Goal: Task Accomplishment & Management: Manage account settings

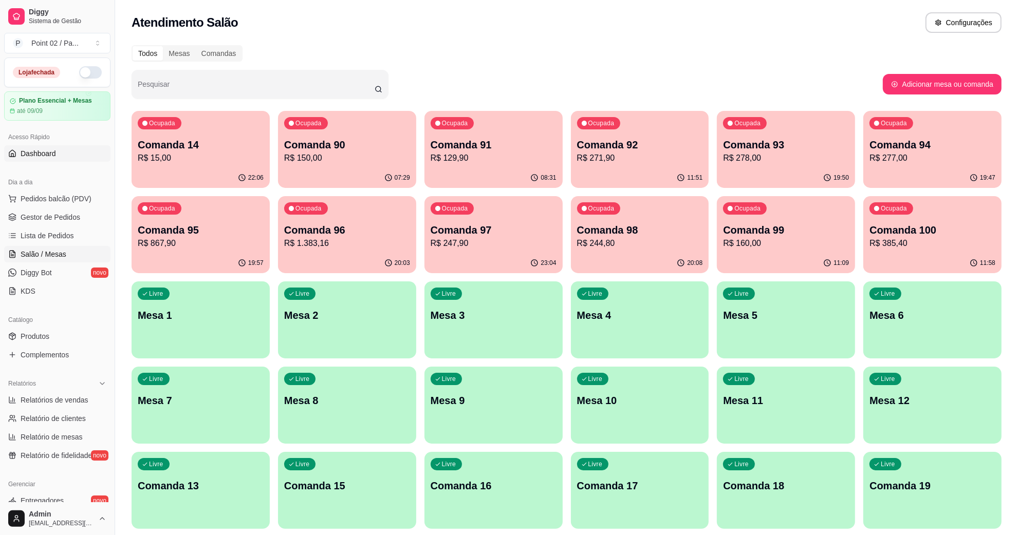
click at [62, 149] on link "Dashboard" at bounding box center [57, 153] width 106 height 16
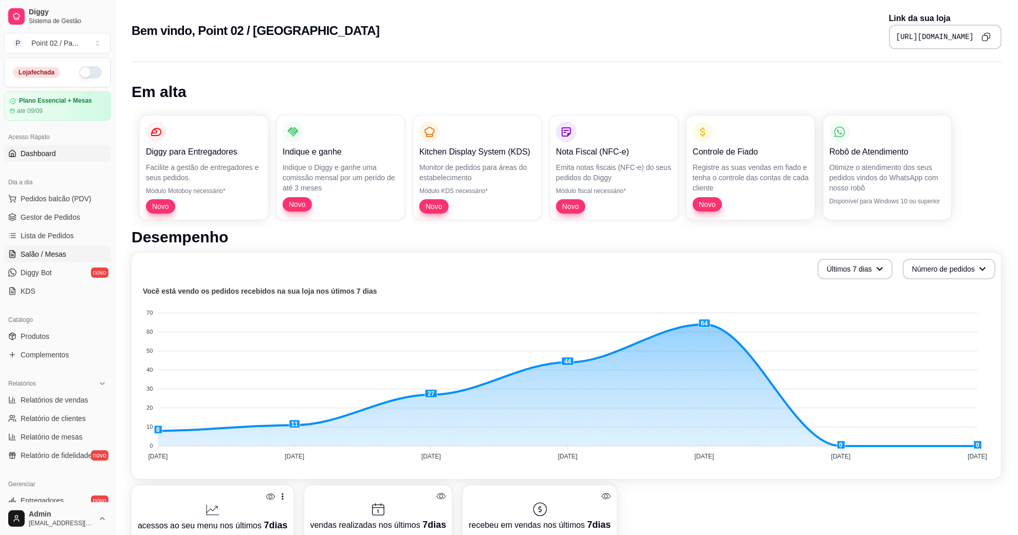
click at [47, 248] on link "Salão / Mesas" at bounding box center [57, 254] width 106 height 16
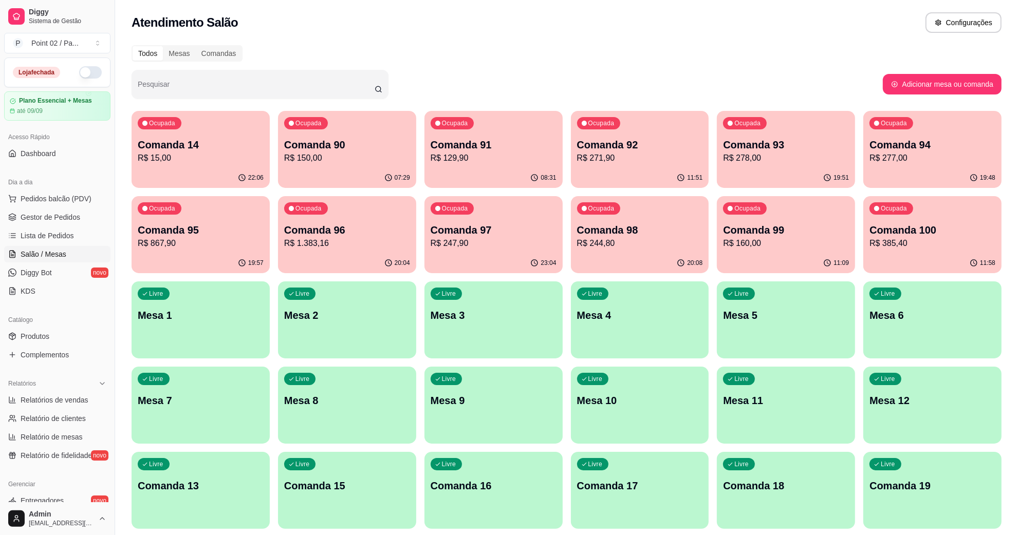
click at [294, 47] on div "Todos Mesas Comandas" at bounding box center [567, 53] width 870 height 16
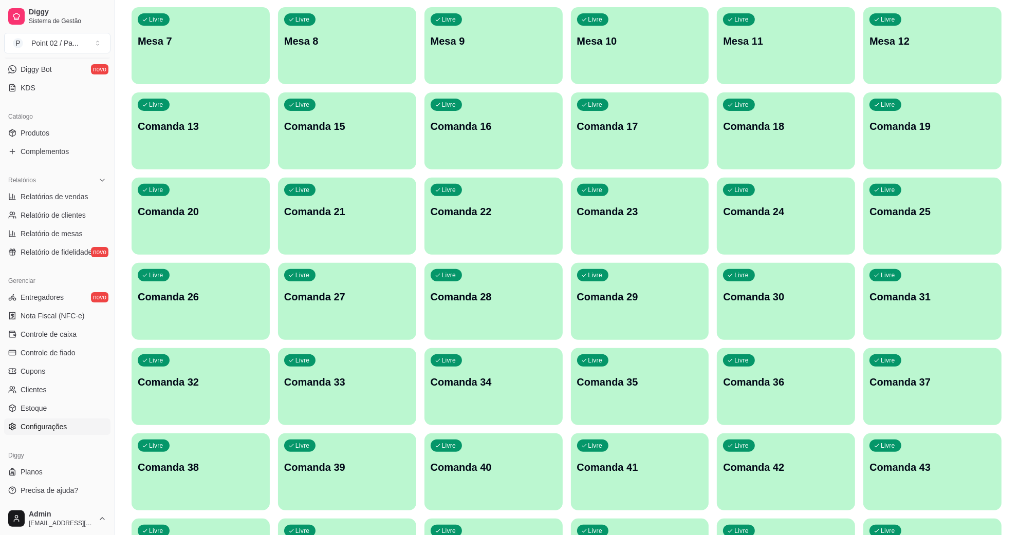
scroll to position [514, 0]
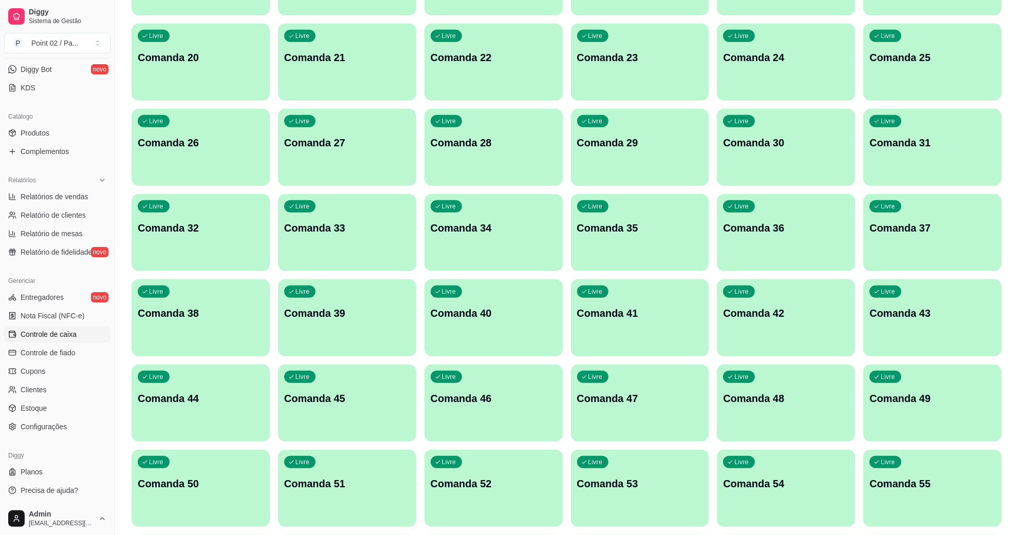
click at [67, 338] on span "Controle de caixa" at bounding box center [49, 334] width 56 height 10
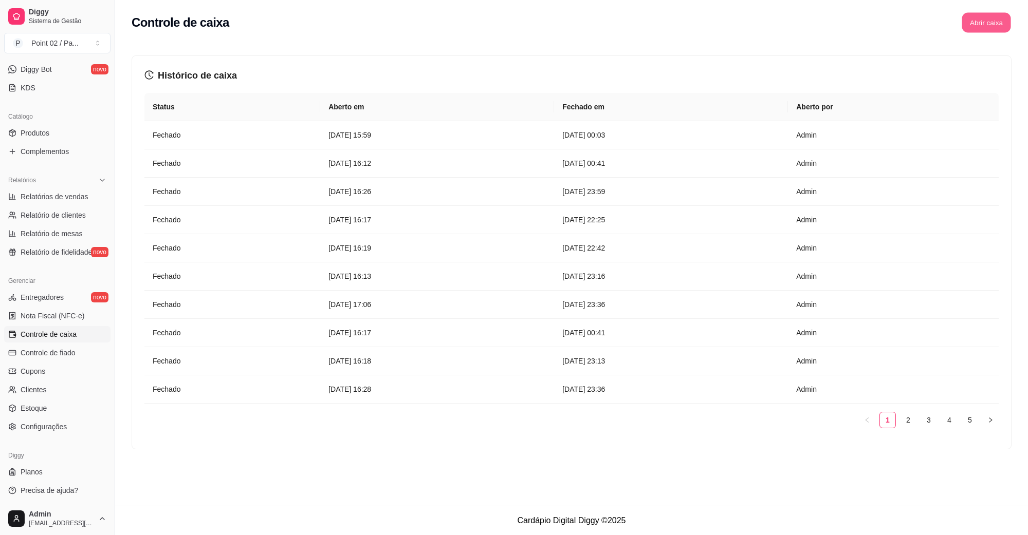
click at [977, 24] on button "Abrir caixa" at bounding box center [986, 23] width 49 height 20
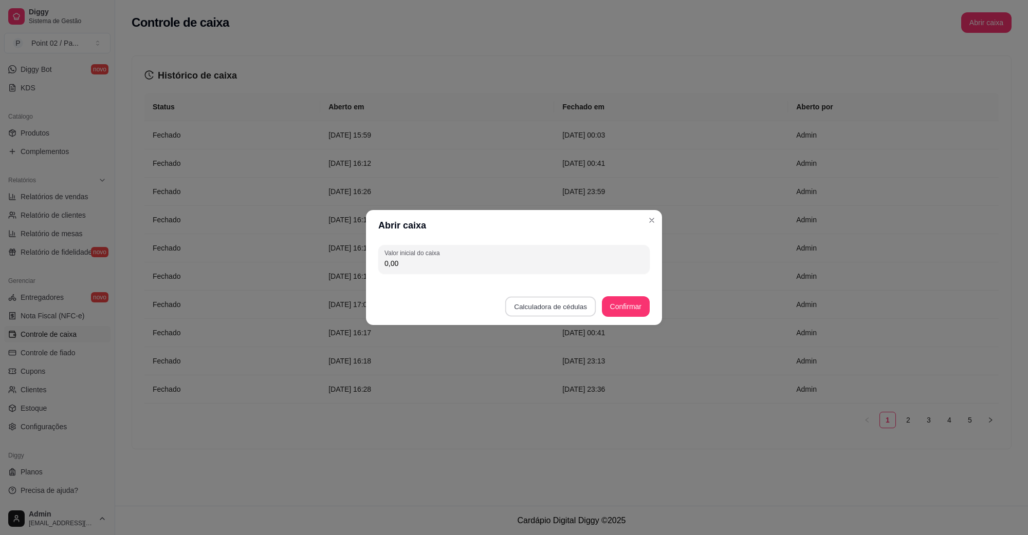
click at [559, 310] on button "Calculadora de cédulas" at bounding box center [550, 307] width 91 height 20
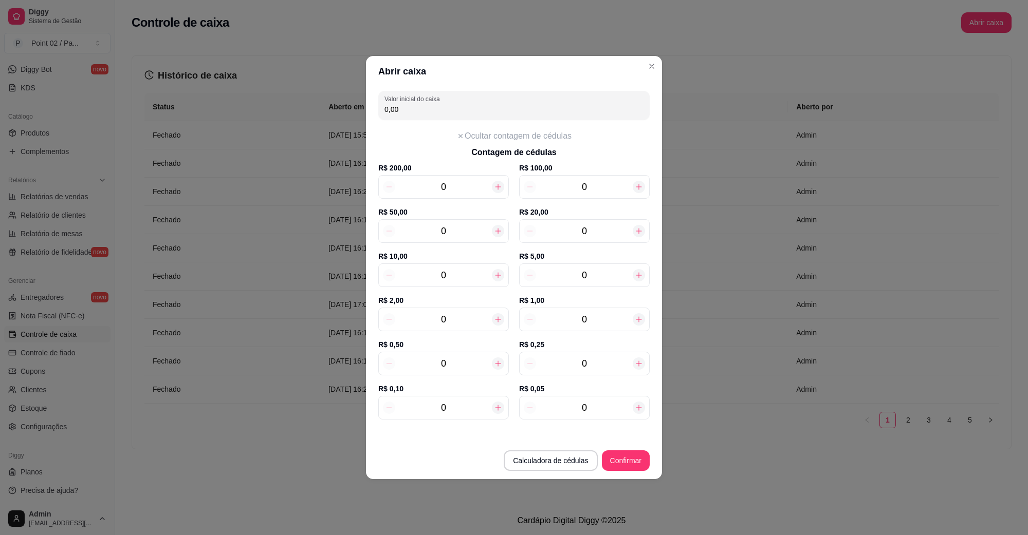
click at [492, 278] on div at bounding box center [498, 275] width 12 height 12
type input "10,00"
type input "1"
click at [492, 278] on div at bounding box center [498, 275] width 12 height 12
type input "20,00"
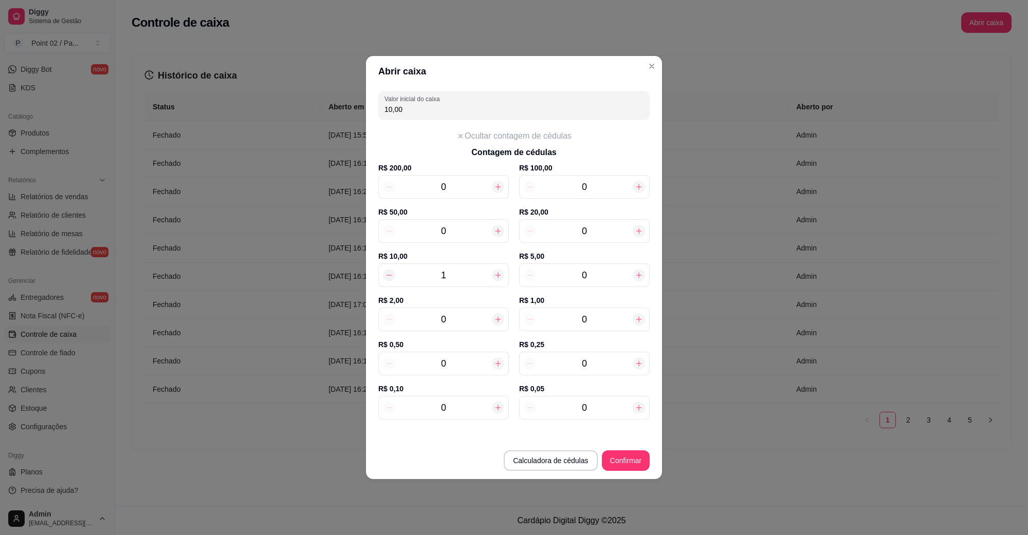
type input "2"
click at [492, 278] on div at bounding box center [498, 275] width 12 height 12
type input "30,00"
type input "3"
click at [492, 278] on div at bounding box center [498, 275] width 12 height 12
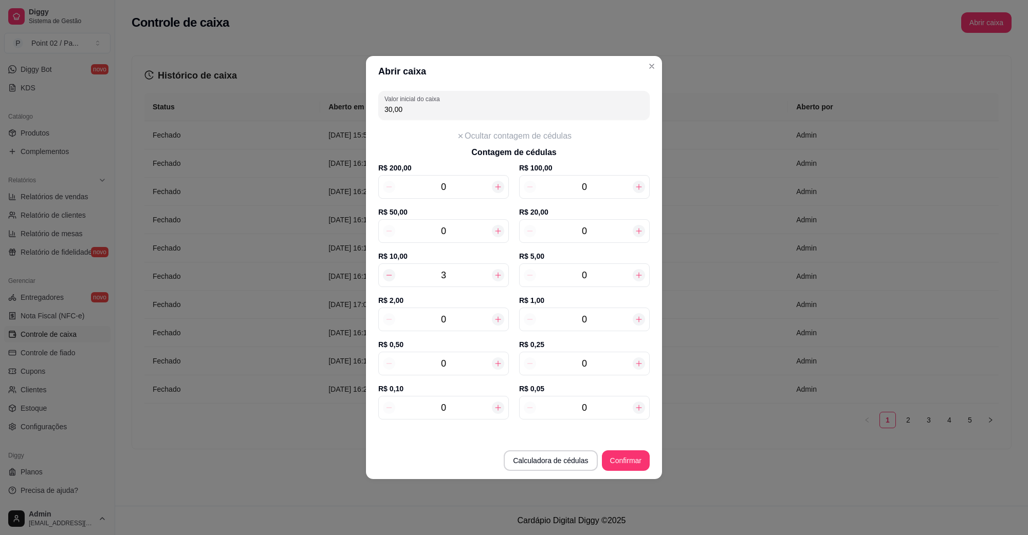
type input "40,00"
type input "4"
click at [492, 278] on div at bounding box center [498, 275] width 12 height 12
type input "50,00"
type input "5"
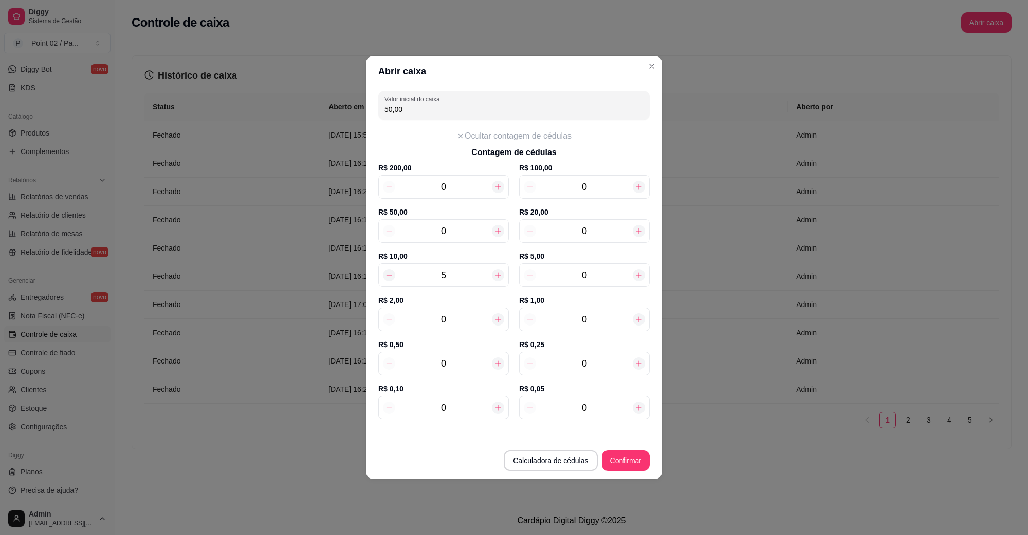
click at [492, 278] on div at bounding box center [498, 275] width 12 height 12
type input "60,00"
type input "6"
click at [492, 278] on div at bounding box center [498, 275] width 12 height 12
type input "70,00"
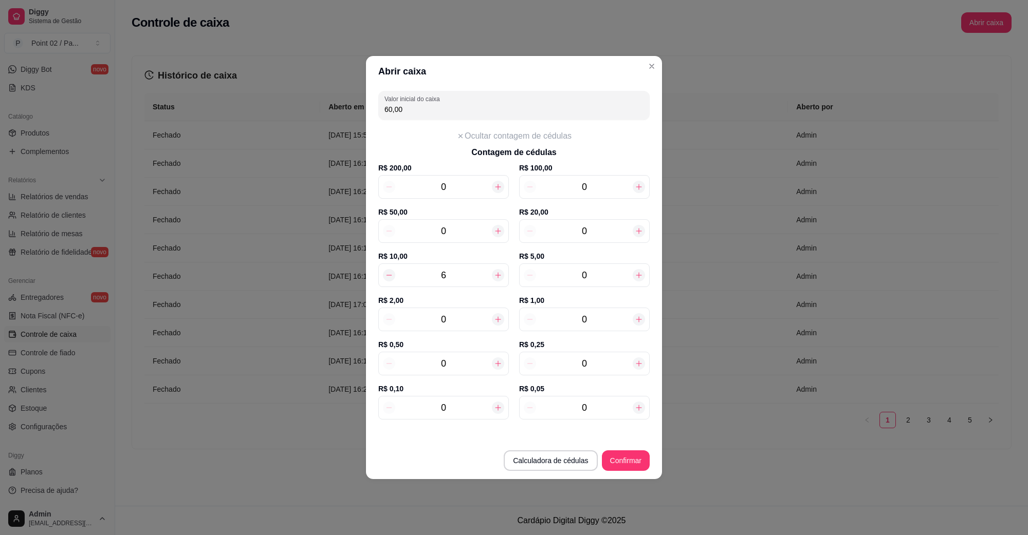
type input "7"
click at [492, 278] on div at bounding box center [498, 275] width 12 height 12
type input "80,00"
type input "8"
click at [617, 283] on div "0" at bounding box center [584, 276] width 131 height 24
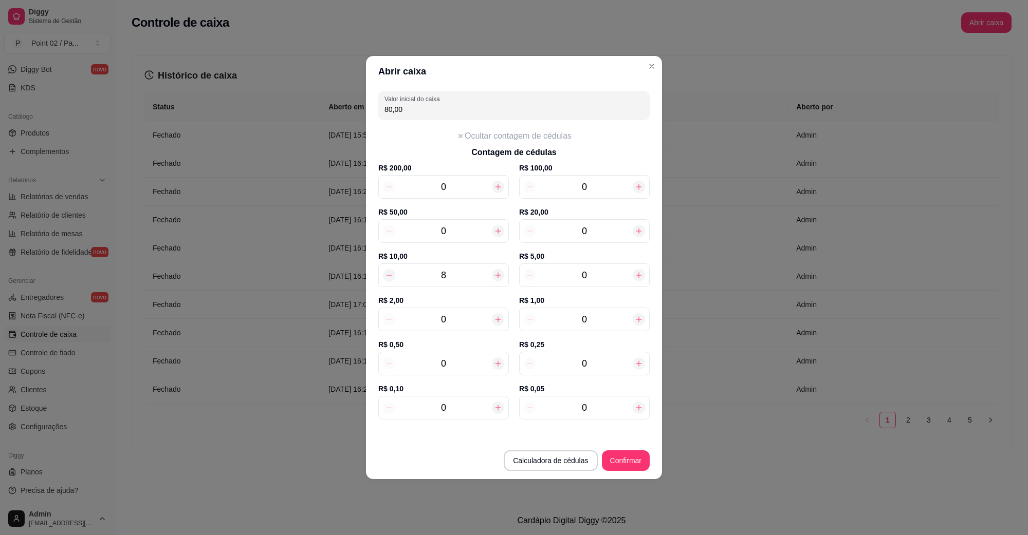
type input "1"
type input "85,00"
type input "14"
type input "150,00"
type input "14"
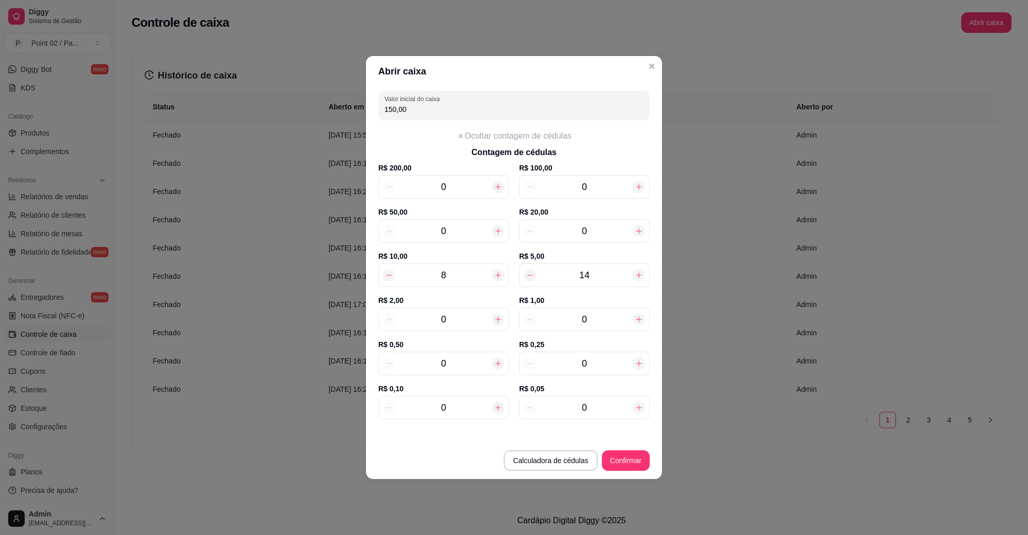
click at [497, 318] on icon at bounding box center [498, 320] width 6 height 6
type input "152,00"
type input "1"
click at [497, 318] on icon at bounding box center [498, 320] width 6 height 6
type input "154,00"
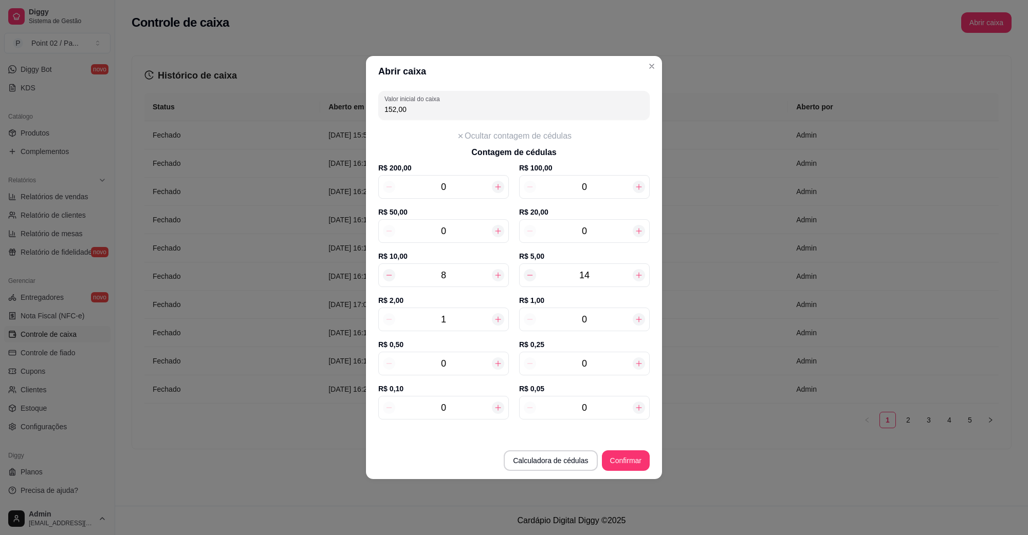
type input "2"
click at [497, 318] on icon at bounding box center [498, 320] width 6 height 6
type input "156,00"
type input "3"
click at [497, 318] on icon at bounding box center [498, 320] width 6 height 6
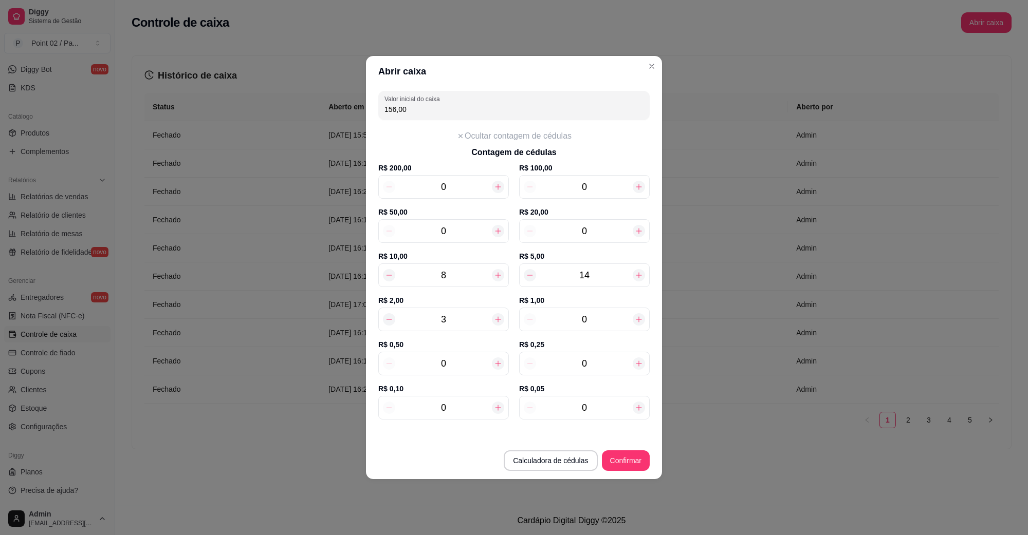
type input "158,00"
type input "4"
click at [497, 318] on icon at bounding box center [498, 320] width 6 height 6
type input "160,00"
type input "5"
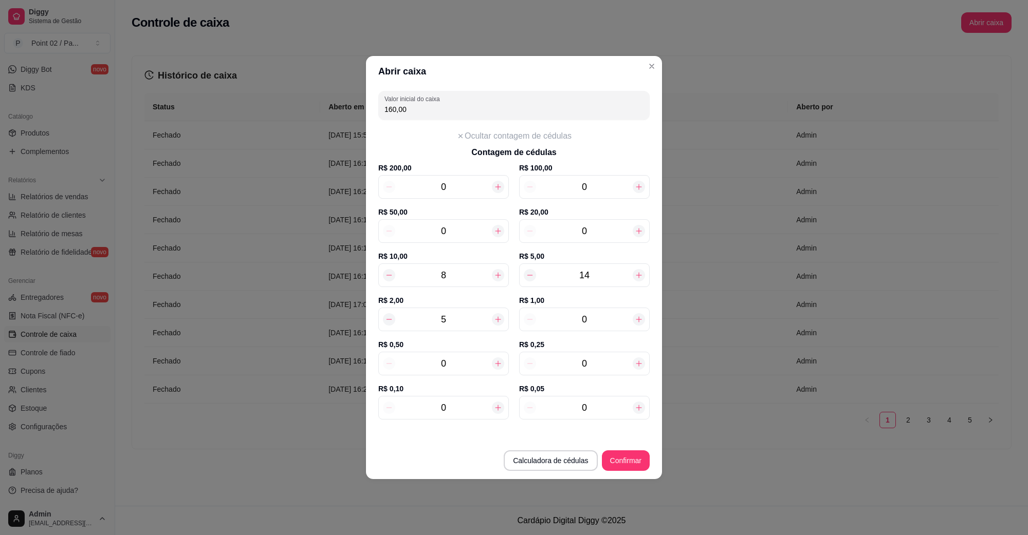
click at [497, 318] on icon at bounding box center [498, 320] width 6 height 6
type input "162,00"
type input "6"
click at [497, 318] on icon at bounding box center [498, 320] width 6 height 6
type input "164,00"
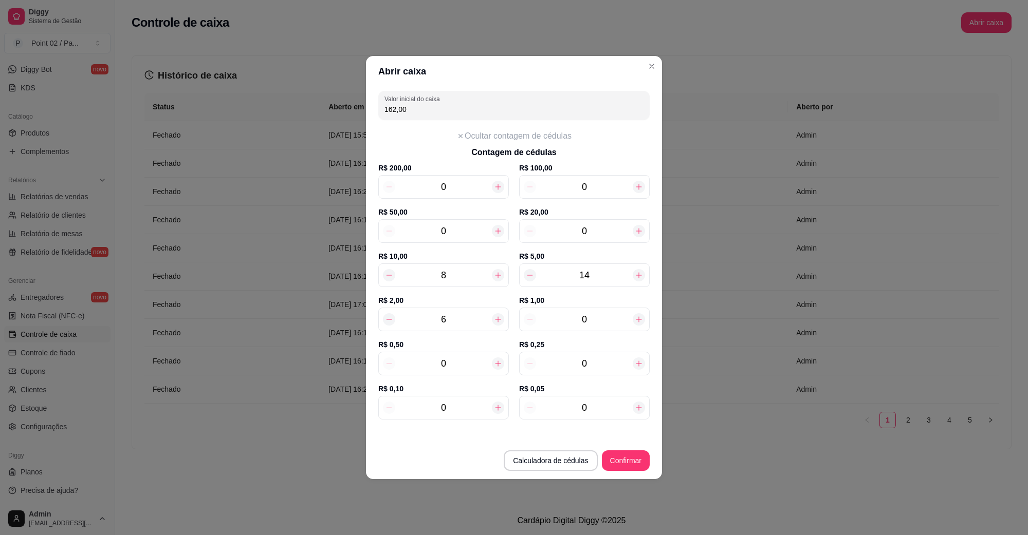
type input "7"
click at [497, 318] on icon at bounding box center [498, 320] width 6 height 6
type input "166,00"
type input "8"
click at [497, 318] on icon at bounding box center [498, 320] width 6 height 6
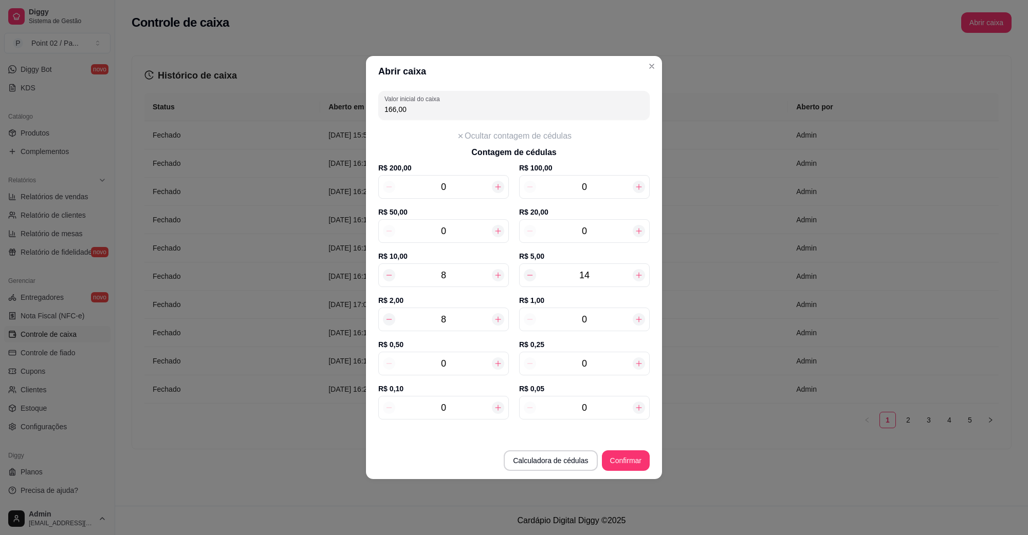
type input "168,00"
type input "9"
click at [497, 318] on icon at bounding box center [498, 320] width 6 height 6
type input "170,00"
type input "10"
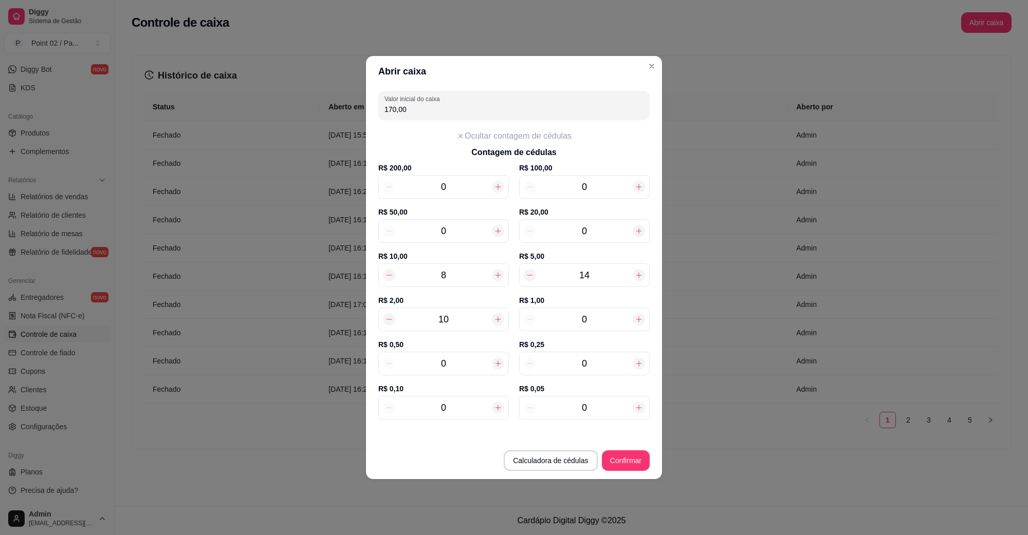
click at [497, 318] on icon at bounding box center [498, 320] width 6 height 6
type input "172,00"
type input "11"
click at [497, 318] on icon at bounding box center [498, 320] width 6 height 6
type input "174,00"
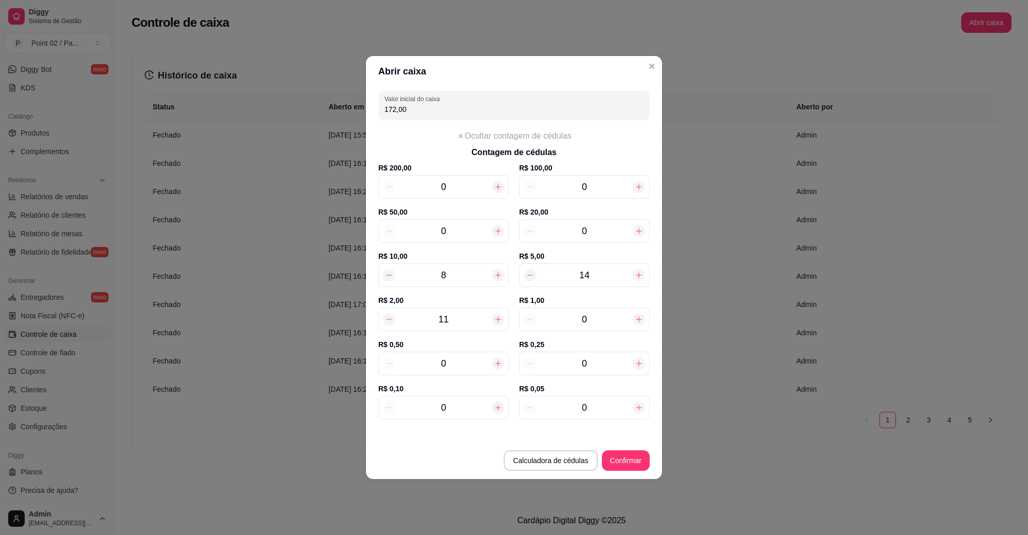
type input "12"
click at [640, 323] on icon at bounding box center [639, 320] width 8 height 8
type input "175,00"
type input "1"
click at [500, 363] on icon at bounding box center [498, 364] width 8 height 8
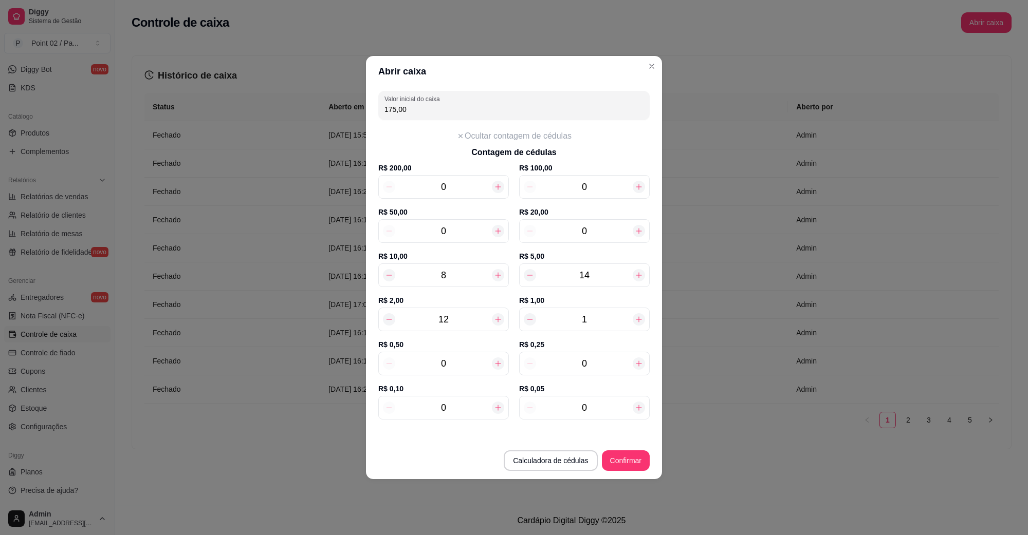
type input "175,50"
type input "1"
click at [500, 363] on icon at bounding box center [498, 364] width 8 height 8
type input "176,00"
type input "2"
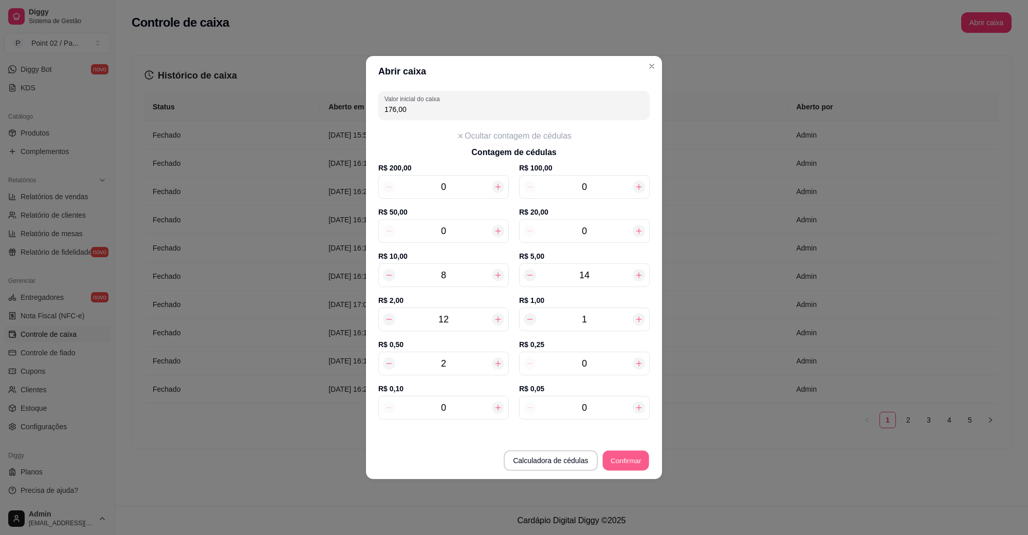
click at [625, 463] on button "Confirmar" at bounding box center [625, 461] width 47 height 20
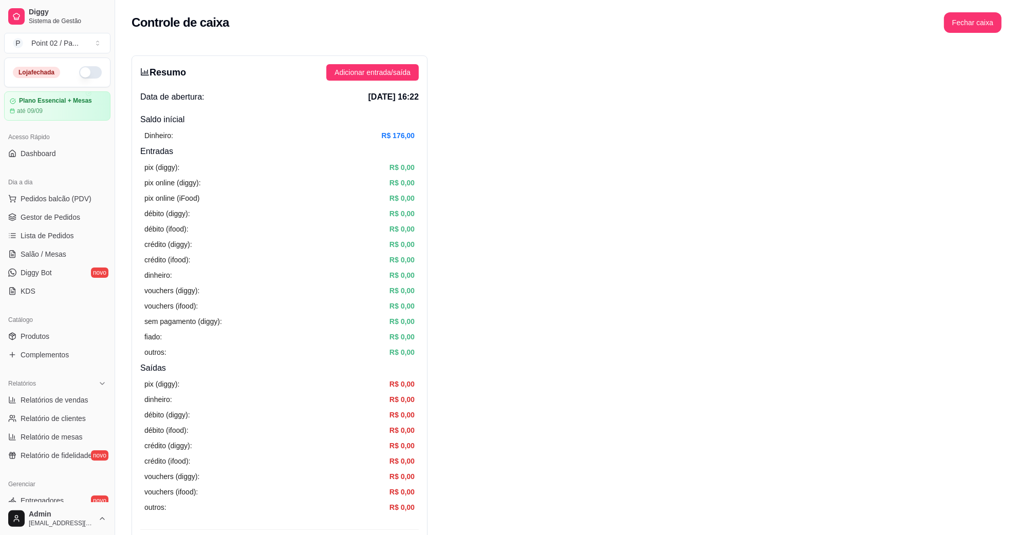
click at [65, 227] on ul "Pedidos balcão (PDV) Gestor de Pedidos Lista de Pedidos Salão / Mesas Diggy Bot…" at bounding box center [57, 245] width 106 height 109
click at [61, 235] on span "Lista de Pedidos" at bounding box center [47, 236] width 53 height 10
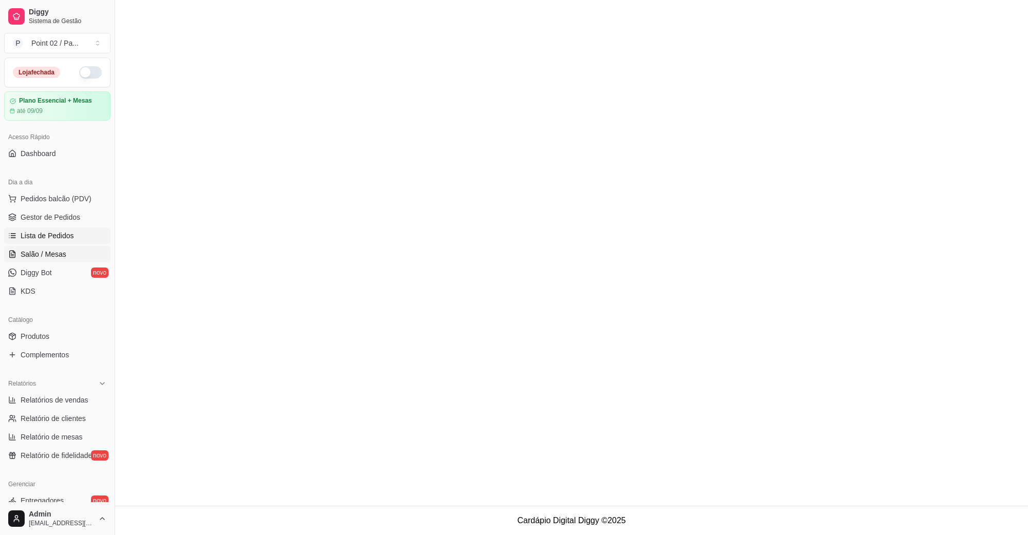
click at [52, 252] on span "Salão / Mesas" at bounding box center [44, 254] width 46 height 10
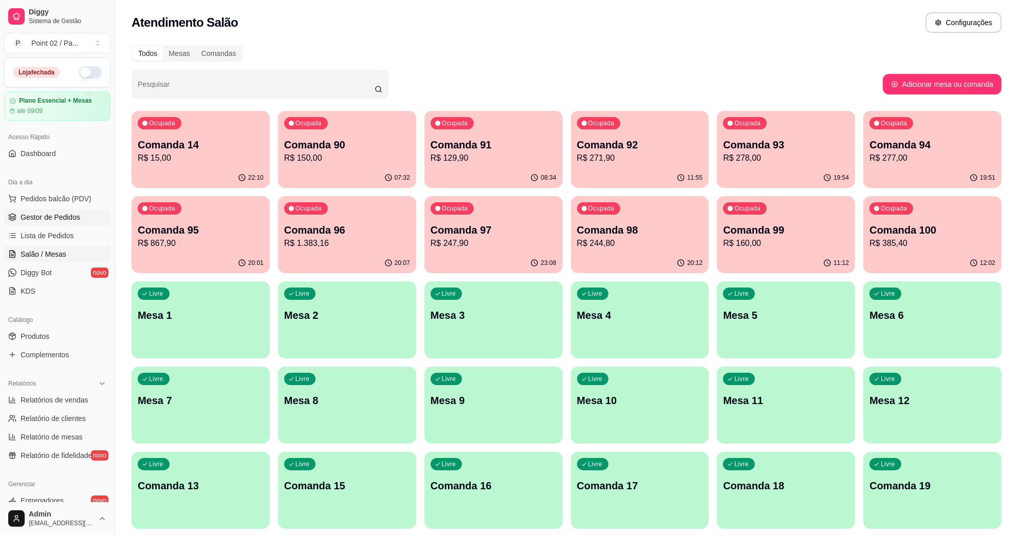
click at [63, 219] on span "Gestor de Pedidos" at bounding box center [51, 217] width 60 height 10
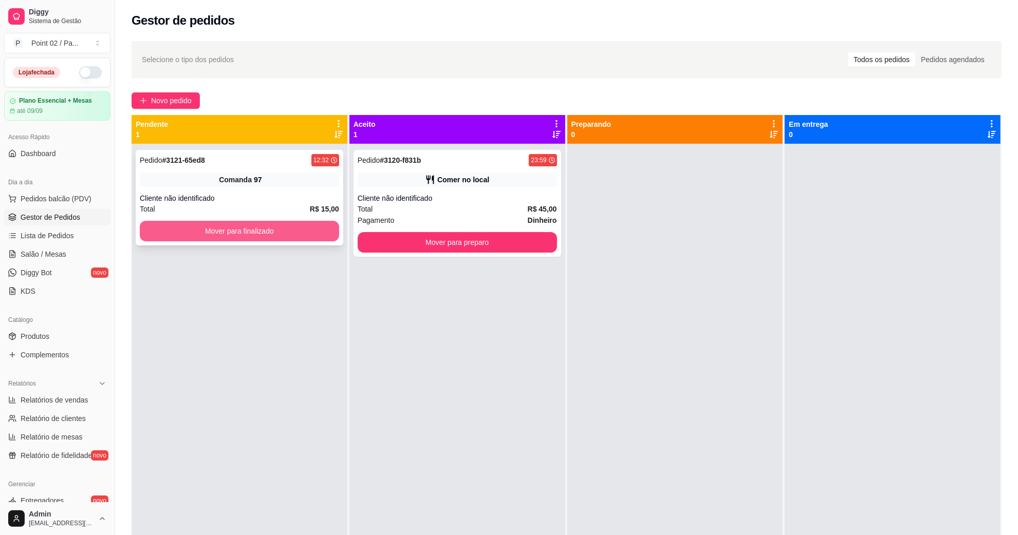
click at [176, 230] on button "Mover para finalizado" at bounding box center [239, 231] width 199 height 21
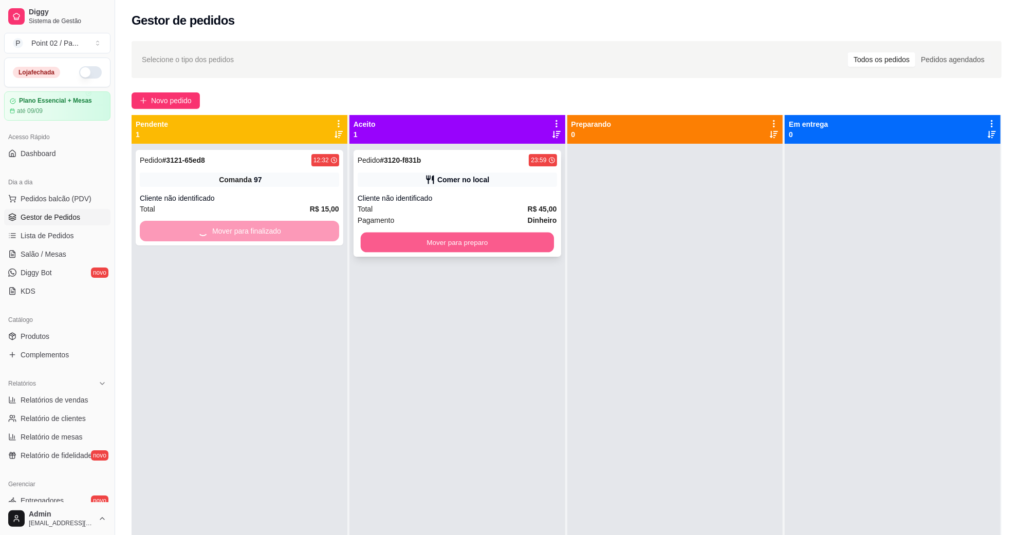
click at [449, 248] on button "Mover para preparo" at bounding box center [457, 243] width 193 height 20
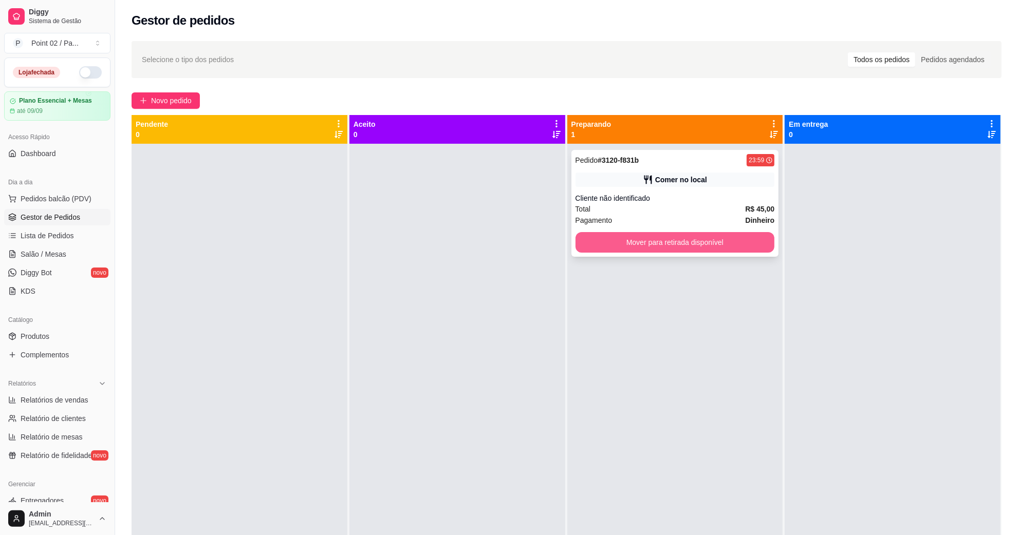
click at [631, 249] on button "Mover para retirada disponível" at bounding box center [675, 242] width 199 height 21
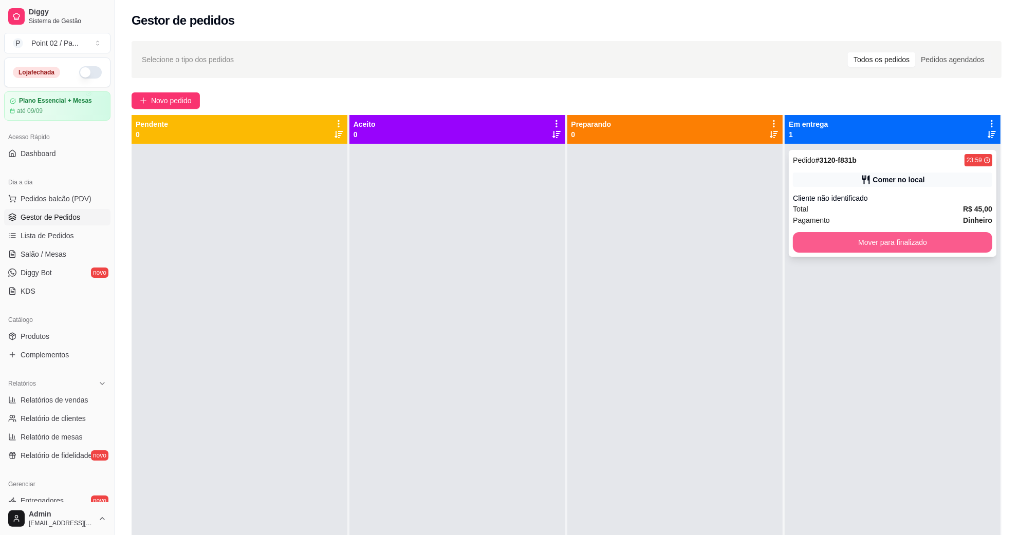
click at [816, 241] on button "Mover para finalizado" at bounding box center [892, 242] width 199 height 21
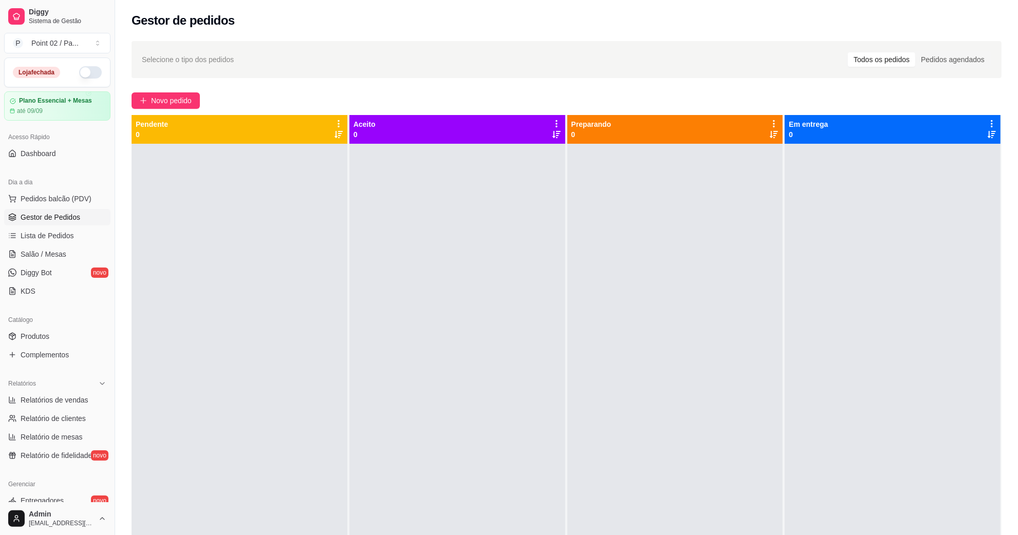
click at [648, 39] on div "Selecione o tipo dos pedidos Todos os pedidos Pedidos agendados Novo pedido Pen…" at bounding box center [566, 349] width 903 height 628
click at [376, 337] on div at bounding box center [457, 411] width 216 height 535
click at [16, 534] on html "Diggy Sistema de Gestão P Point 02 / Pa ... Loja fechada Plano Essencial + Mesa…" at bounding box center [509, 267] width 1018 height 535
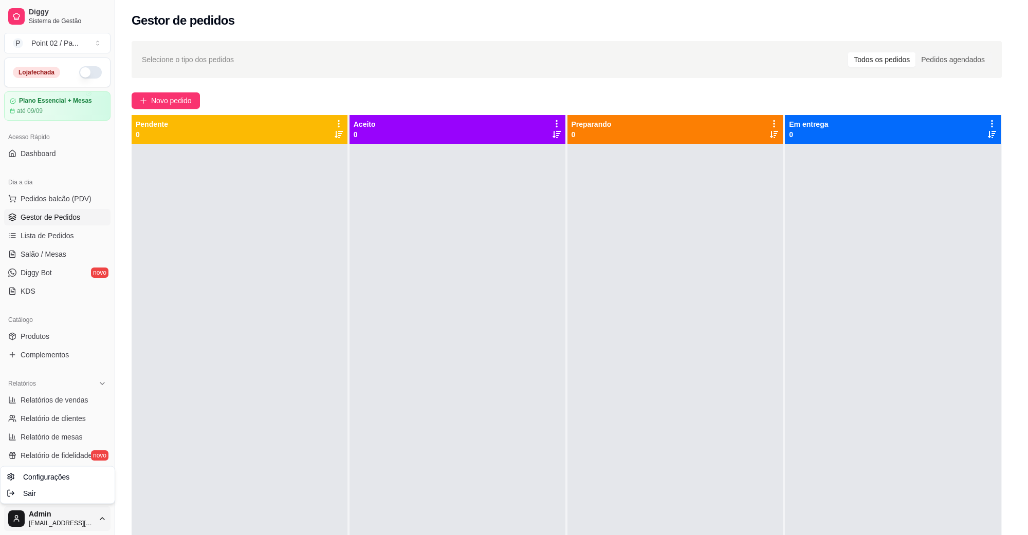
click at [58, 337] on html "Diggy Sistema de Gestão P Point 02 / Pa ... Loja fechada Plano Essencial + Mesa…" at bounding box center [514, 267] width 1028 height 535
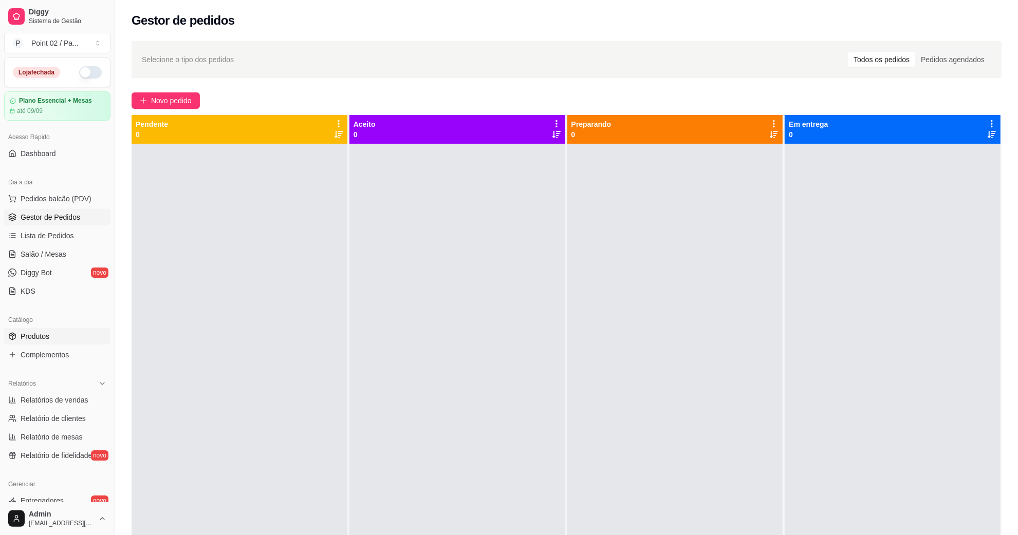
click at [45, 340] on span "Produtos" at bounding box center [35, 336] width 29 height 10
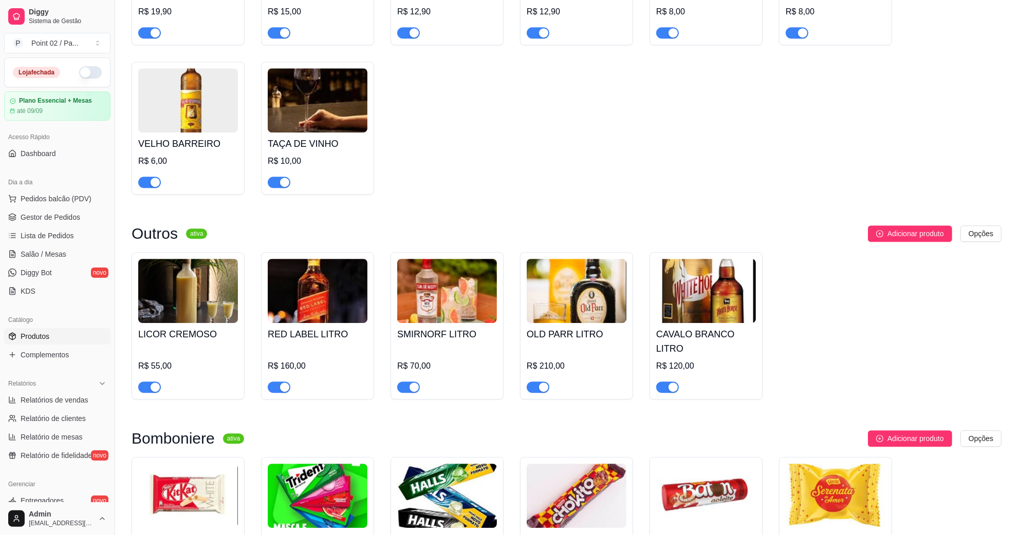
scroll to position [3127, 0]
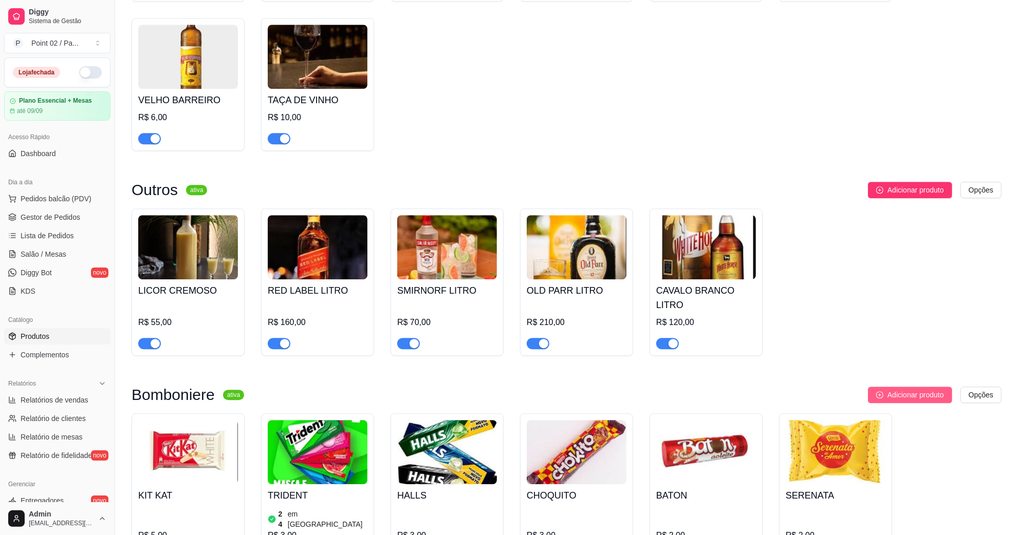
click at [912, 390] on span "Adicionar produto" at bounding box center [916, 395] width 57 height 11
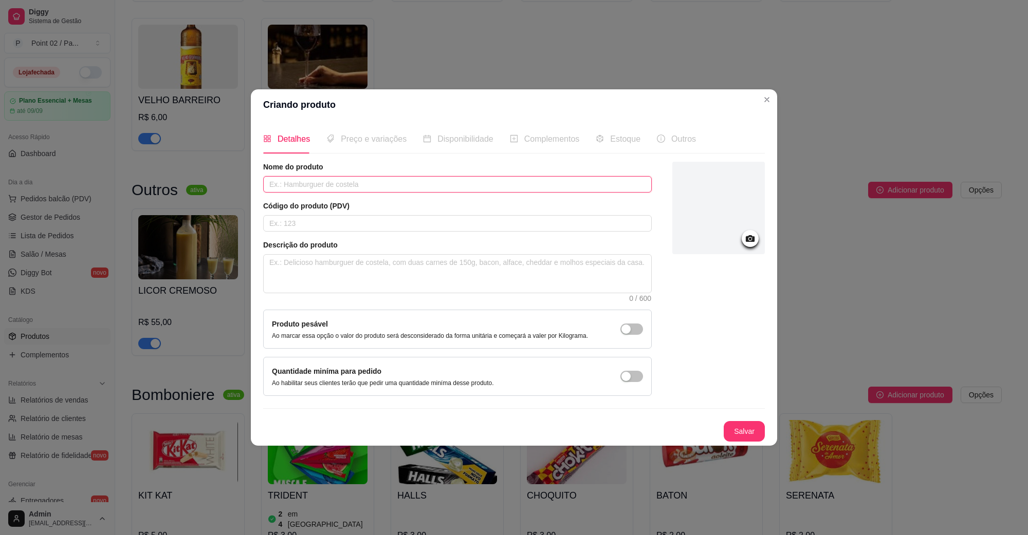
click at [363, 181] on input "text" at bounding box center [457, 184] width 389 height 16
type input "m"
type input "MENTOS 4U"
click at [363, 140] on span "Preço e variações" at bounding box center [374, 139] width 66 height 9
click at [739, 232] on div at bounding box center [718, 208] width 93 height 93
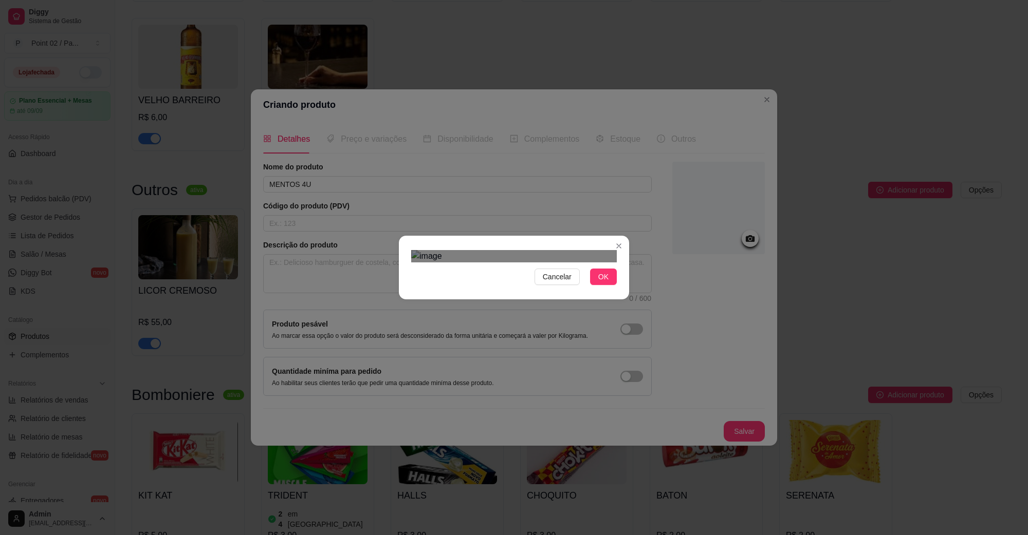
click at [501, 250] on div at bounding box center [514, 256] width 206 height 12
click at [534, 250] on div at bounding box center [514, 256] width 206 height 12
click at [442, 250] on img at bounding box center [514, 256] width 206 height 12
click at [425, 250] on img at bounding box center [514, 256] width 206 height 12
click at [513, 263] on img at bounding box center [514, 256] width 206 height 12
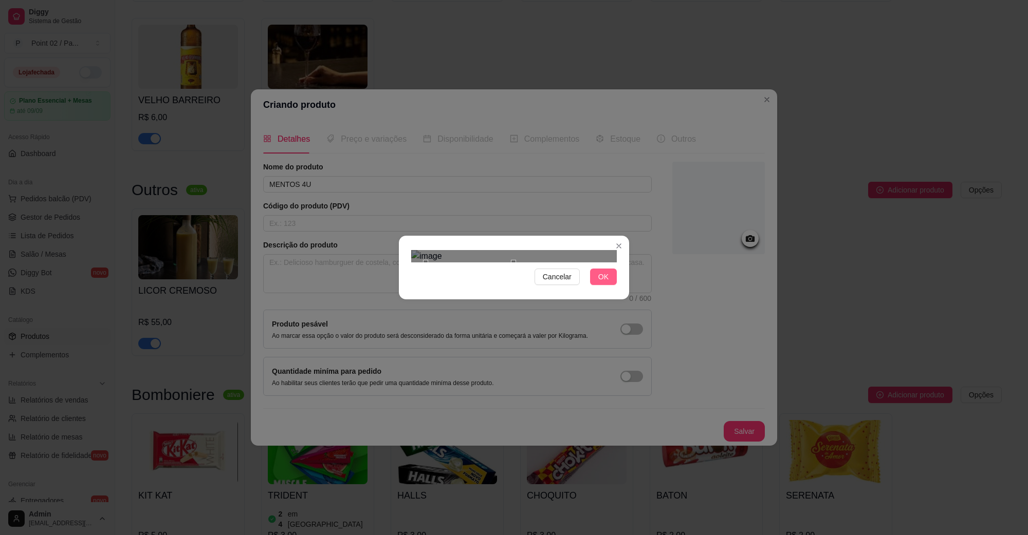
click at [608, 285] on button "OK" at bounding box center [603, 277] width 27 height 16
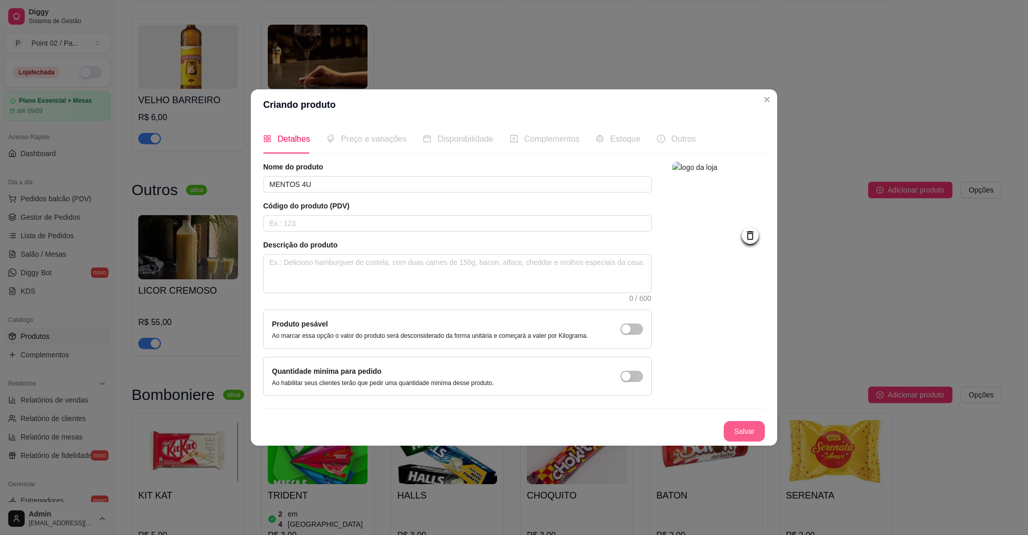
click at [754, 427] on button "Salvar" at bounding box center [744, 431] width 41 height 21
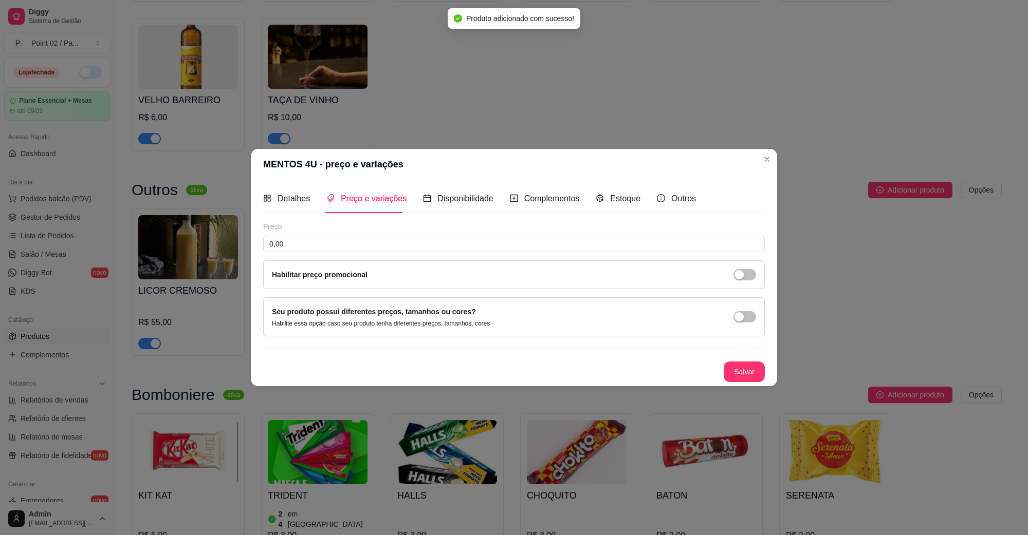
click at [355, 234] on div "Preço 0,00 Habilitar preço promocional" at bounding box center [514, 255] width 502 height 68
click at [374, 228] on div "Preço" at bounding box center [514, 226] width 502 height 10
click at [376, 242] on input "0,00" at bounding box center [514, 244] width 502 height 16
type input "2,00"
click at [466, 202] on span "Disponibilidade" at bounding box center [465, 198] width 56 height 9
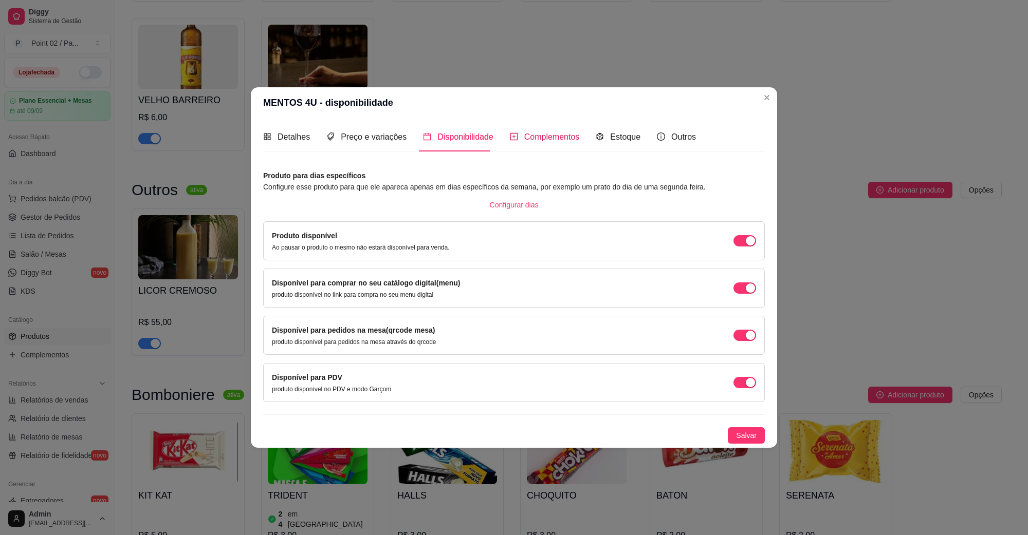
click at [552, 141] on span "Complementos" at bounding box center [552, 137] width 56 height 9
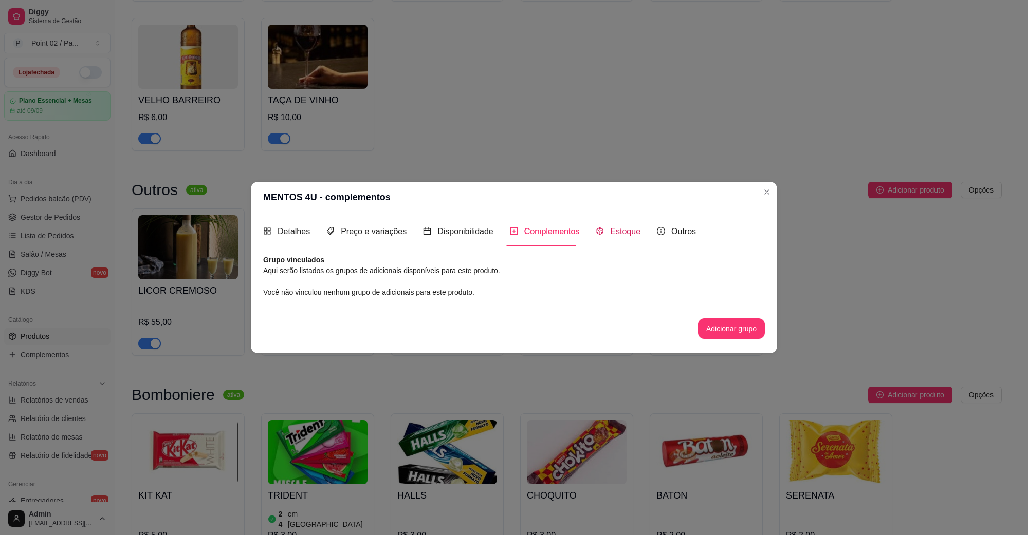
click at [621, 236] on span "Estoque" at bounding box center [625, 231] width 30 height 9
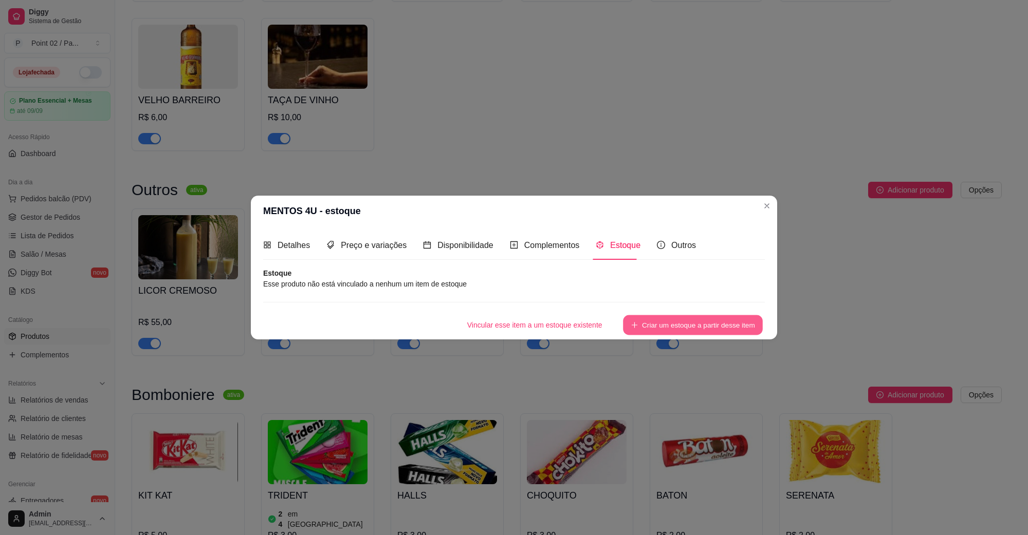
click at [653, 321] on button "Criar um estoque a partir desse item" at bounding box center [693, 326] width 140 height 20
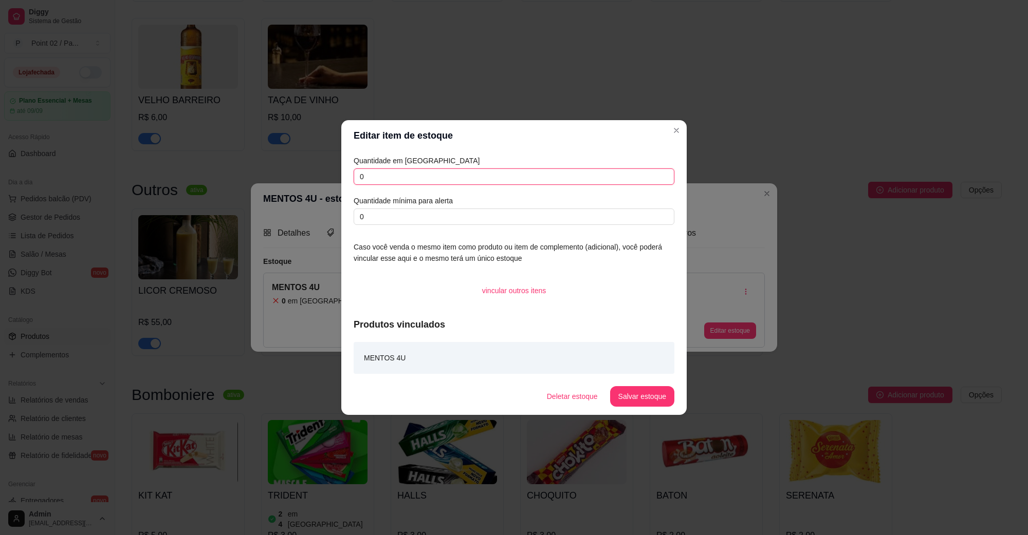
click at [437, 185] on input "0" at bounding box center [514, 177] width 321 height 16
type input "0"
type input "30"
click at [451, 216] on input "0" at bounding box center [514, 217] width 321 height 16
type input "10"
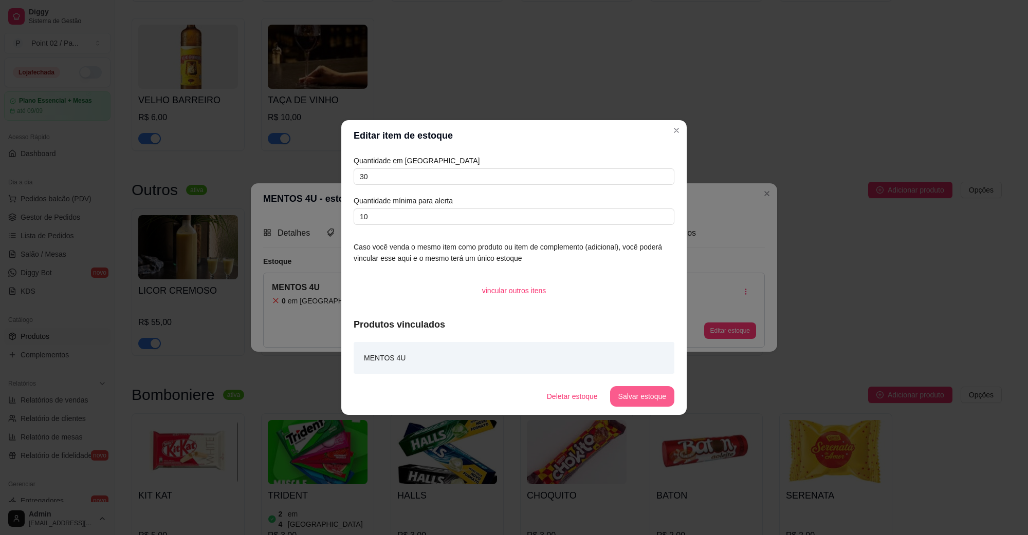
click at [635, 393] on button "Salvar estoque" at bounding box center [642, 396] width 64 height 21
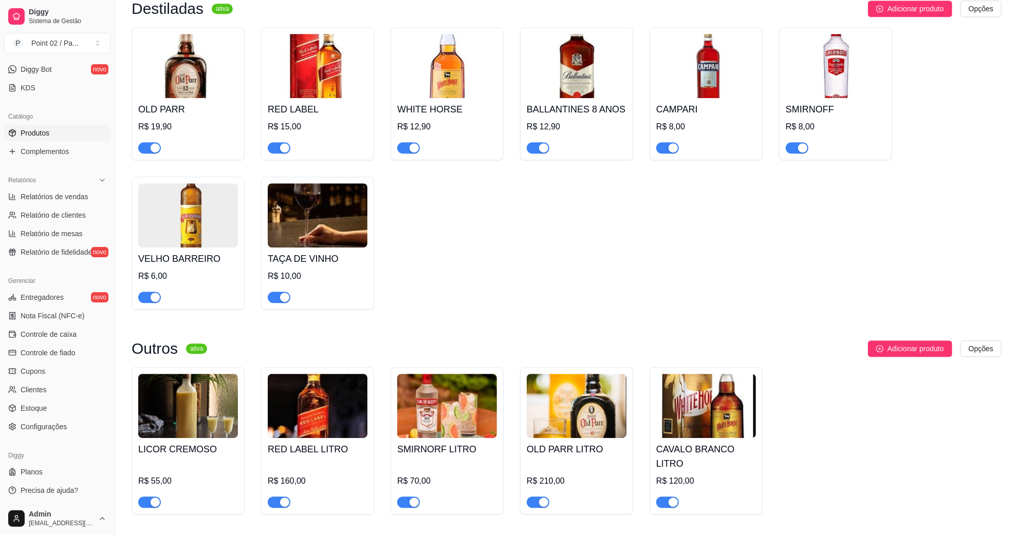
scroll to position [3162, 0]
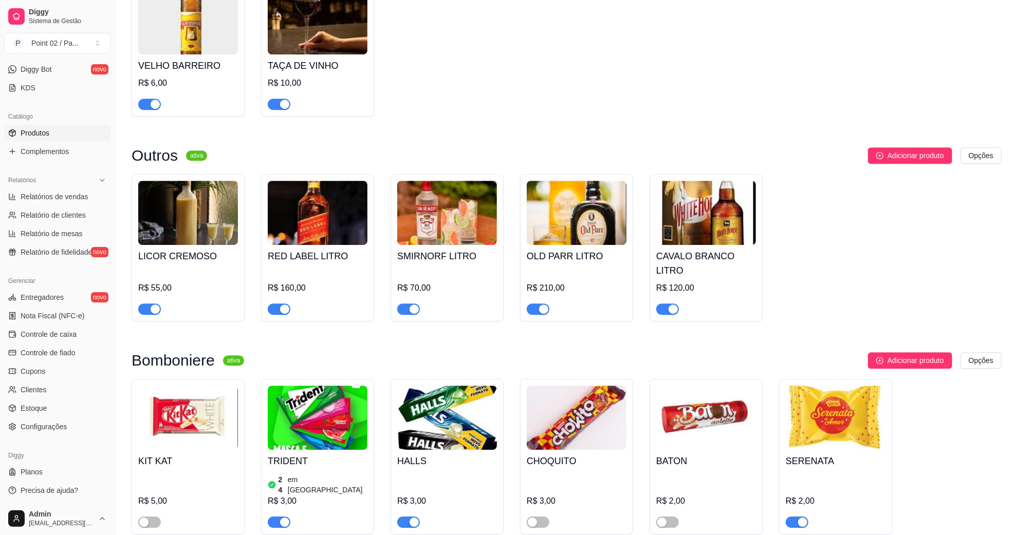
click at [324, 386] on img at bounding box center [318, 418] width 100 height 64
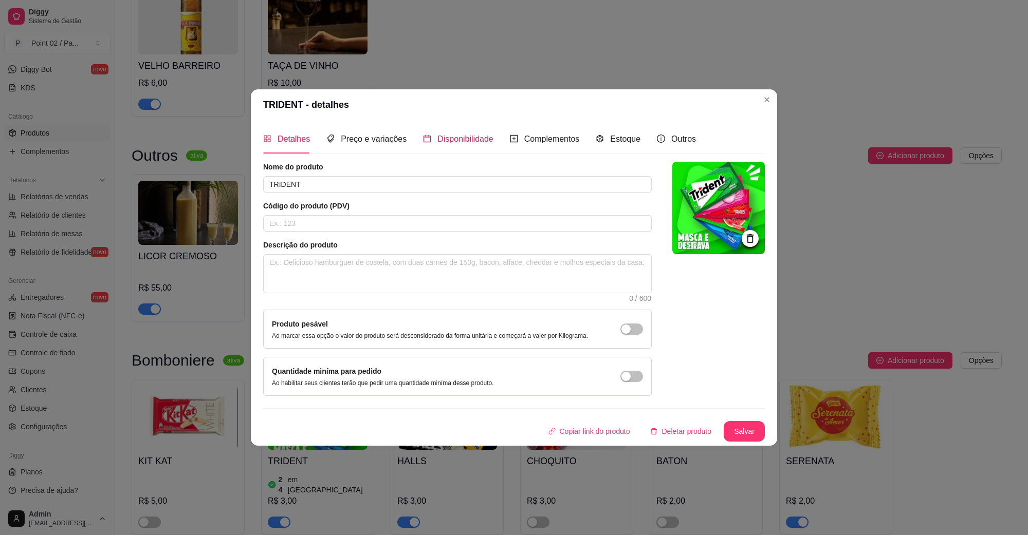
click at [473, 135] on span "Disponibilidade" at bounding box center [465, 139] width 56 height 9
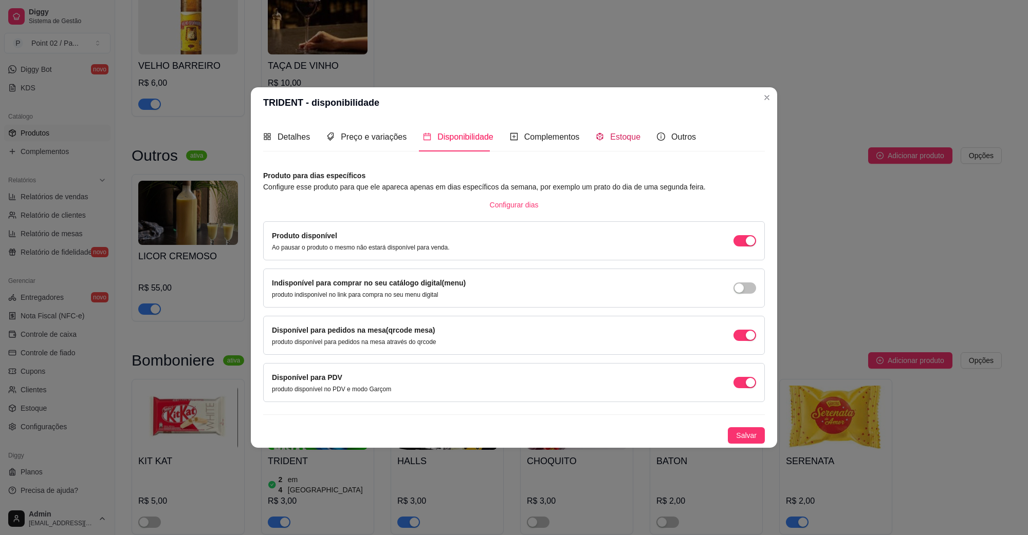
click at [605, 138] on div "Estoque" at bounding box center [618, 137] width 45 height 13
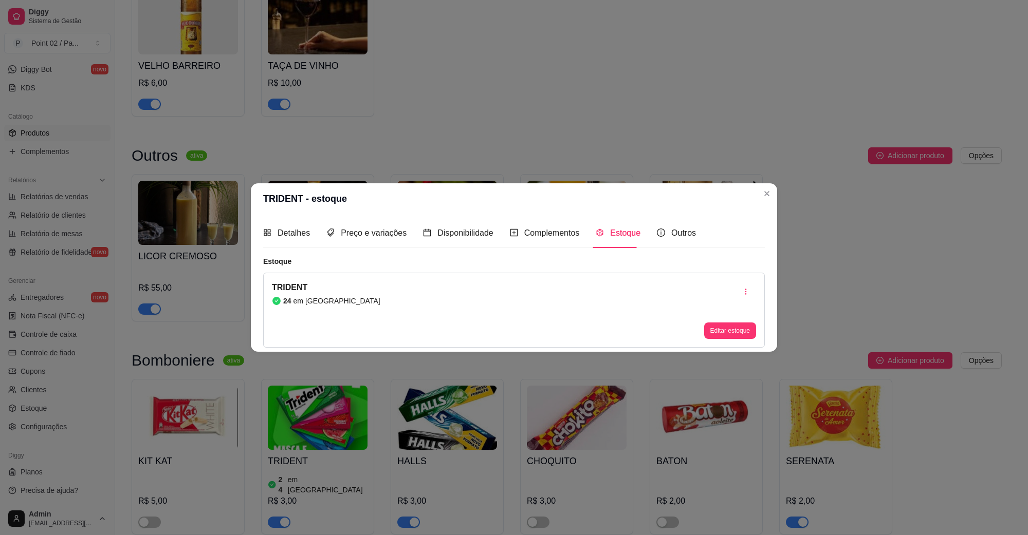
click at [468, 301] on div "TRIDENT 24 em estoque Editar estoque" at bounding box center [514, 310] width 502 height 75
click at [717, 336] on button "Editar estoque" at bounding box center [730, 331] width 52 height 16
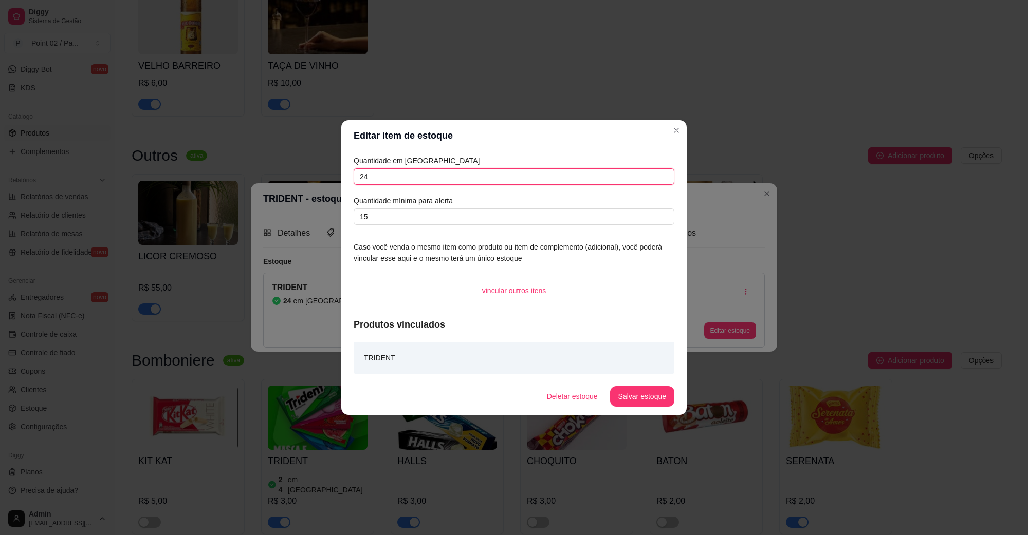
click at [420, 174] on input "24" at bounding box center [514, 177] width 321 height 16
type input "2"
type input "45"
click at [657, 404] on button "Salvar estoque" at bounding box center [642, 397] width 63 height 20
click at [633, 395] on button "Salvar estoque" at bounding box center [642, 396] width 64 height 21
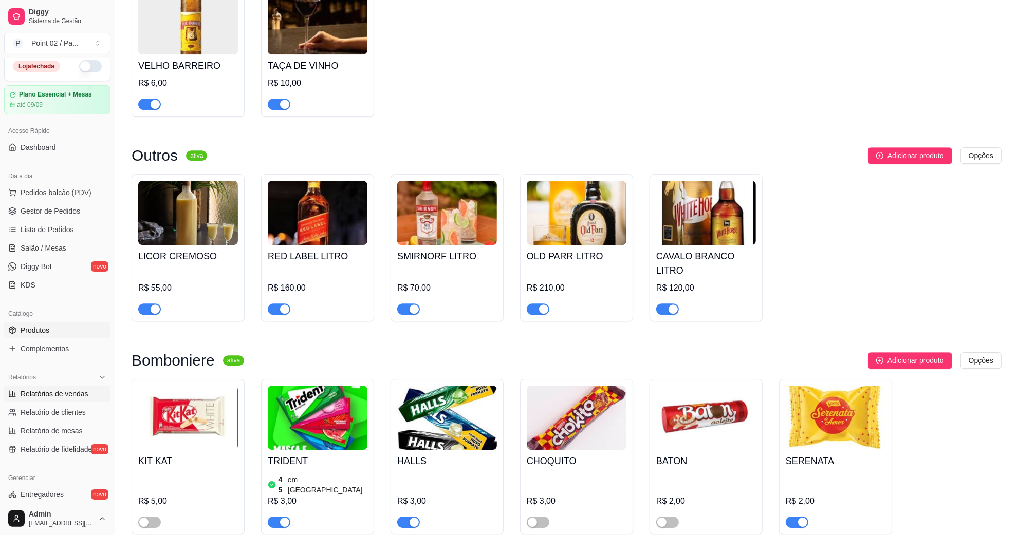
scroll to position [0, 0]
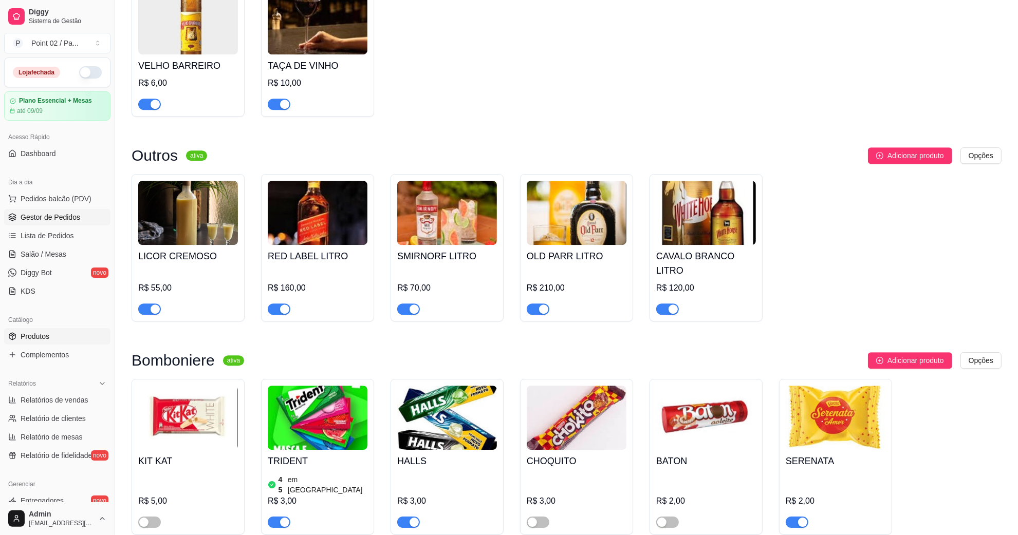
click at [54, 213] on span "Gestor de Pedidos" at bounding box center [51, 217] width 60 height 10
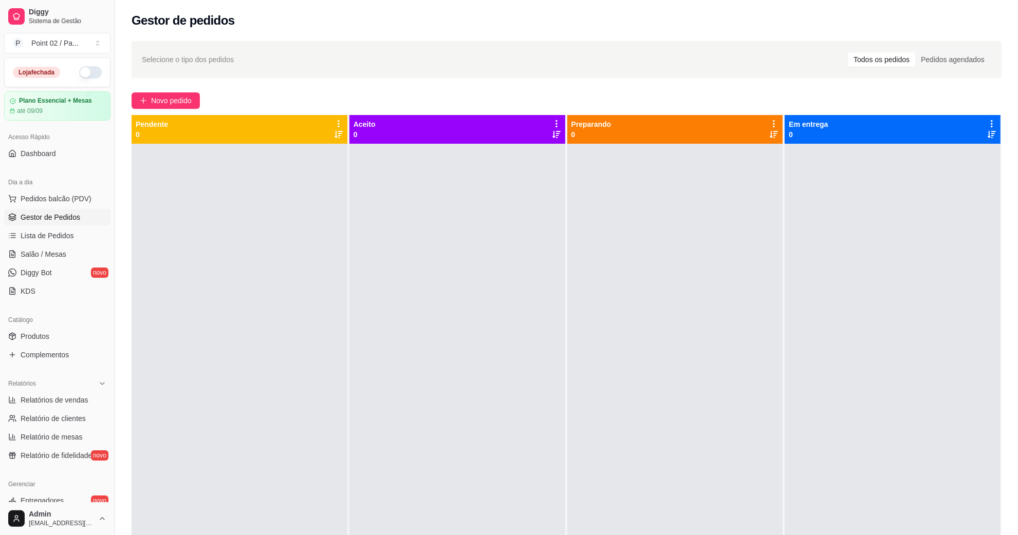
click at [815, 249] on div at bounding box center [893, 411] width 216 height 535
click at [50, 260] on link "Salão / Mesas" at bounding box center [57, 254] width 106 height 16
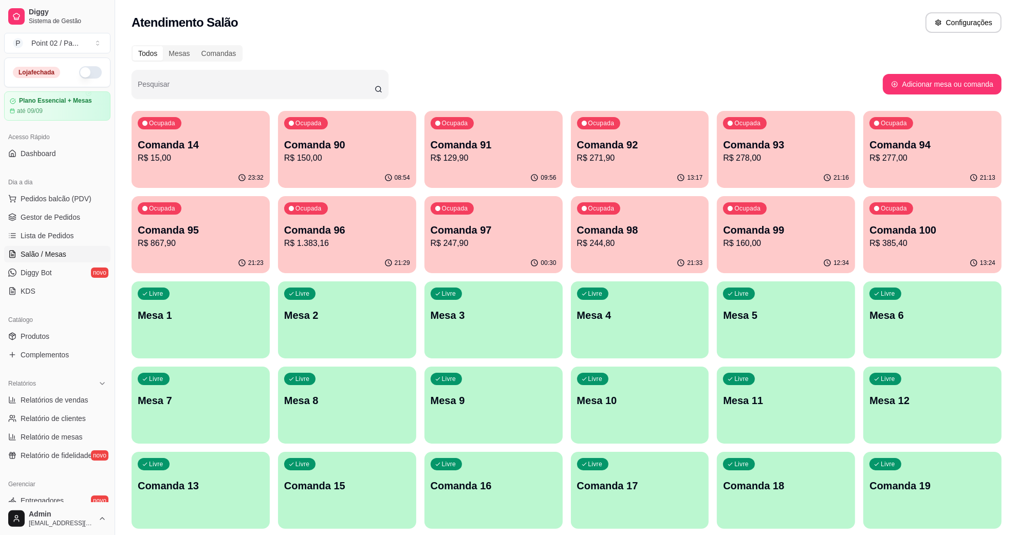
click at [511, 221] on div "Ocupada Comanda 97 R$ 247,90" at bounding box center [493, 224] width 138 height 57
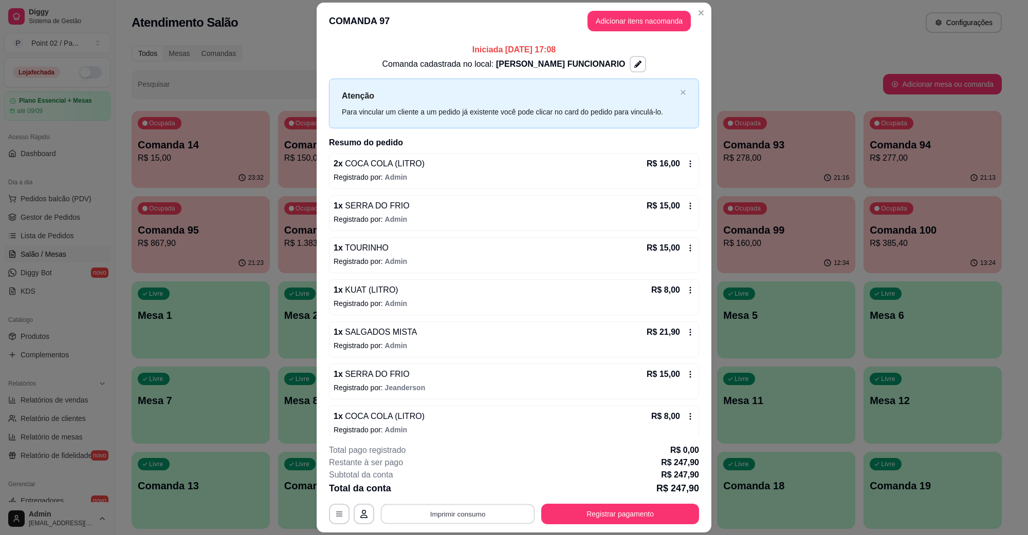
click at [455, 507] on button "Imprimir consumo" at bounding box center [458, 514] width 154 height 20
click at [473, 489] on button "IMPRESSORA" at bounding box center [456, 491] width 72 height 16
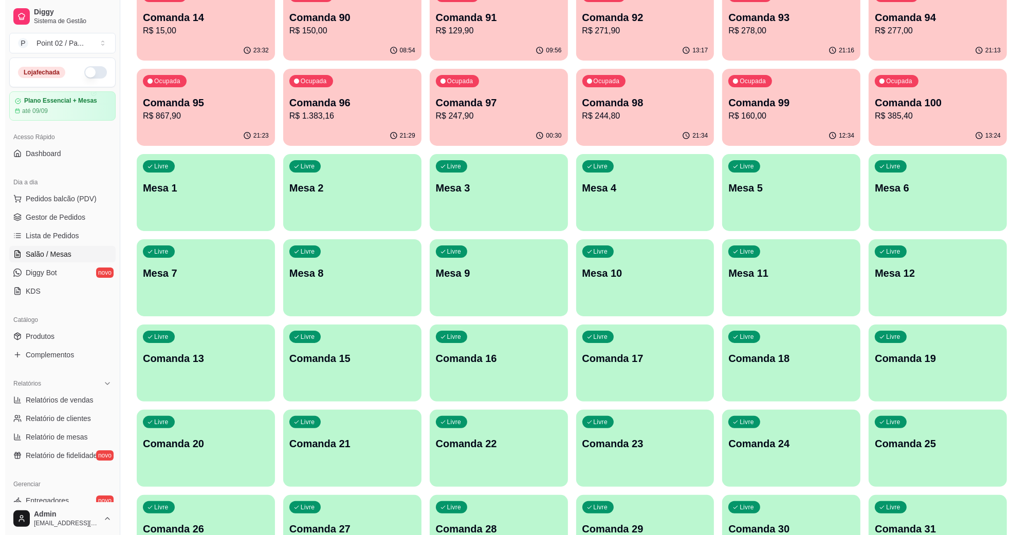
scroll to position [128, 0]
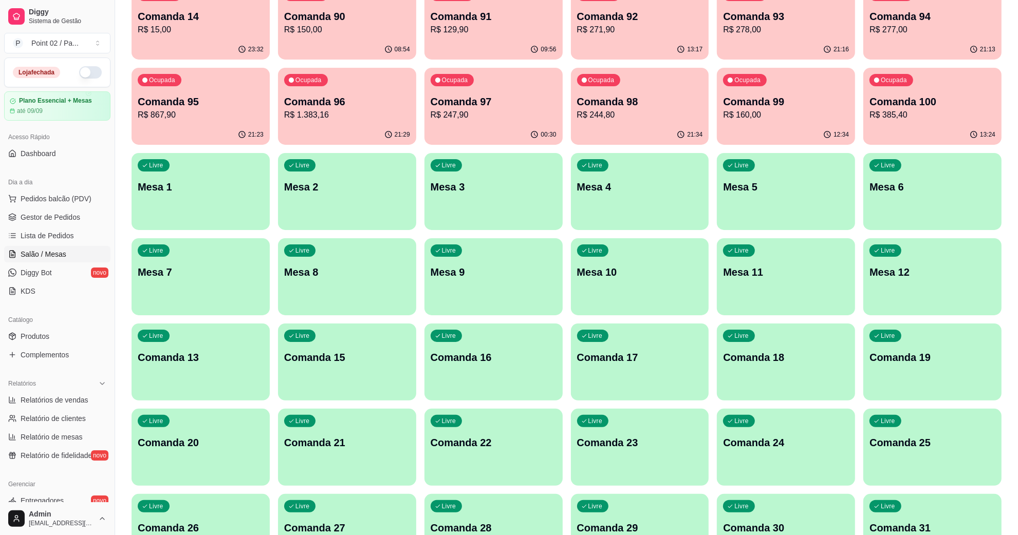
click at [238, 356] on p "Comanda 13" at bounding box center [201, 357] width 126 height 14
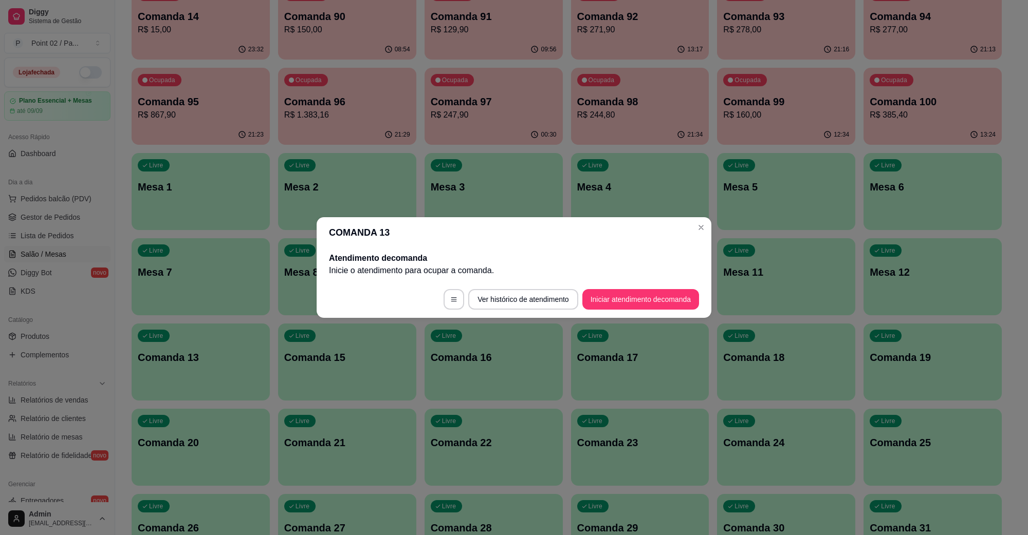
click at [616, 288] on footer "Ver histórico de atendimento Iniciar atendimento de comanda" at bounding box center [514, 299] width 395 height 37
click at [702, 237] on header "COMANDA 13" at bounding box center [514, 232] width 395 height 31
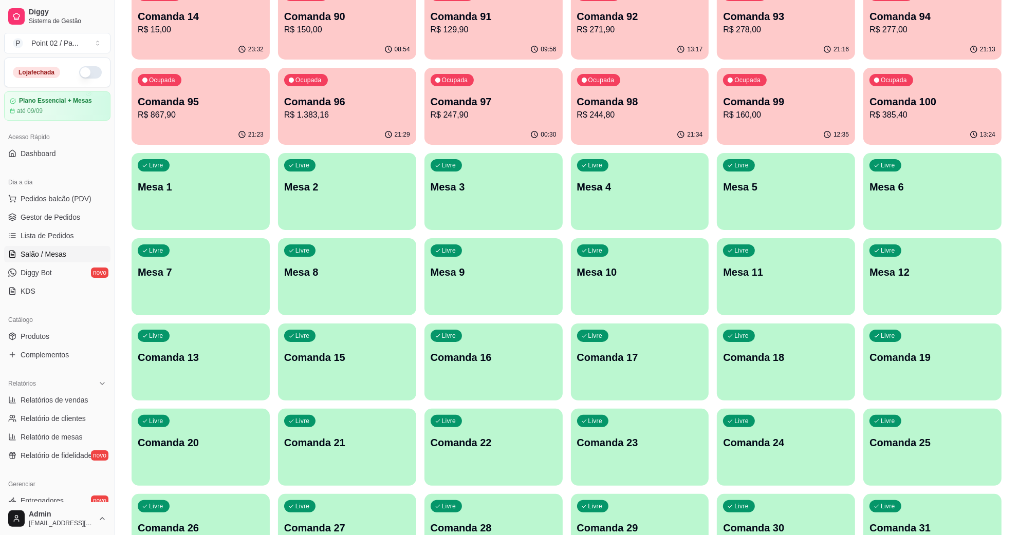
click at [370, 183] on p "Mesa 2" at bounding box center [347, 187] width 126 height 14
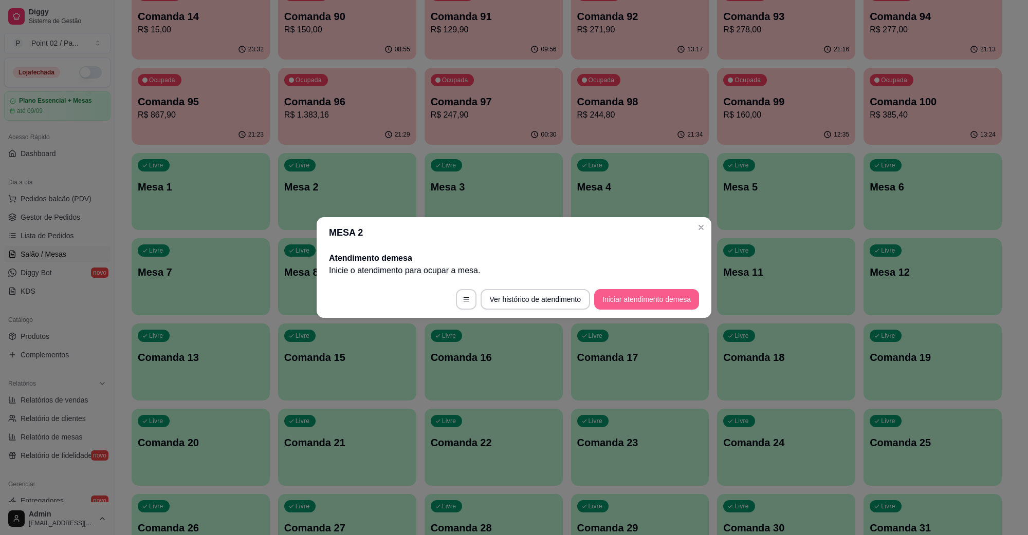
click at [638, 291] on button "Iniciar atendimento de mesa" at bounding box center [646, 299] width 105 height 21
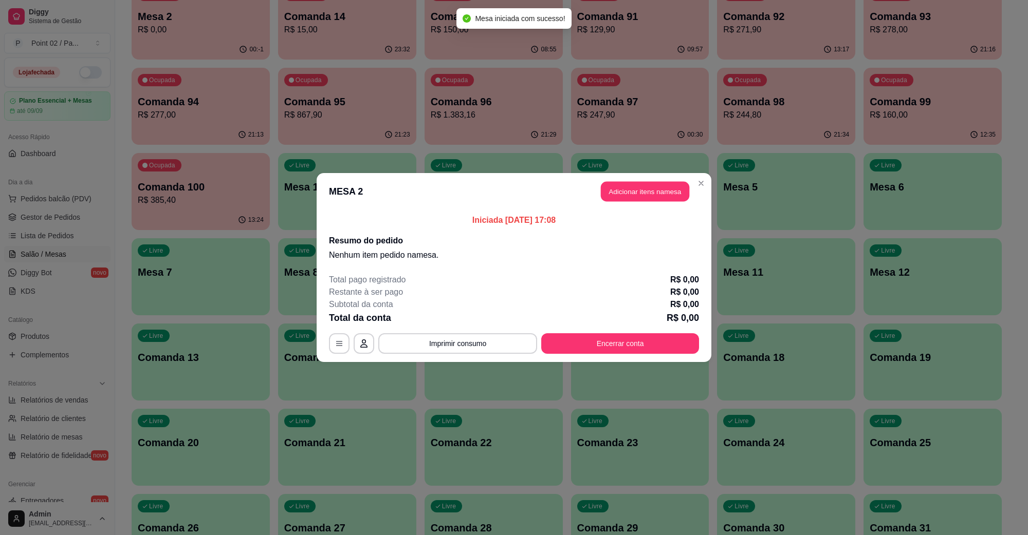
click at [654, 181] on header "MESA 2 Adicionar itens na mesa" at bounding box center [514, 191] width 395 height 37
click at [623, 197] on button "Adicionar itens na mesa" at bounding box center [645, 192] width 88 height 20
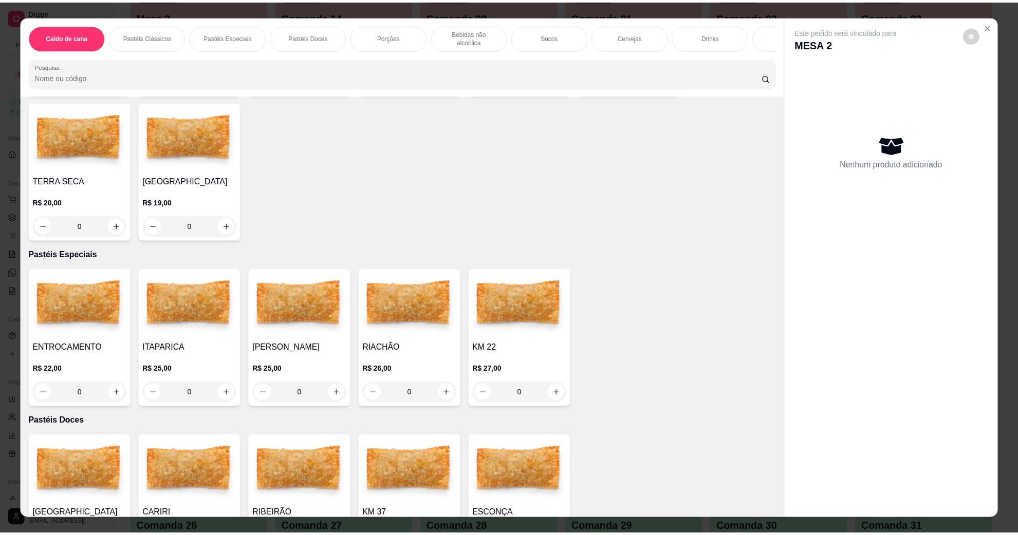
scroll to position [707, 0]
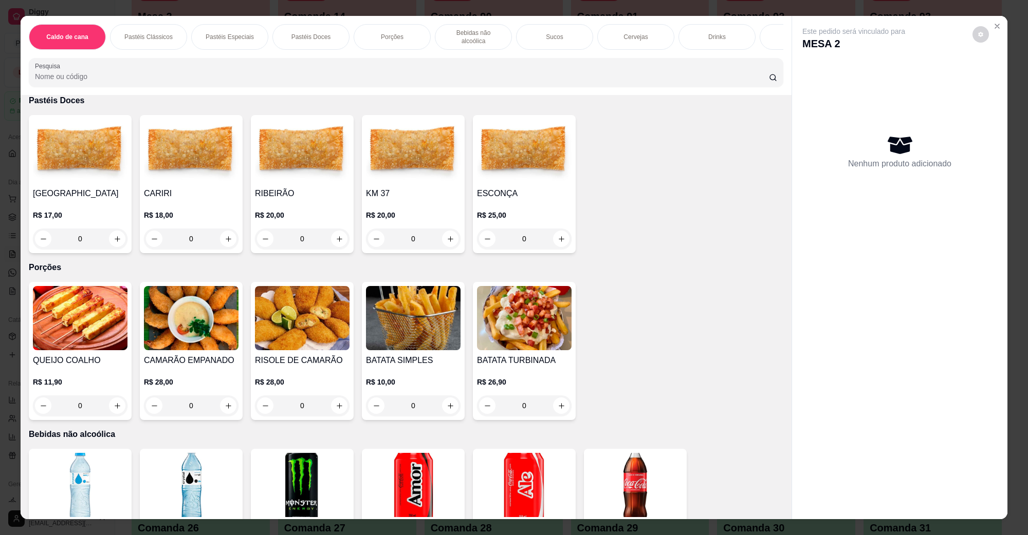
click at [180, 306] on img at bounding box center [191, 318] width 95 height 64
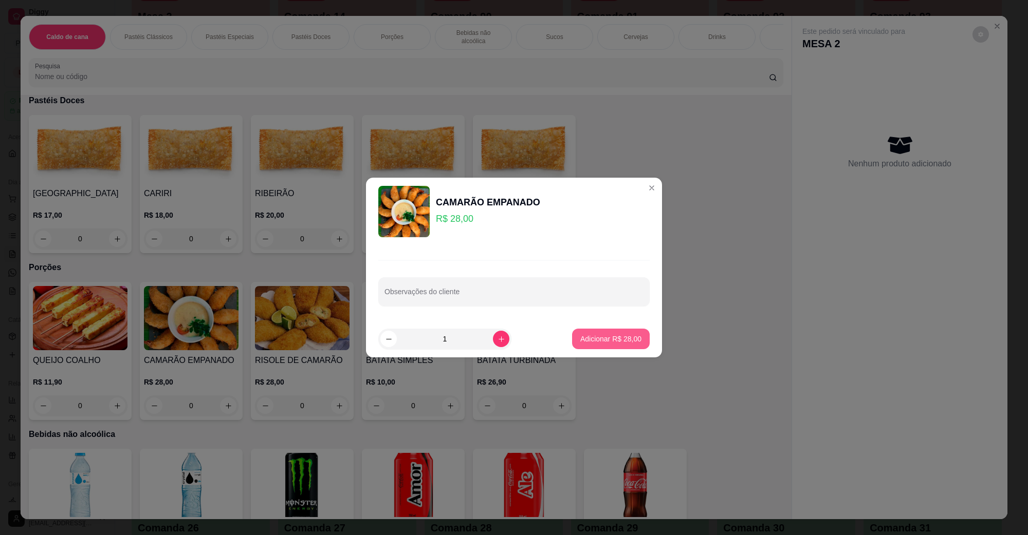
click at [593, 327] on footer "1 Adicionar R$ 28,00" at bounding box center [514, 339] width 296 height 37
click at [595, 331] on button "Adicionar R$ 28,00" at bounding box center [611, 339] width 78 height 21
type input "1"
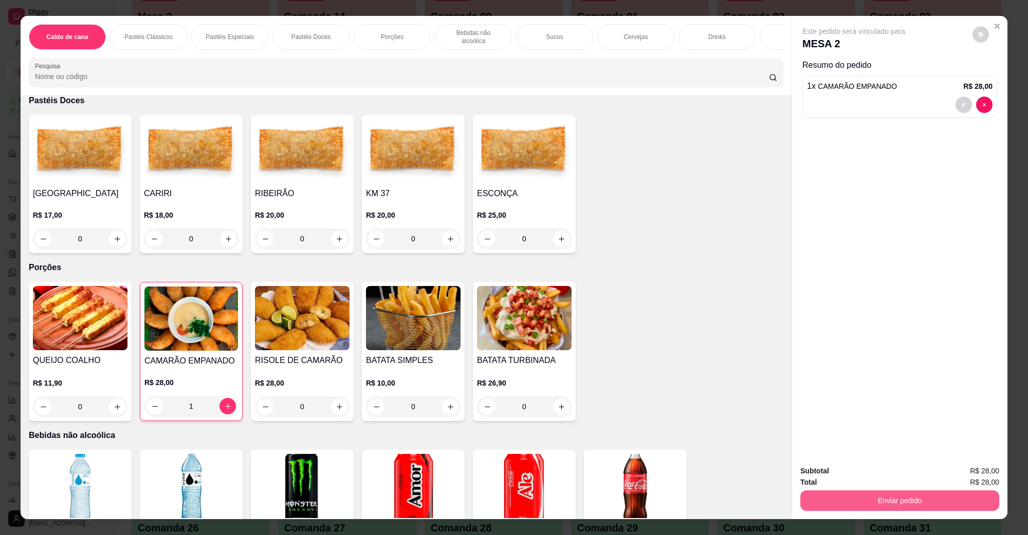
click at [828, 502] on button "Enviar pedido" at bounding box center [899, 501] width 199 height 21
click at [848, 483] on button "Não registrar e enviar pedido" at bounding box center [864, 476] width 107 height 20
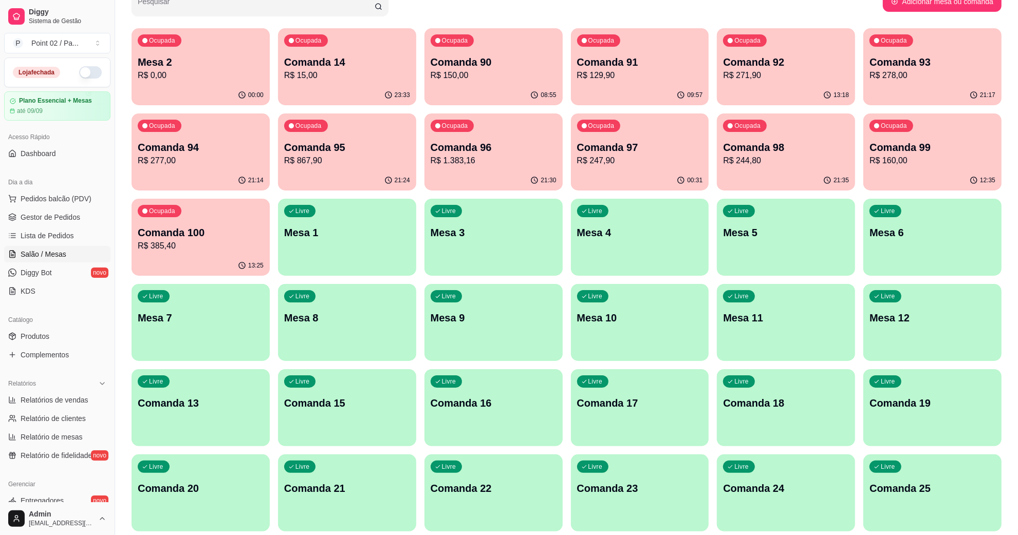
scroll to position [0, 0]
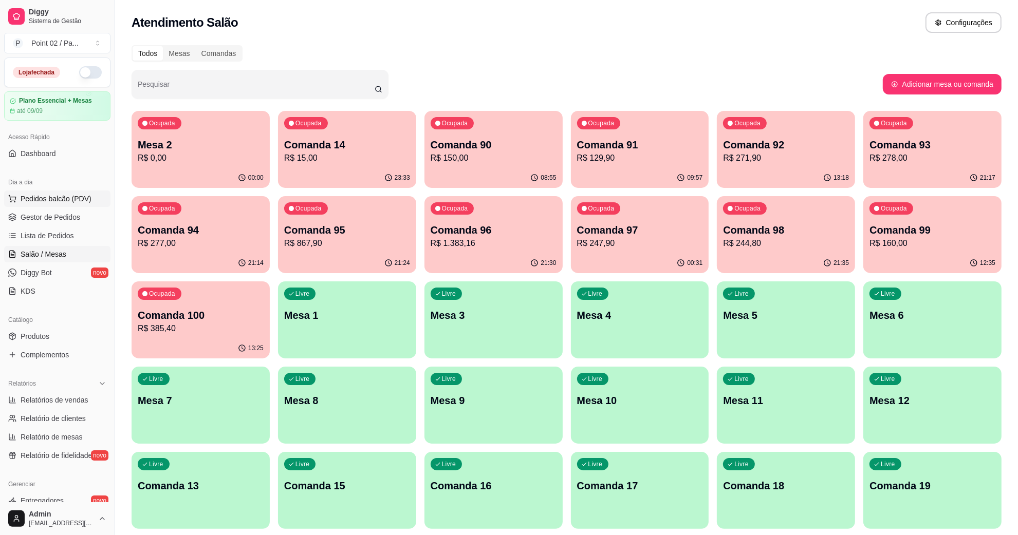
click at [61, 202] on span "Pedidos balcão (PDV)" at bounding box center [56, 199] width 71 height 10
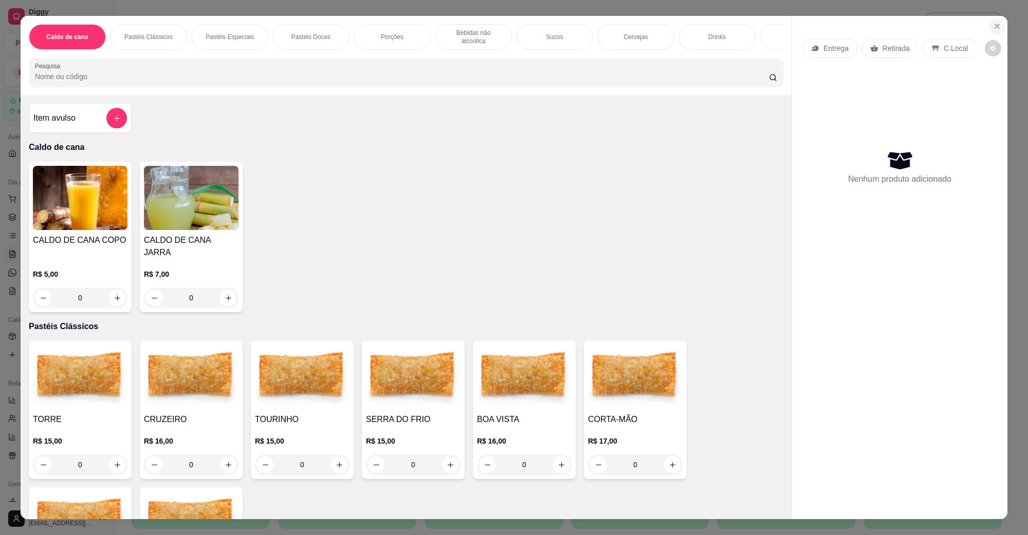
click at [993, 30] on icon "Close" at bounding box center [997, 26] width 8 height 8
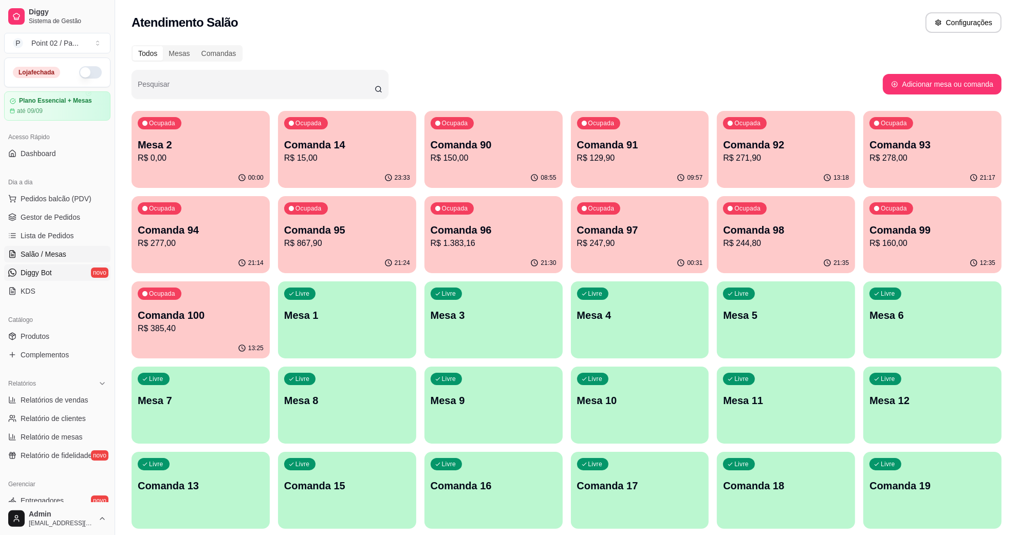
click at [66, 279] on link "Diggy Bot novo" at bounding box center [57, 273] width 106 height 16
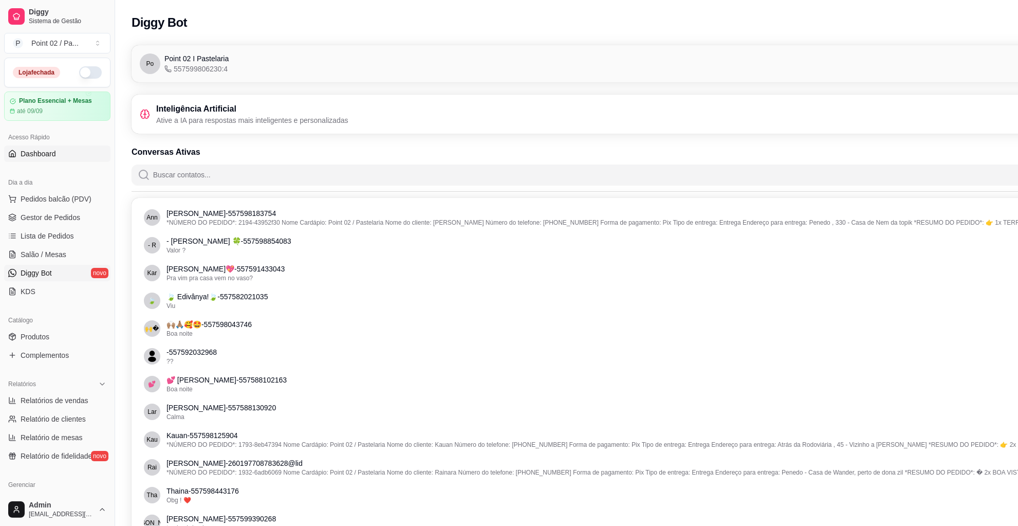
click at [36, 147] on link "Dashboard" at bounding box center [57, 153] width 106 height 16
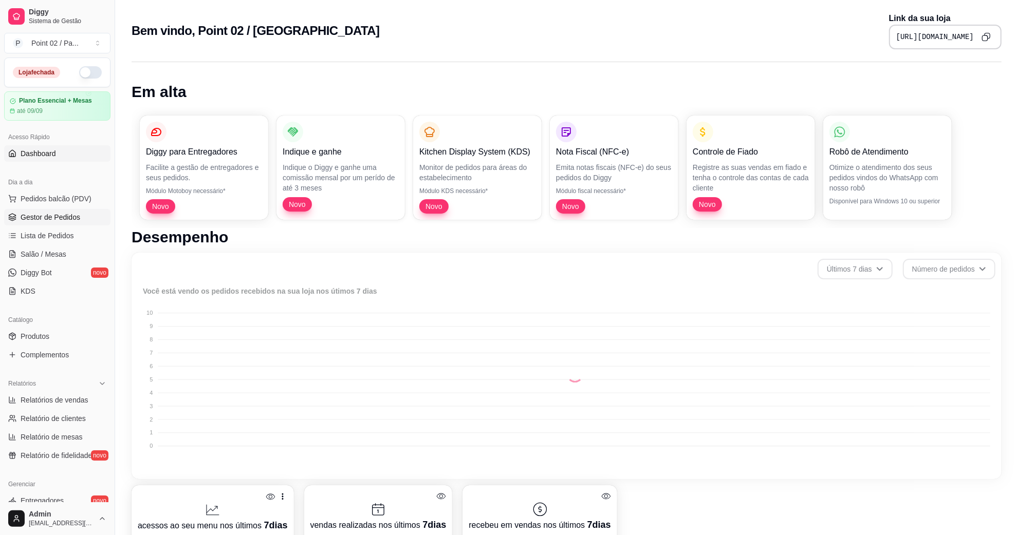
click at [50, 210] on link "Gestor de Pedidos" at bounding box center [57, 217] width 106 height 16
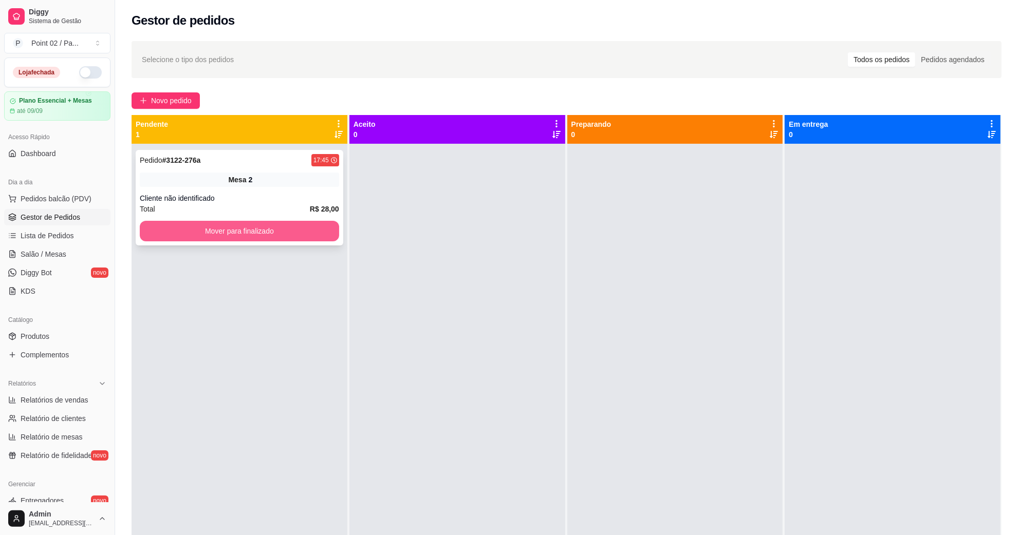
click at [212, 225] on button "Mover para finalizado" at bounding box center [239, 231] width 199 height 21
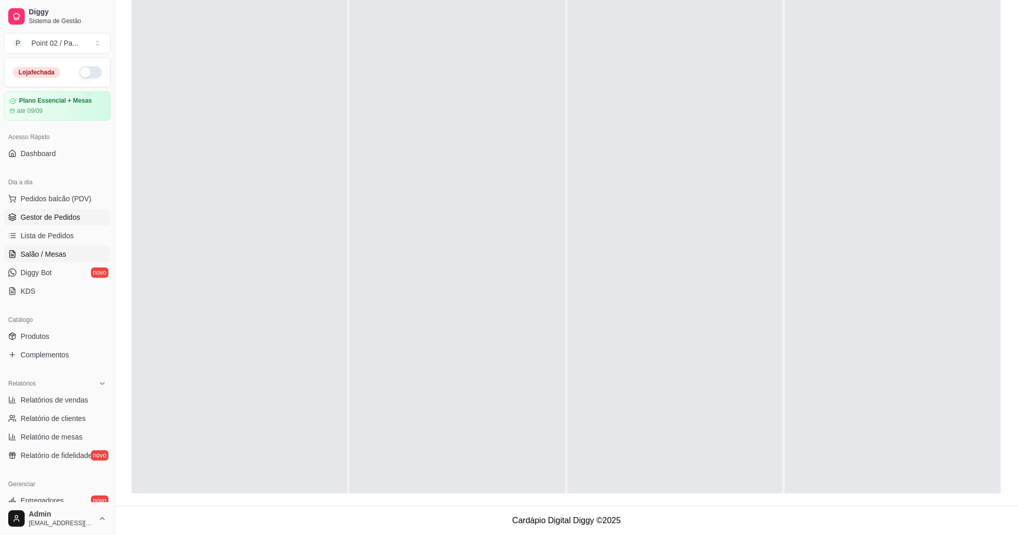
click at [50, 250] on span "Salão / Mesas" at bounding box center [44, 254] width 46 height 10
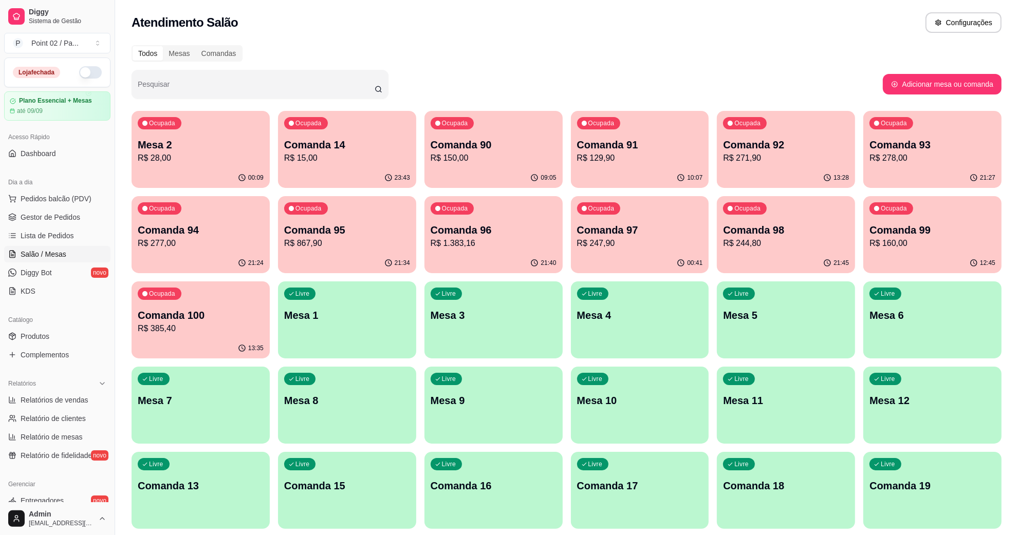
click at [374, 239] on p "R$ 867,90" at bounding box center [347, 243] width 126 height 12
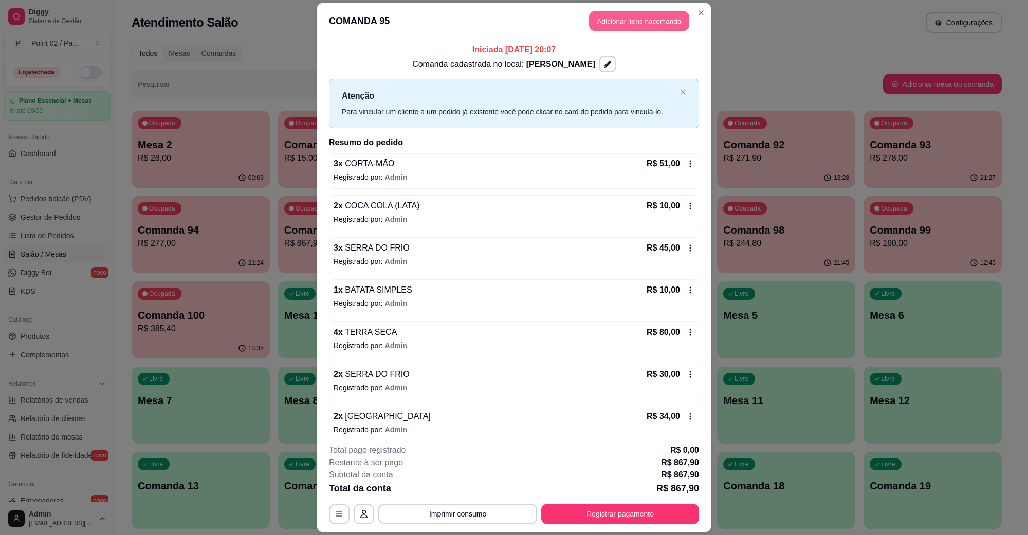
click at [648, 13] on button "Adicionar itens na comanda" at bounding box center [639, 21] width 100 height 20
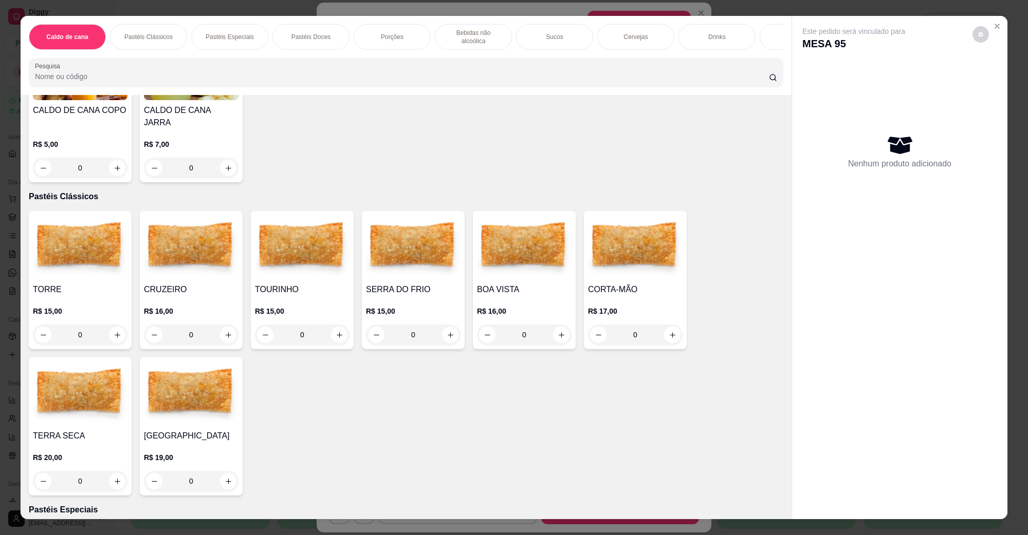
scroll to position [257, 0]
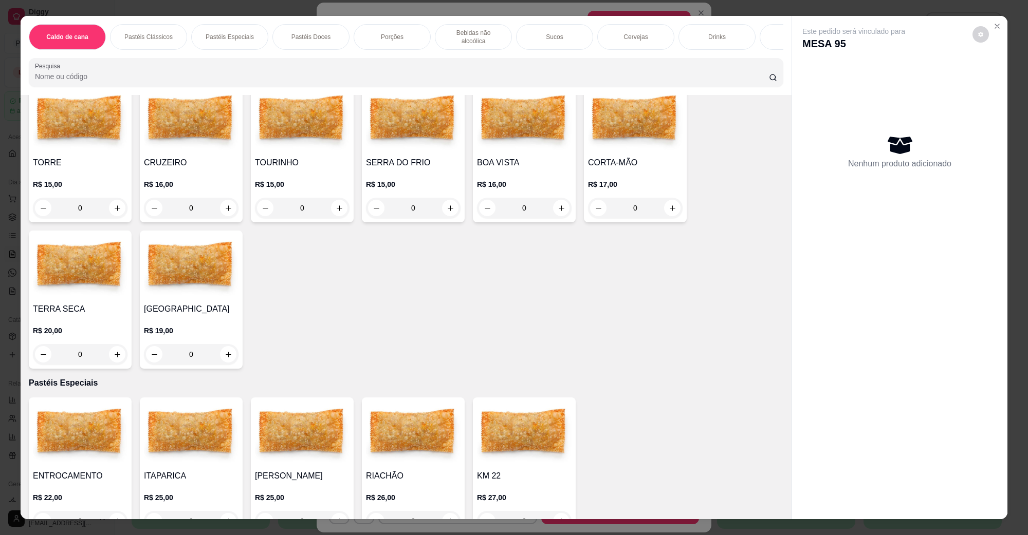
click at [510, 138] on img at bounding box center [524, 120] width 95 height 64
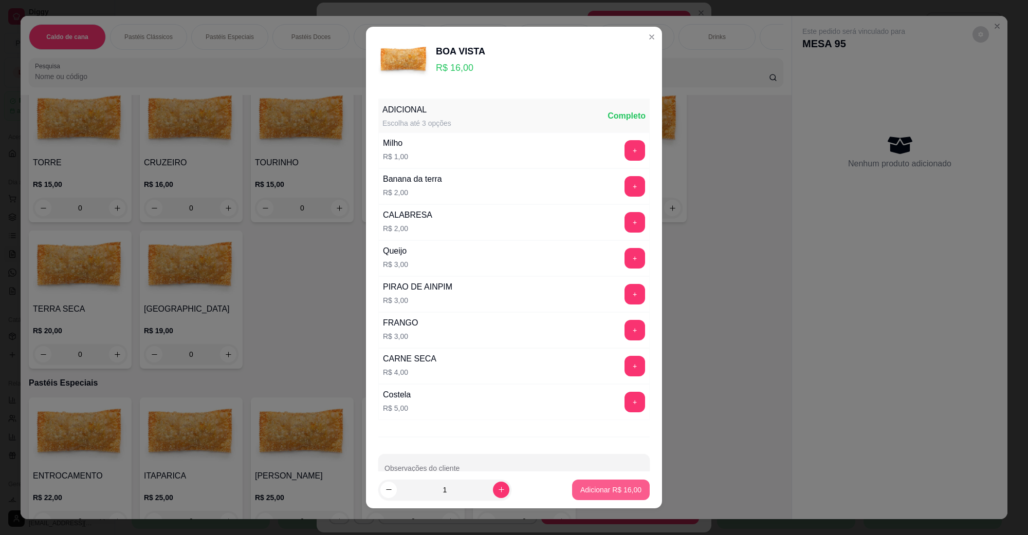
click at [603, 500] on button "Adicionar R$ 16,00" at bounding box center [611, 490] width 78 height 21
type input "1"
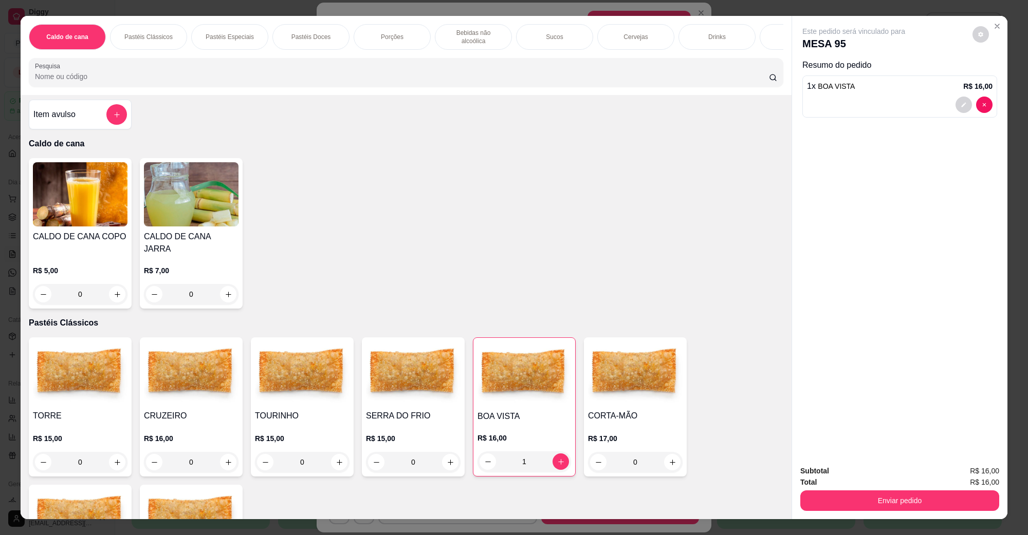
scroll to position [0, 0]
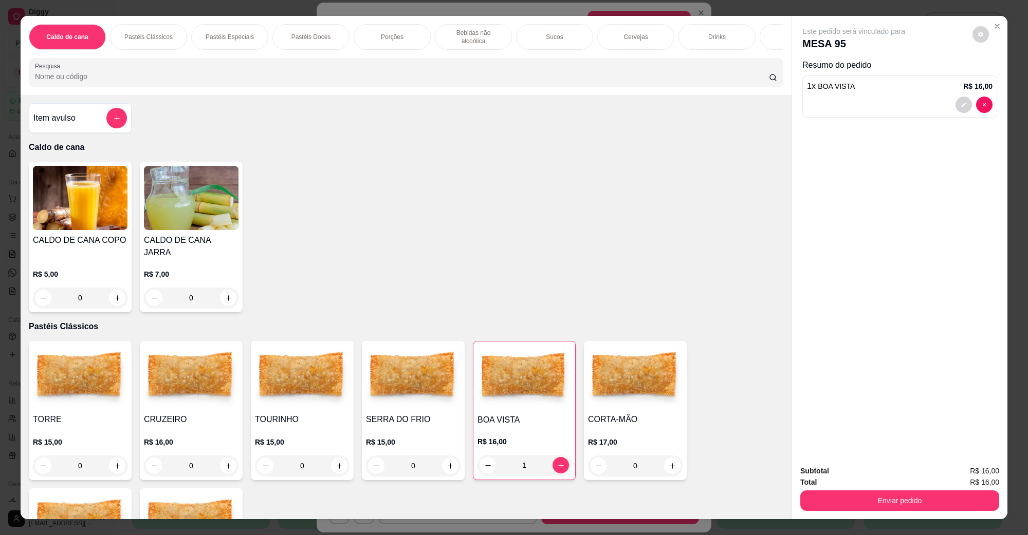
click at [161, 211] on img at bounding box center [191, 198] width 95 height 64
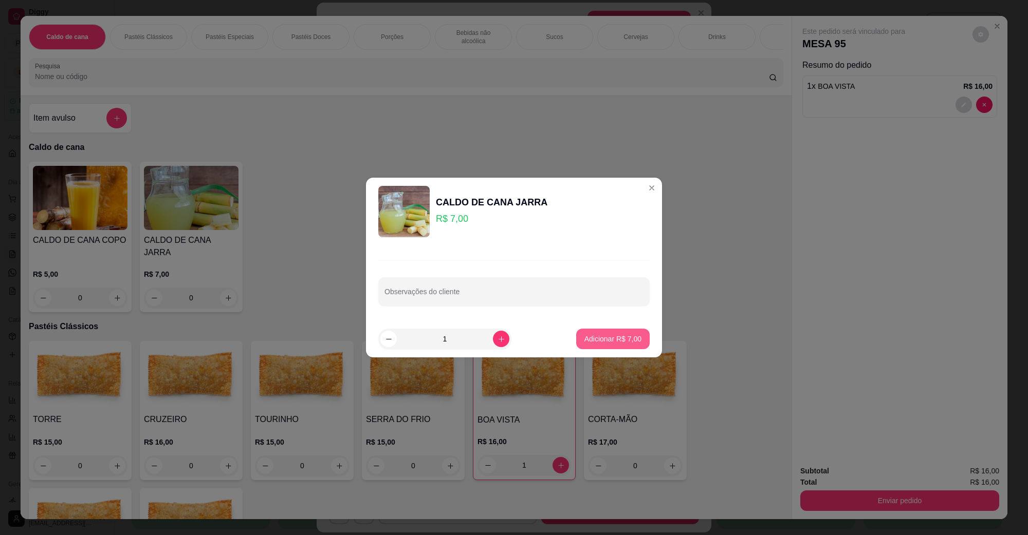
click at [584, 337] on p "Adicionar R$ 7,00" at bounding box center [612, 339] width 57 height 10
type input "1"
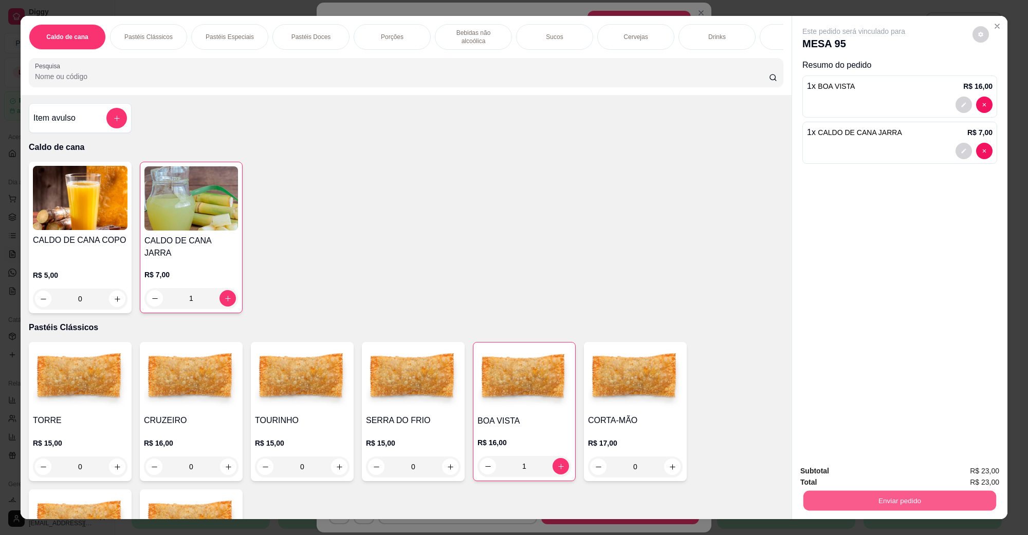
click at [925, 502] on button "Enviar pedido" at bounding box center [899, 501] width 193 height 20
click at [908, 474] on button "Não registrar e enviar pedido" at bounding box center [864, 476] width 107 height 20
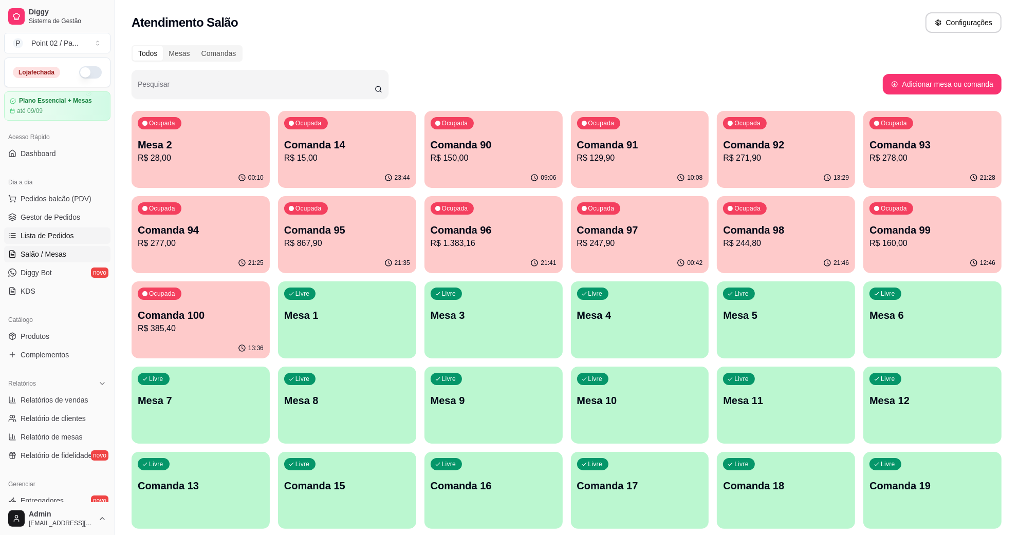
click at [63, 234] on span "Lista de Pedidos" at bounding box center [47, 236] width 53 height 10
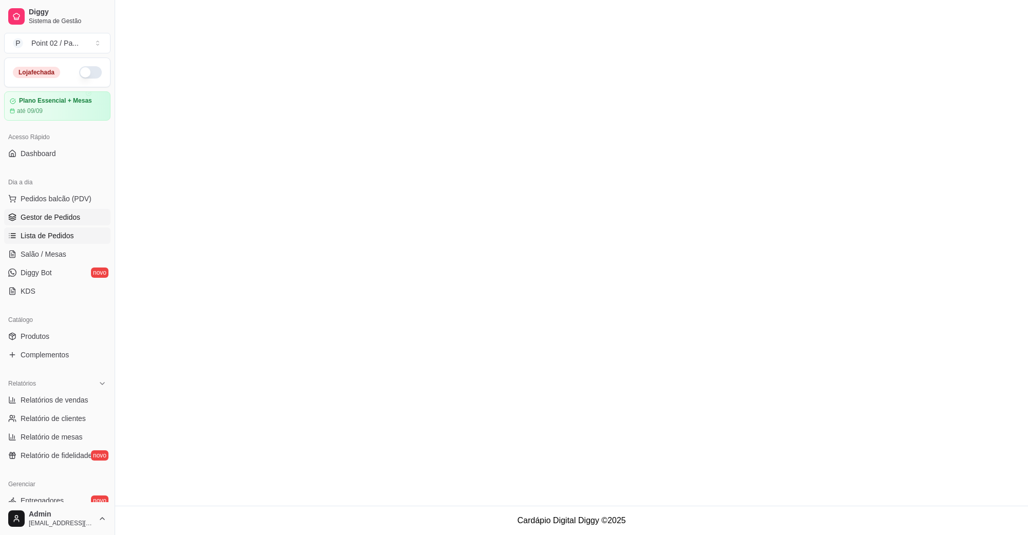
click at [69, 214] on span "Gestor de Pedidos" at bounding box center [51, 217] width 60 height 10
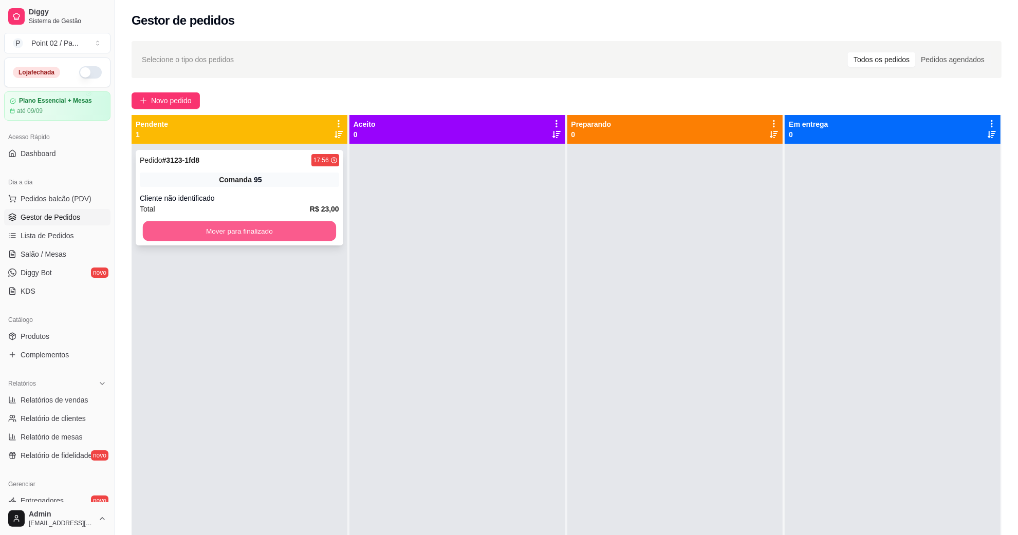
click at [212, 225] on button "Mover para finalizado" at bounding box center [239, 231] width 193 height 20
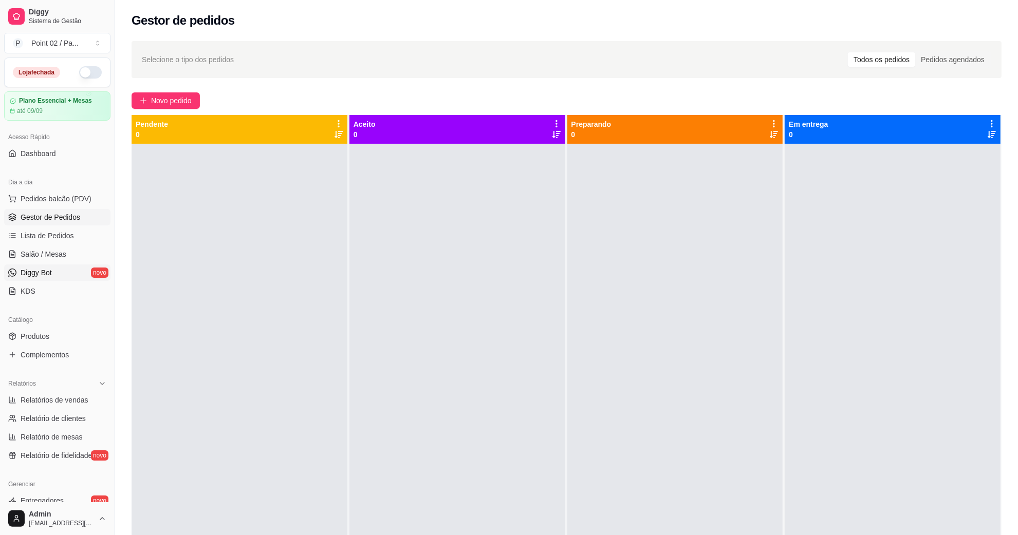
click at [68, 268] on link "Diggy Bot novo" at bounding box center [57, 273] width 106 height 16
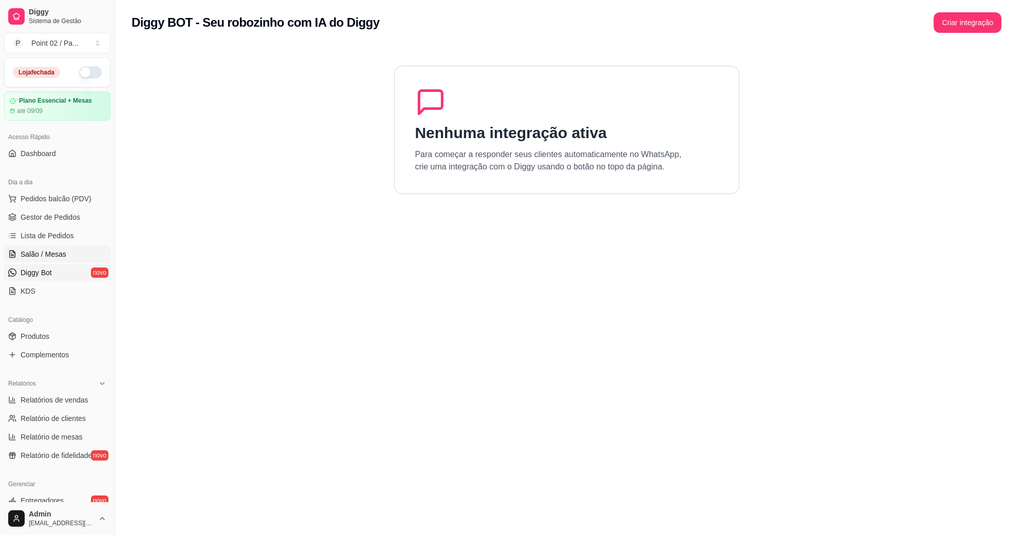
click at [70, 252] on link "Salão / Mesas" at bounding box center [57, 254] width 106 height 16
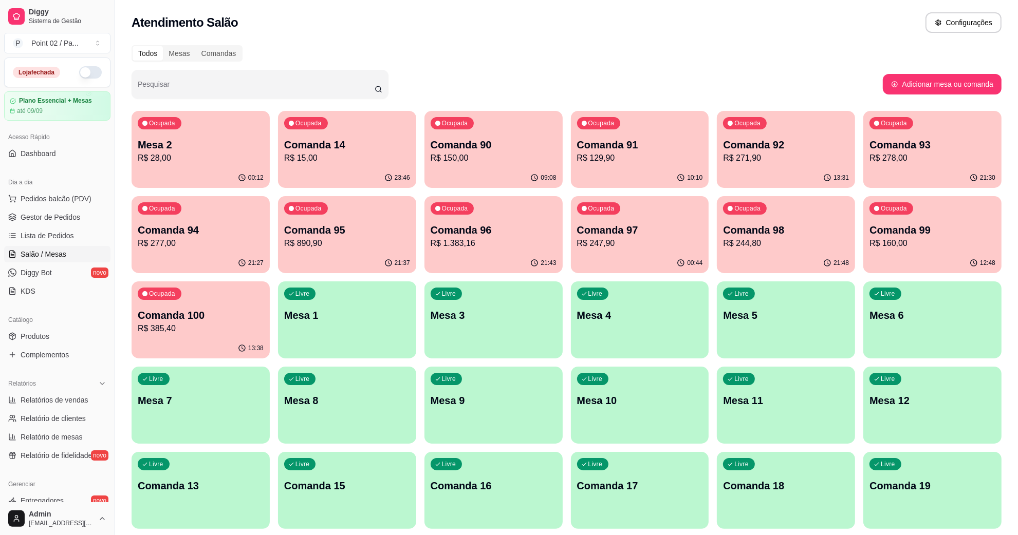
click at [257, 148] on p "Mesa 2" at bounding box center [201, 145] width 126 height 14
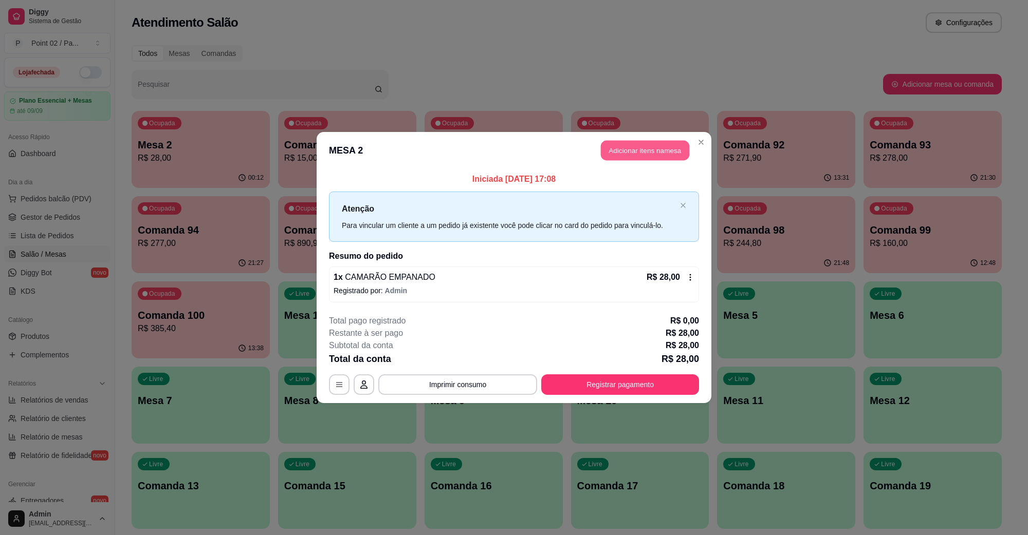
click at [633, 142] on button "Adicionar itens na mesa" at bounding box center [645, 151] width 88 height 20
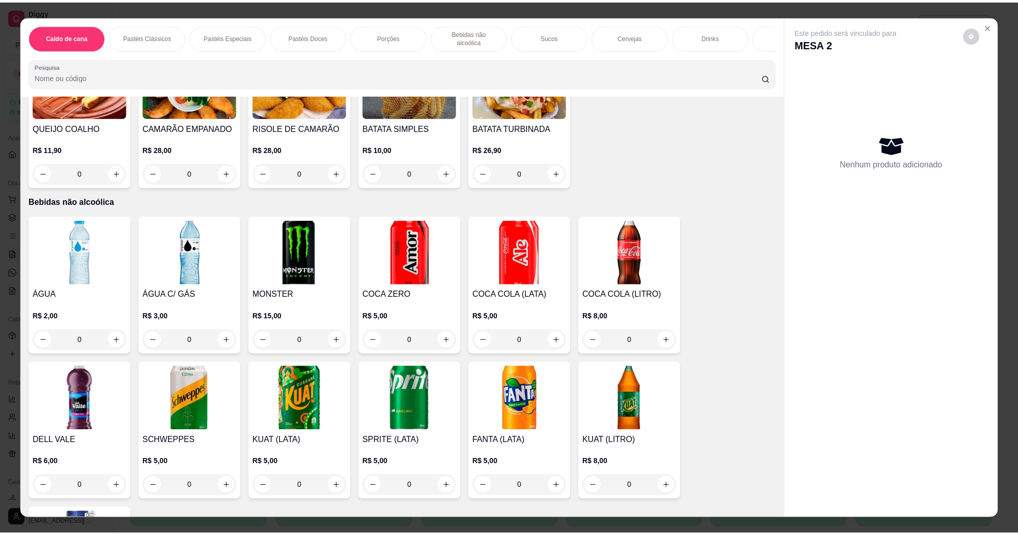
scroll to position [964, 0]
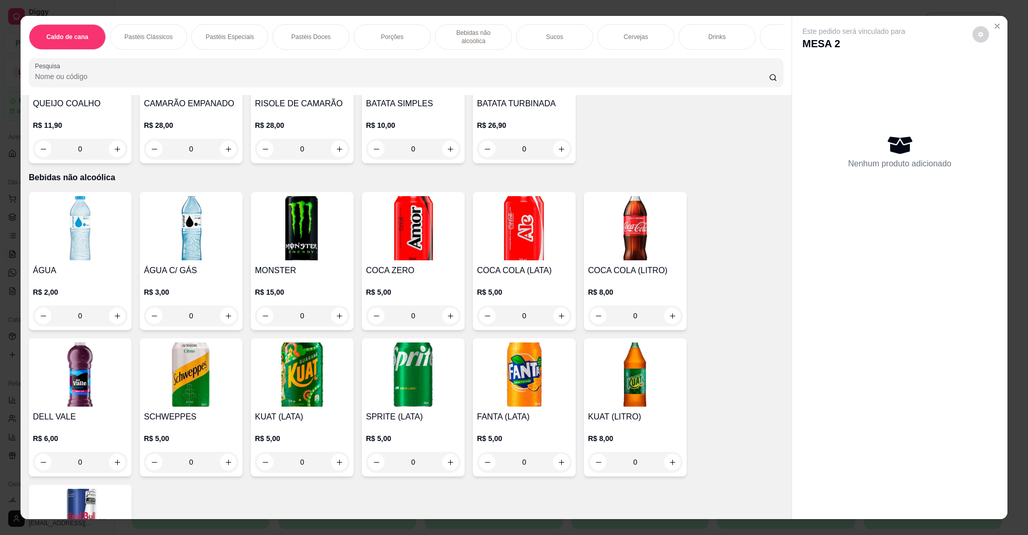
click at [623, 365] on img at bounding box center [635, 375] width 95 height 64
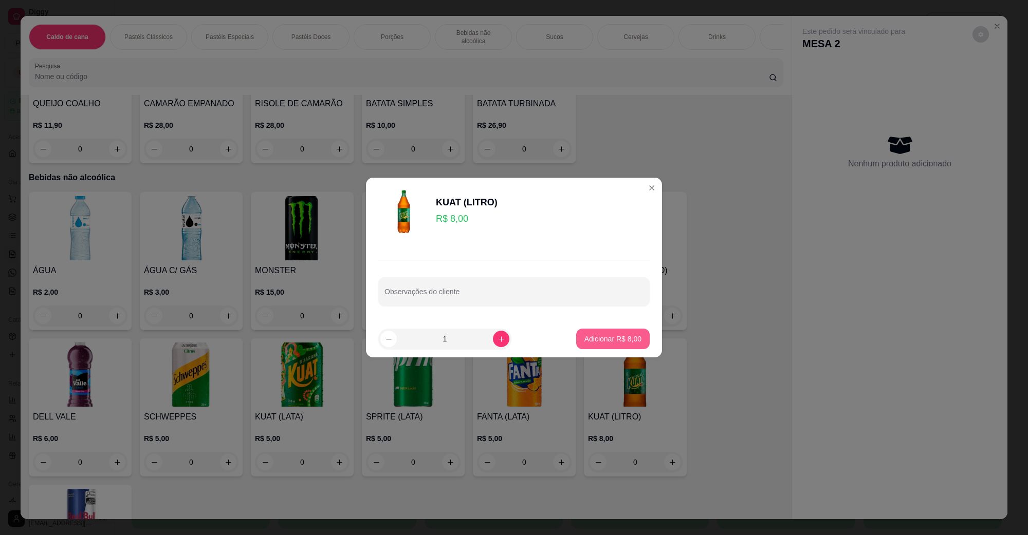
click at [592, 340] on p "Adicionar R$ 8,00" at bounding box center [612, 339] width 57 height 10
type input "1"
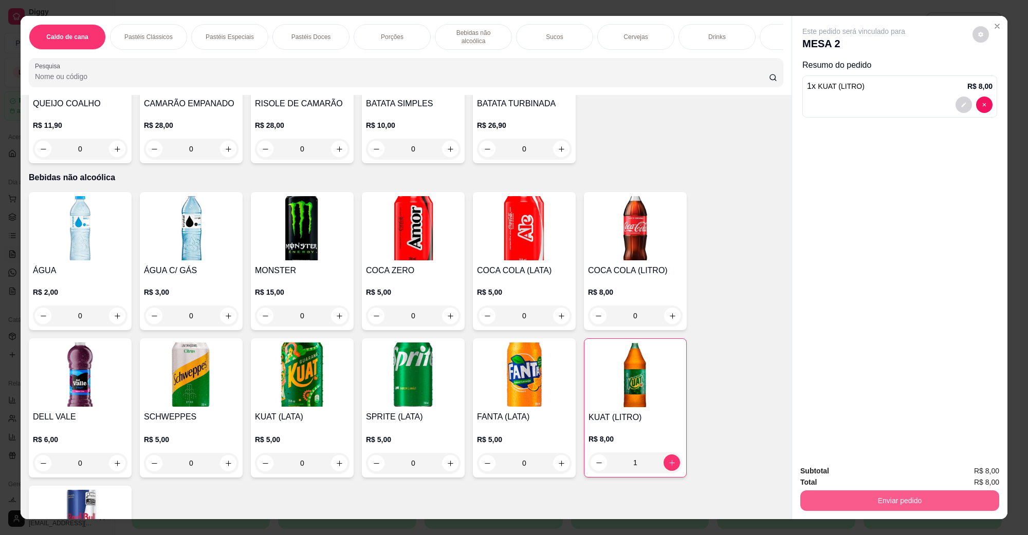
click at [857, 499] on button "Enviar pedido" at bounding box center [899, 501] width 199 height 21
click at [861, 478] on button "Não registrar e enviar pedido" at bounding box center [865, 475] width 104 height 19
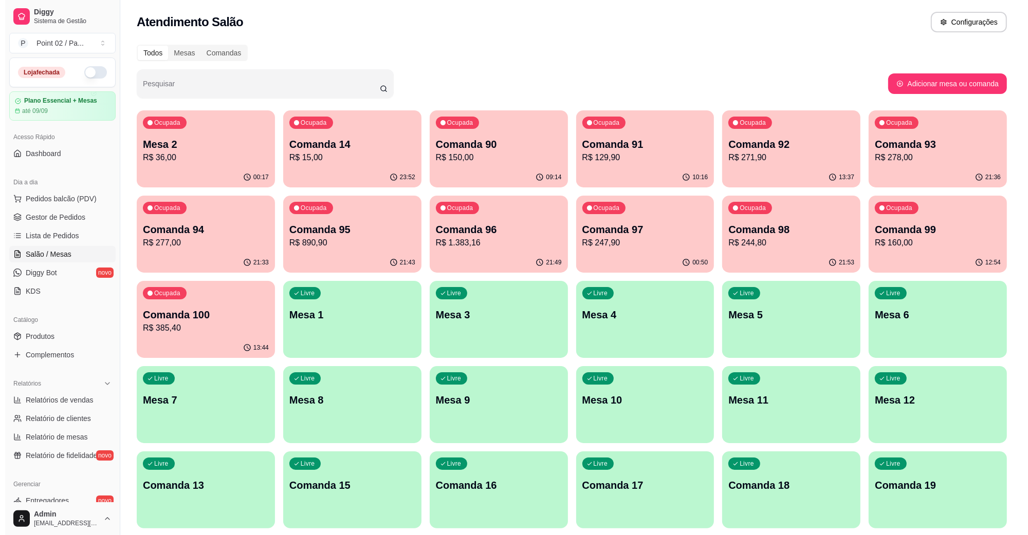
scroll to position [0, 0]
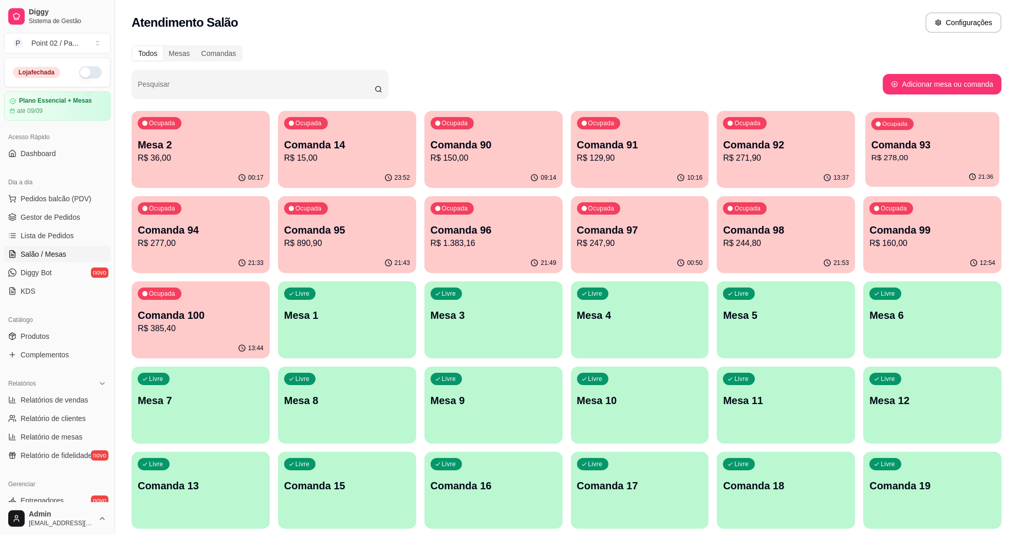
click at [874, 139] on p "Comanda 93" at bounding box center [933, 145] width 122 height 14
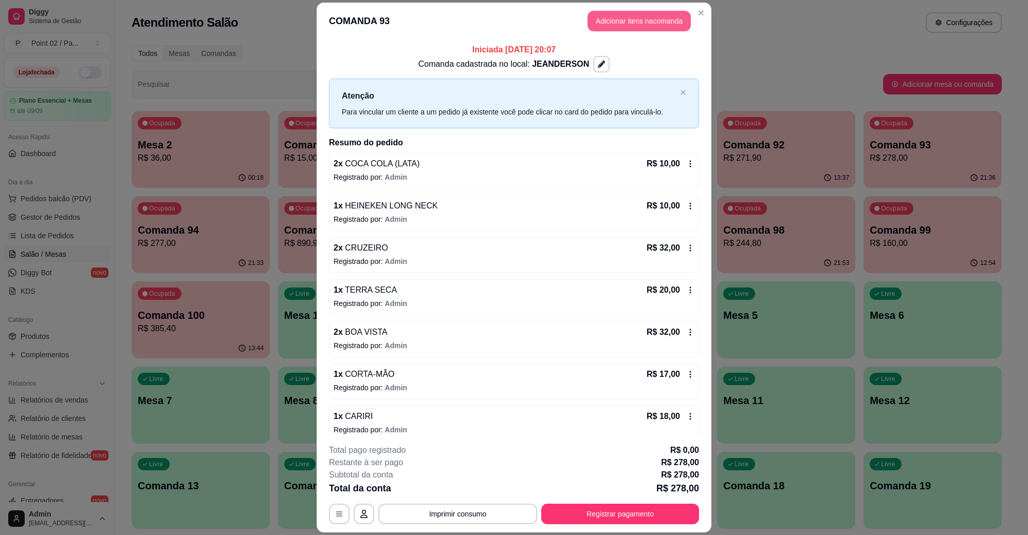
click at [645, 18] on button "Adicionar itens na comanda" at bounding box center [638, 21] width 103 height 21
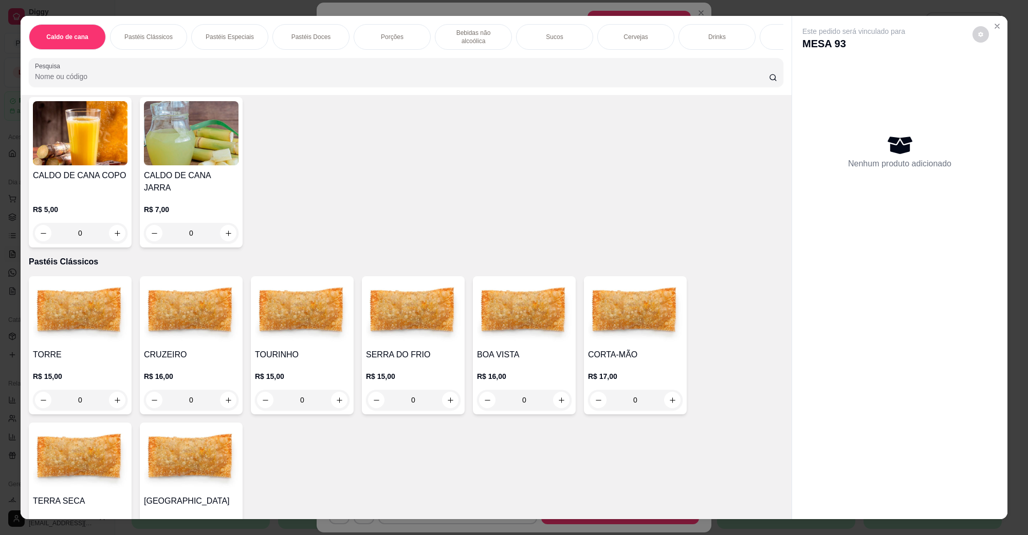
scroll to position [64, 0]
click at [493, 314] on img at bounding box center [524, 313] width 95 height 64
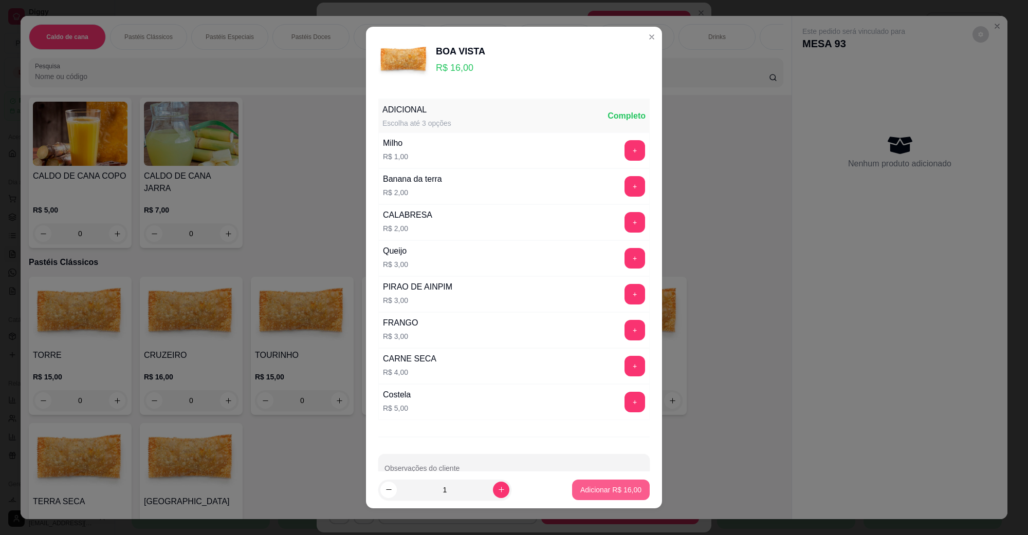
click at [601, 500] on button "Adicionar R$ 16,00" at bounding box center [611, 490] width 78 height 21
type input "1"
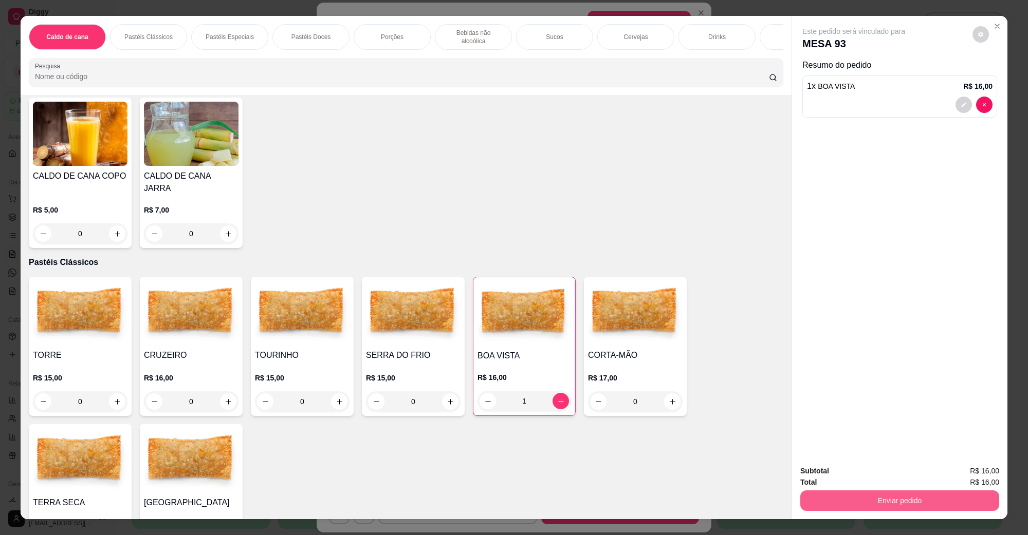
click at [817, 500] on button "Enviar pedido" at bounding box center [899, 501] width 199 height 21
click at [826, 474] on button "Não registrar e enviar pedido" at bounding box center [864, 476] width 107 height 20
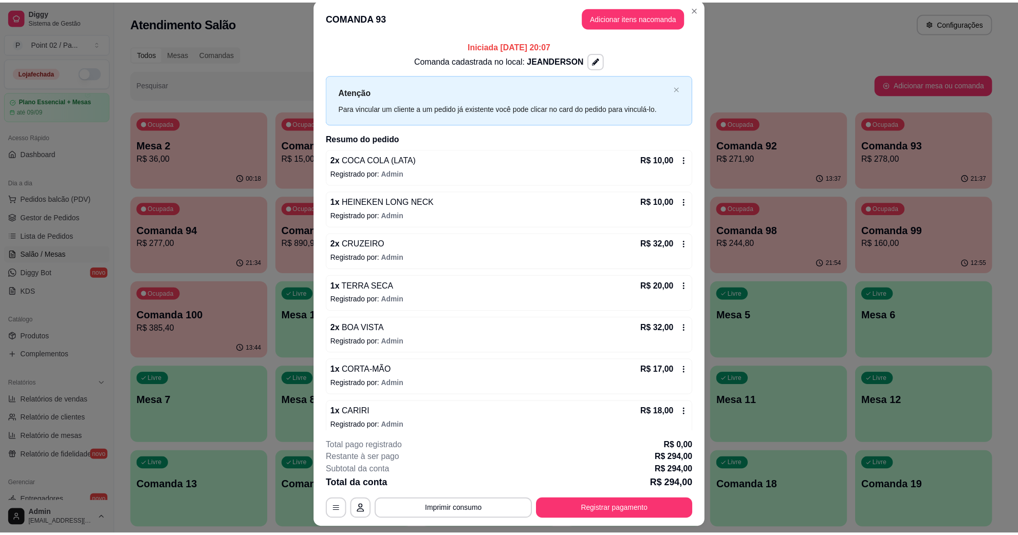
scroll to position [30, 0]
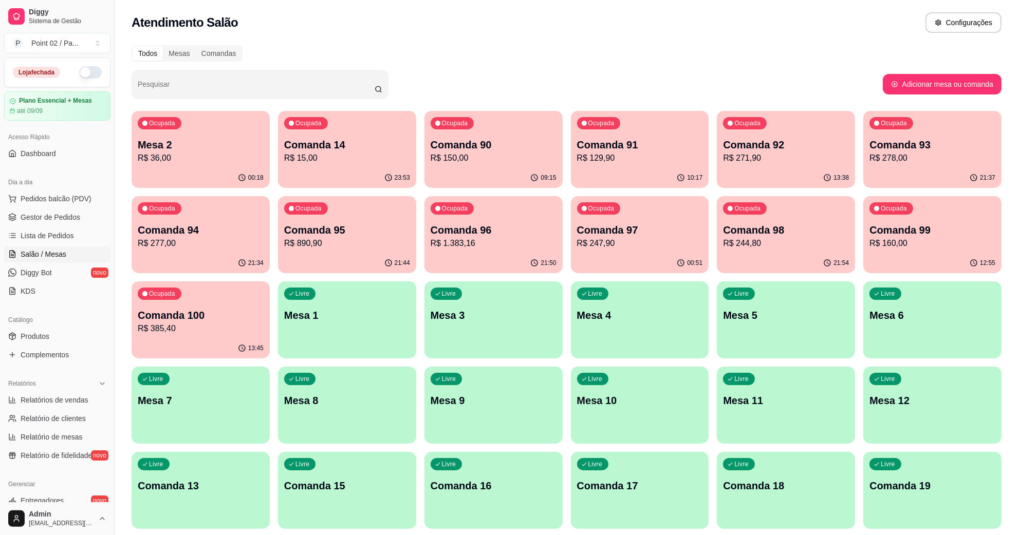
click at [356, 35] on div "Atendimento Salão Configurações" at bounding box center [566, 19] width 903 height 39
click at [214, 144] on p "Mesa 2" at bounding box center [201, 145] width 122 height 14
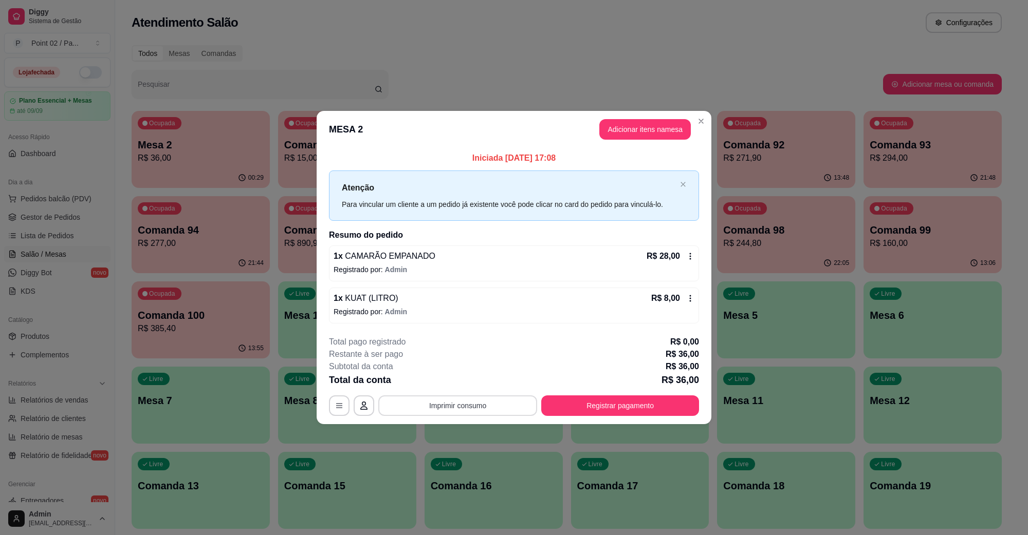
click at [458, 403] on button "Imprimir consumo" at bounding box center [457, 406] width 159 height 21
click at [460, 381] on button "IMPRESSORA" at bounding box center [461, 384] width 60 height 13
click at [619, 411] on button "Registrar pagamento" at bounding box center [620, 406] width 158 height 21
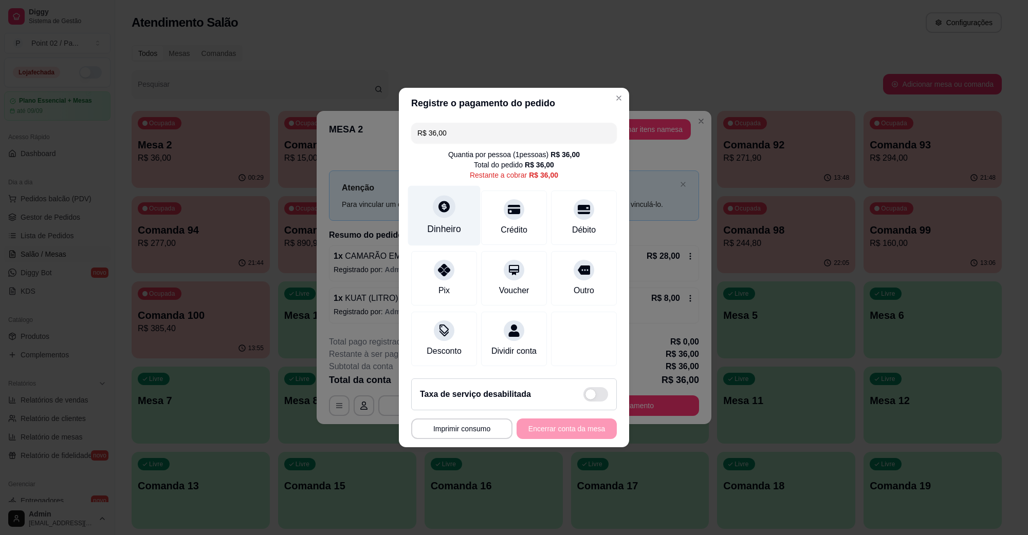
click at [456, 198] on div "Dinheiro" at bounding box center [444, 216] width 72 height 60
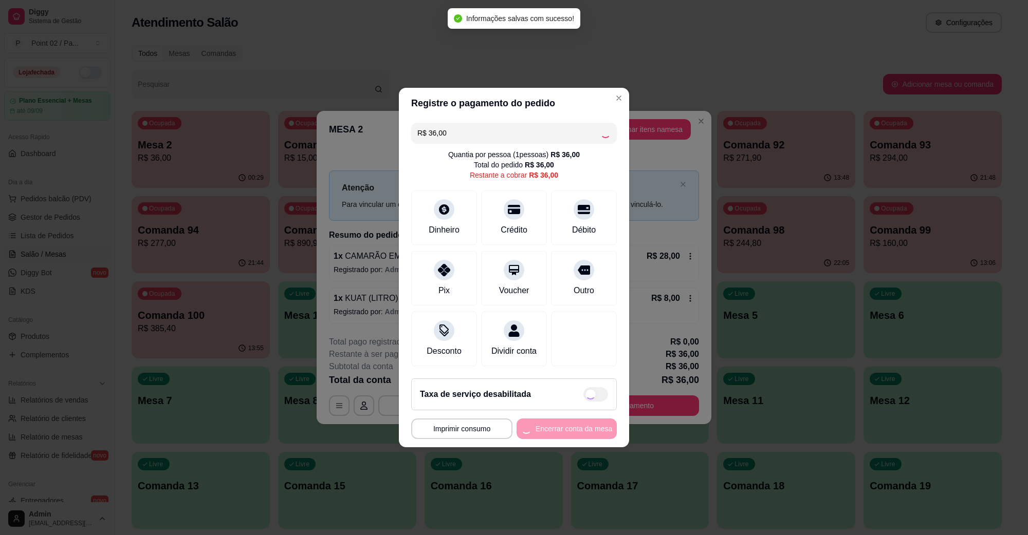
type input "R$ 0,00"
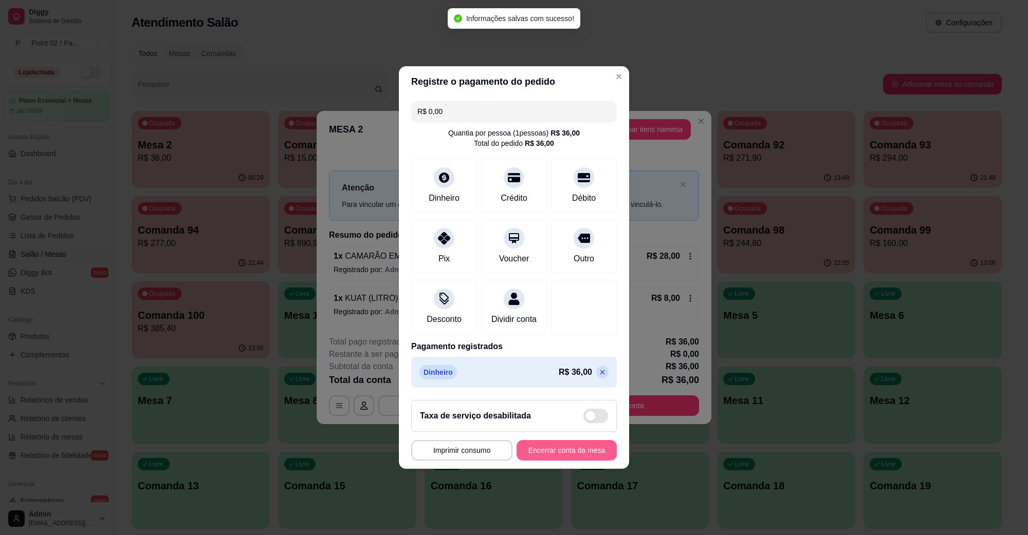
click at [568, 455] on button "Encerrar conta da mesa" at bounding box center [566, 450] width 100 height 21
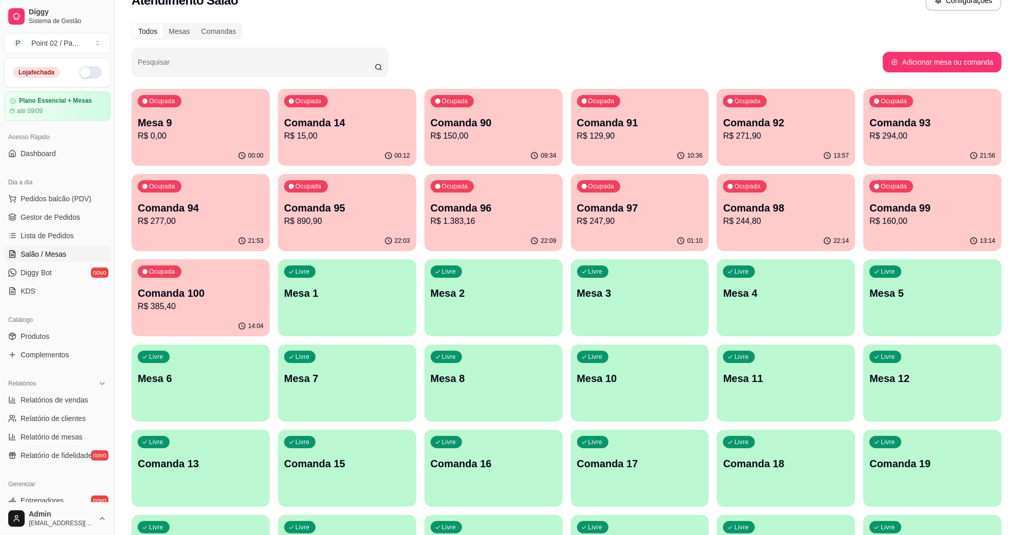
scroll to position [0, 0]
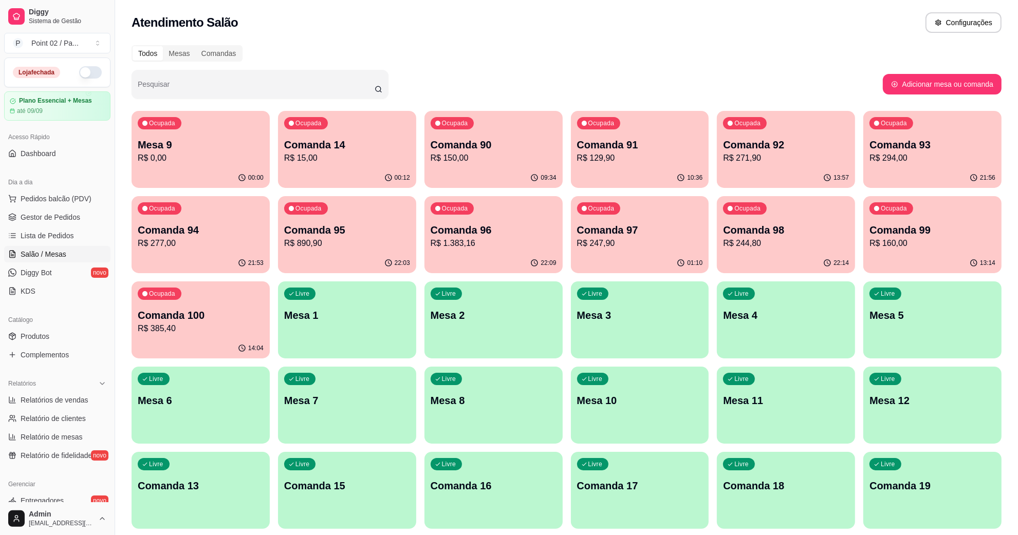
click at [225, 163] on div "Ocupada Mesa 9 R$ 0,00" at bounding box center [201, 139] width 138 height 57
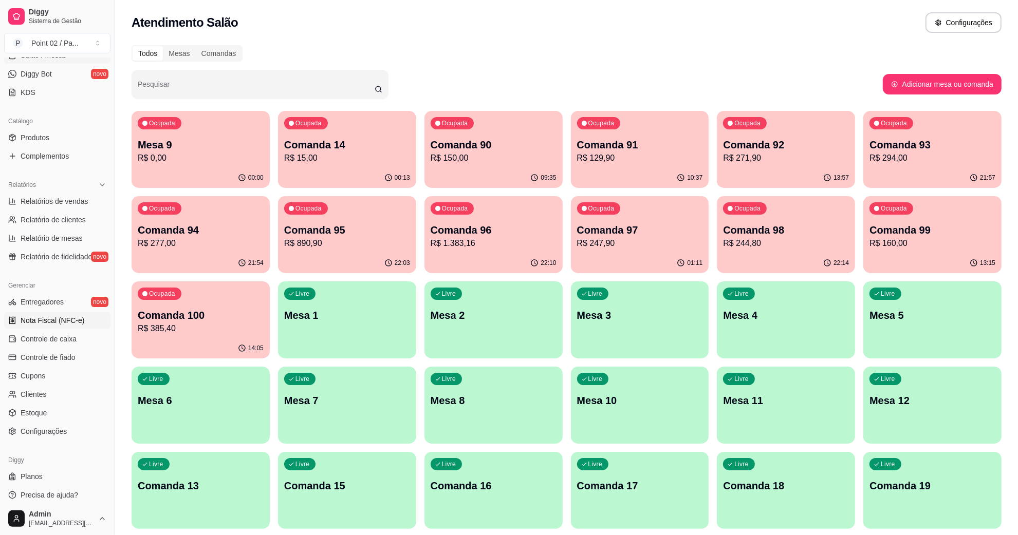
scroll to position [204, 0]
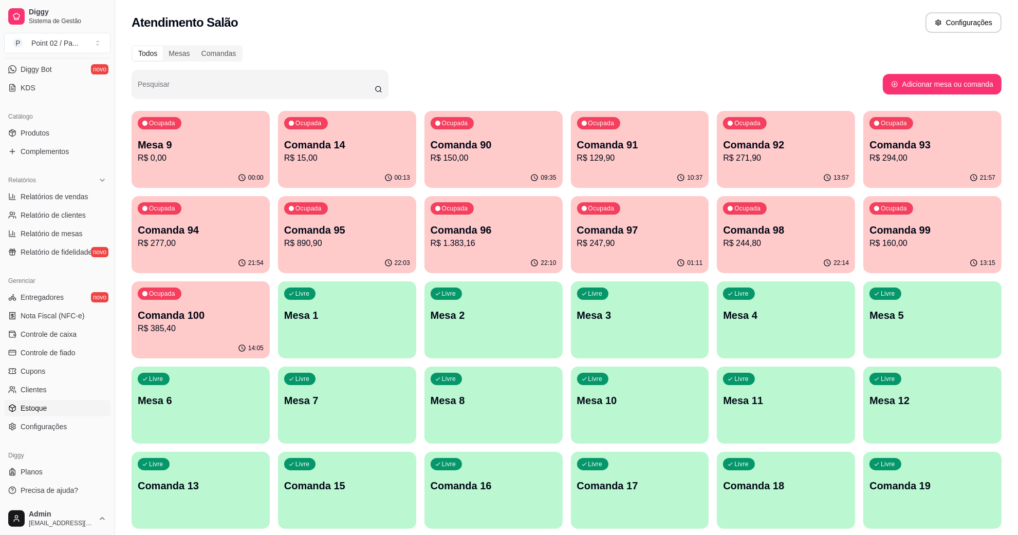
click at [56, 406] on link "Estoque" at bounding box center [57, 408] width 106 height 16
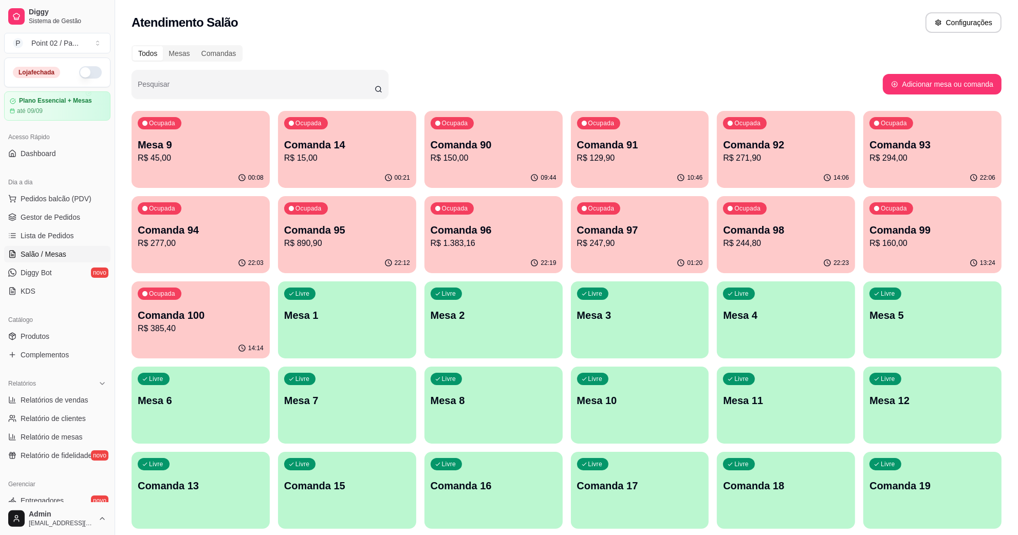
click at [183, 162] on p "R$ 45,00" at bounding box center [201, 158] width 126 height 12
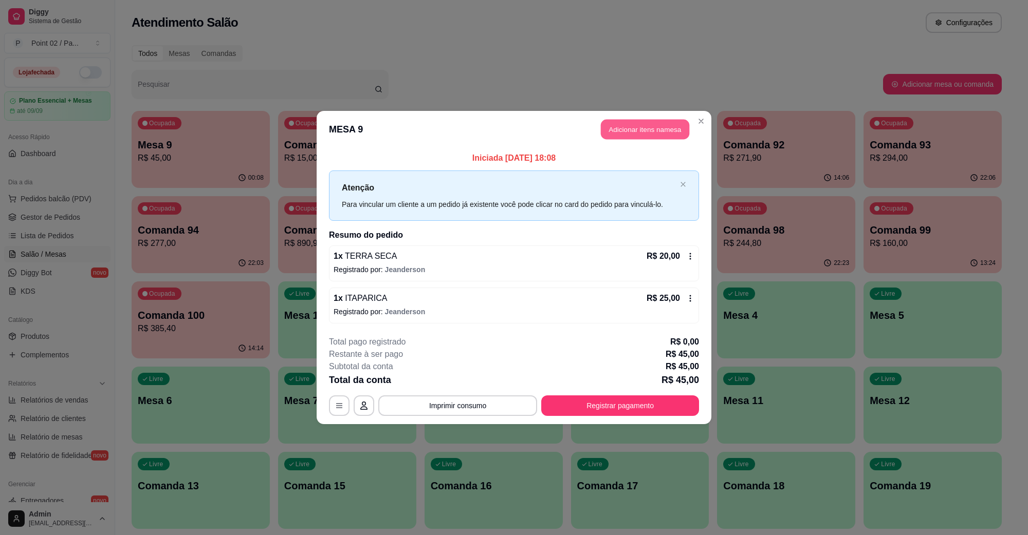
click at [638, 135] on button "Adicionar itens na mesa" at bounding box center [645, 130] width 88 height 20
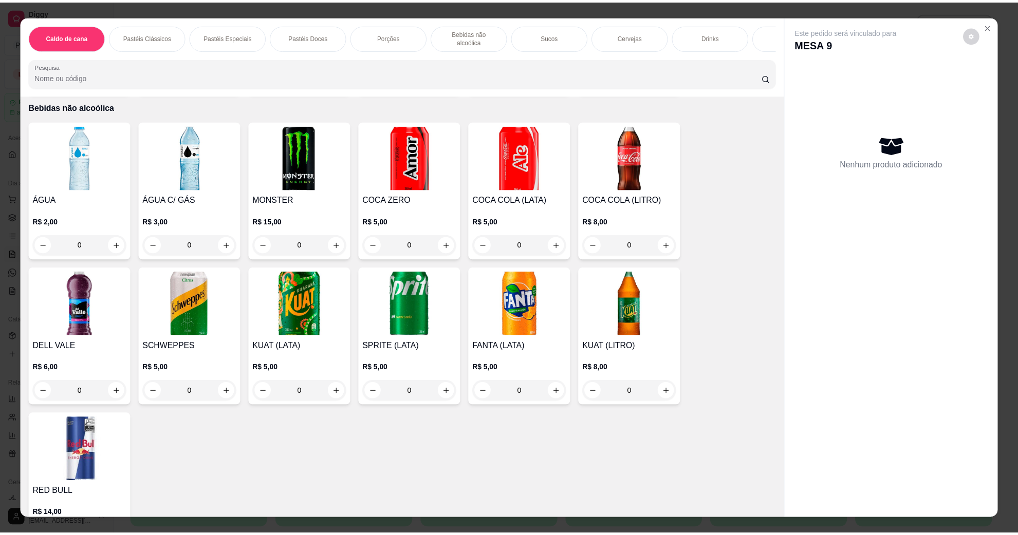
scroll to position [899, 0]
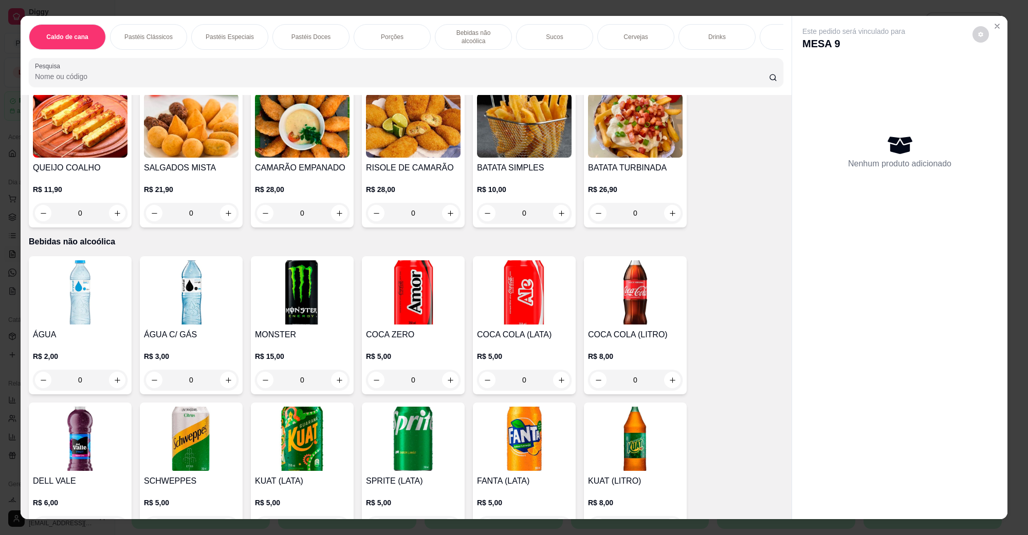
click at [589, 273] on img at bounding box center [635, 293] width 95 height 64
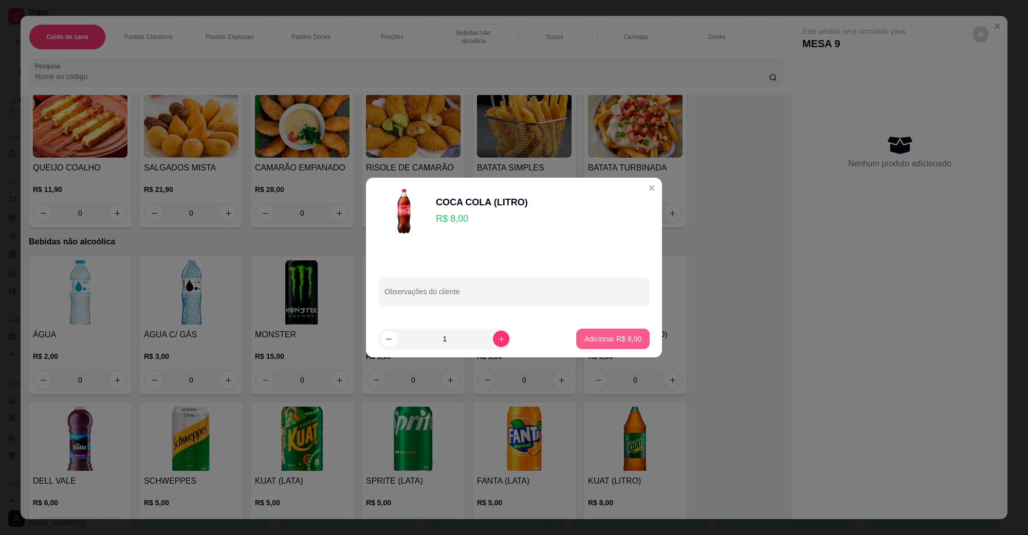
click at [592, 332] on button "Adicionar R$ 8,00" at bounding box center [612, 339] width 73 height 21
type input "1"
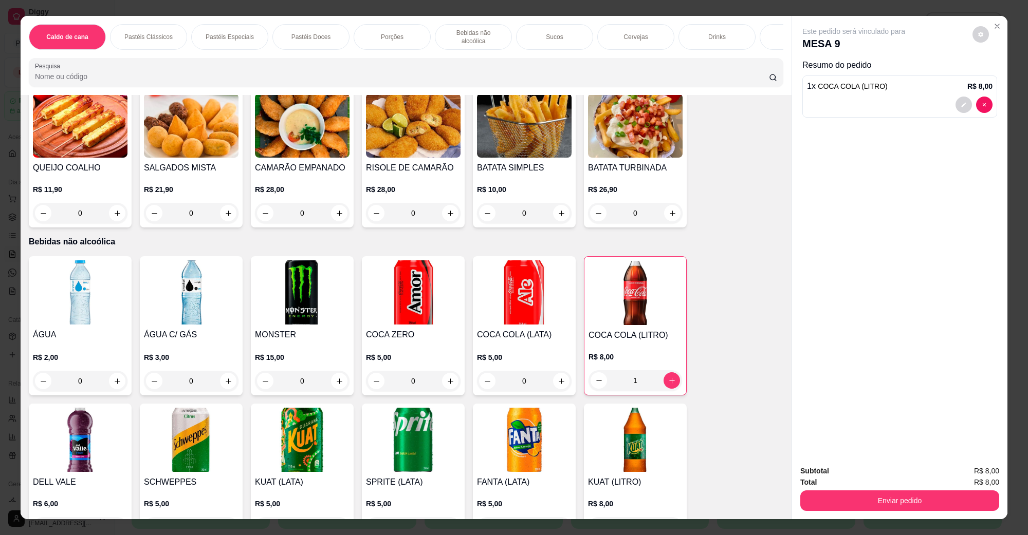
click at [863, 494] on button "Enviar pedido" at bounding box center [899, 501] width 199 height 21
click at [867, 475] on button "Não registrar e enviar pedido" at bounding box center [865, 475] width 104 height 19
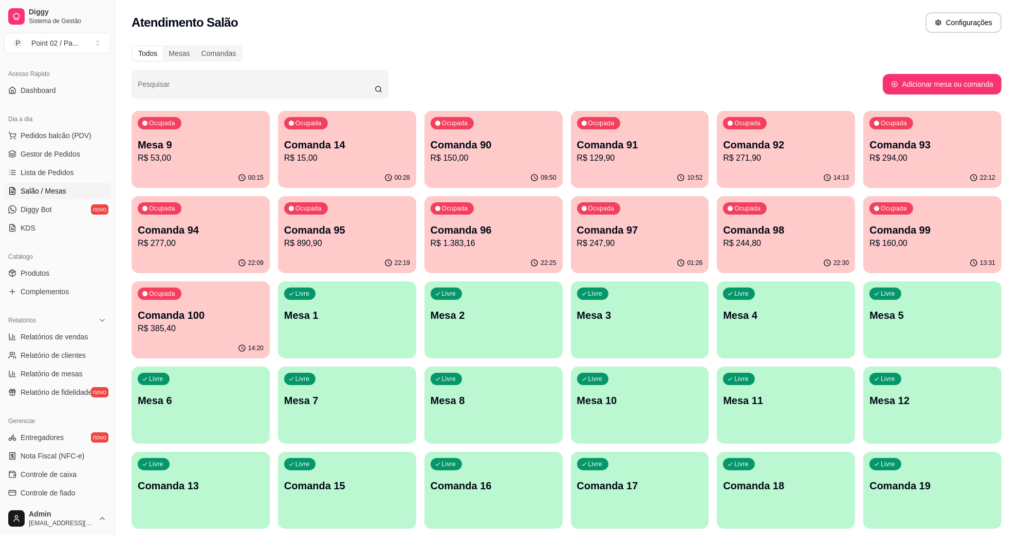
scroll to position [64, 0]
click at [86, 135] on span "Pedidos balcão (PDV)" at bounding box center [56, 135] width 71 height 10
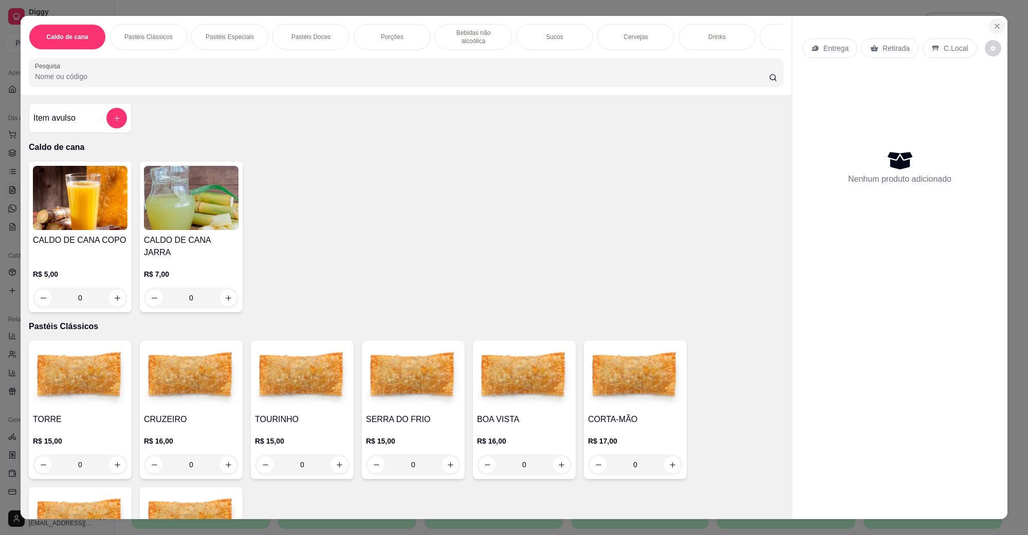
click at [995, 31] on button "Close" at bounding box center [997, 26] width 16 height 16
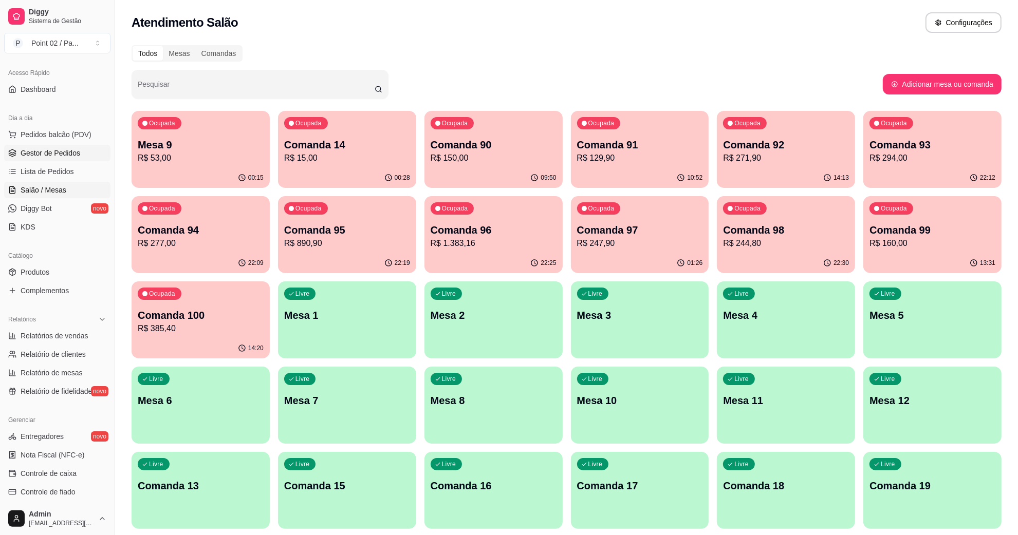
click at [39, 151] on span "Gestor de Pedidos" at bounding box center [51, 153] width 60 height 10
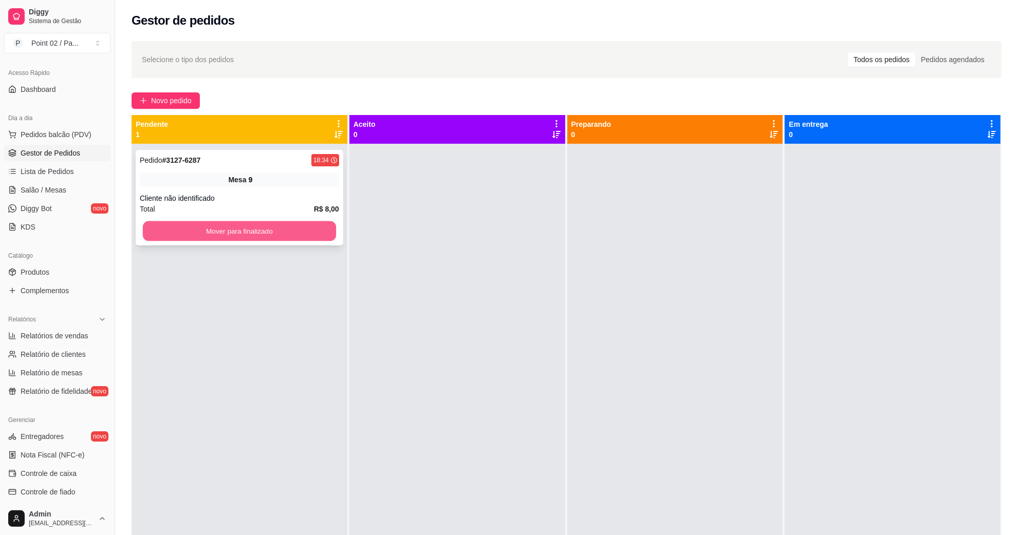
click at [250, 232] on button "Mover para finalizado" at bounding box center [239, 231] width 193 height 20
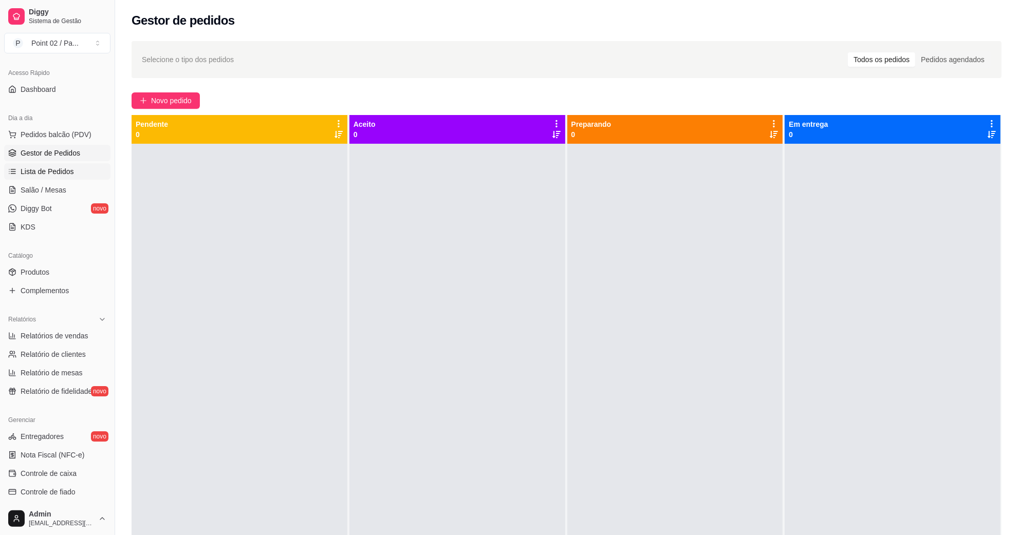
click at [57, 178] on link "Lista de Pedidos" at bounding box center [57, 171] width 106 height 16
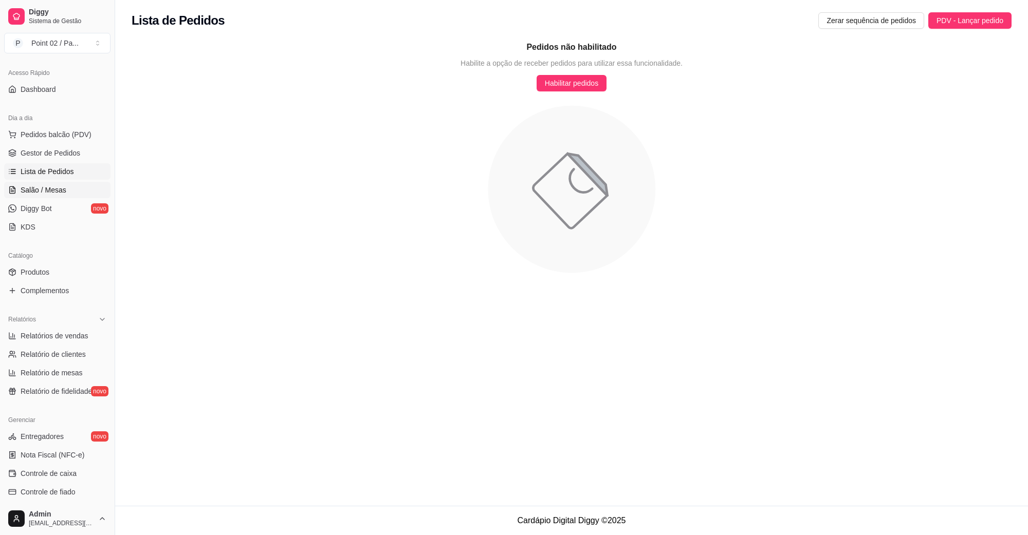
click at [57, 191] on span "Salão / Mesas" at bounding box center [44, 190] width 46 height 10
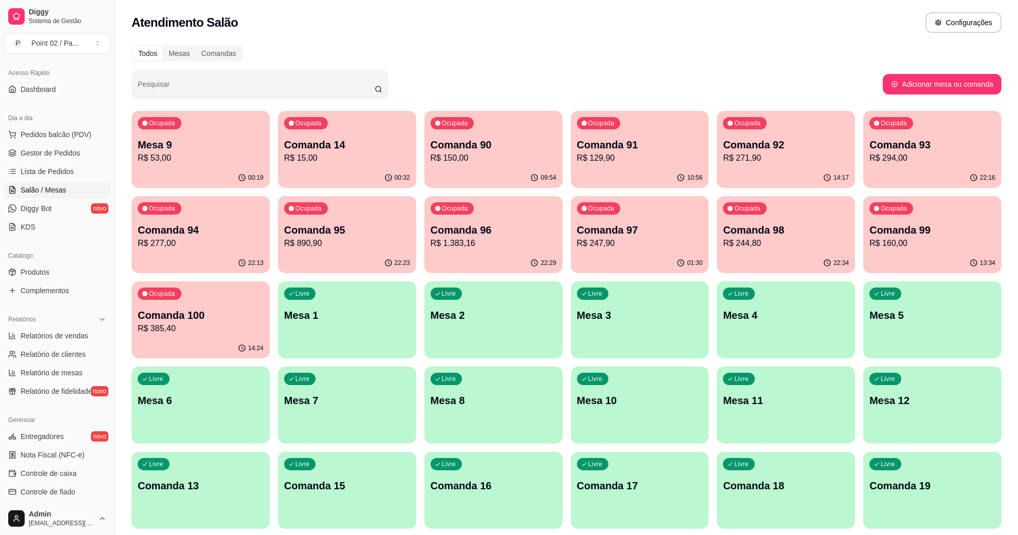
click at [438, 29] on div "Atendimento Salão Configurações" at bounding box center [567, 22] width 870 height 21
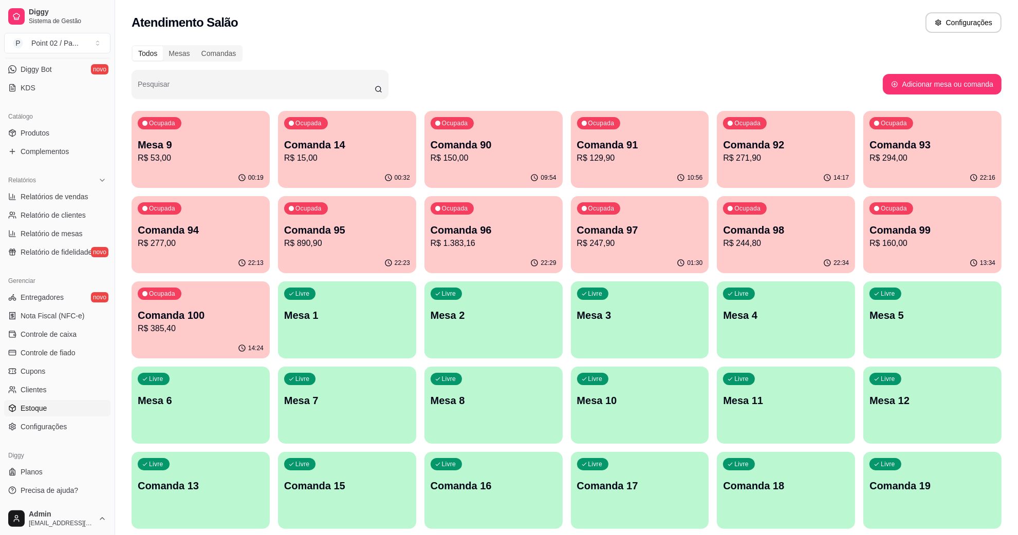
click at [49, 400] on link "Estoque" at bounding box center [57, 408] width 106 height 16
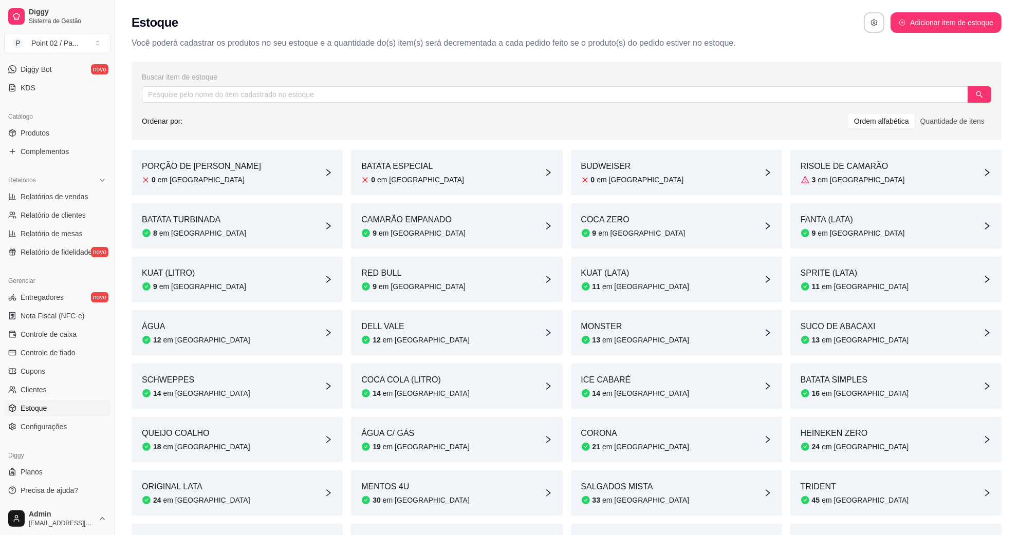
click at [397, 180] on article "em [GEOGRAPHIC_DATA]" at bounding box center [420, 180] width 87 height 10
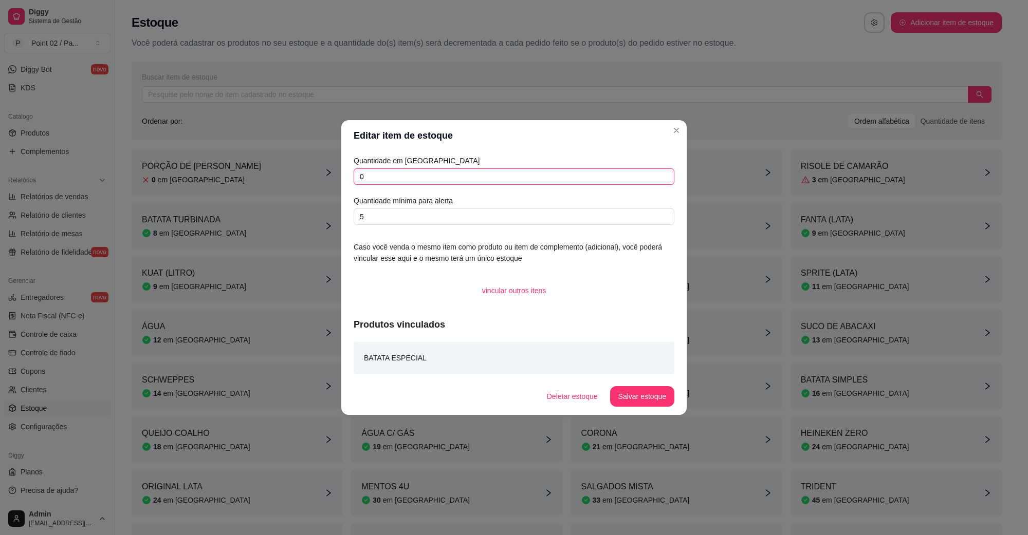
click at [408, 173] on input "0" at bounding box center [514, 177] width 321 height 16
type input "0"
type input "1"
click at [635, 402] on button "Salvar estoque" at bounding box center [642, 396] width 64 height 21
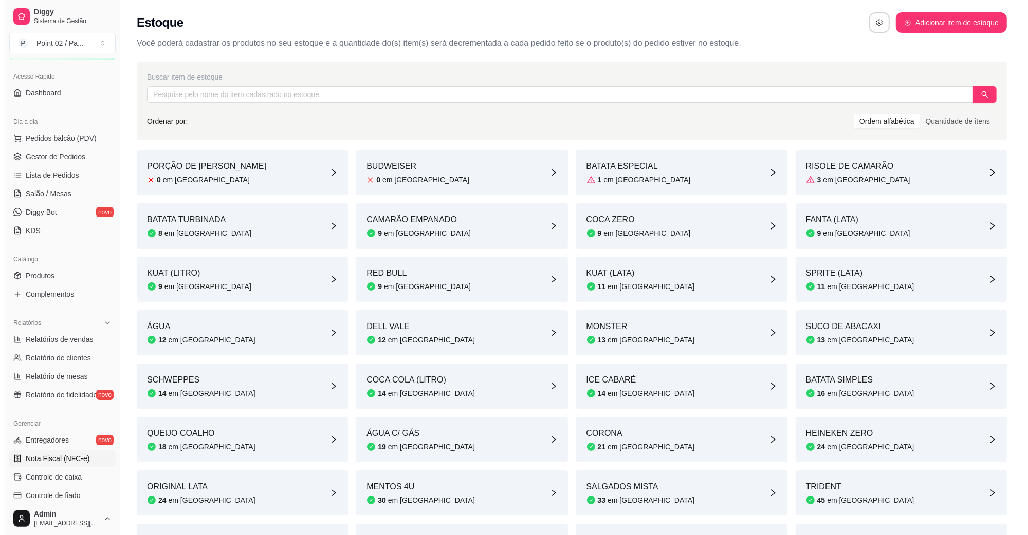
scroll to position [11, 0]
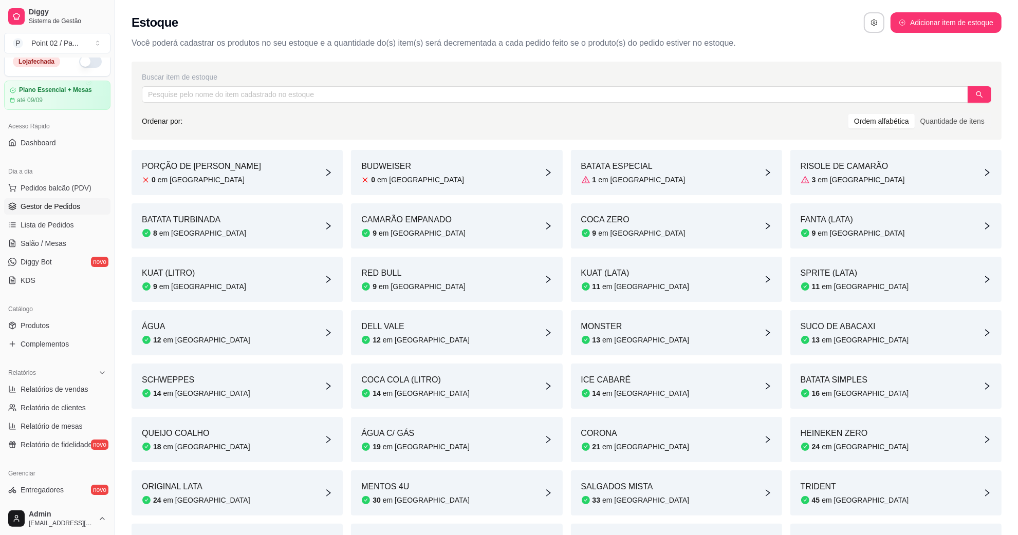
click at [65, 214] on link "Gestor de Pedidos" at bounding box center [57, 206] width 106 height 16
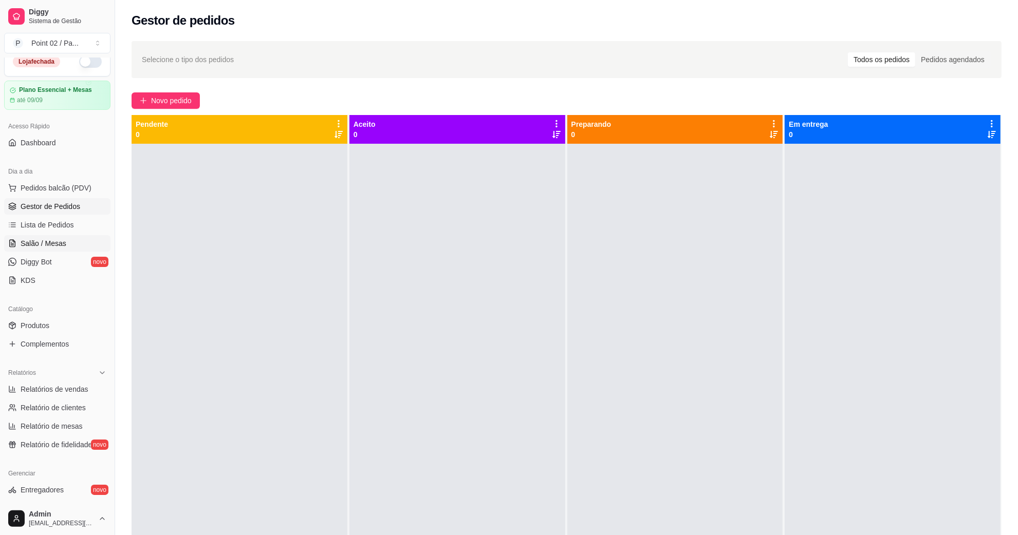
click at [47, 238] on span "Salão / Mesas" at bounding box center [44, 243] width 46 height 10
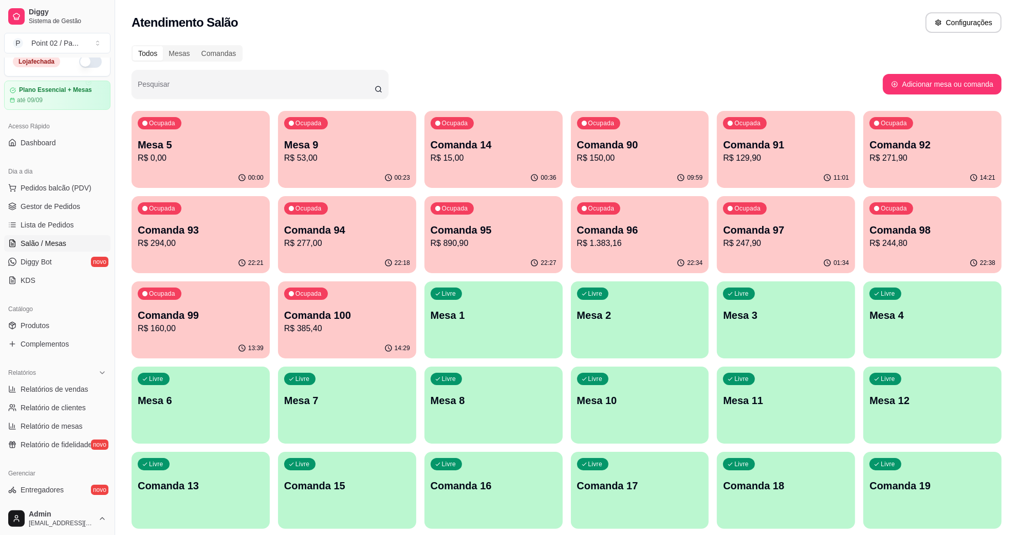
click at [187, 158] on p "R$ 0,00" at bounding box center [201, 158] width 126 height 12
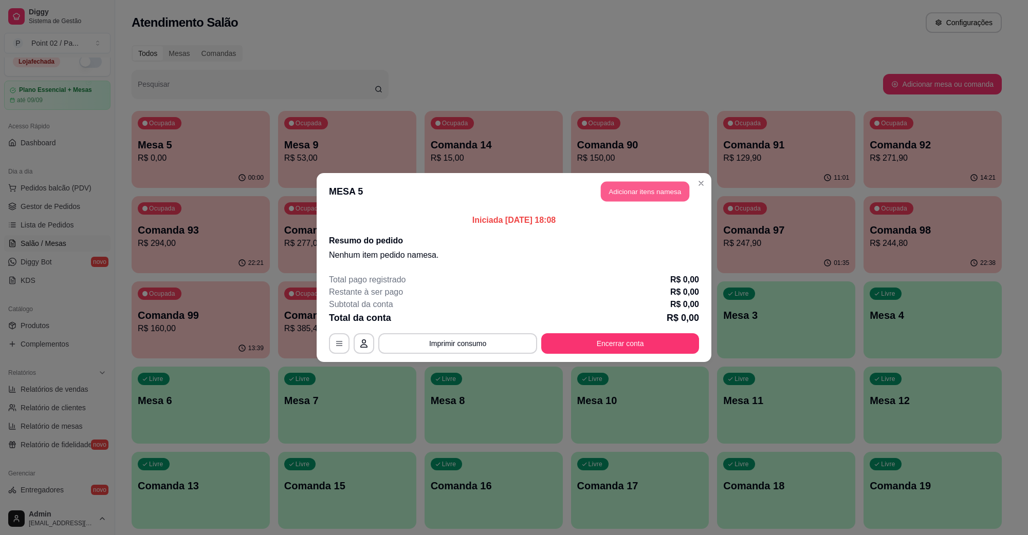
click at [624, 186] on button "Adicionar itens na mesa" at bounding box center [645, 192] width 88 height 20
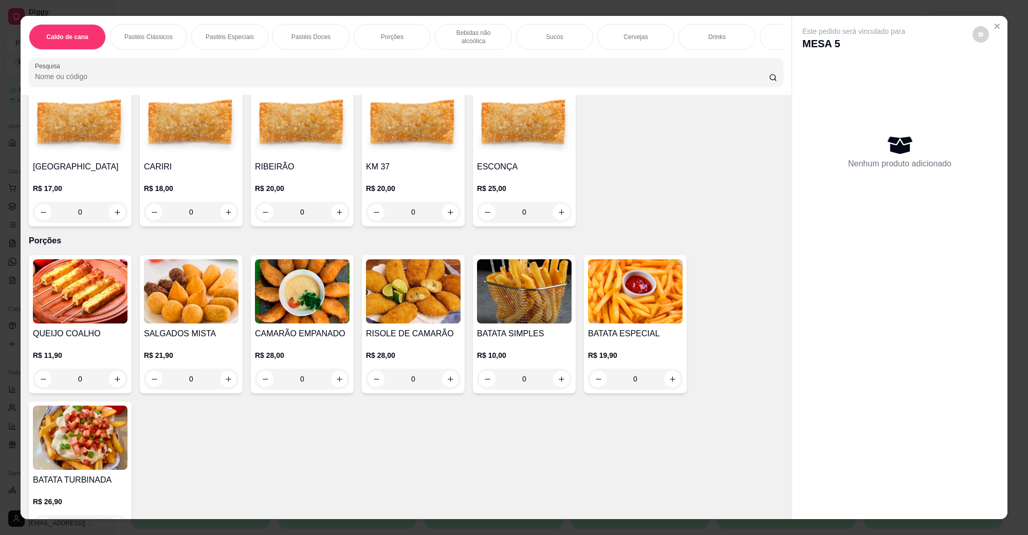
scroll to position [771, 0]
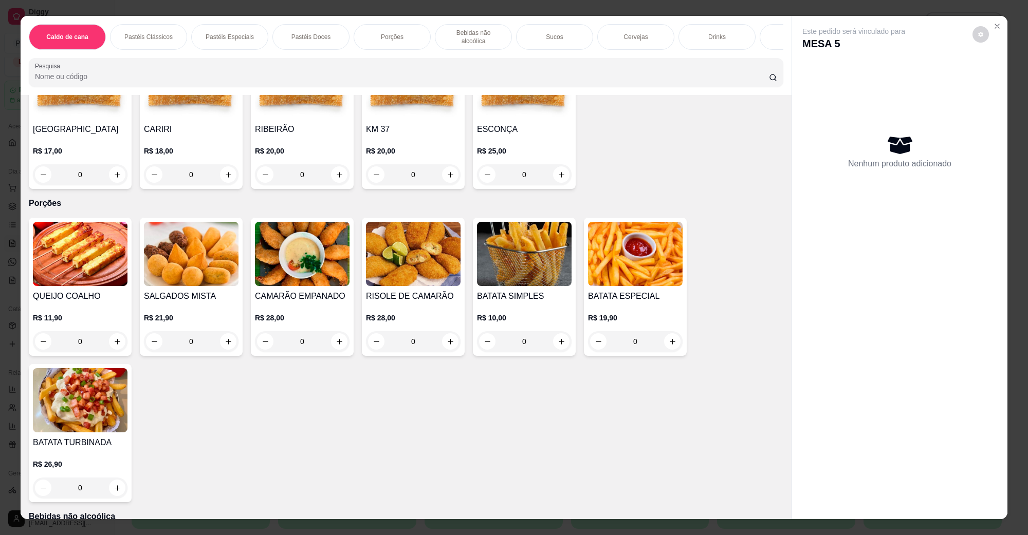
click at [636, 244] on img at bounding box center [635, 254] width 95 height 64
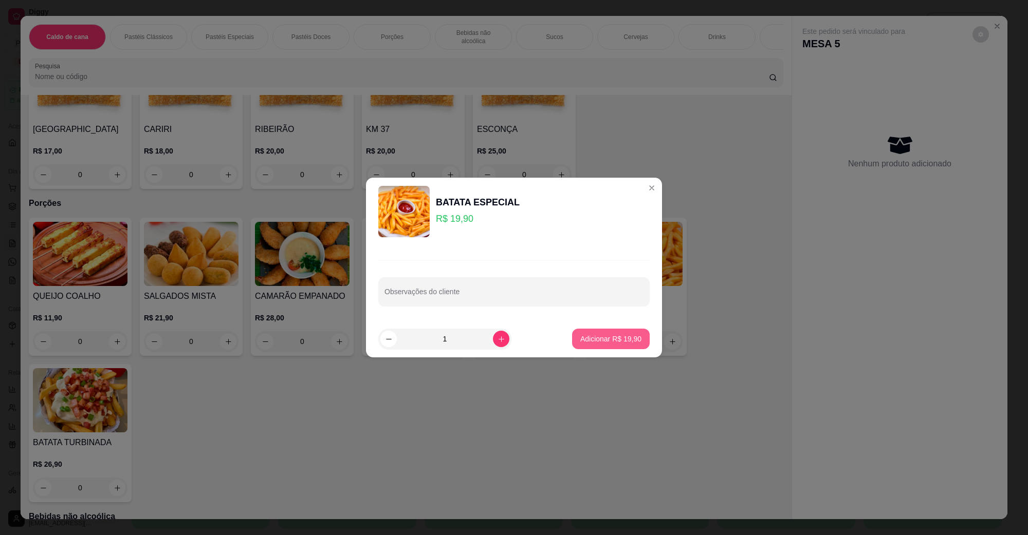
click at [616, 342] on p "Adicionar R$ 19,90" at bounding box center [610, 339] width 61 height 10
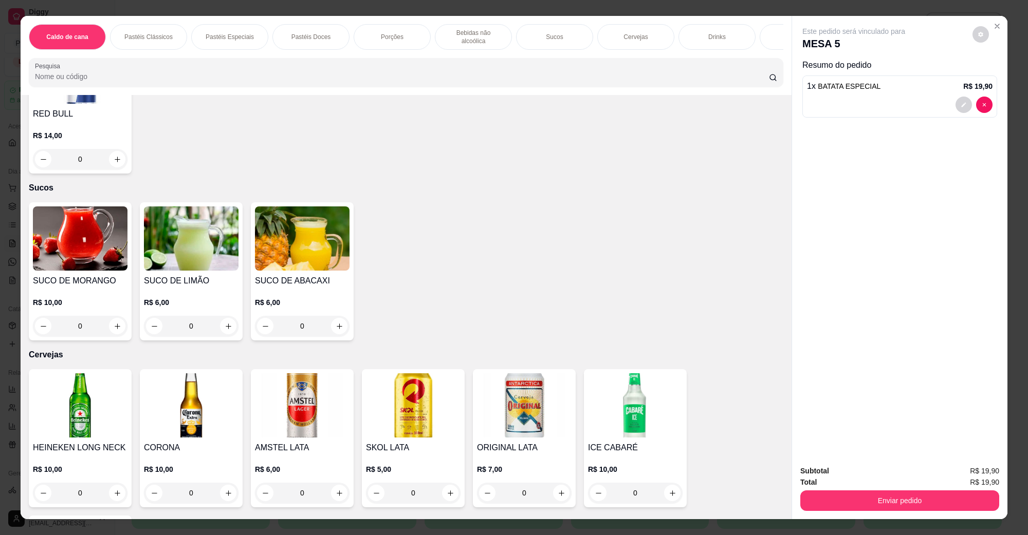
scroll to position [1542, 0]
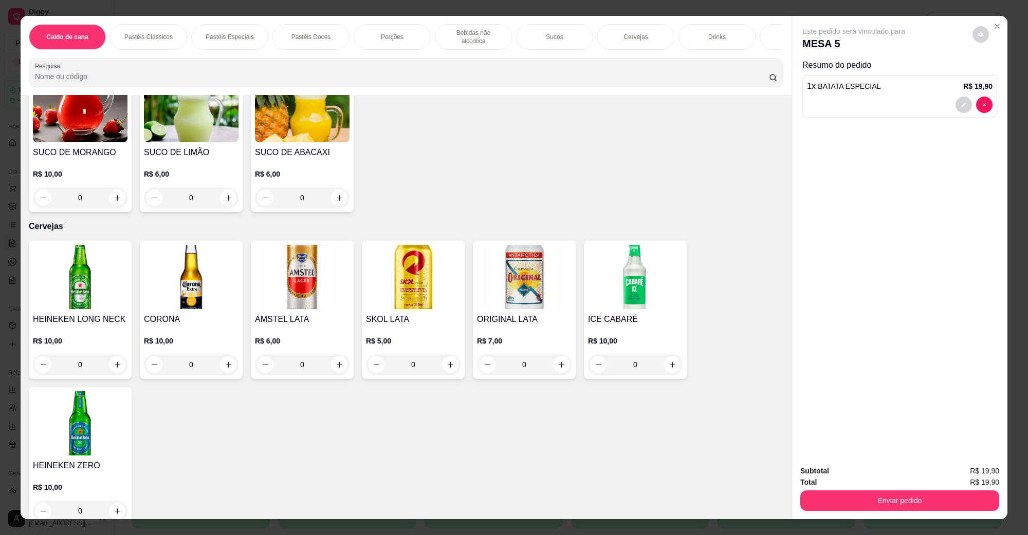
click at [65, 263] on img at bounding box center [80, 277] width 95 height 64
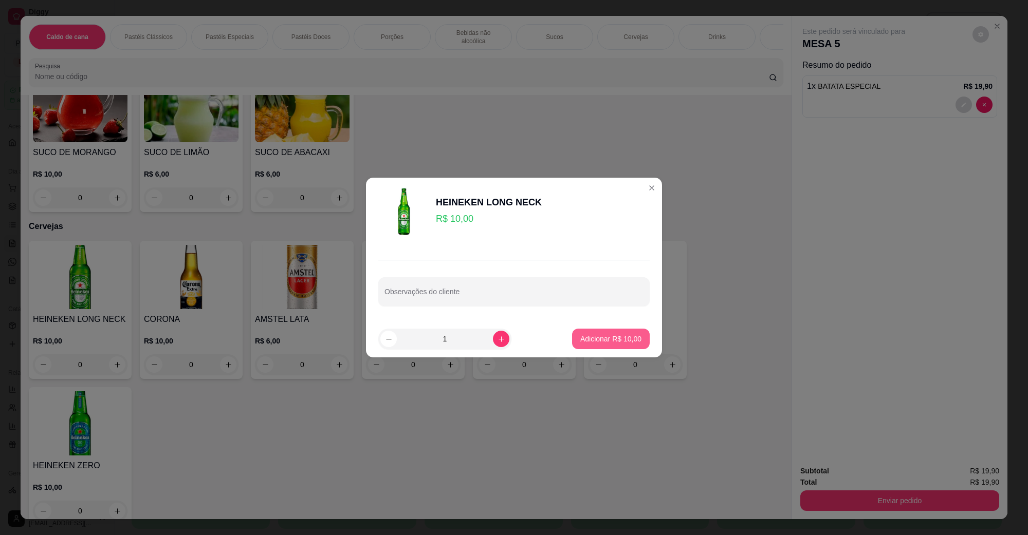
click at [595, 340] on p "Adicionar R$ 10,00" at bounding box center [610, 339] width 61 height 10
type input "1"
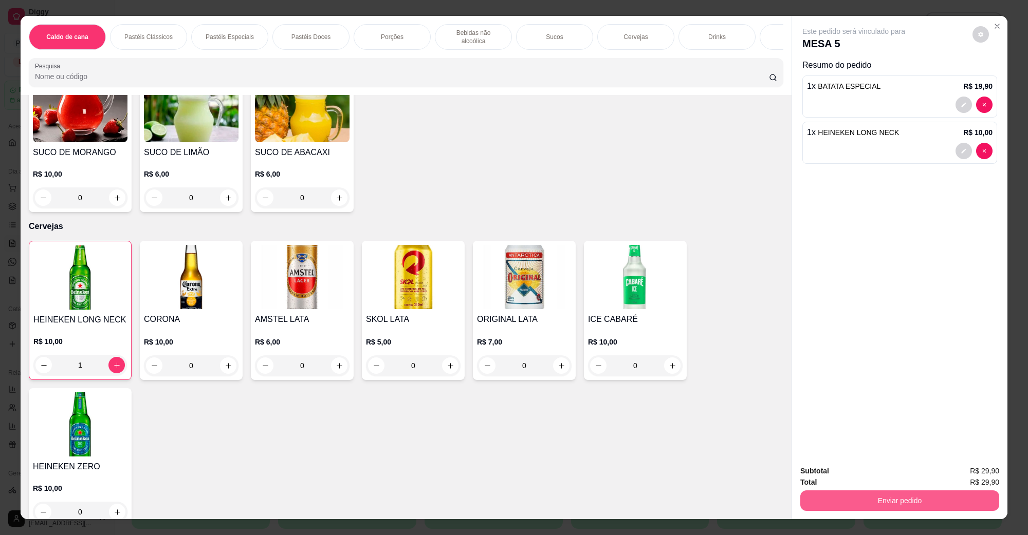
click at [861, 494] on button "Enviar pedido" at bounding box center [899, 501] width 199 height 21
click at [859, 474] on button "Não registrar e enviar pedido" at bounding box center [864, 476] width 107 height 20
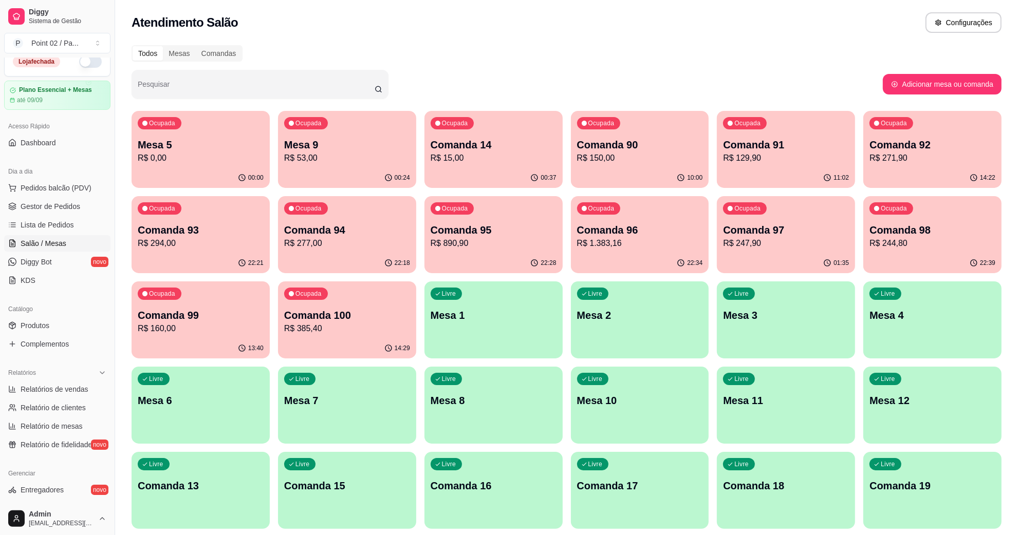
click at [315, 174] on div "00:24" at bounding box center [347, 178] width 138 height 20
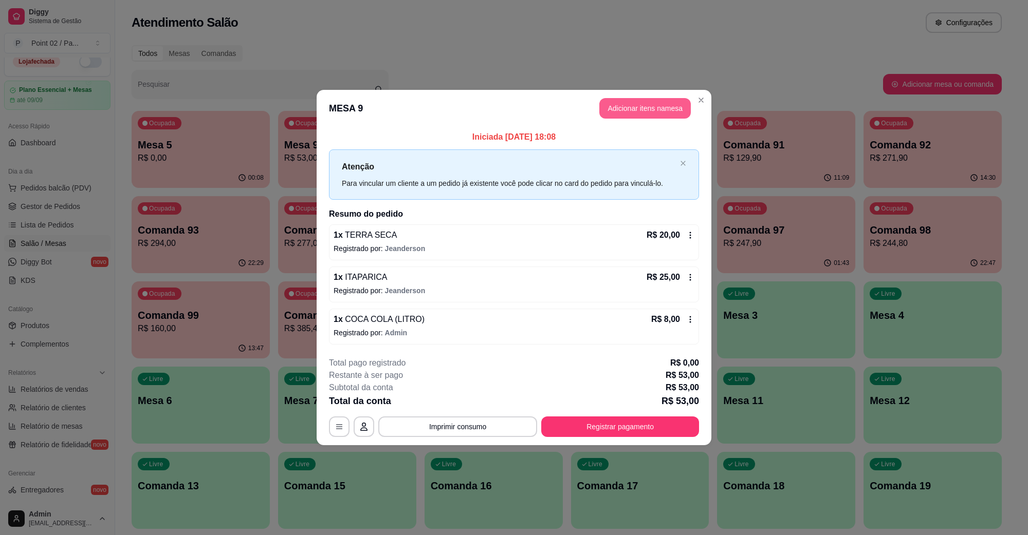
click at [661, 116] on button "Adicionar itens na mesa" at bounding box center [644, 108] width 91 height 21
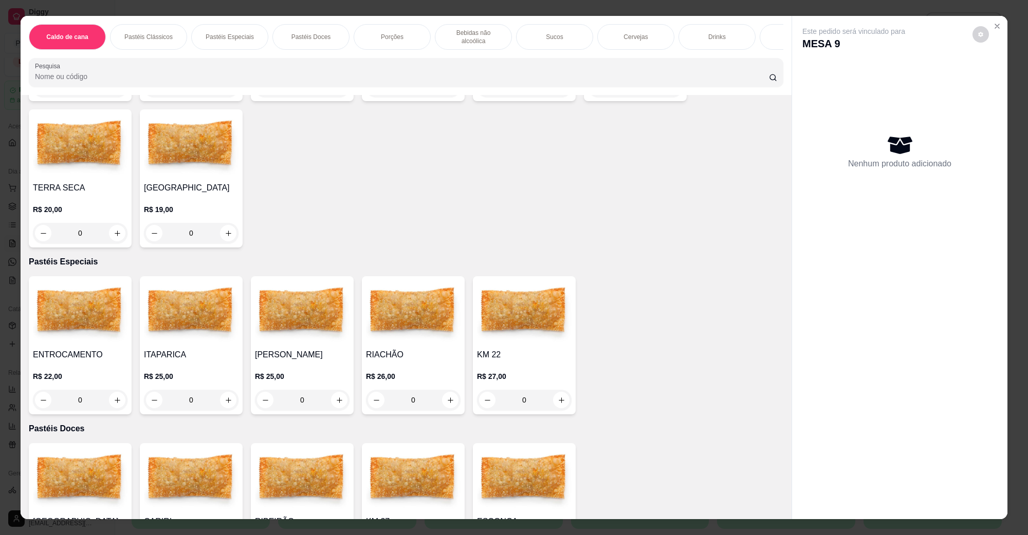
scroll to position [385, 0]
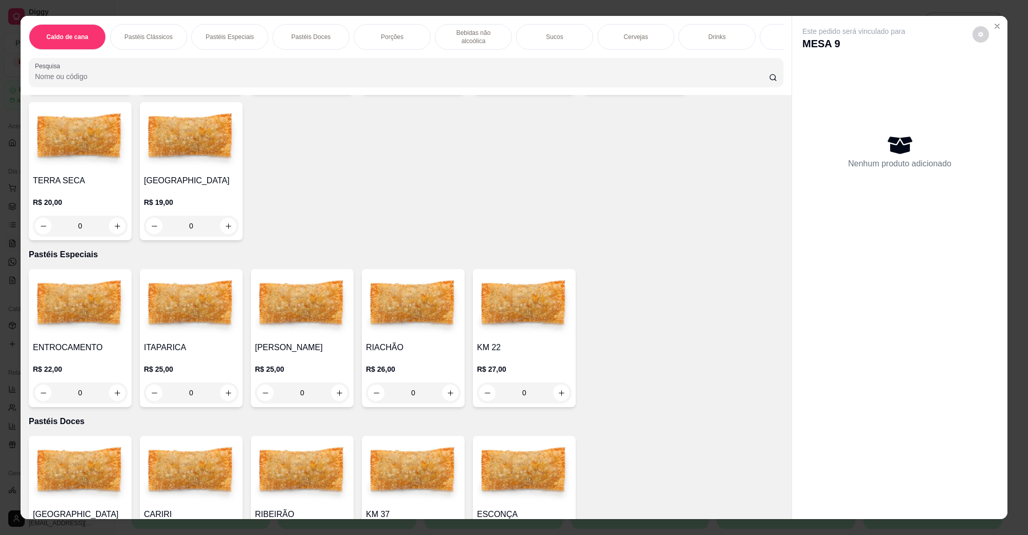
click at [186, 302] on img at bounding box center [191, 305] width 95 height 64
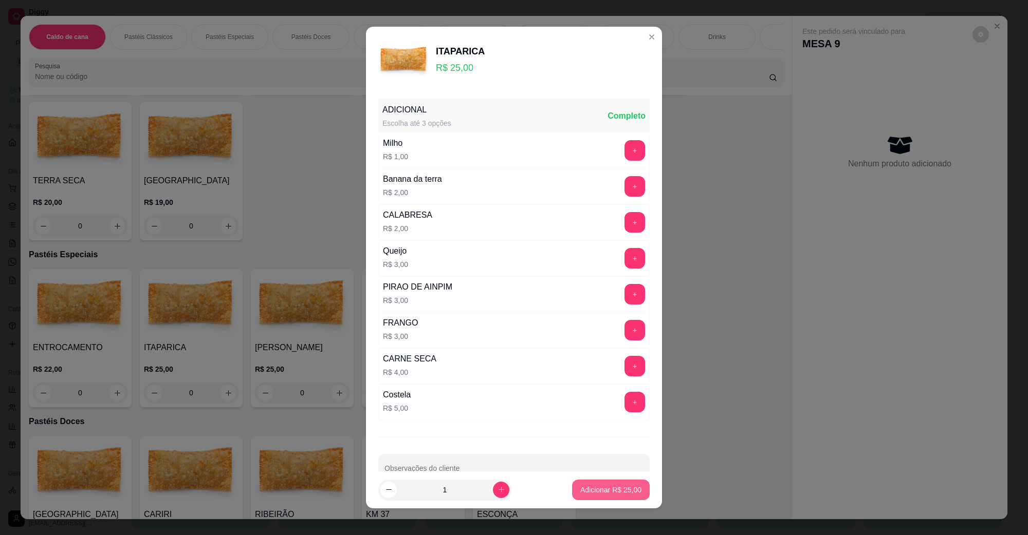
click at [600, 487] on p "Adicionar R$ 25,00" at bounding box center [610, 490] width 61 height 10
type input "1"
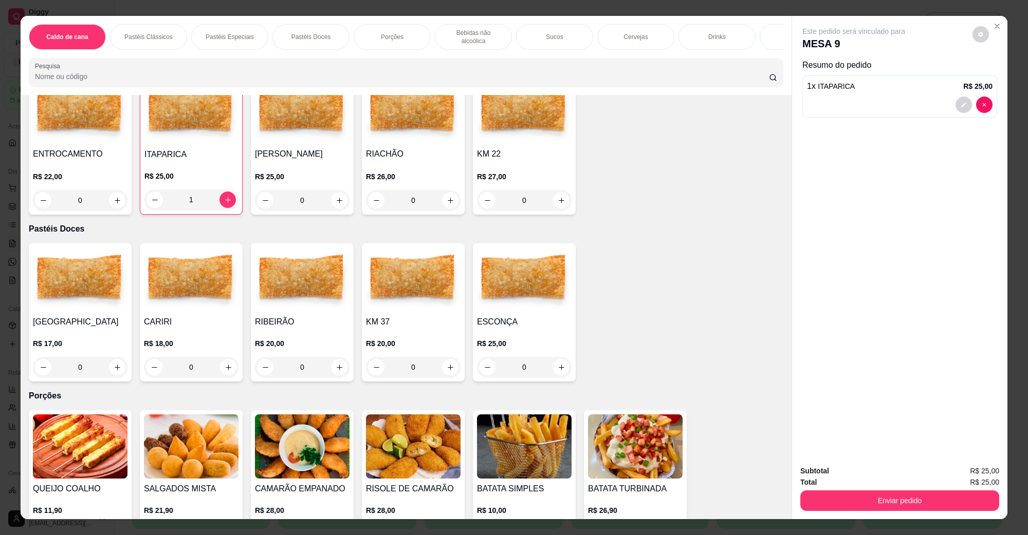
scroll to position [835, 0]
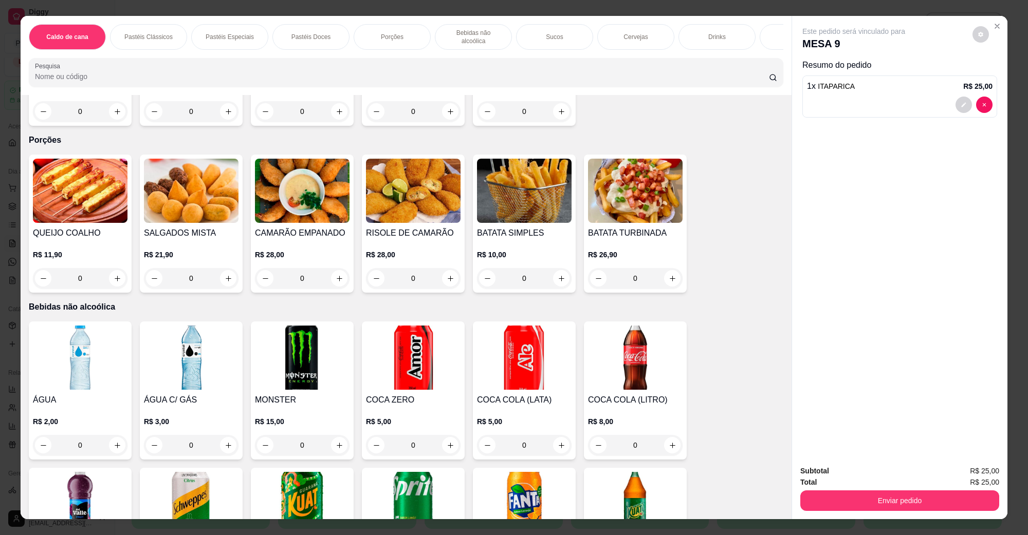
click at [410, 347] on img at bounding box center [413, 358] width 95 height 64
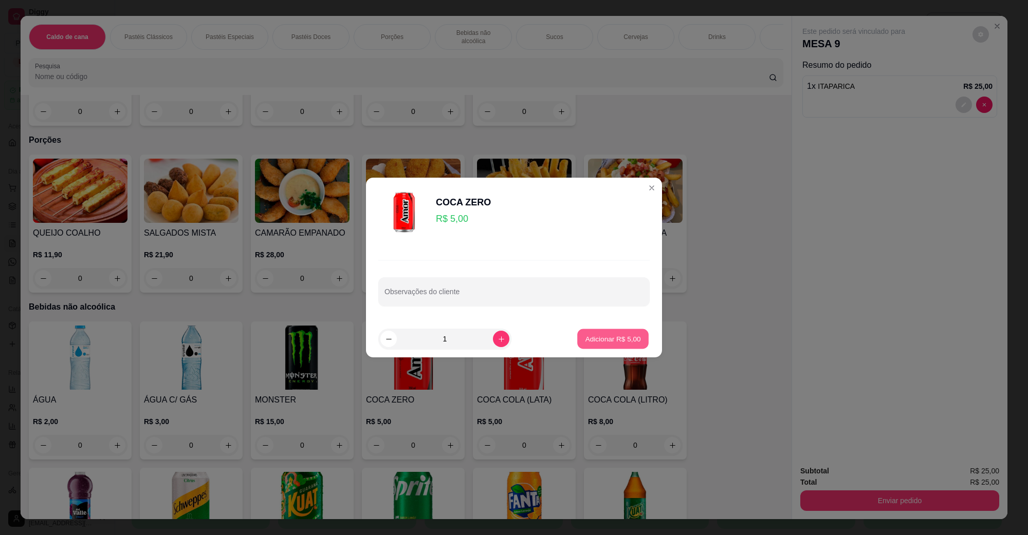
click at [611, 332] on button "Adicionar R$ 5,00" at bounding box center [612, 339] width 71 height 20
type input "1"
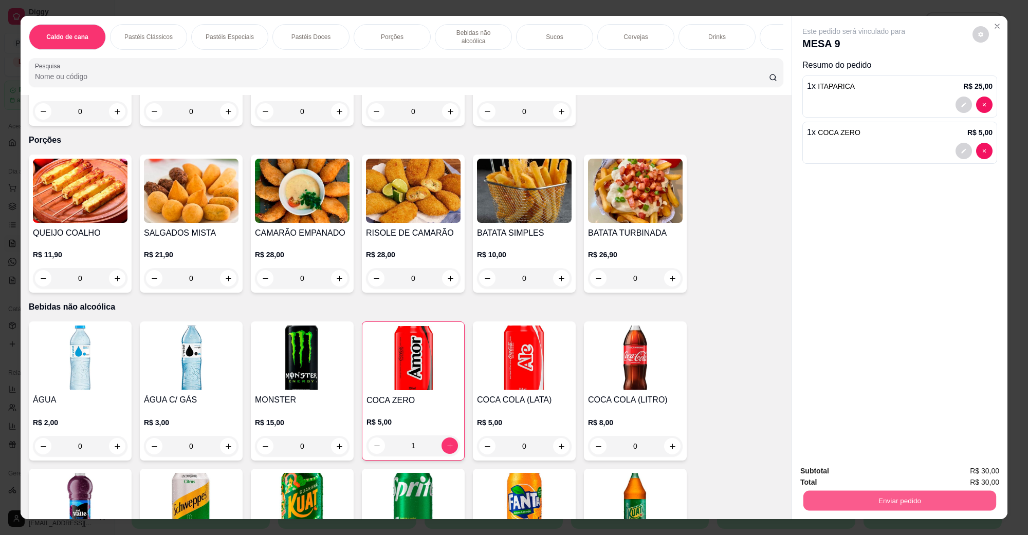
click at [969, 504] on button "Enviar pedido" at bounding box center [899, 501] width 193 height 20
click at [862, 476] on button "Não registrar e enviar pedido" at bounding box center [865, 475] width 104 height 19
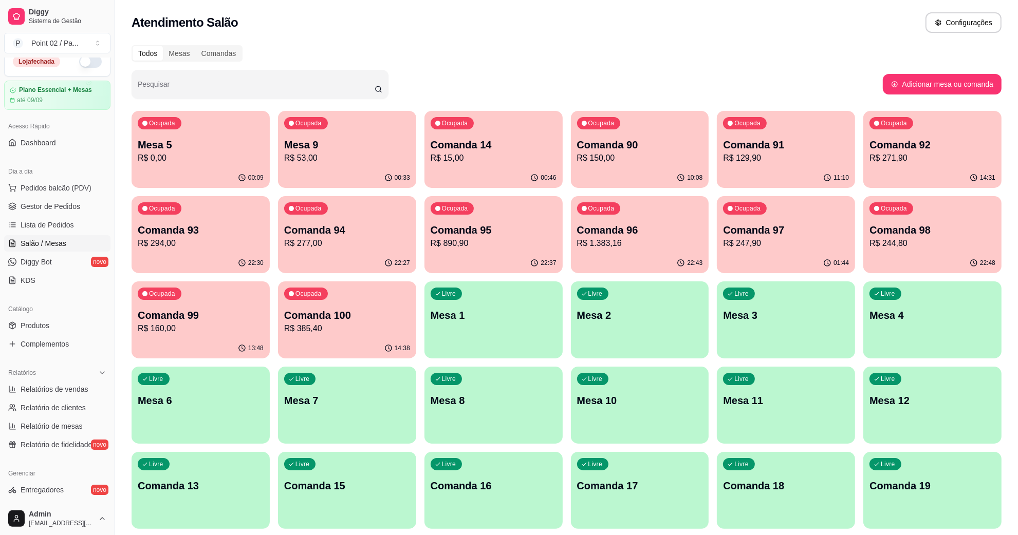
click at [155, 147] on p "Mesa 5" at bounding box center [201, 145] width 126 height 14
click at [198, 132] on div "Ocupada Mesa 5 R$ 29,90" at bounding box center [201, 139] width 138 height 57
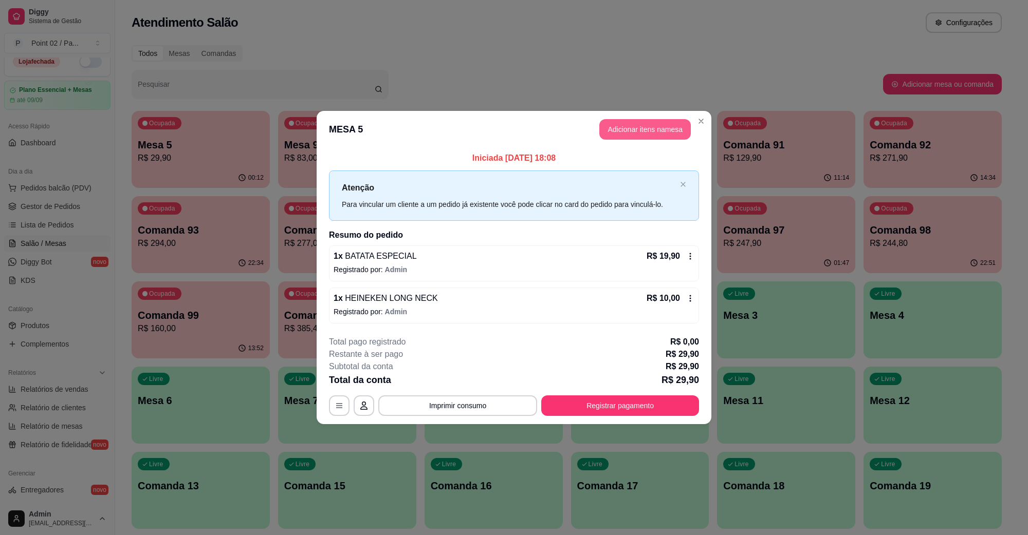
click at [632, 126] on button "Adicionar itens na mesa" at bounding box center [644, 129] width 91 height 21
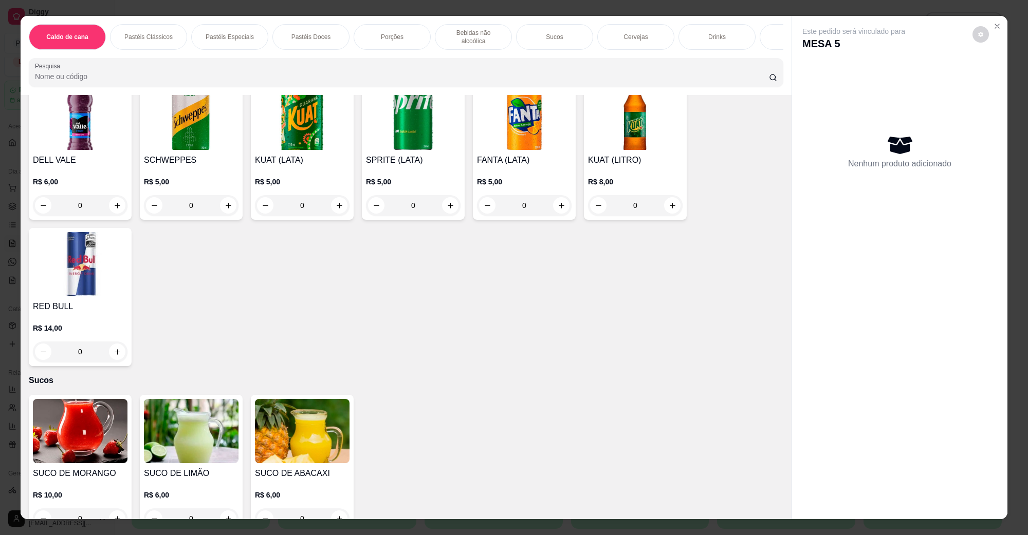
scroll to position [1542, 0]
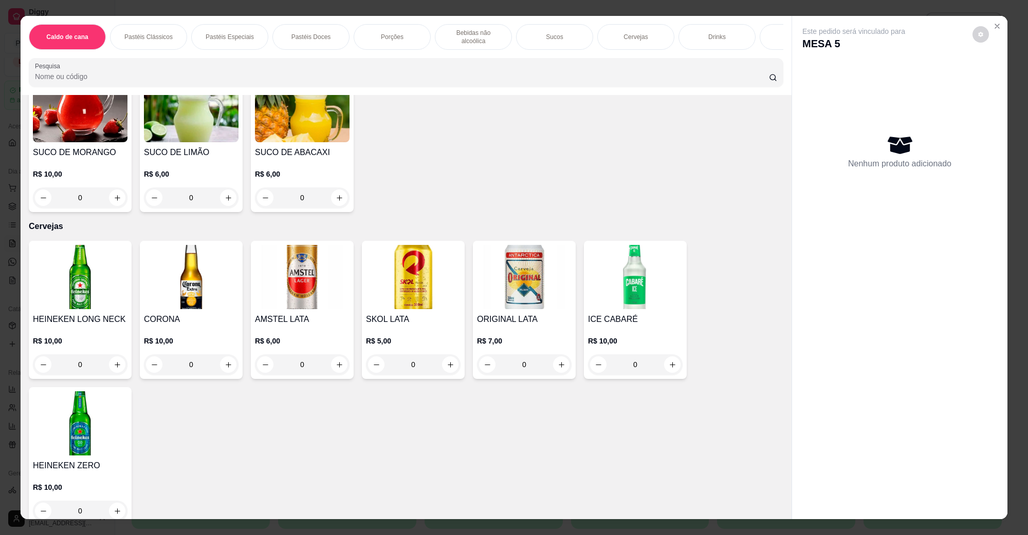
click at [78, 146] on h4 "SUCO DE MORANGO" at bounding box center [80, 152] width 95 height 12
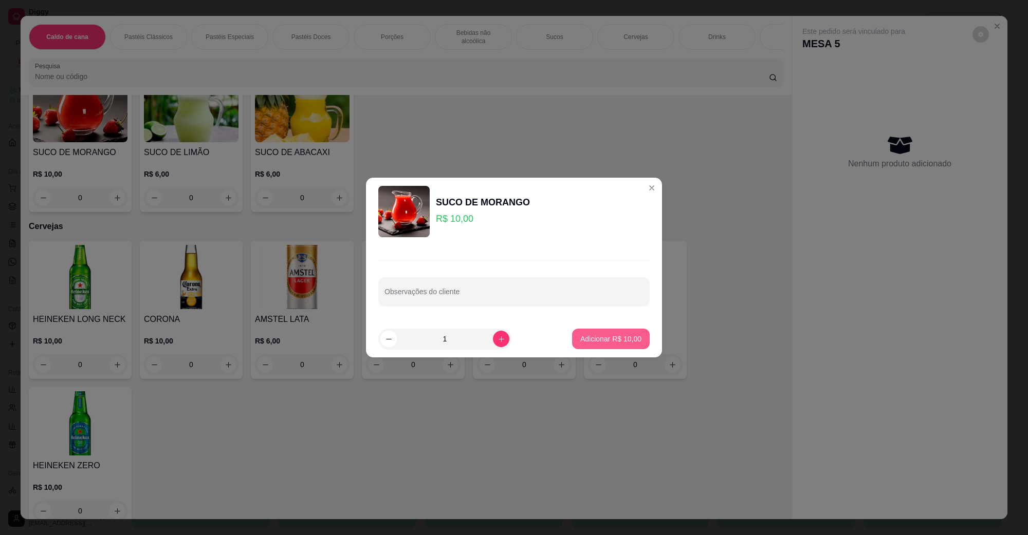
click at [615, 340] on p "Adicionar R$ 10,00" at bounding box center [610, 339] width 61 height 10
type input "1"
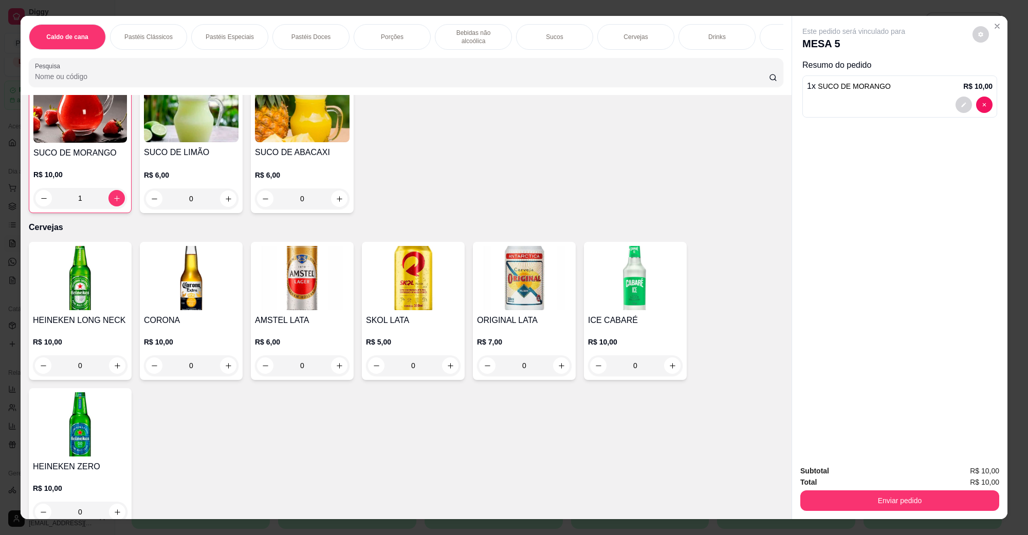
scroll to position [1542, 0]
click at [955, 497] on button "Enviar pedido" at bounding box center [899, 501] width 199 height 21
click at [890, 472] on button "Não registrar e enviar pedido" at bounding box center [864, 476] width 107 height 20
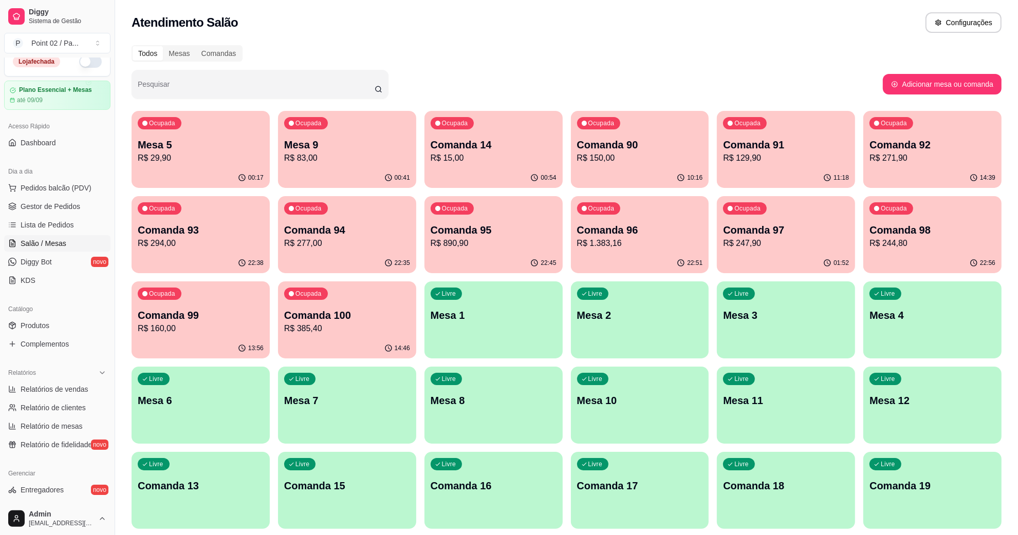
click at [197, 159] on p "R$ 29,90" at bounding box center [201, 158] width 126 height 12
click at [64, 205] on span "Gestor de Pedidos" at bounding box center [51, 206] width 60 height 10
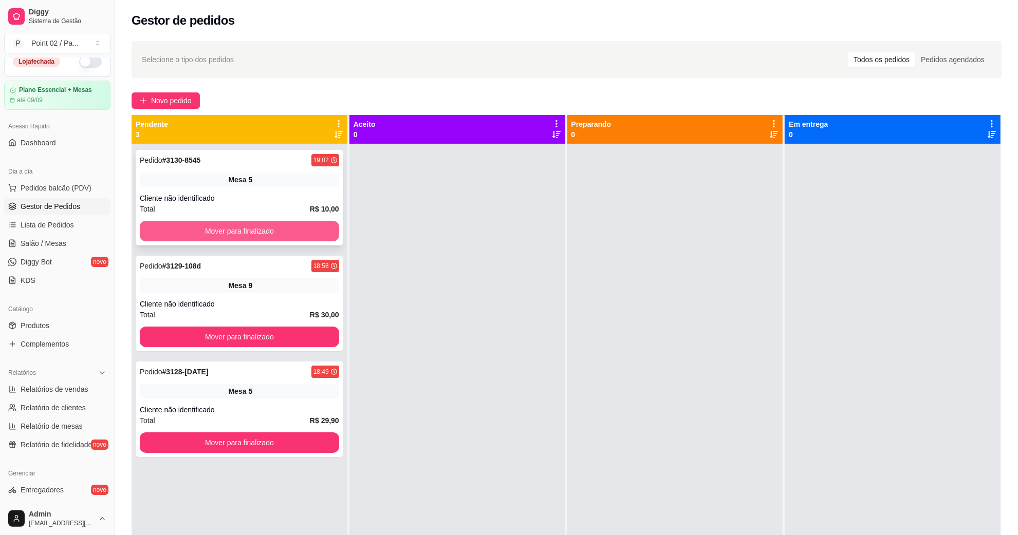
click at [291, 229] on button "Mover para finalizado" at bounding box center [239, 231] width 199 height 21
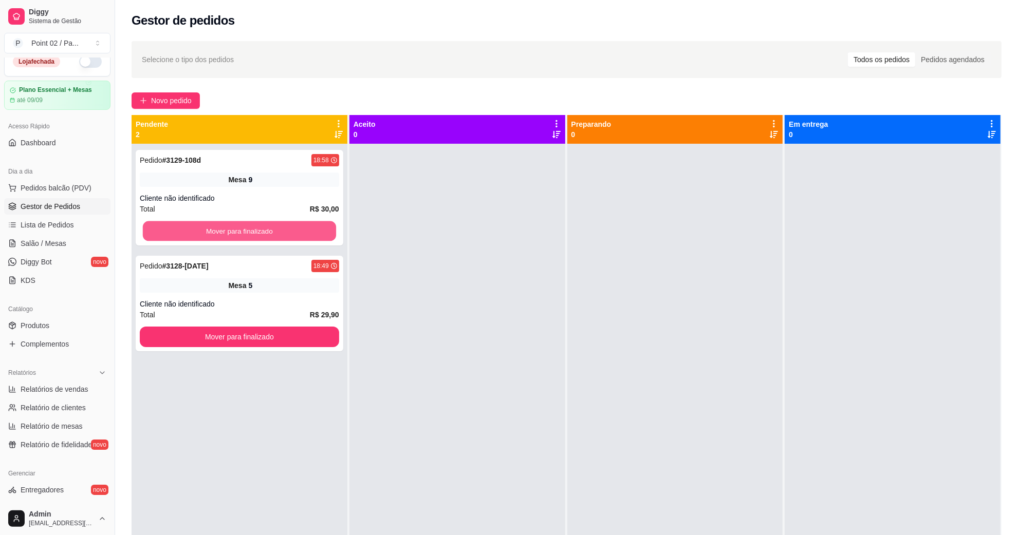
click at [291, 229] on button "Mover para finalizado" at bounding box center [239, 231] width 193 height 20
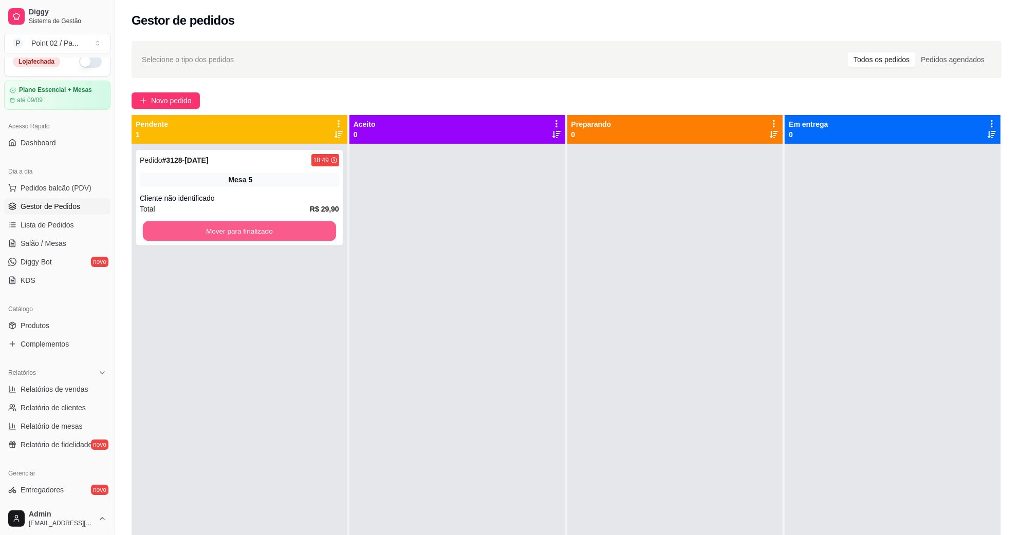
click at [291, 229] on button "Mover para finalizado" at bounding box center [239, 231] width 193 height 20
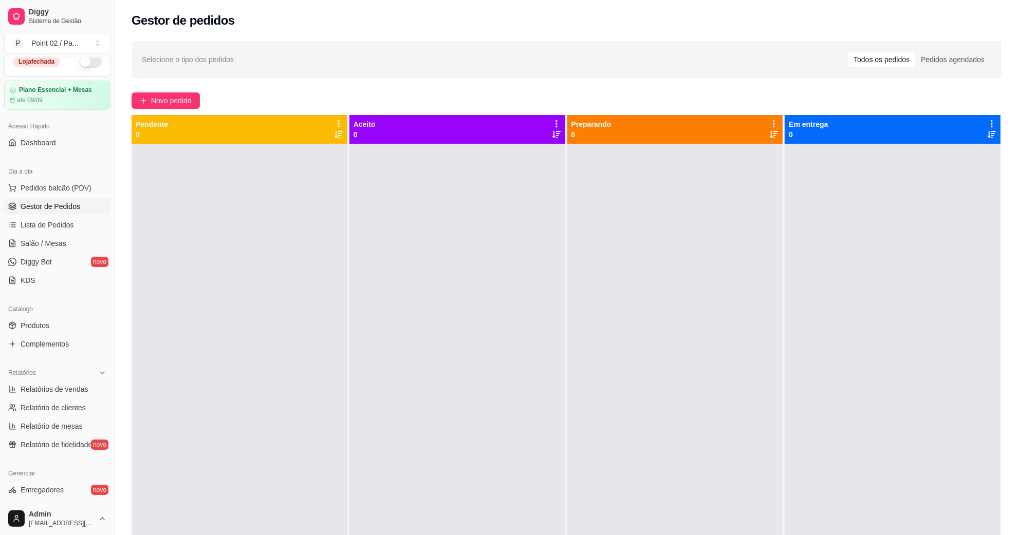
click at [720, 47] on div "Selecione o tipo dos pedidos Todos os pedidos Pedidos agendados" at bounding box center [567, 59] width 870 height 37
click at [63, 250] on link "Salão / Mesas" at bounding box center [57, 243] width 106 height 16
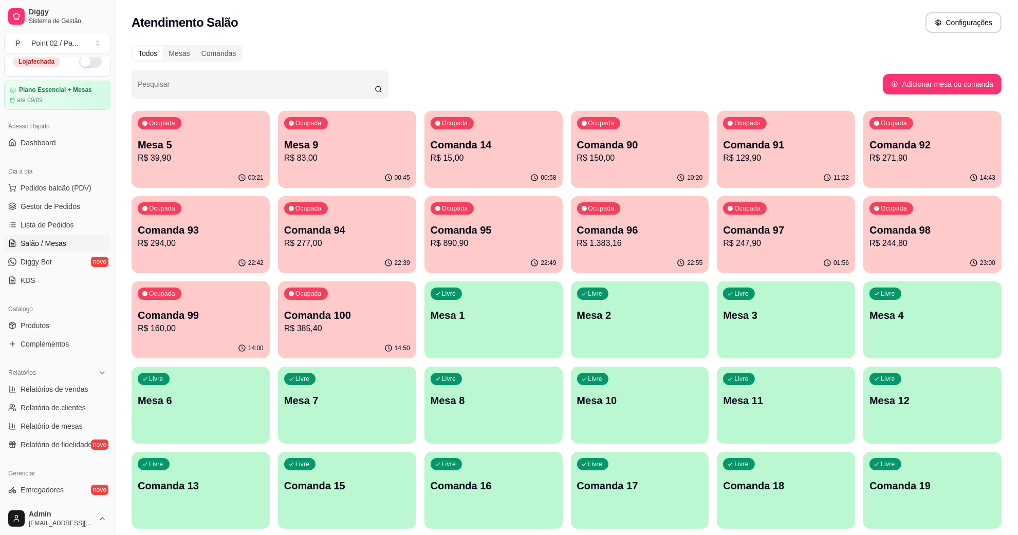
click at [158, 168] on div "Ocupada Mesa 5 R$ 39,90" at bounding box center [201, 139] width 138 height 57
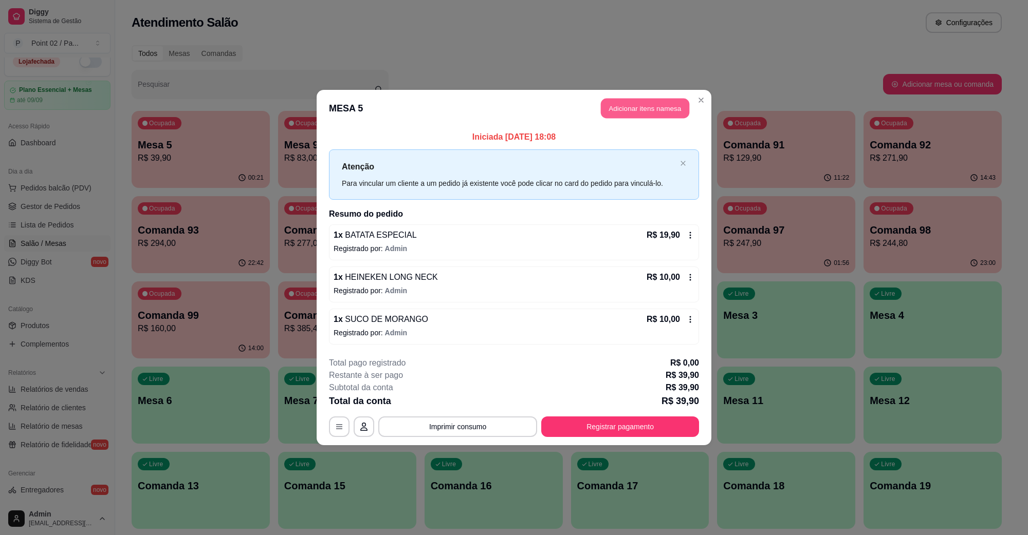
click at [620, 109] on button "Adicionar itens na mesa" at bounding box center [645, 109] width 88 height 20
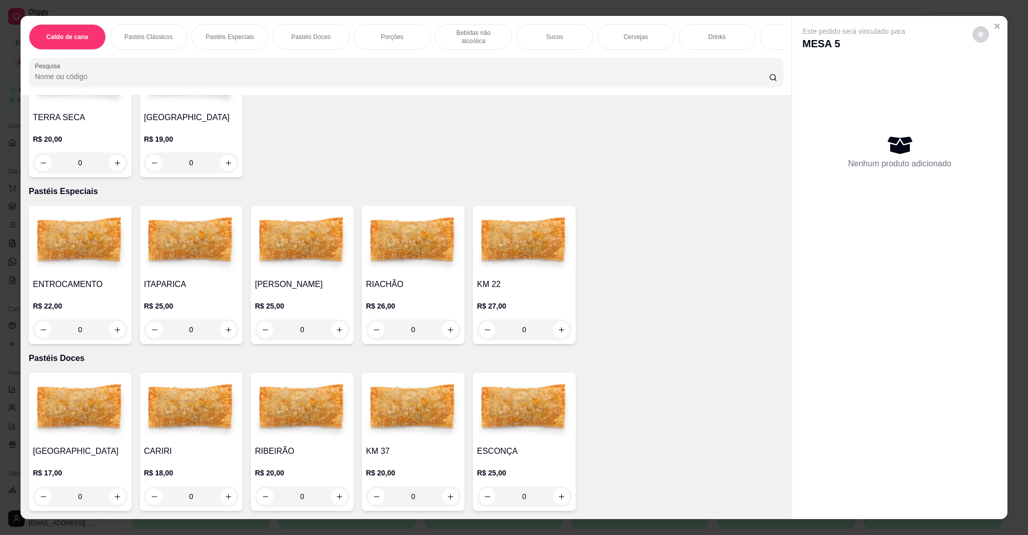
scroll to position [193, 0]
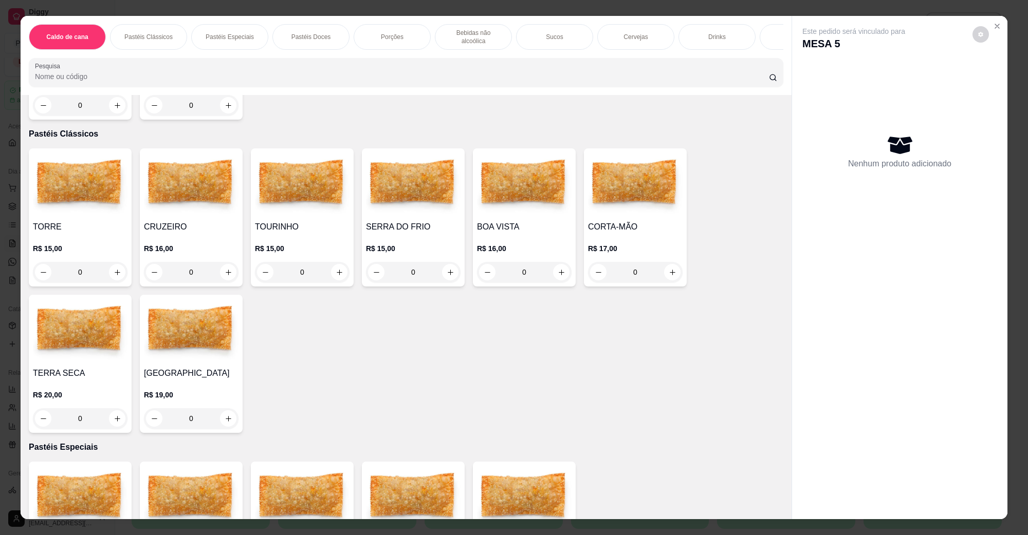
click at [189, 207] on div "CRUZEIRO R$ 16,00 0" at bounding box center [191, 218] width 103 height 138
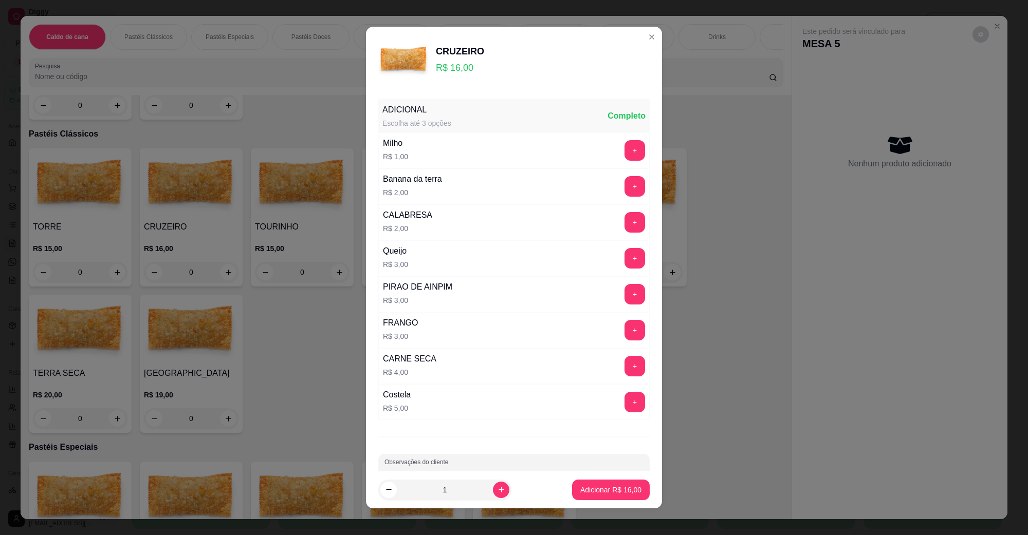
click at [427, 470] on input "Observações do cliente" at bounding box center [513, 473] width 259 height 10
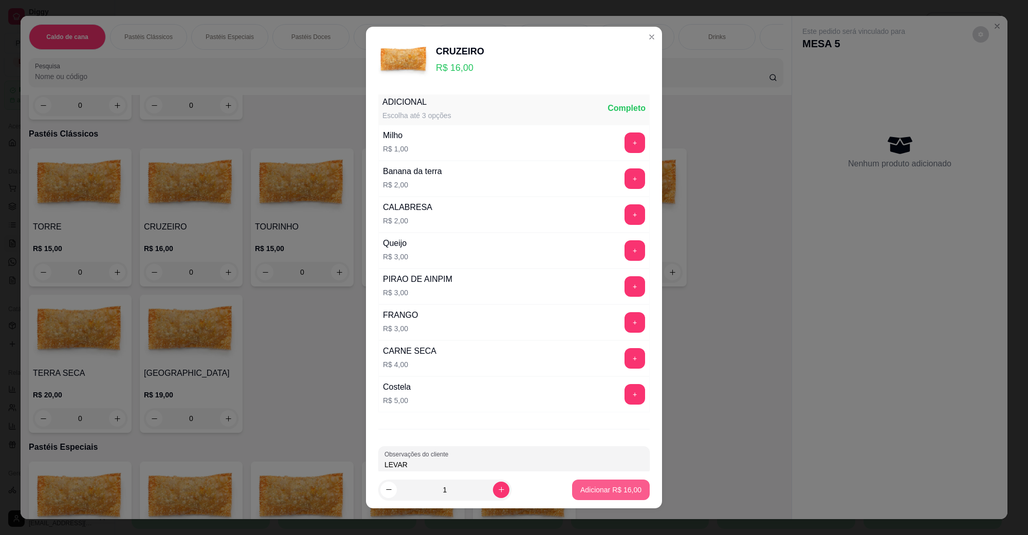
type input "LEVAR"
click at [603, 484] on button "Adicionar R$ 16,00" at bounding box center [611, 491] width 76 height 20
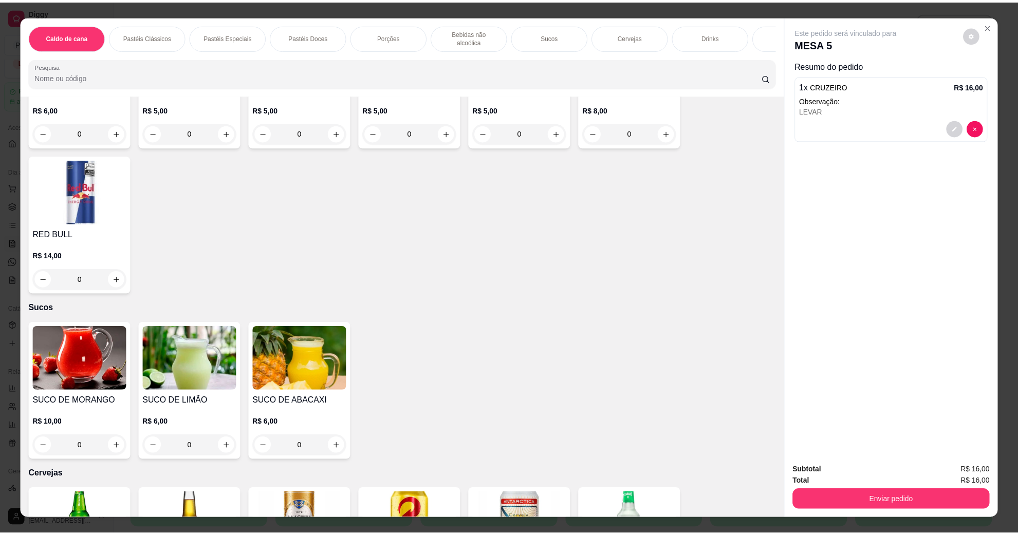
scroll to position [1606, 0]
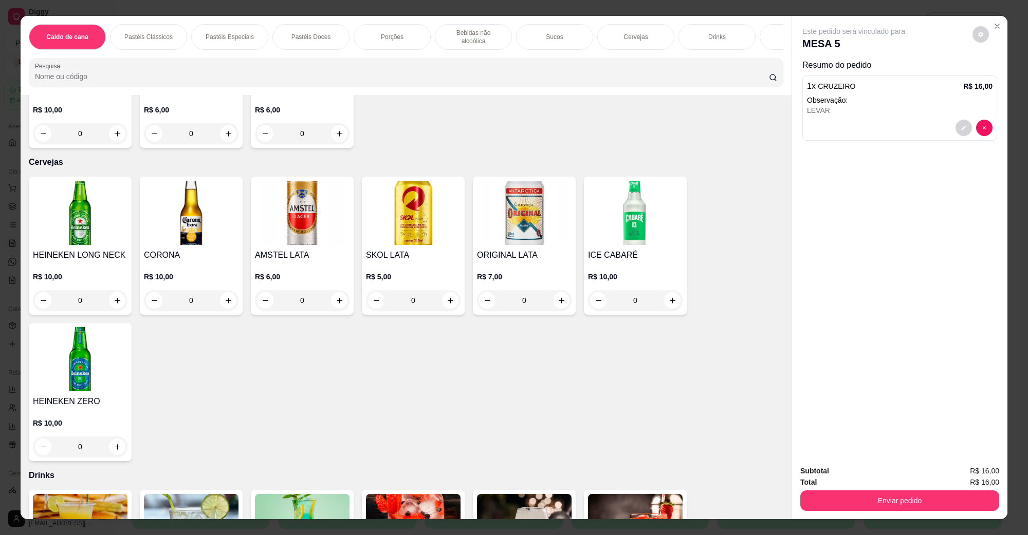
click at [87, 217] on img at bounding box center [80, 213] width 95 height 64
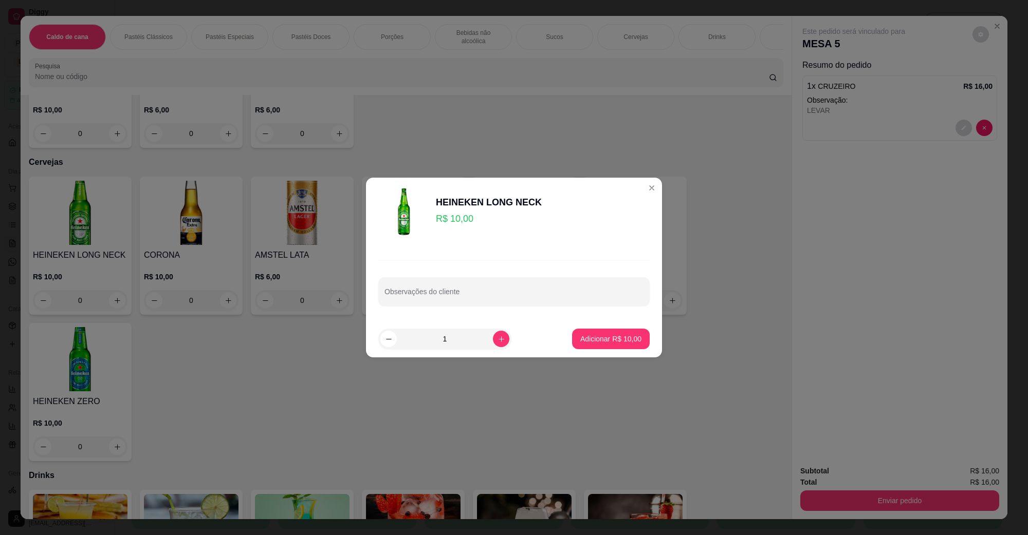
click at [617, 309] on div "Observações do cliente" at bounding box center [514, 283] width 296 height 75
click at [615, 333] on button "Adicionar R$ 10,00" at bounding box center [611, 339] width 78 height 21
type input "1"
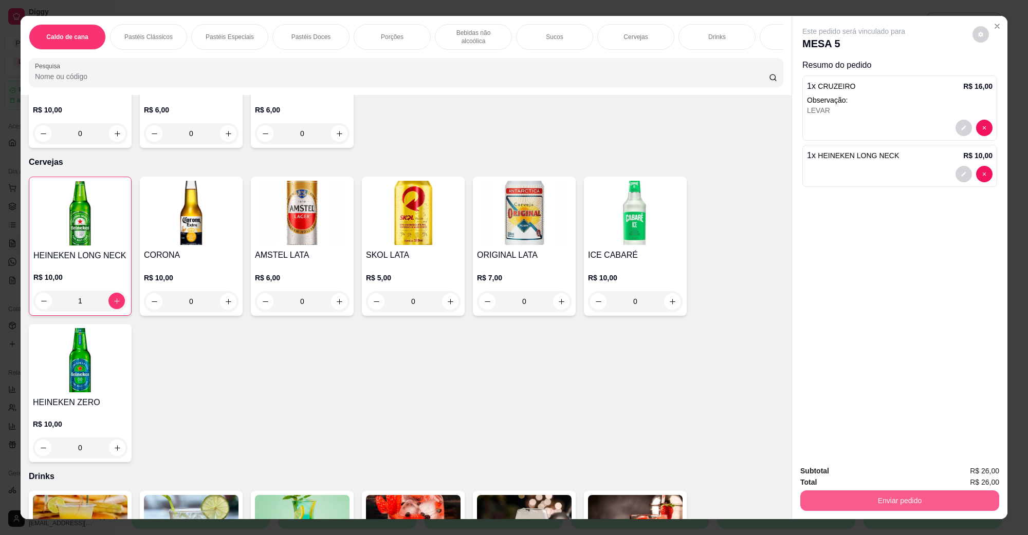
click at [983, 507] on button "Enviar pedido" at bounding box center [899, 501] width 199 height 21
click at [893, 469] on button "Não registrar e enviar pedido" at bounding box center [865, 475] width 104 height 19
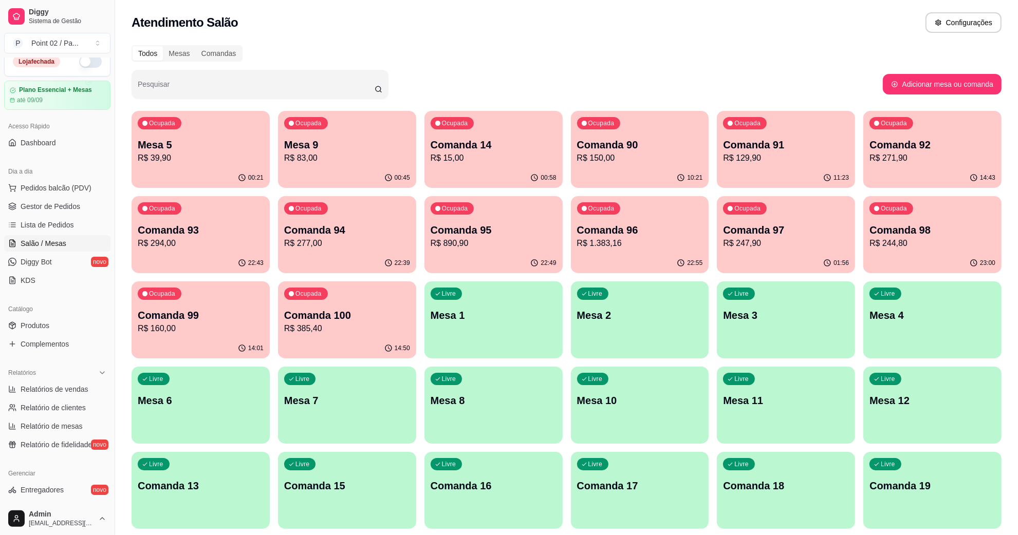
click at [469, 212] on div "Ocupada" at bounding box center [453, 208] width 44 height 12
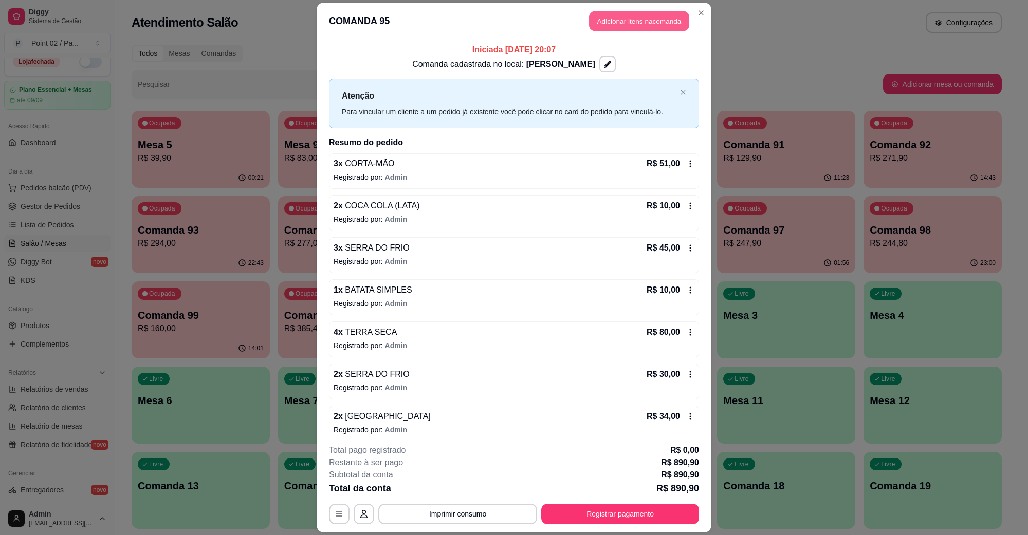
click at [622, 22] on button "Adicionar itens na comanda" at bounding box center [639, 21] width 100 height 20
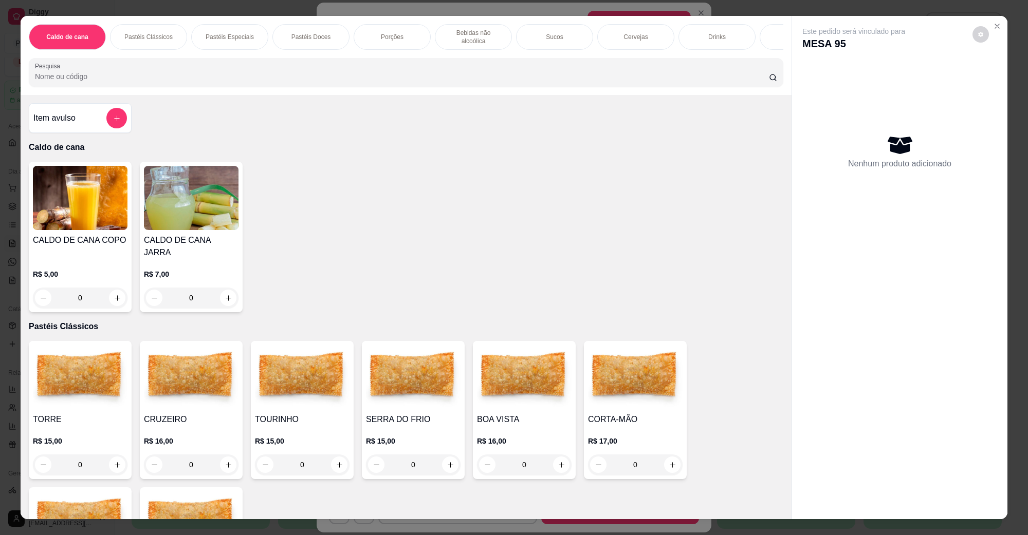
click at [541, 389] on img at bounding box center [524, 377] width 95 height 64
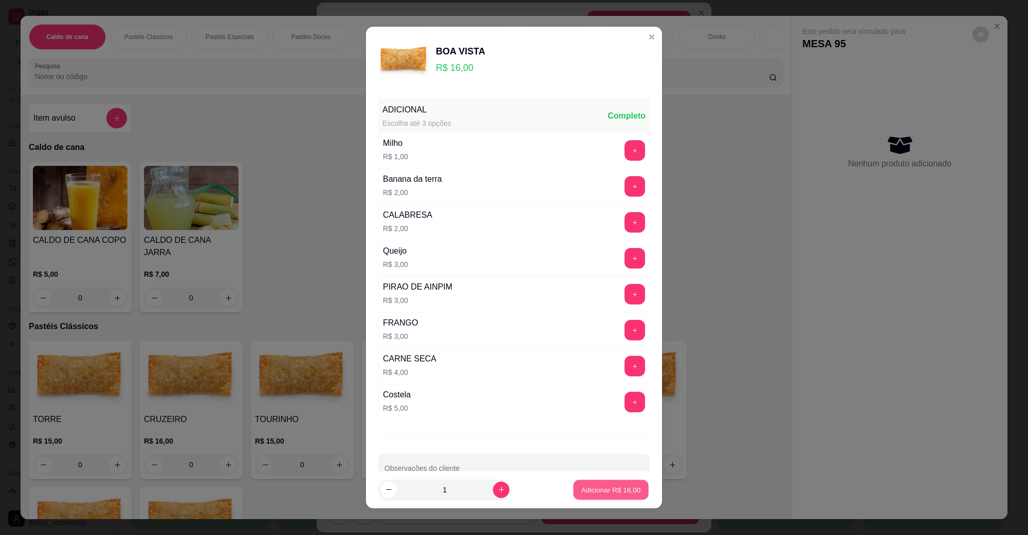
click at [594, 481] on button "Adicionar R$ 16,00" at bounding box center [611, 491] width 76 height 20
type input "1"
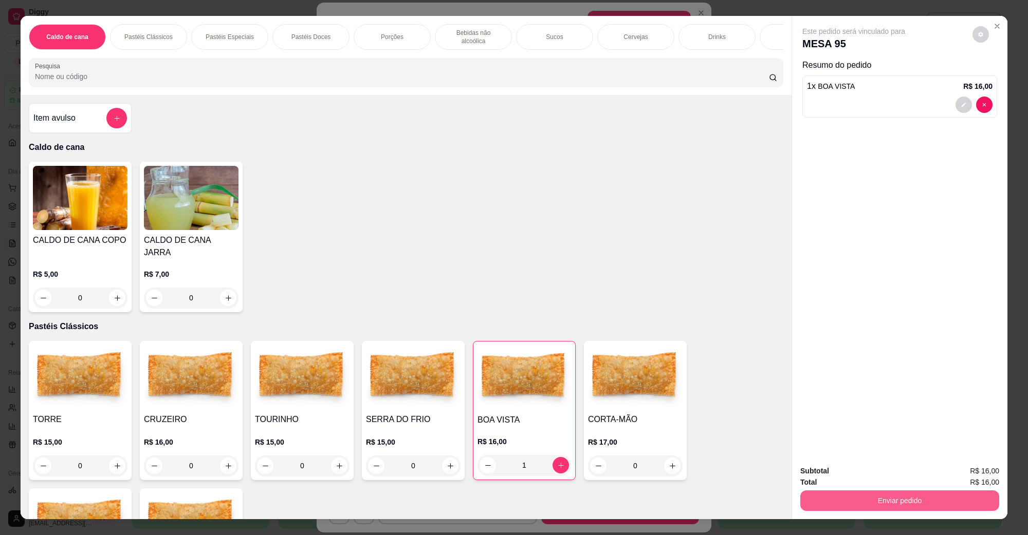
click at [920, 503] on button "Enviar pedido" at bounding box center [899, 501] width 199 height 21
click at [880, 475] on button "Não registrar e enviar pedido" at bounding box center [865, 475] width 104 height 19
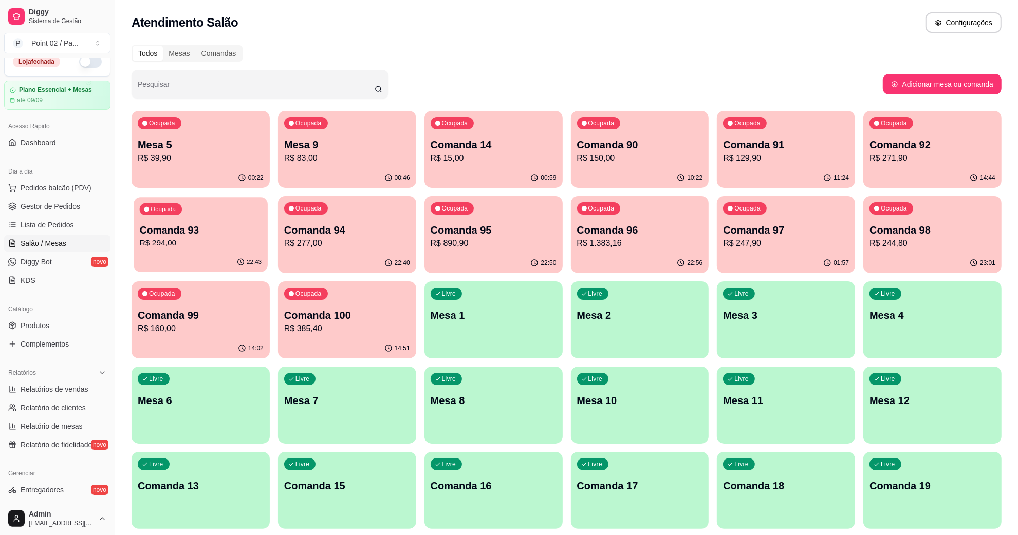
click at [201, 240] on p "R$ 294,00" at bounding box center [201, 243] width 122 height 12
click at [330, 248] on p "R$ 277,00" at bounding box center [347, 243] width 126 height 12
click at [898, 253] on div "23:08" at bounding box center [932, 263] width 138 height 20
click at [770, 248] on p "R$ 247,90" at bounding box center [786, 243] width 126 height 12
click at [938, 257] on div "23:08" at bounding box center [932, 263] width 134 height 20
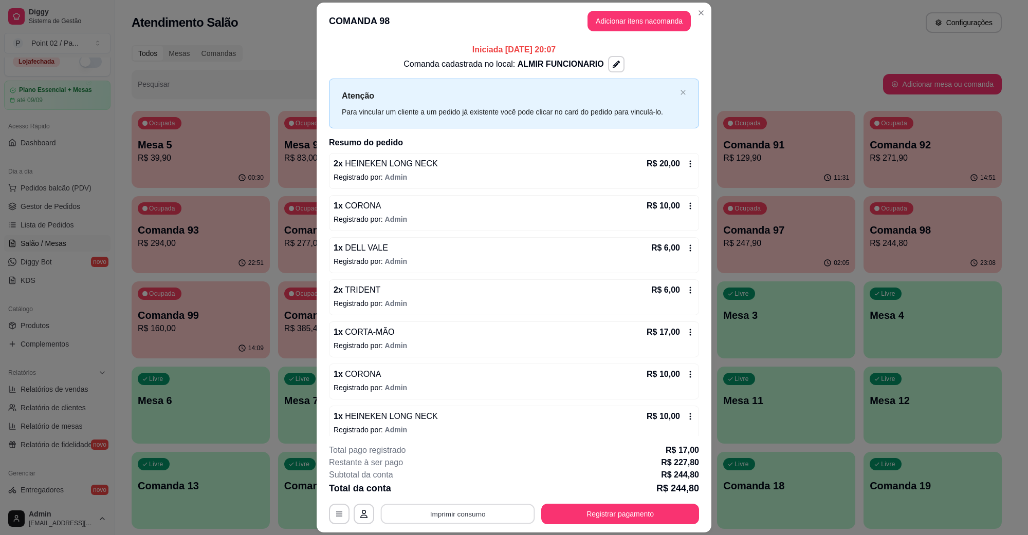
click at [498, 518] on button "Imprimir consumo" at bounding box center [458, 514] width 154 height 20
click at [476, 490] on button "IMPRESSORA" at bounding box center [456, 491] width 75 height 16
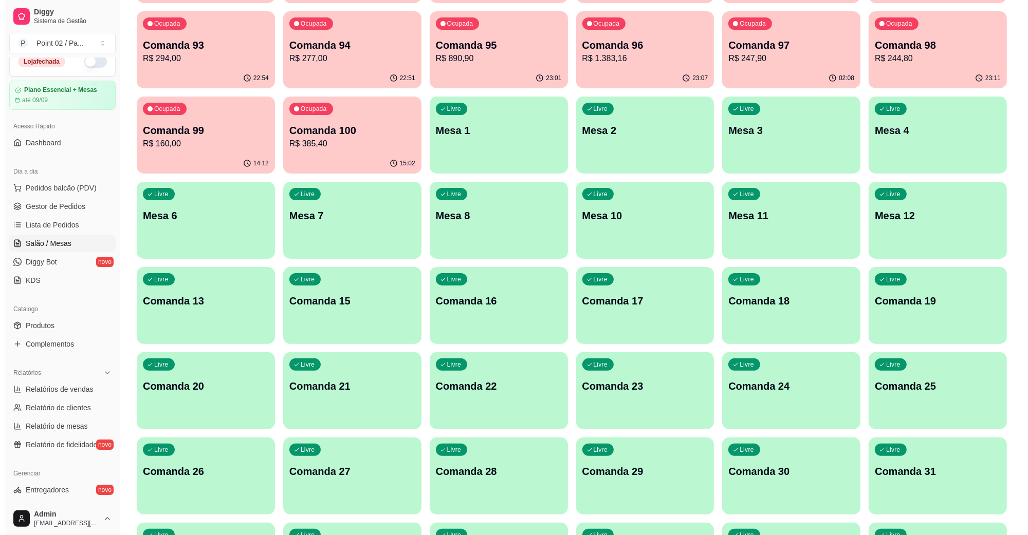
scroll to position [0, 0]
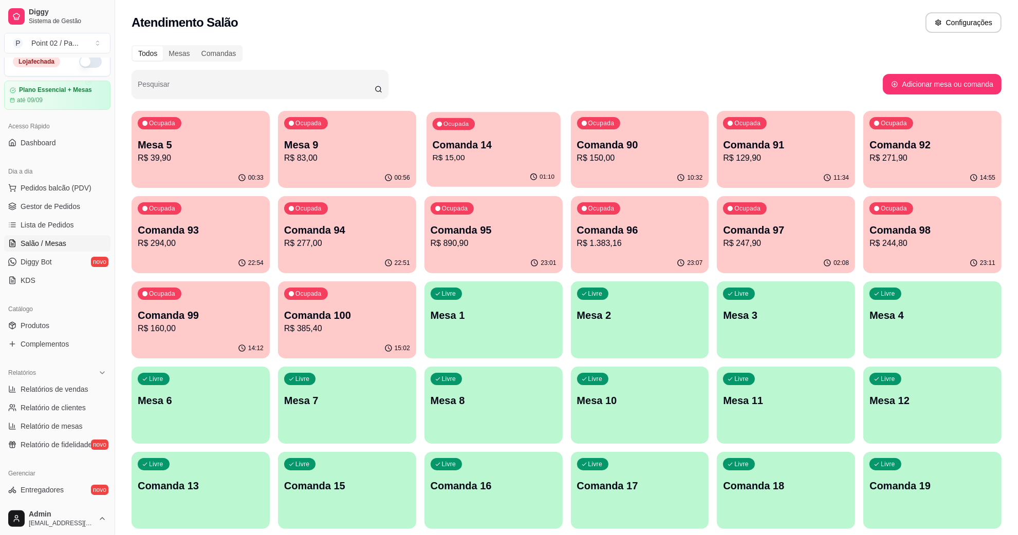
click at [527, 163] on p "R$ 15,00" at bounding box center [493, 158] width 122 height 12
click at [227, 136] on div "Ocupada Mesa 5 R$ 39,90" at bounding box center [201, 139] width 138 height 57
click at [933, 123] on div "Ocupada Comanda 92 R$ 271,90" at bounding box center [932, 140] width 134 height 56
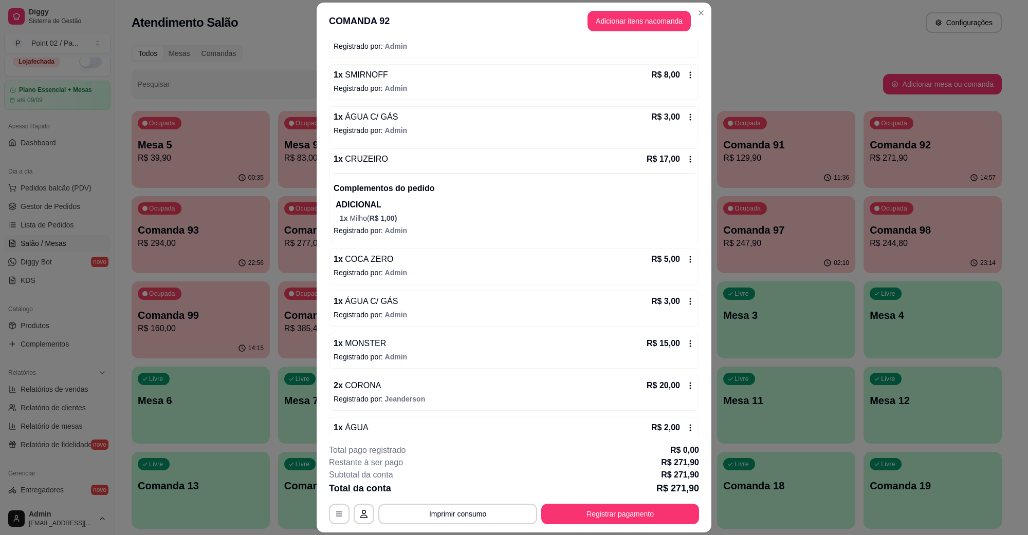
scroll to position [1049, 0]
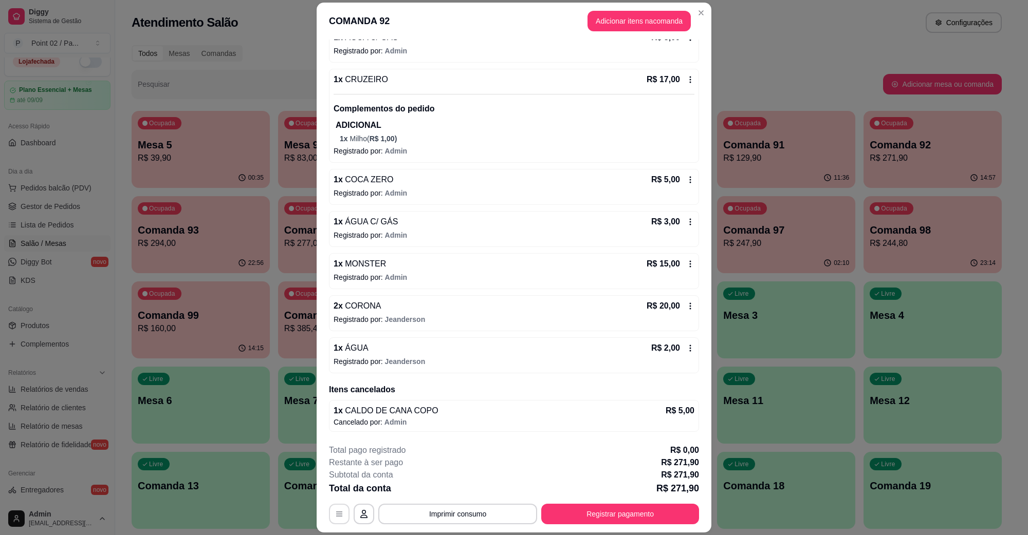
click at [342, 514] on button "button" at bounding box center [339, 514] width 21 height 21
click at [589, 513] on button "Registrar pagamento" at bounding box center [620, 514] width 158 height 21
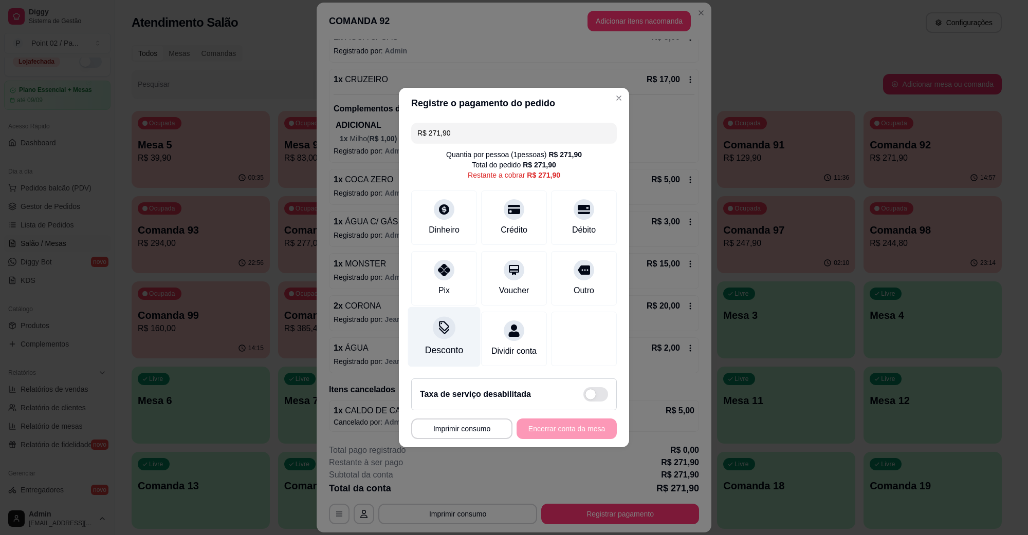
click at [449, 321] on icon at bounding box center [443, 327] width 13 height 13
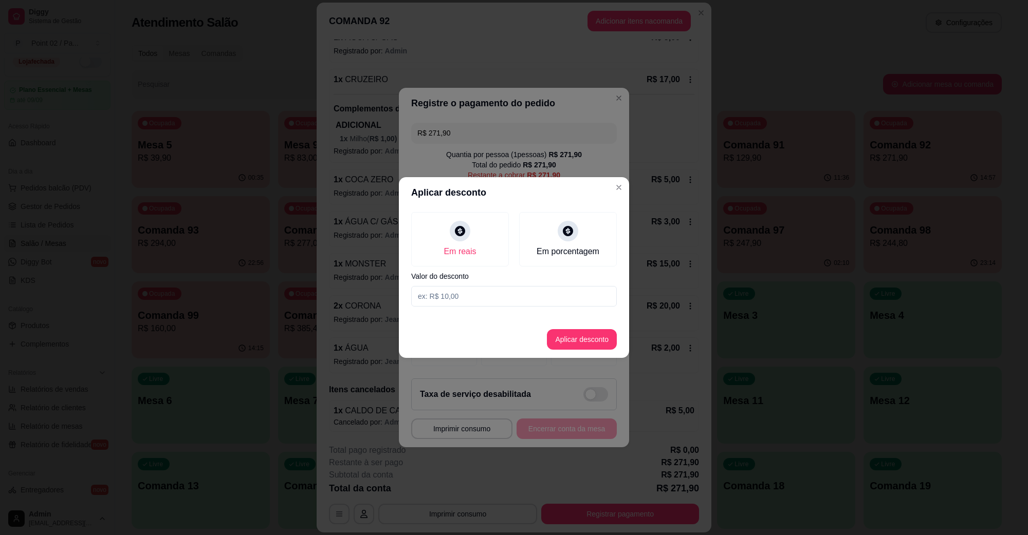
click at [484, 301] on input at bounding box center [514, 296] width 206 height 21
type input "271,90"
click at [583, 329] on button "Aplicar desconto" at bounding box center [582, 339] width 70 height 21
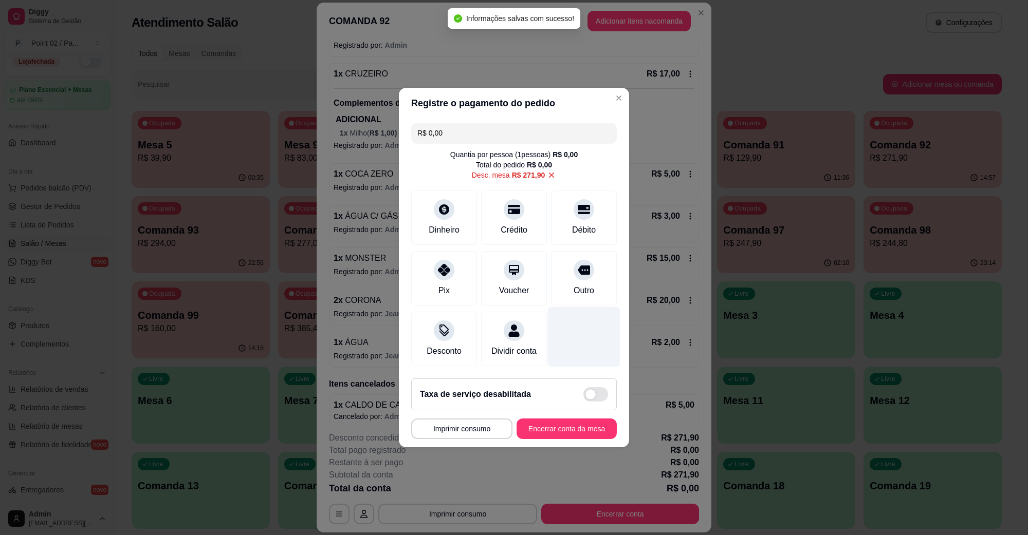
type input "R$ 0,00"
click at [590, 432] on button "Encerrar conta da mesa" at bounding box center [566, 429] width 100 height 21
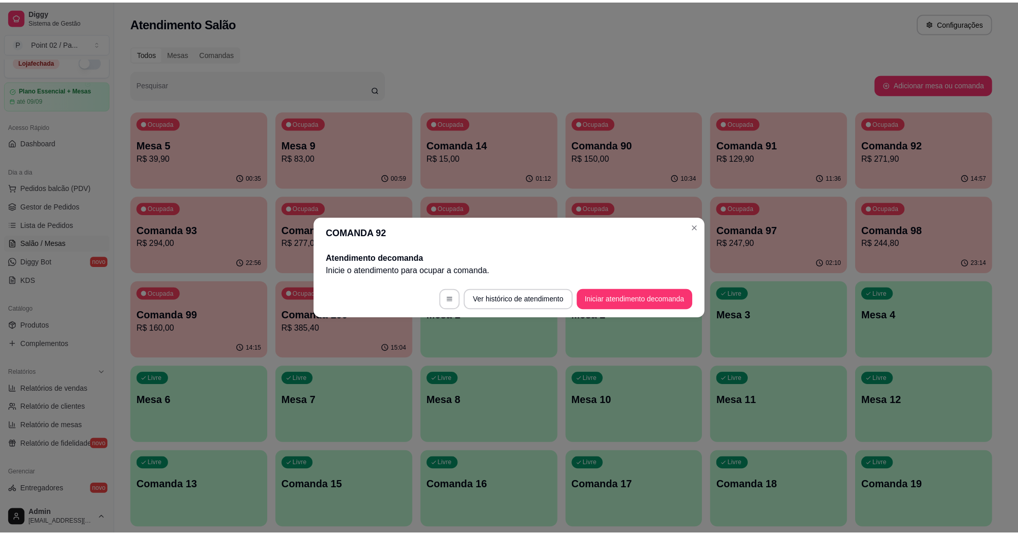
scroll to position [0, 0]
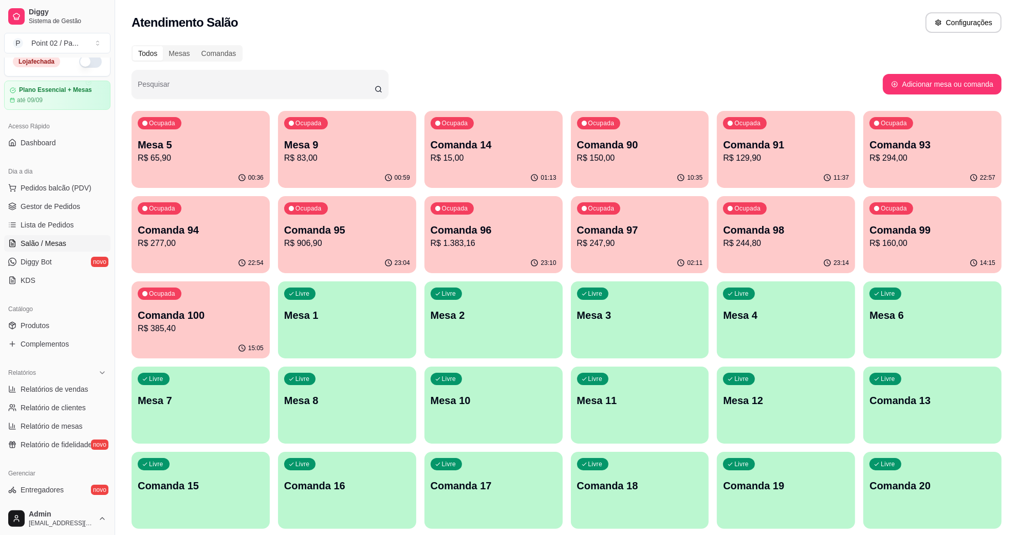
click at [546, 73] on div "Pesquisar" at bounding box center [507, 84] width 751 height 29
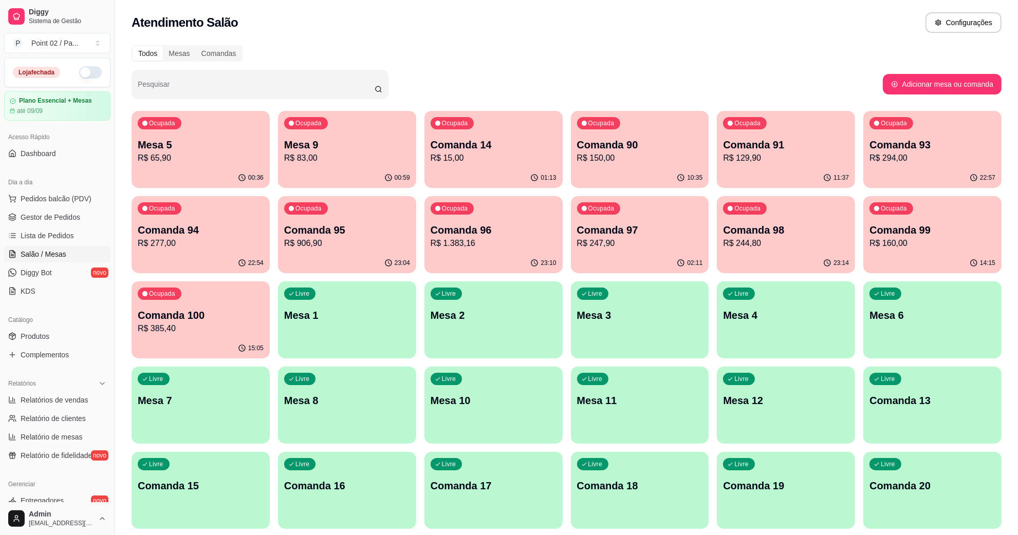
click at [577, 31] on div "Atendimento Salão Configurações" at bounding box center [567, 22] width 870 height 21
click at [352, 179] on div "00:59" at bounding box center [347, 178] width 138 height 20
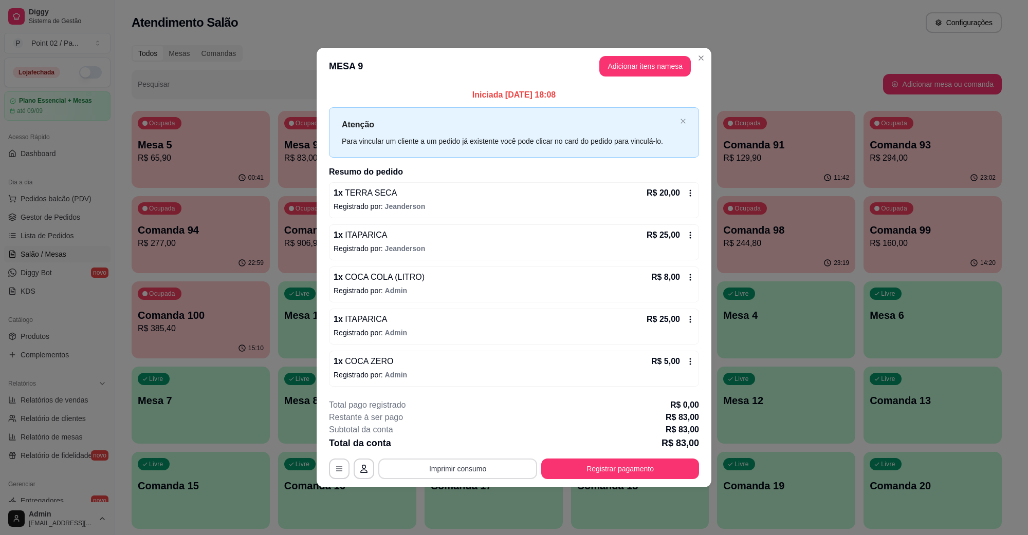
click at [466, 466] on button "Imprimir consumo" at bounding box center [457, 469] width 159 height 21
click at [465, 445] on button "IMPRESSORA" at bounding box center [460, 446] width 72 height 16
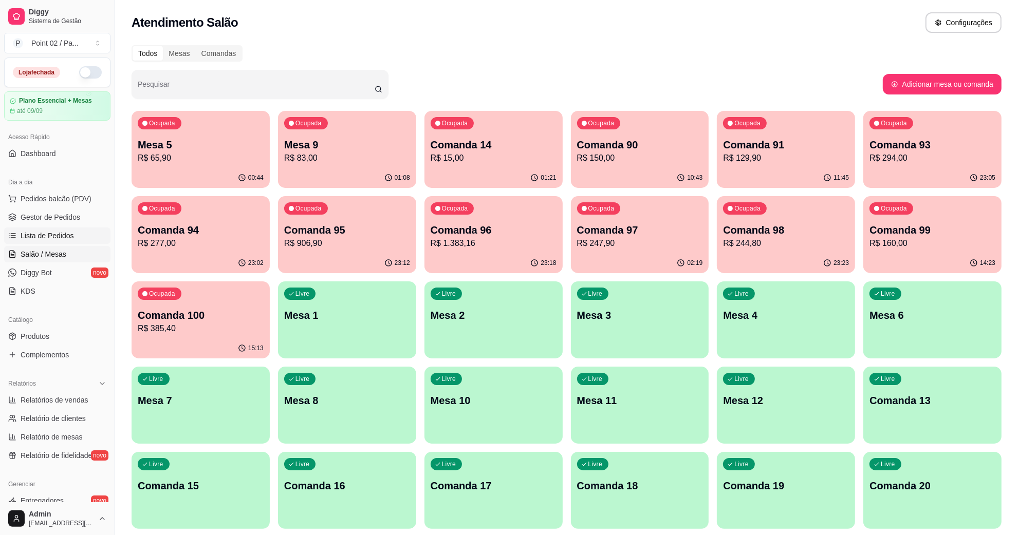
click at [54, 241] on span "Lista de Pedidos" at bounding box center [47, 236] width 53 height 10
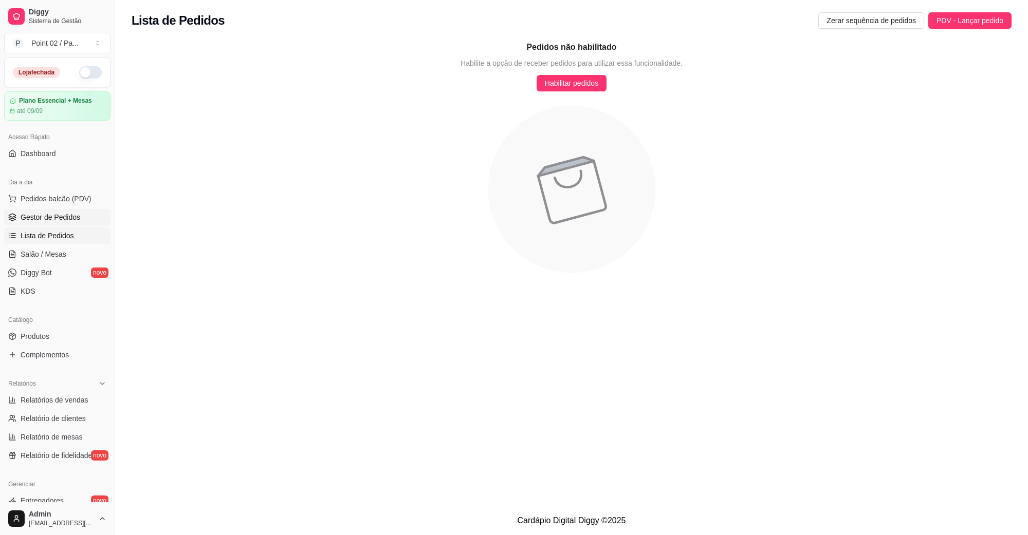
click at [66, 223] on span "Gestor de Pedidos" at bounding box center [51, 217] width 60 height 10
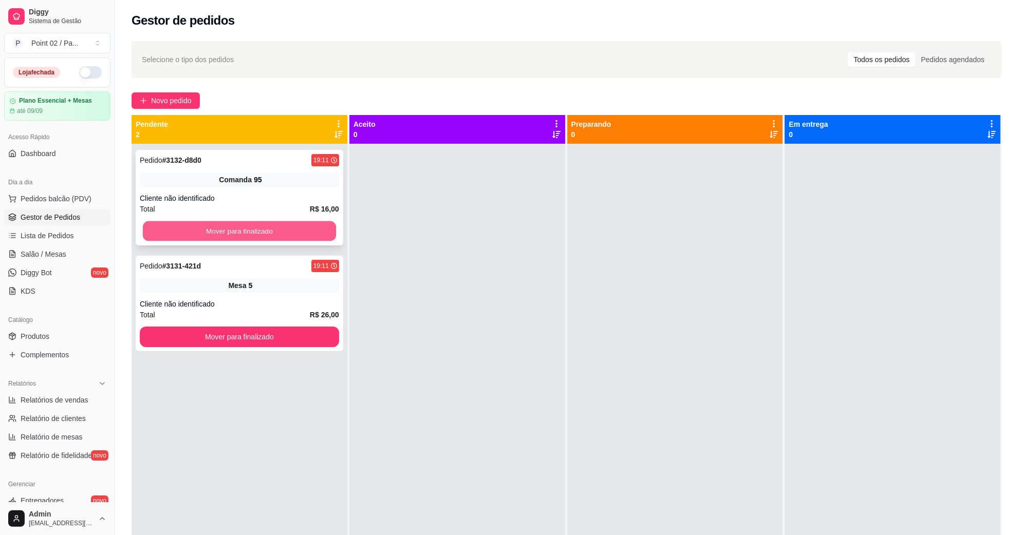
click at [170, 236] on button "Mover para finalizado" at bounding box center [239, 231] width 193 height 20
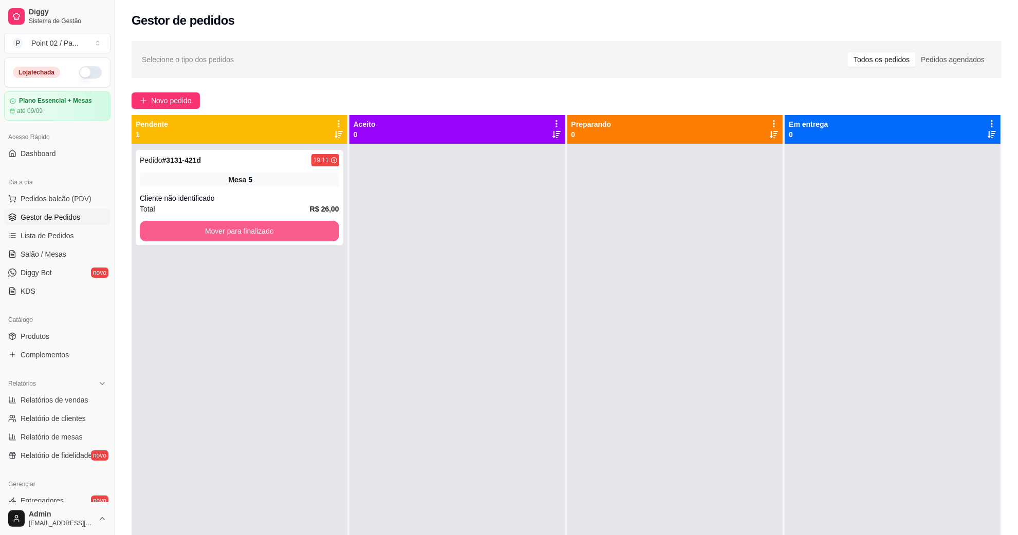
click at [170, 236] on button "Mover para finalizado" at bounding box center [239, 231] width 199 height 21
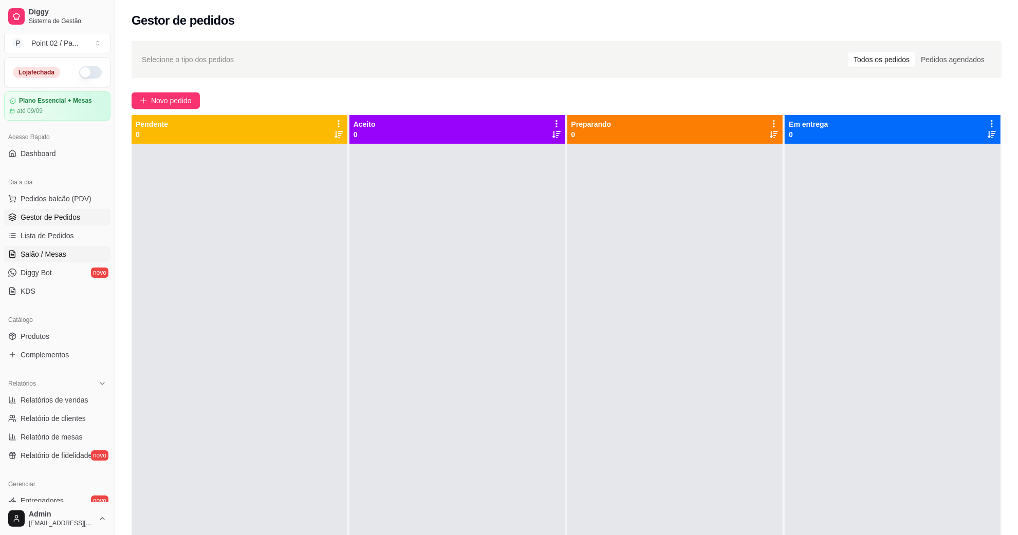
click at [48, 250] on span "Salão / Mesas" at bounding box center [44, 254] width 46 height 10
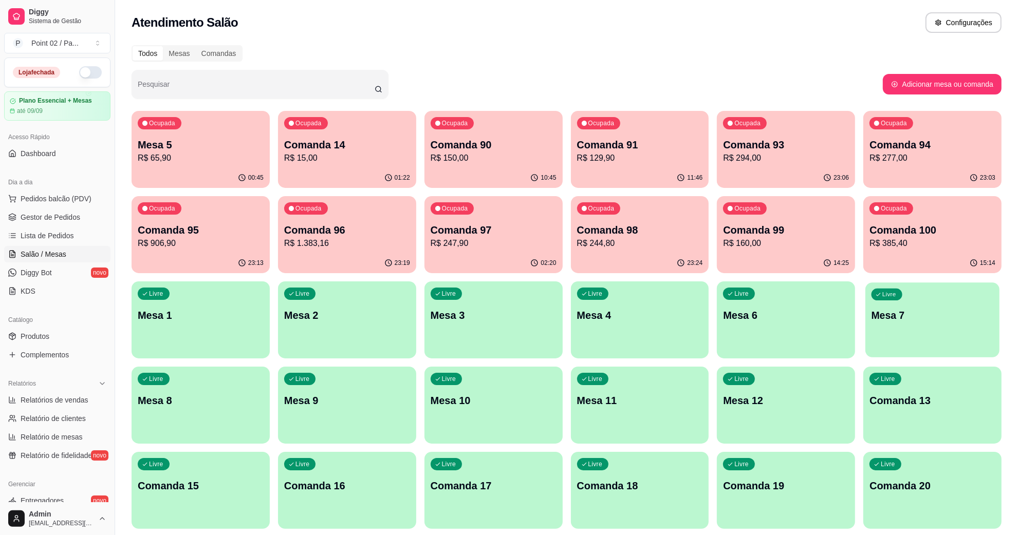
click at [909, 316] on p "Mesa 7" at bounding box center [933, 316] width 122 height 14
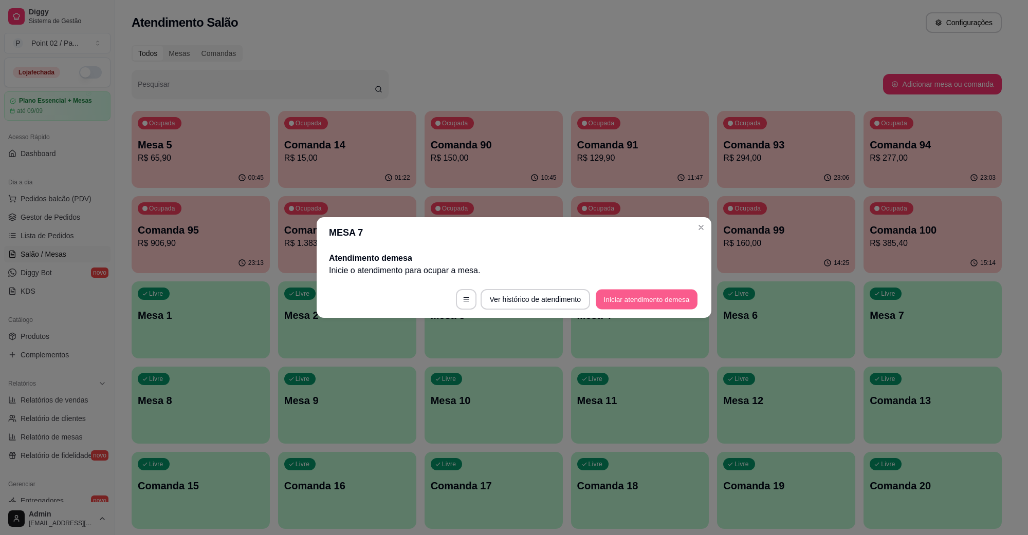
click at [655, 302] on button "Iniciar atendimento de mesa" at bounding box center [647, 300] width 102 height 20
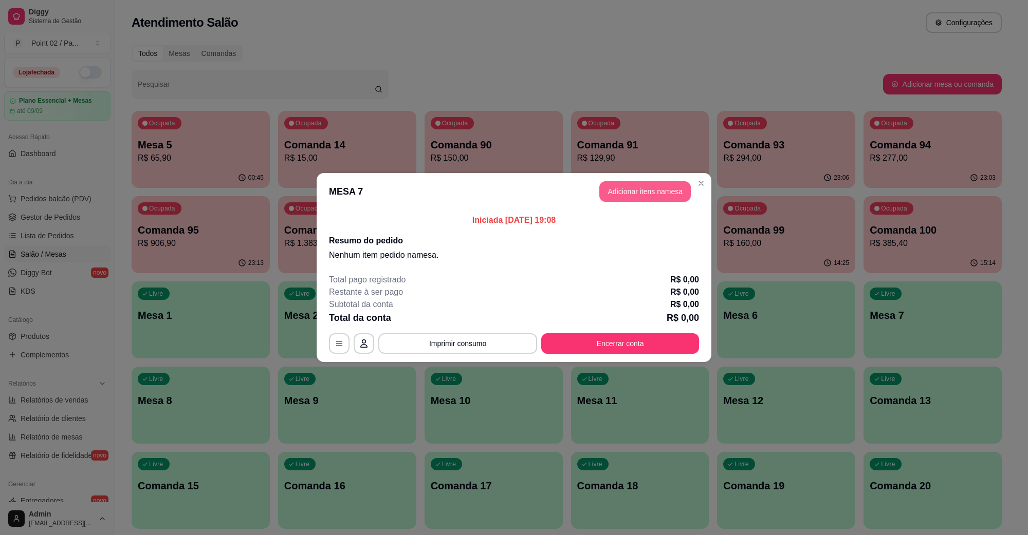
click at [663, 196] on button "Adicionar itens na mesa" at bounding box center [644, 191] width 91 height 21
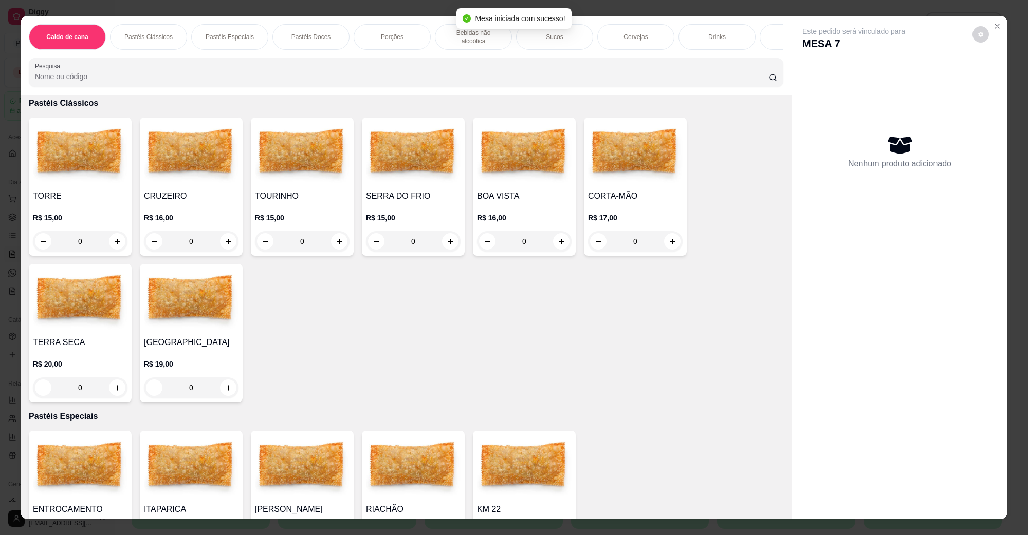
scroll to position [257, 0]
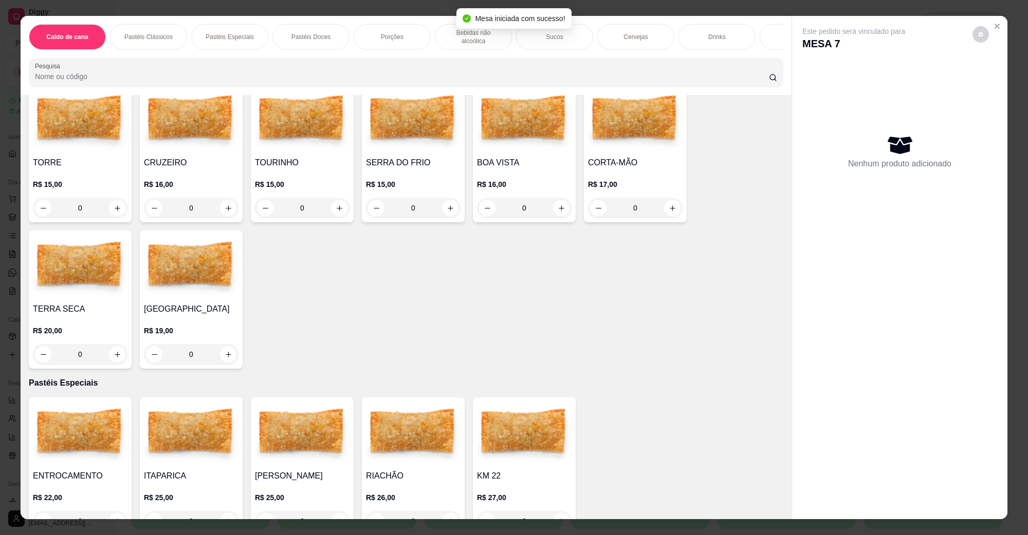
click at [406, 99] on img at bounding box center [413, 120] width 95 height 64
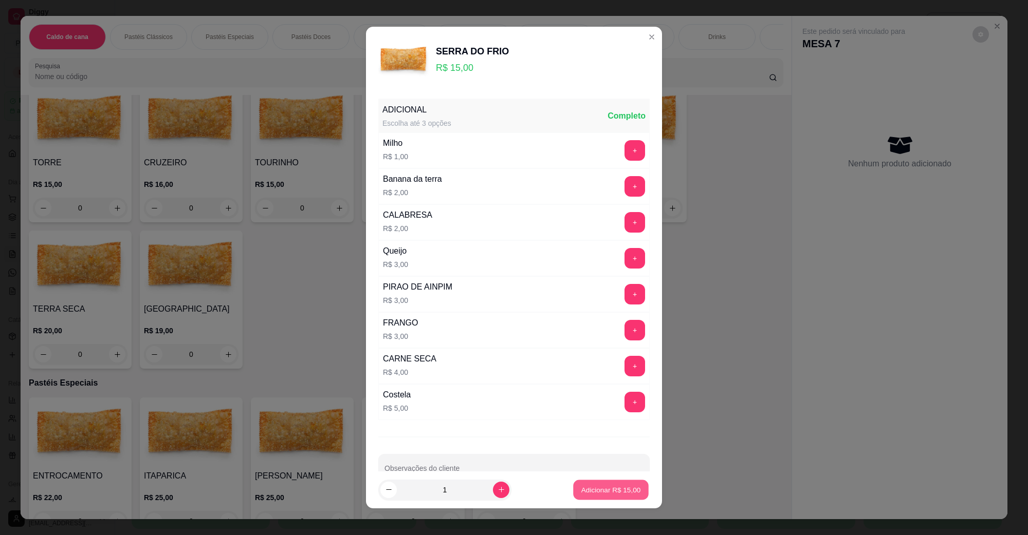
click at [597, 489] on p "Adicionar R$ 15,00" at bounding box center [611, 490] width 60 height 10
type input "1"
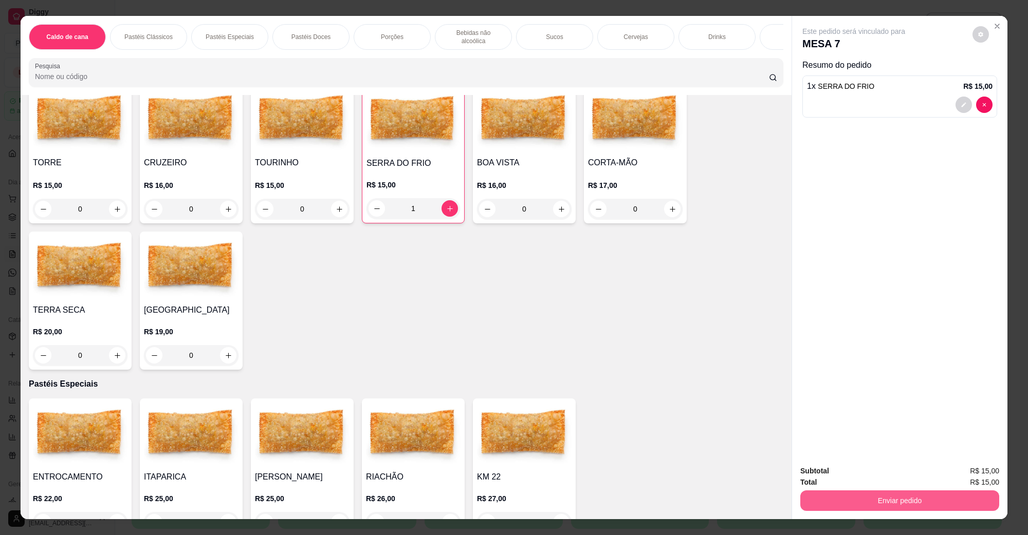
click at [849, 501] on button "Enviar pedido" at bounding box center [899, 501] width 199 height 21
click at [828, 481] on button "Não registrar e enviar pedido" at bounding box center [865, 475] width 104 height 19
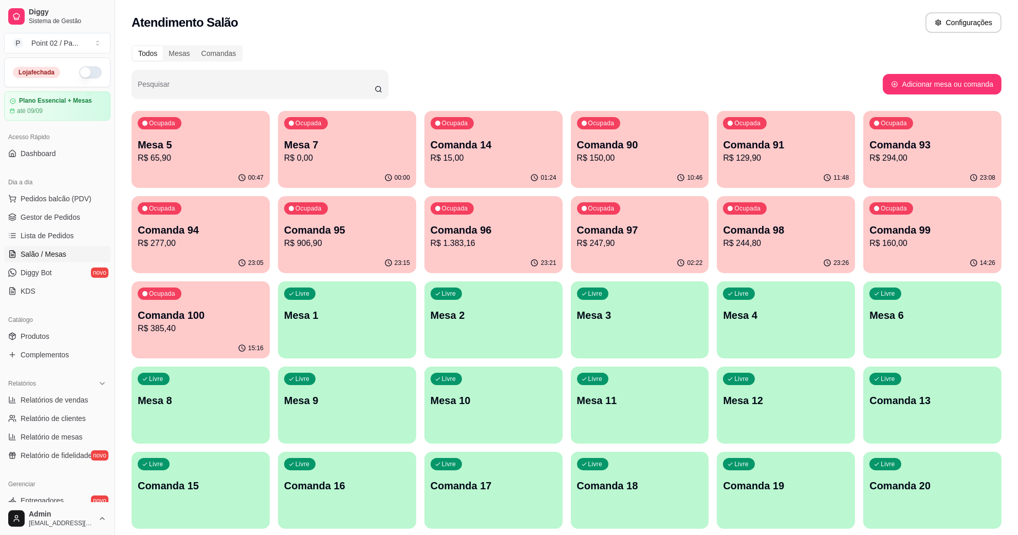
click at [47, 535] on div "Admin [EMAIL_ADDRESS][DOMAIN_NAME]" at bounding box center [57, 519] width 115 height 33
click at [350, 147] on p "Mesa 7" at bounding box center [347, 145] width 126 height 14
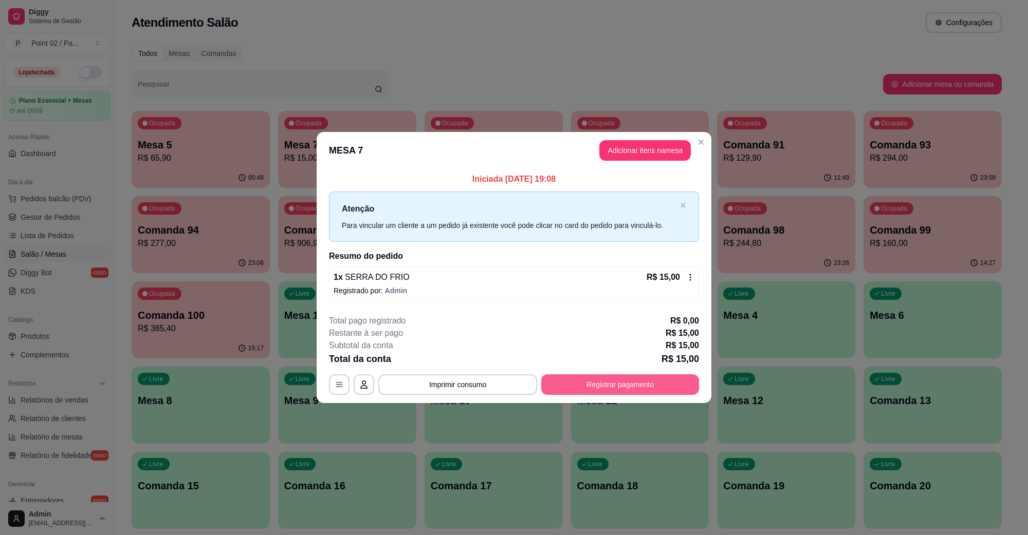
click at [571, 377] on button "Registrar pagamento" at bounding box center [620, 385] width 158 height 21
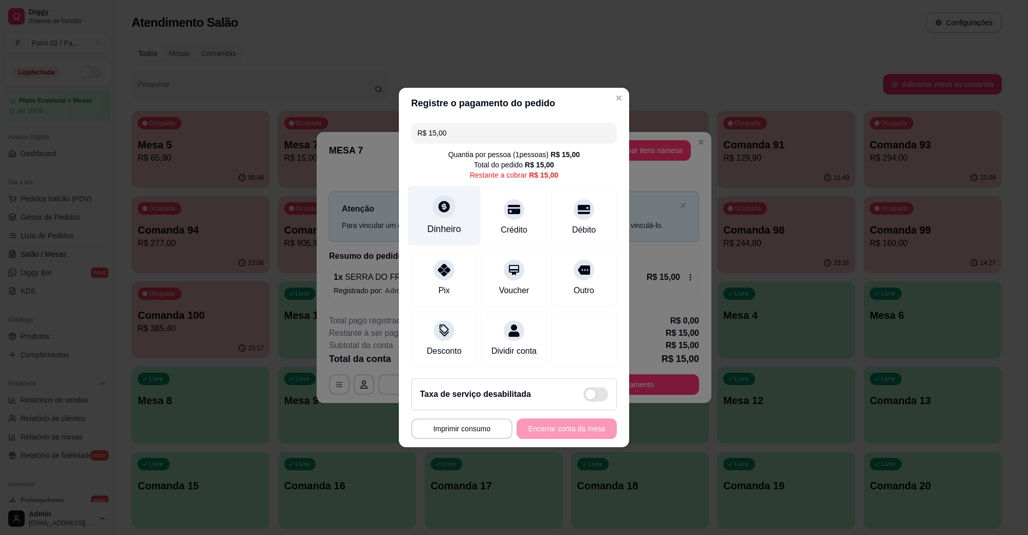
click at [452, 223] on div "Dinheiro" at bounding box center [444, 229] width 34 height 13
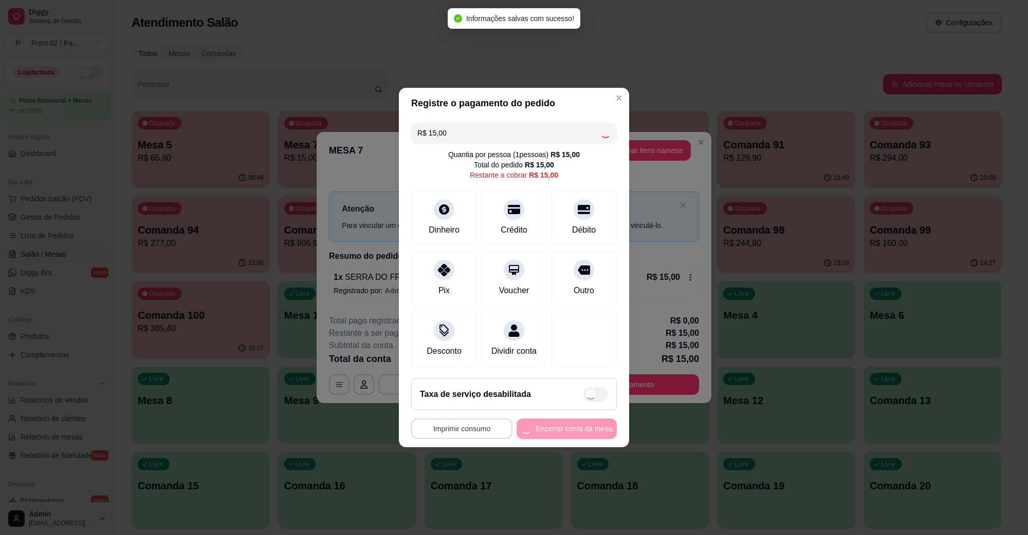
type input "R$ 0,00"
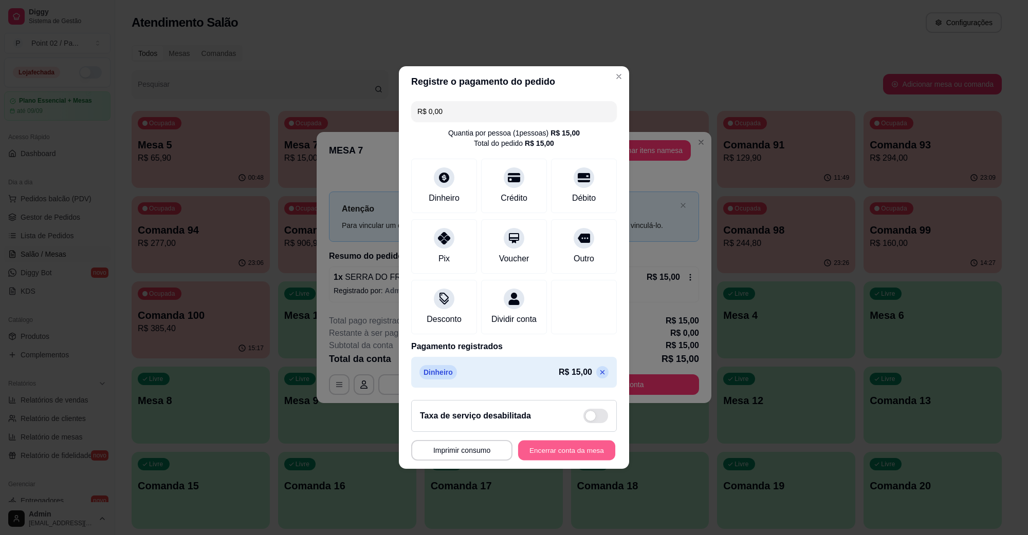
click at [543, 455] on button "Encerrar conta da mesa" at bounding box center [566, 451] width 97 height 20
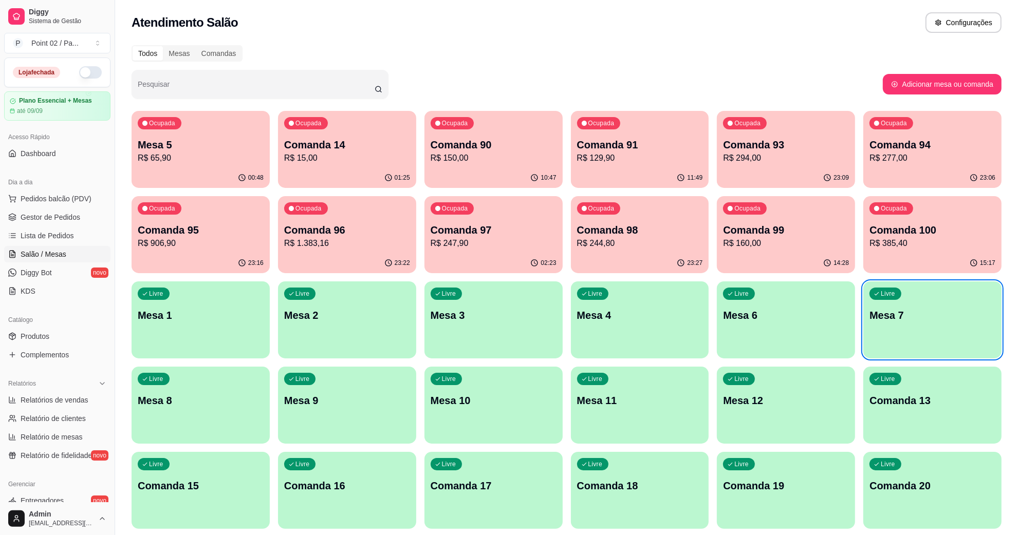
click at [501, 338] on div "Livre Mesa 3" at bounding box center [493, 314] width 138 height 65
click at [790, 165] on div "Ocupada Comanda 93 R$ 294,00" at bounding box center [786, 139] width 138 height 57
click at [878, 160] on p "R$ 277,00" at bounding box center [933, 158] width 126 height 12
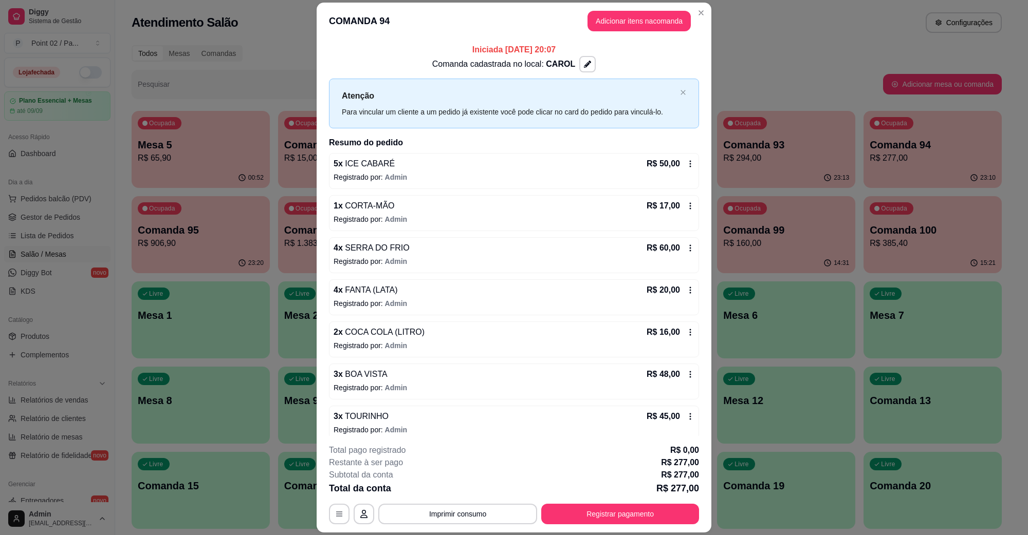
click at [640, 8] on header "COMANDA 94 Adicionar itens na comanda" at bounding box center [514, 21] width 395 height 37
click at [636, 20] on button "Adicionar itens na comanda" at bounding box center [638, 21] width 103 height 21
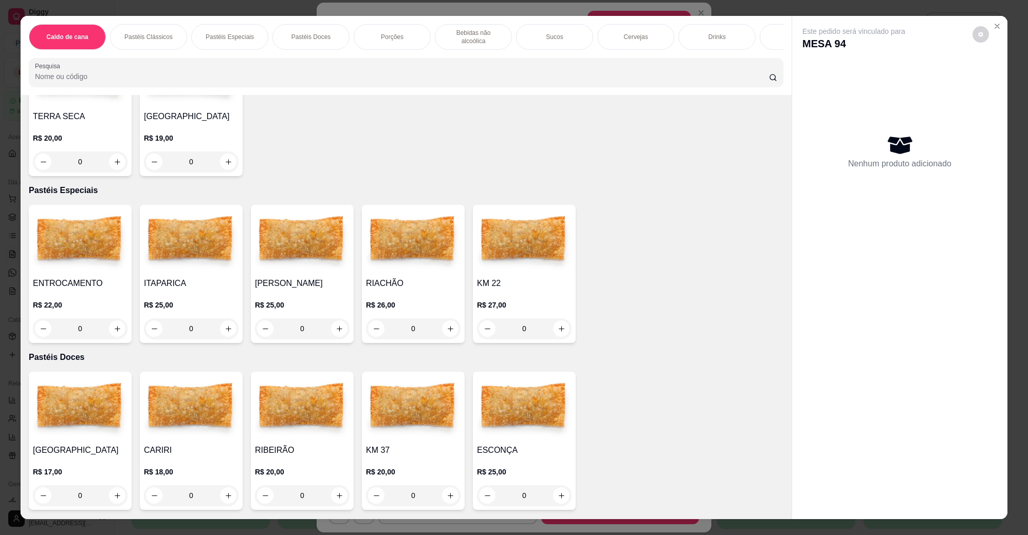
scroll to position [835, 0]
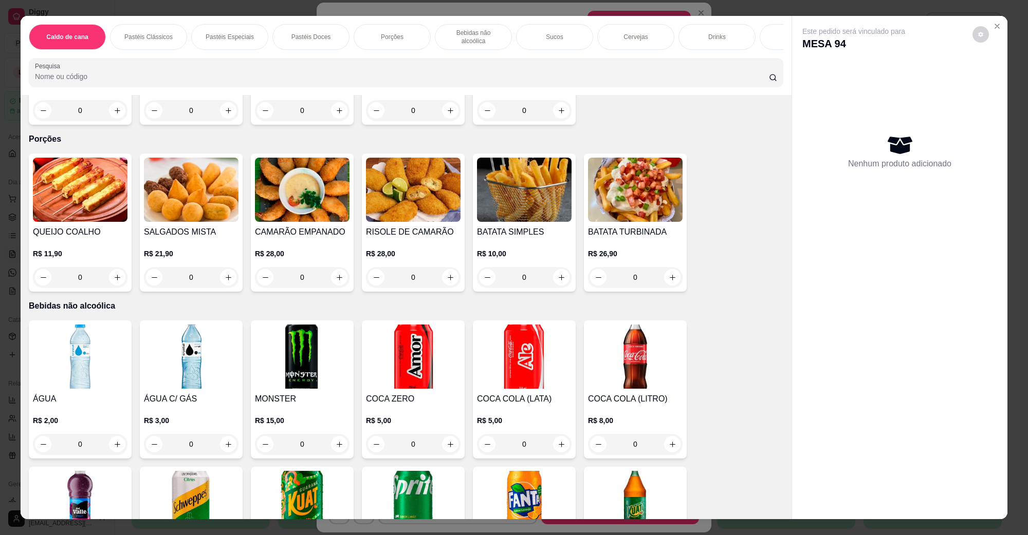
click at [549, 173] on img at bounding box center [524, 190] width 95 height 64
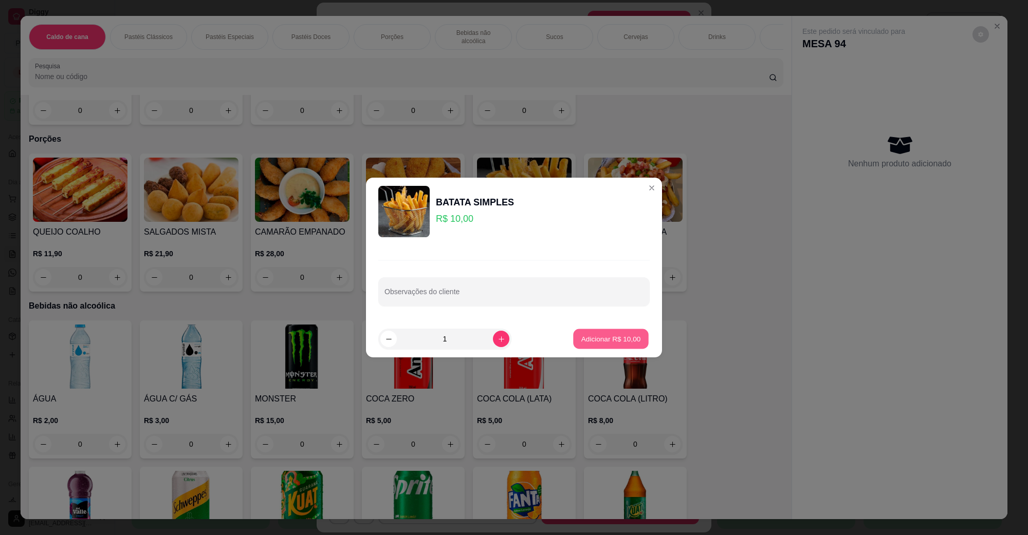
click at [620, 337] on p "Adicionar R$ 10,00" at bounding box center [611, 339] width 60 height 10
type input "1"
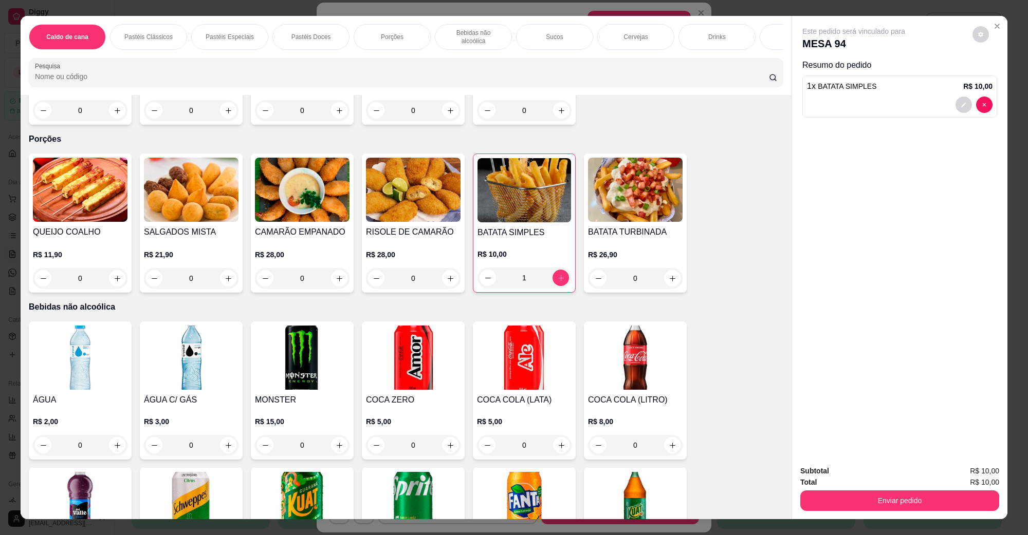
drag, startPoint x: 848, startPoint y: 490, endPoint x: 846, endPoint y: 509, distance: 19.6
click at [848, 491] on div "Enviar pedido" at bounding box center [899, 499] width 199 height 23
click at [845, 513] on div "Subtotal R$ 10,00 Total R$ 10,00 Enviar pedido" at bounding box center [899, 488] width 215 height 62
click at [849, 502] on button "Enviar pedido" at bounding box center [899, 501] width 199 height 21
click at [854, 481] on button "Não registrar e enviar pedido" at bounding box center [865, 475] width 104 height 19
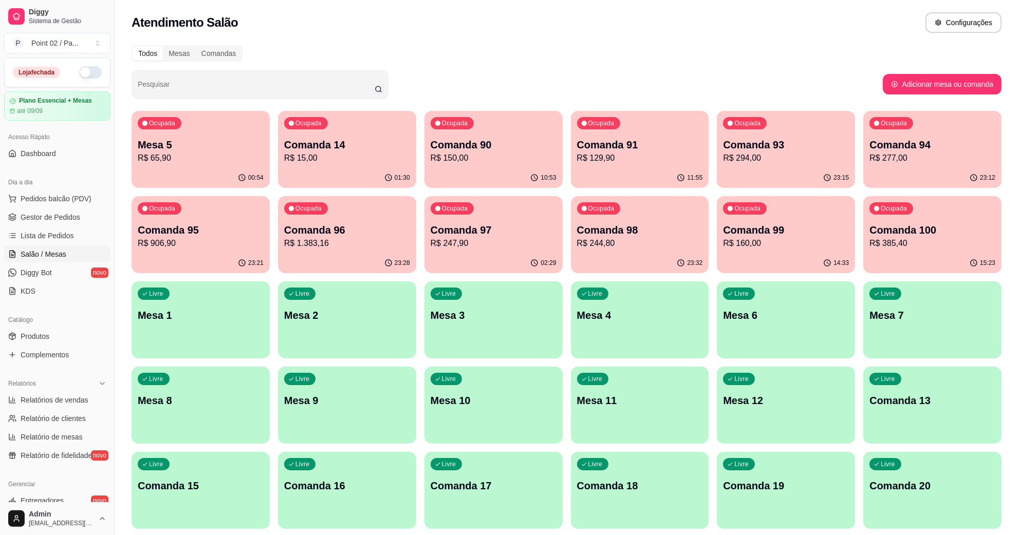
click at [202, 173] on div "00:54" at bounding box center [201, 178] width 138 height 20
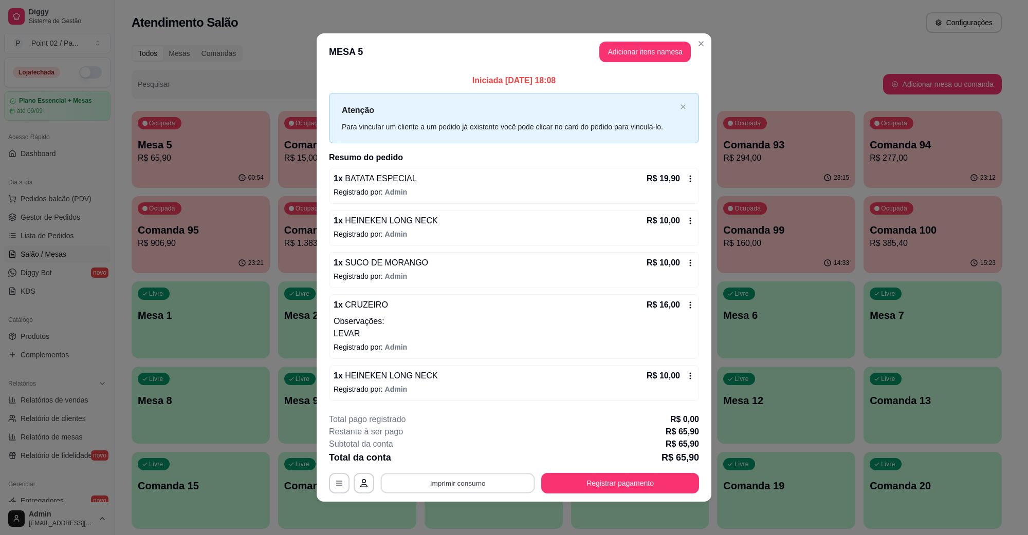
click at [456, 483] on button "Imprimir consumo" at bounding box center [458, 483] width 154 height 20
click at [472, 454] on button "IMPRESSORA" at bounding box center [460, 460] width 72 height 16
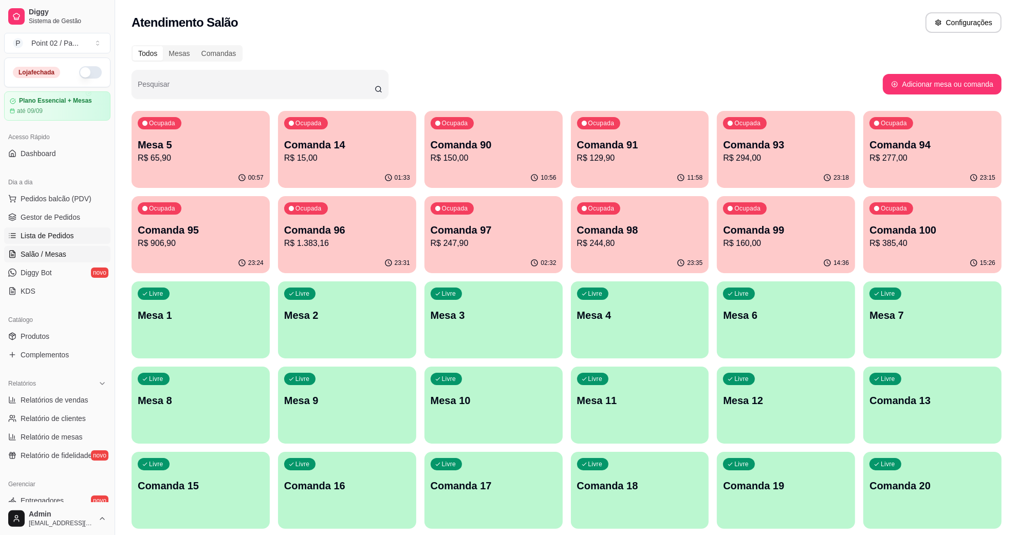
click at [60, 231] on span "Lista de Pedidos" at bounding box center [47, 236] width 53 height 10
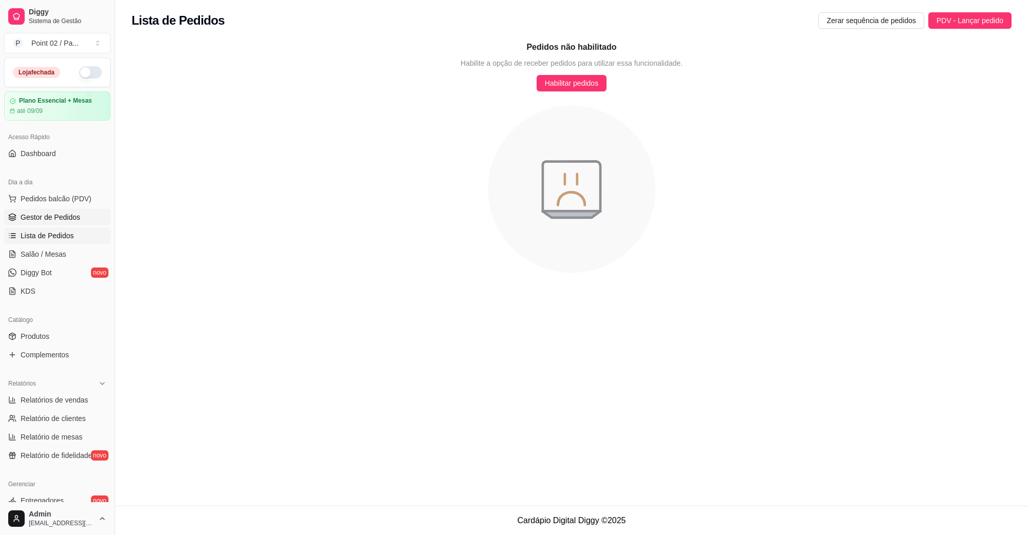
click at [65, 219] on span "Gestor de Pedidos" at bounding box center [51, 217] width 60 height 10
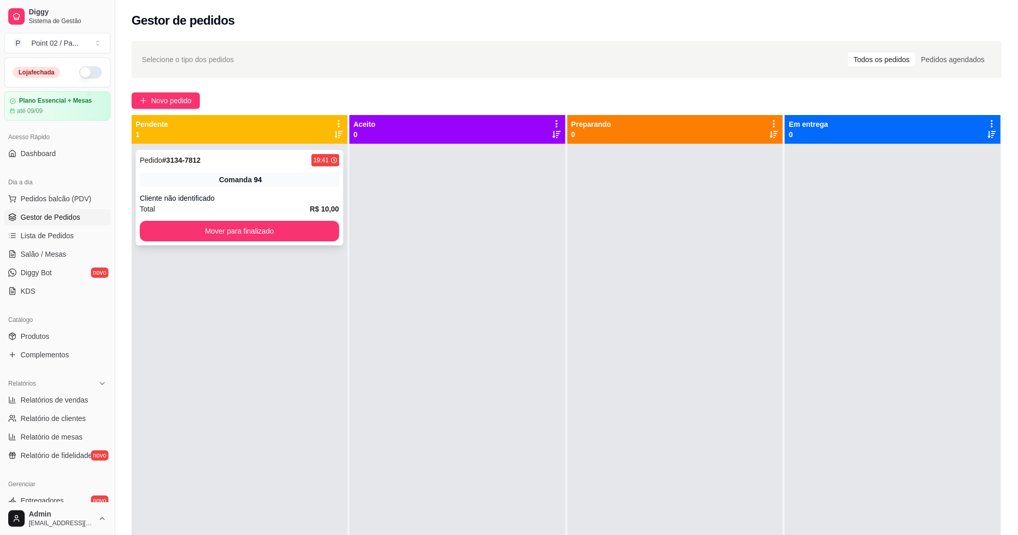
click at [212, 218] on div "Pedido # 3134-7812 19:41 Comanda 94 Cliente não identificado Total R$ 10,00 Mov…" at bounding box center [240, 198] width 208 height 96
click at [214, 242] on div "Mover para finalizado" at bounding box center [239, 231] width 199 height 21
click at [284, 234] on button "Mover para finalizado" at bounding box center [239, 231] width 193 height 20
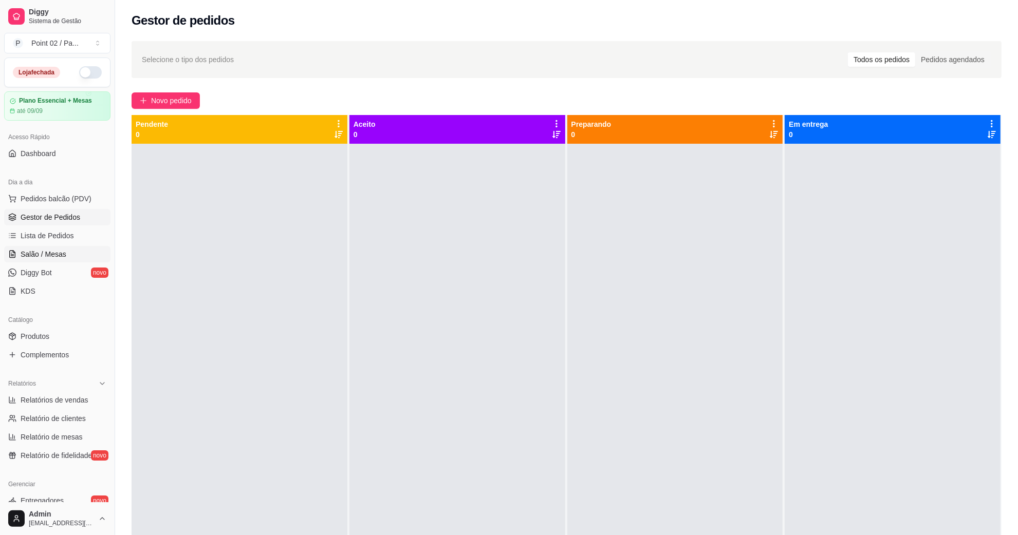
click at [58, 252] on span "Salão / Mesas" at bounding box center [44, 254] width 46 height 10
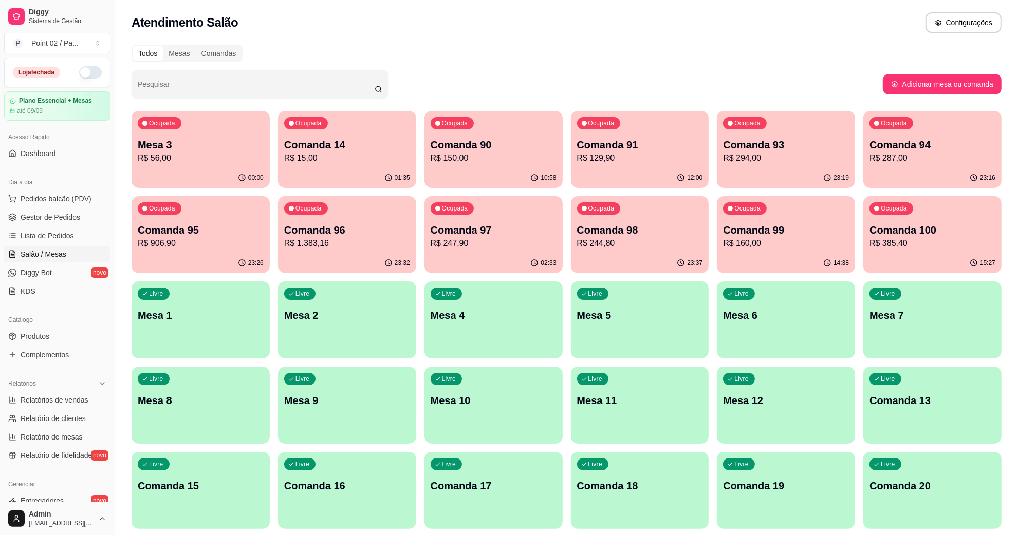
click at [991, 310] on p "Mesa 7" at bounding box center [933, 315] width 126 height 14
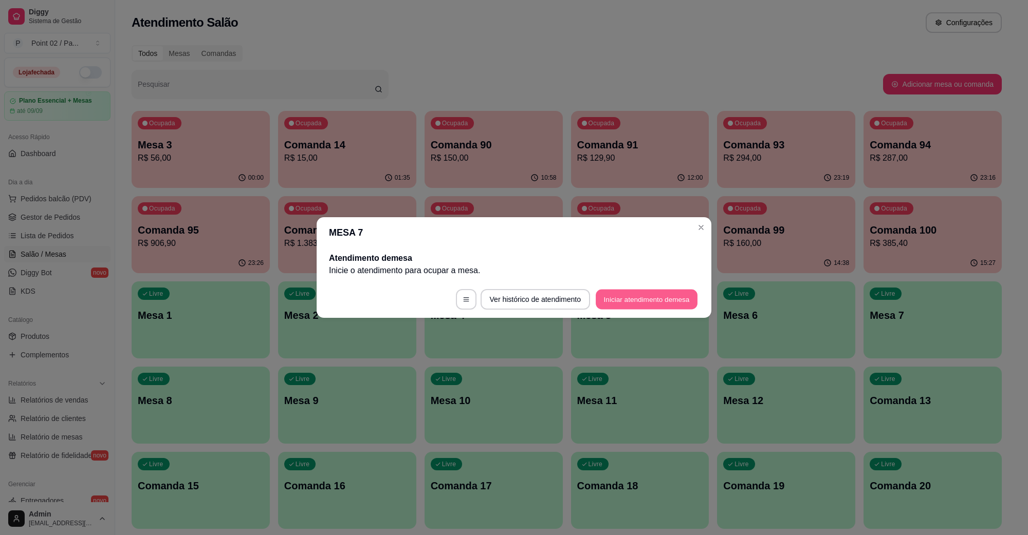
click at [654, 307] on button "Iniciar atendimento de mesa" at bounding box center [647, 300] width 102 height 20
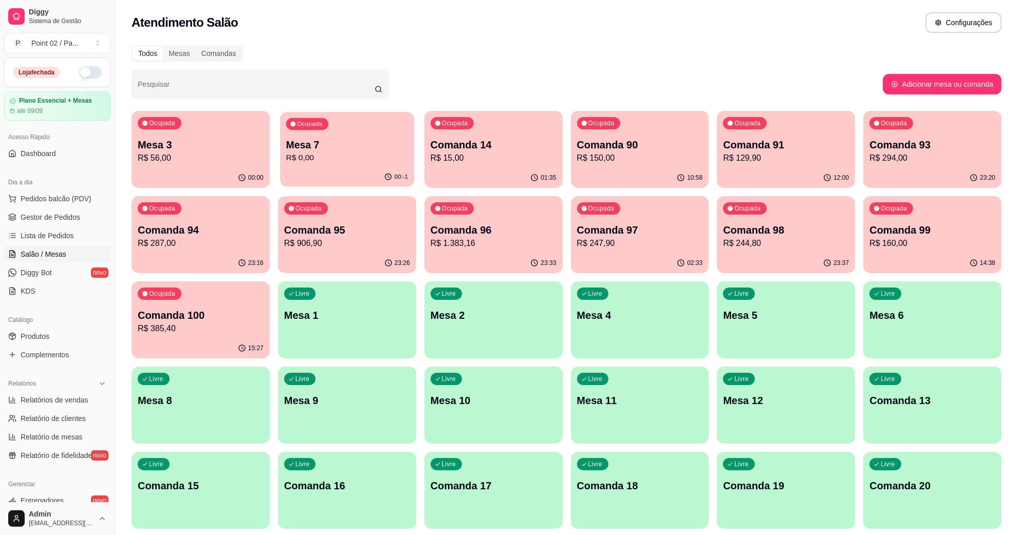
click at [384, 146] on p "Mesa 7" at bounding box center [347, 145] width 122 height 14
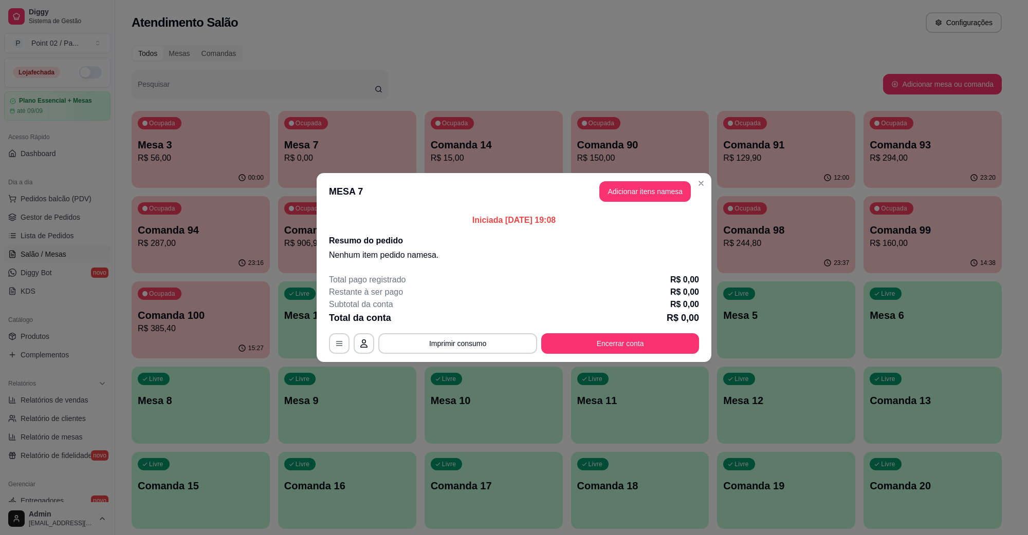
click at [662, 205] on header "MESA 7 Adicionar itens na mesa" at bounding box center [514, 191] width 395 height 37
click at [662, 204] on header "MESA 7 Adicionar itens na mesa" at bounding box center [514, 191] width 395 height 37
click at [662, 202] on header "MESA 7 Adicionar itens na mesa" at bounding box center [514, 191] width 395 height 37
click at [640, 186] on button "Adicionar itens na mesa" at bounding box center [644, 191] width 91 height 21
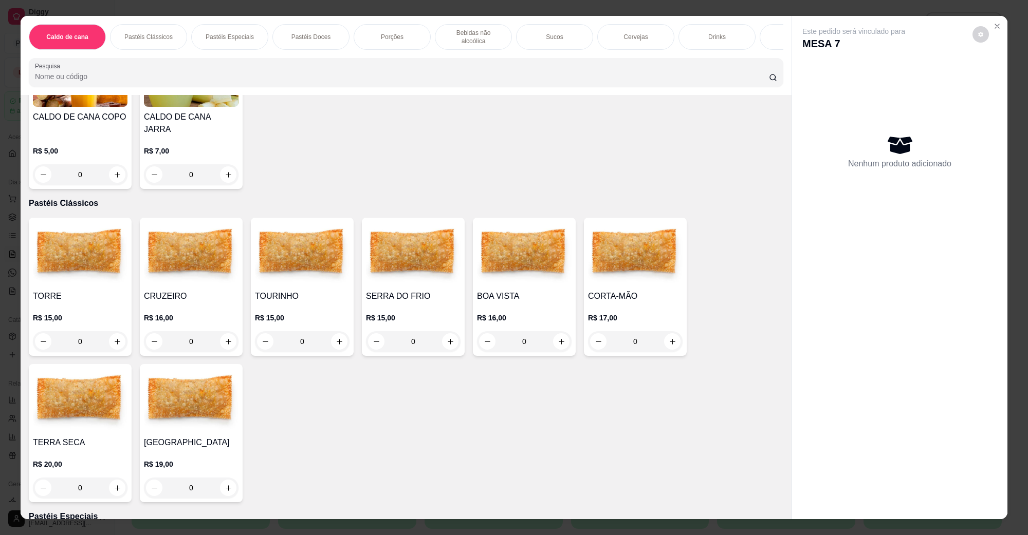
scroll to position [128, 0]
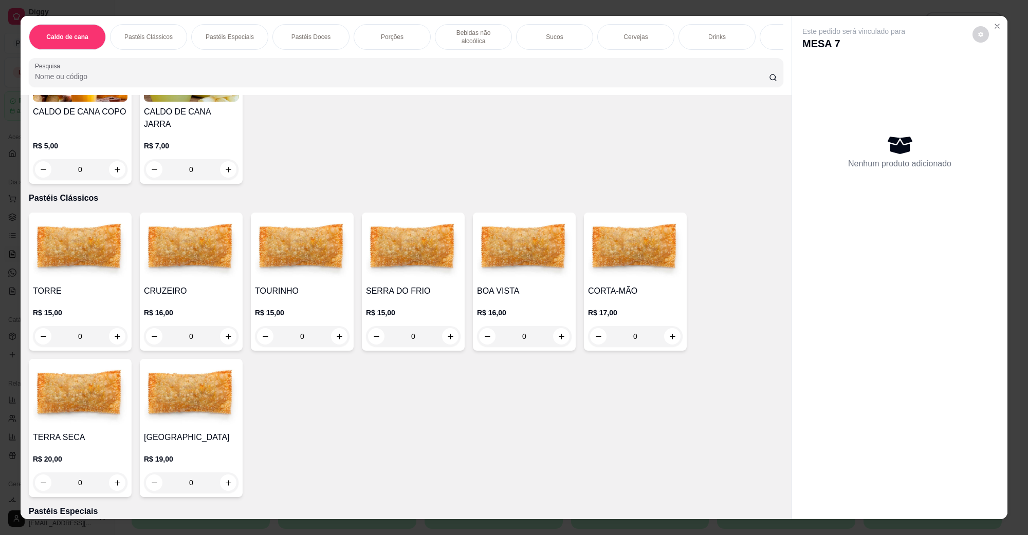
click at [446, 326] on div "0" at bounding box center [413, 336] width 95 height 21
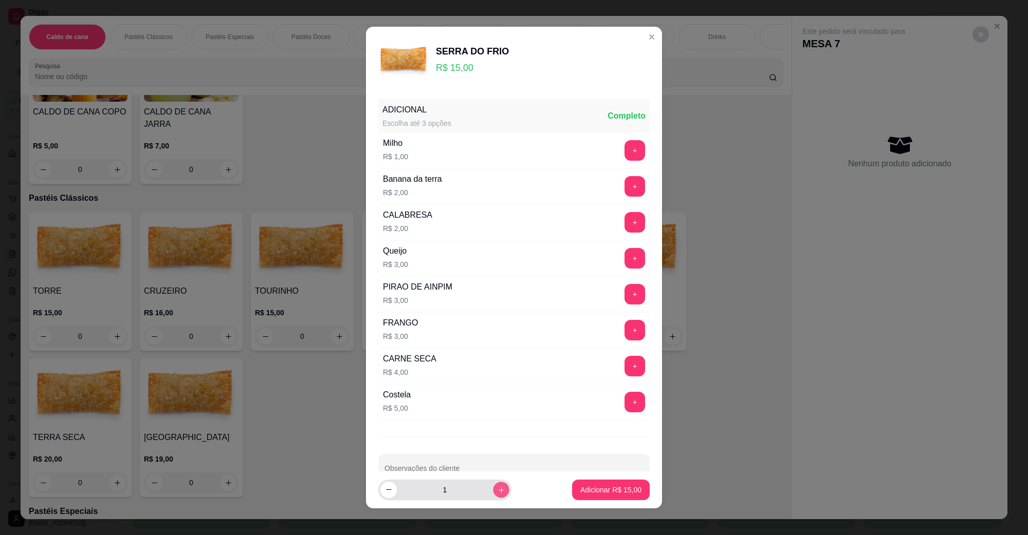
click at [493, 495] on button "increase-product-quantity" at bounding box center [501, 490] width 16 height 16
type input "2"
click at [572, 485] on button "Adicionar R$ 30,00" at bounding box center [611, 490] width 78 height 21
type input "2"
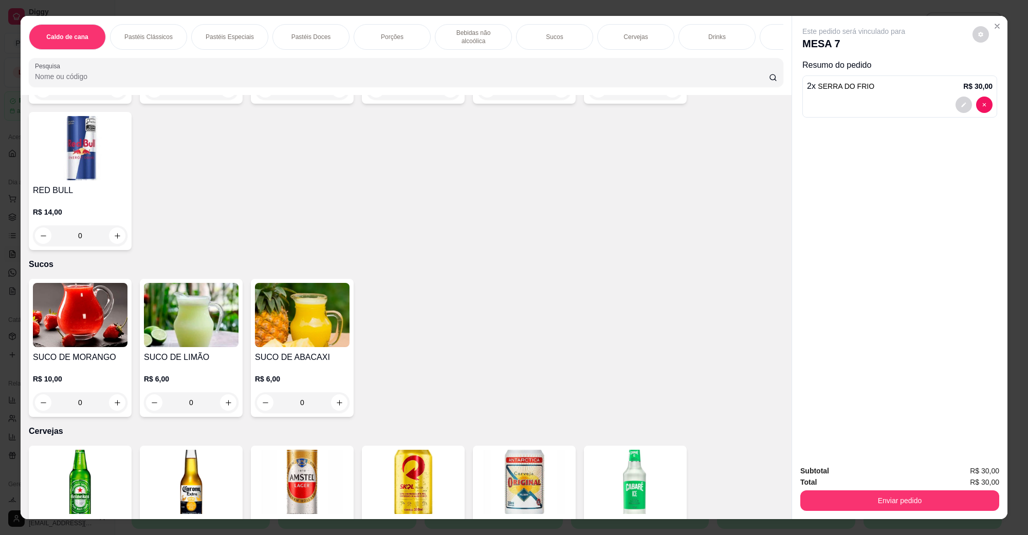
scroll to position [1349, 0]
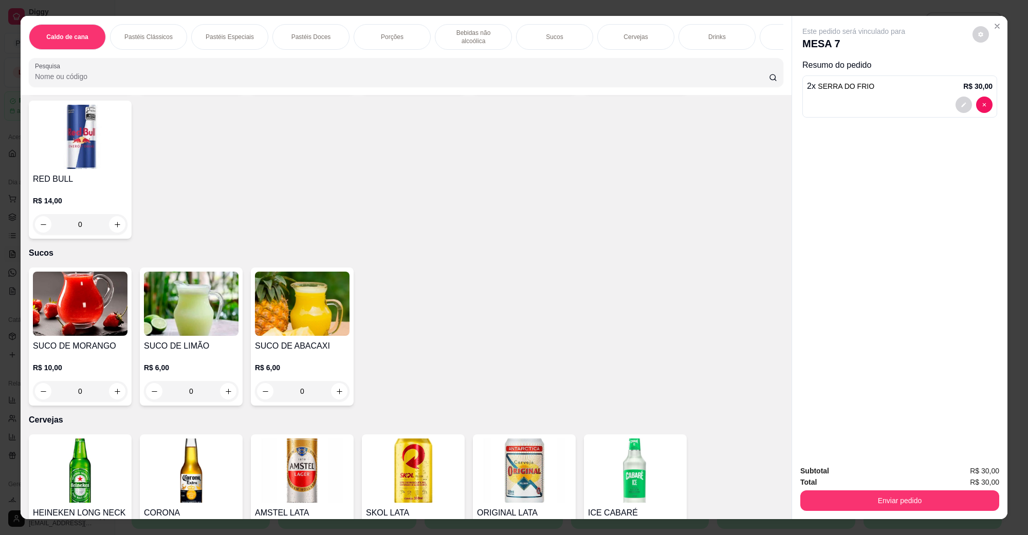
click at [331, 451] on img at bounding box center [302, 471] width 95 height 64
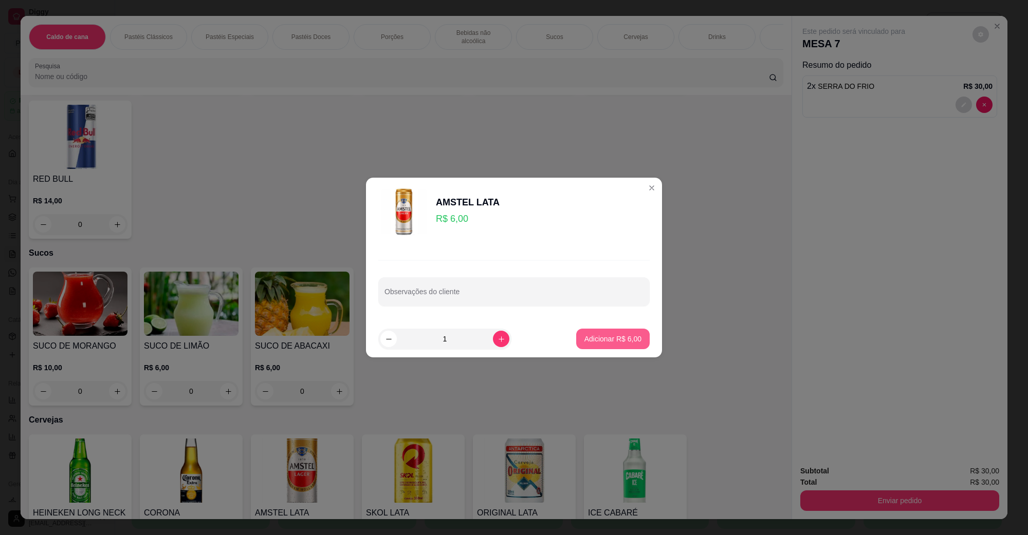
click at [588, 335] on p "Adicionar R$ 6,00" at bounding box center [612, 339] width 57 height 10
type input "1"
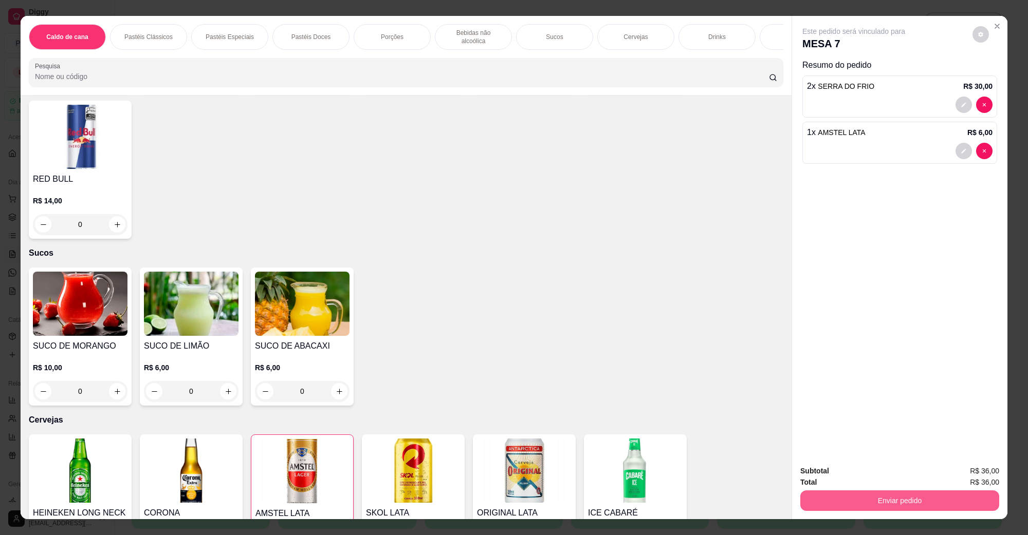
click at [872, 486] on div "Total R$ 36,00" at bounding box center [899, 482] width 199 height 11
click at [872, 489] on div "Enviar pedido" at bounding box center [899, 499] width 199 height 23
click at [869, 499] on button "Enviar pedido" at bounding box center [899, 501] width 193 height 20
click at [866, 482] on button "Não registrar e enviar pedido" at bounding box center [864, 476] width 107 height 20
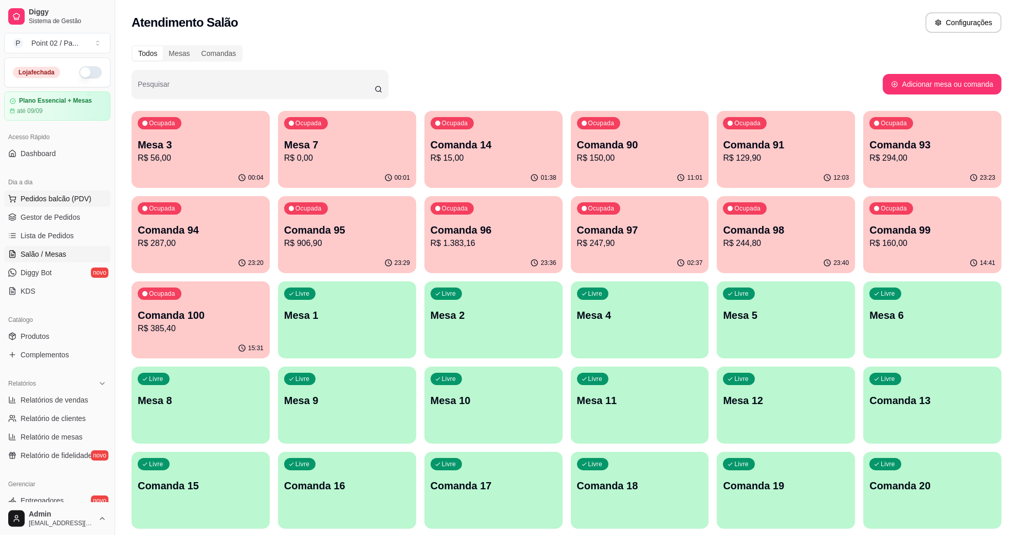
click at [70, 198] on span "Pedidos balcão (PDV)" at bounding box center [56, 199] width 71 height 10
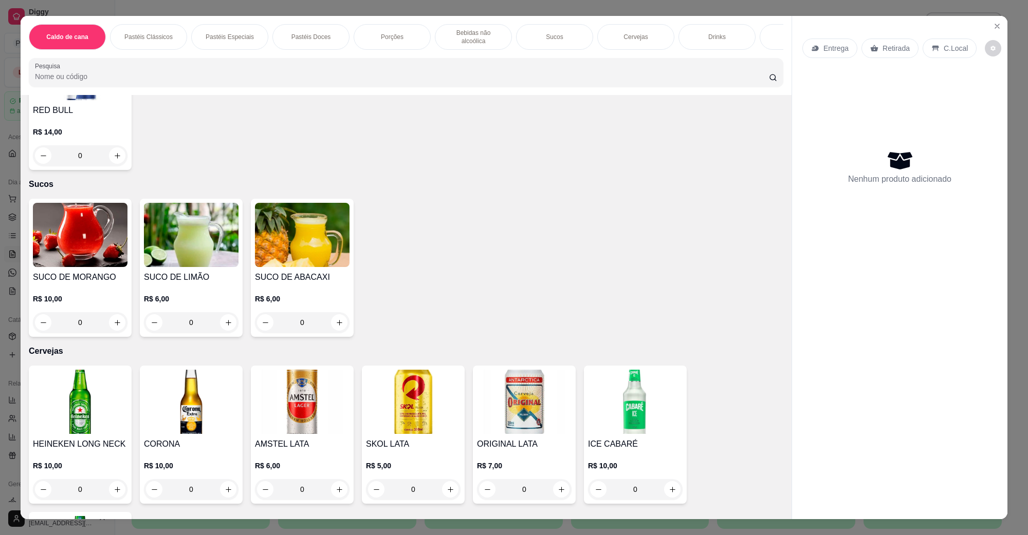
scroll to position [1477, 0]
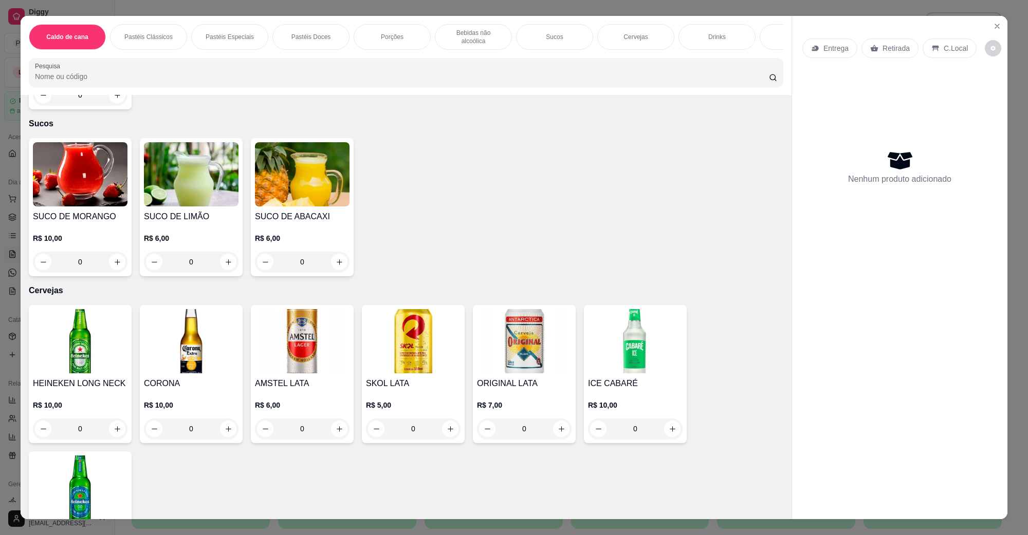
click at [379, 324] on img at bounding box center [413, 341] width 95 height 64
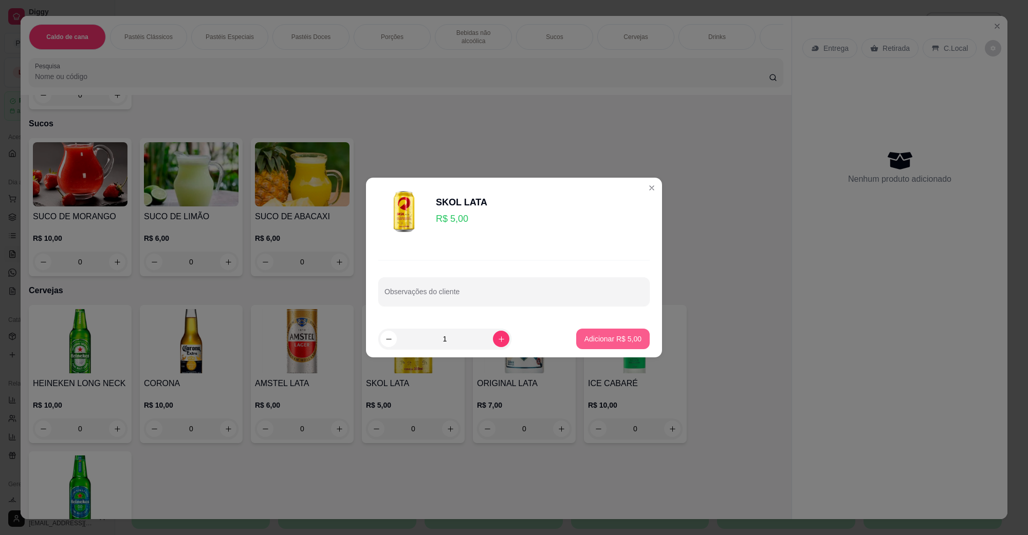
click at [620, 345] on button "Adicionar R$ 5,00" at bounding box center [612, 339] width 73 height 21
type input "1"
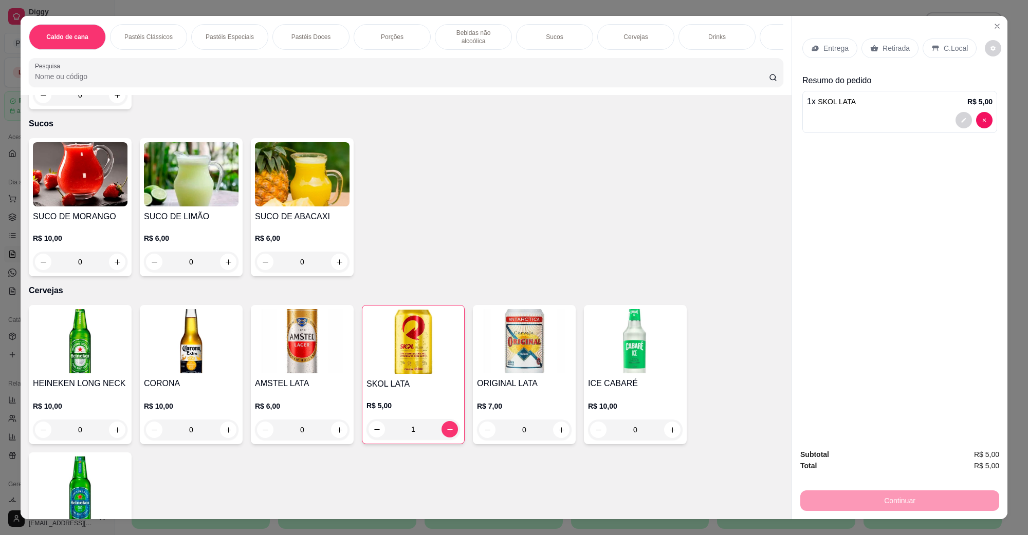
drag, startPoint x: 944, startPoint y: 54, endPoint x: 922, endPoint y: 158, distance: 105.4
click at [944, 54] on div "C.Local" at bounding box center [949, 49] width 54 height 20
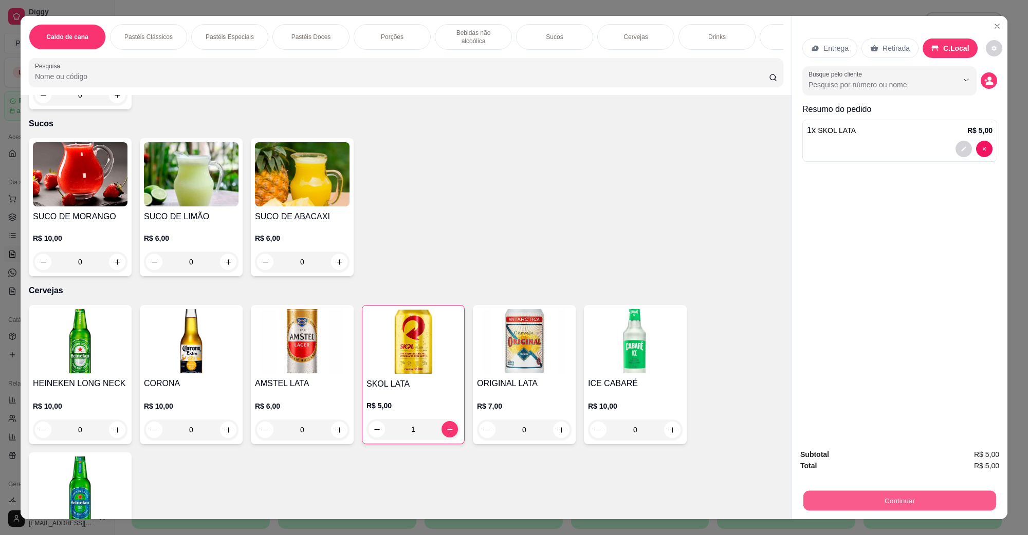
click at [910, 491] on button "Continuar" at bounding box center [899, 501] width 193 height 20
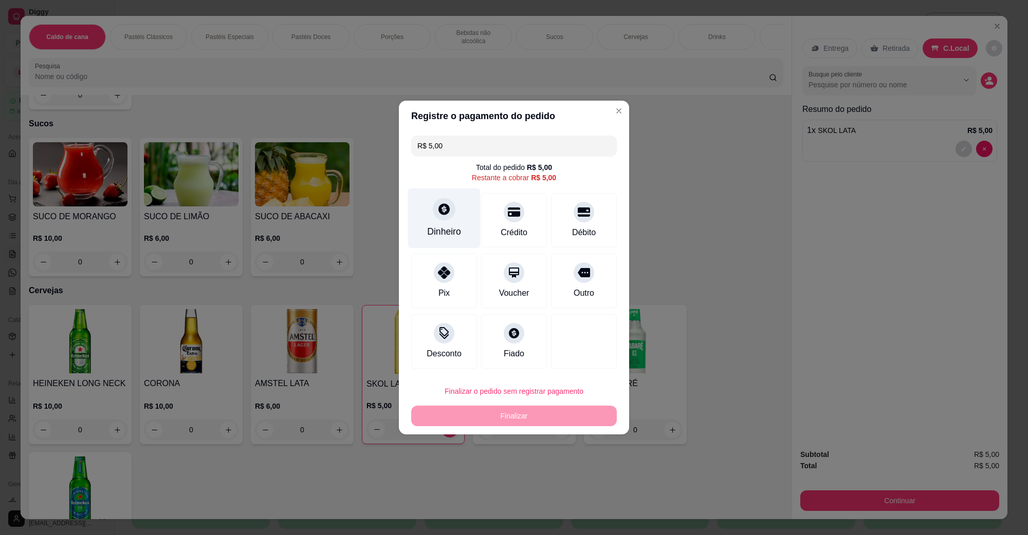
click at [428, 211] on div "Dinheiro" at bounding box center [444, 219] width 72 height 60
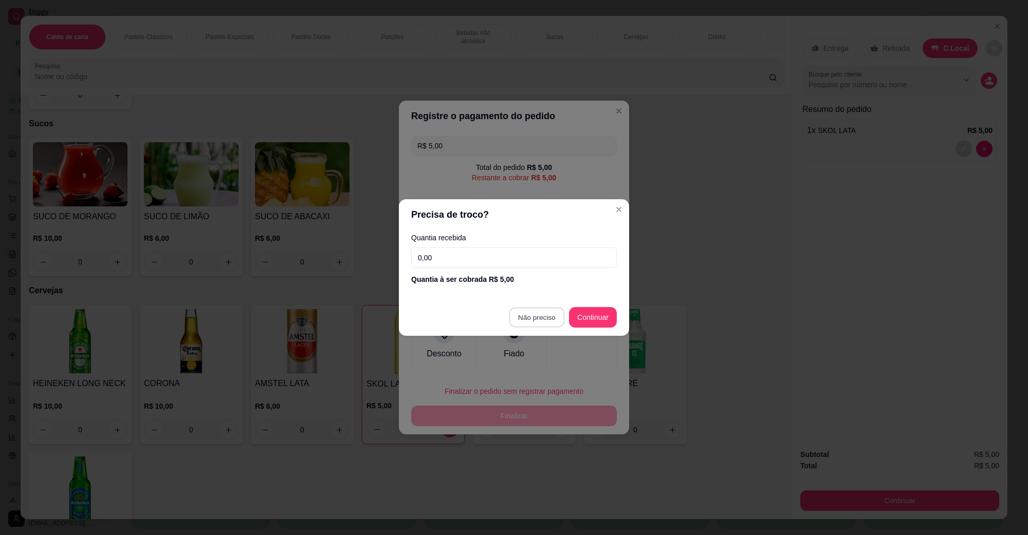
type input "R$ 0,00"
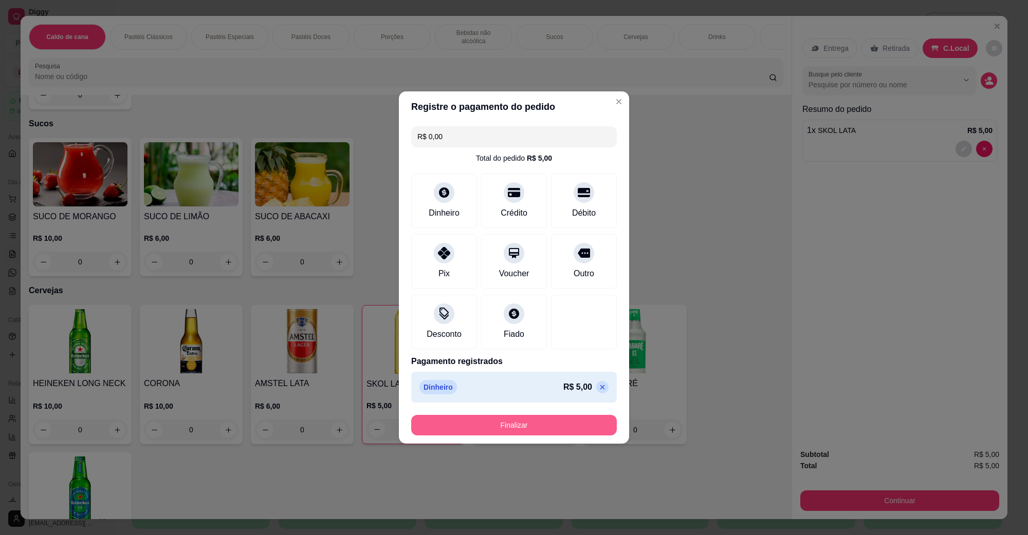
click at [530, 433] on button "Finalizar" at bounding box center [514, 425] width 206 height 21
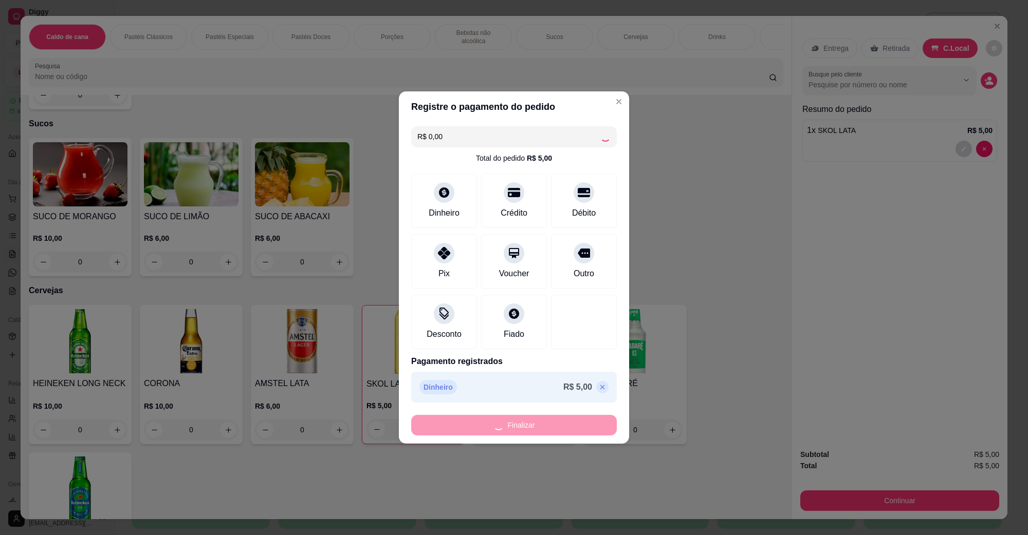
type input "0"
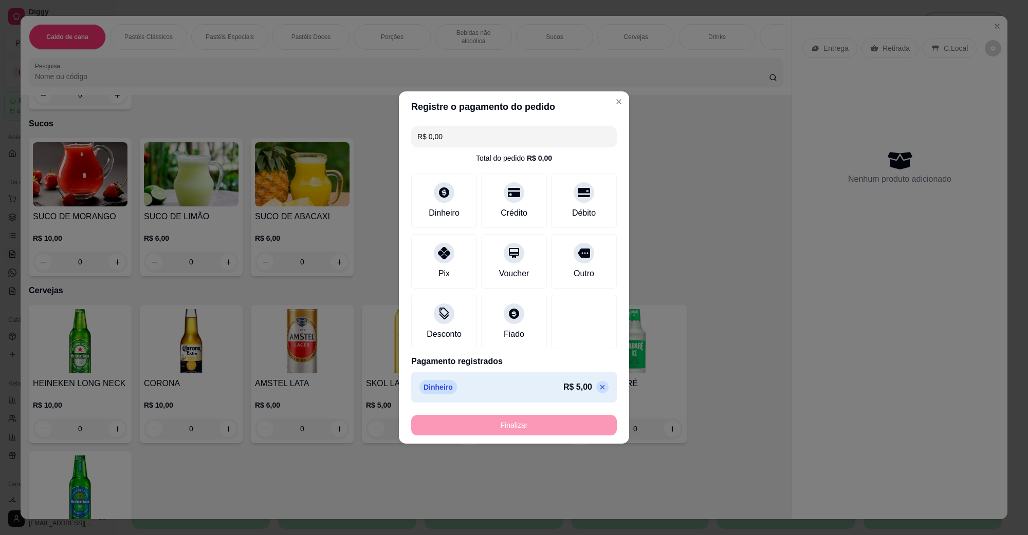
type input "-R$ 5,00"
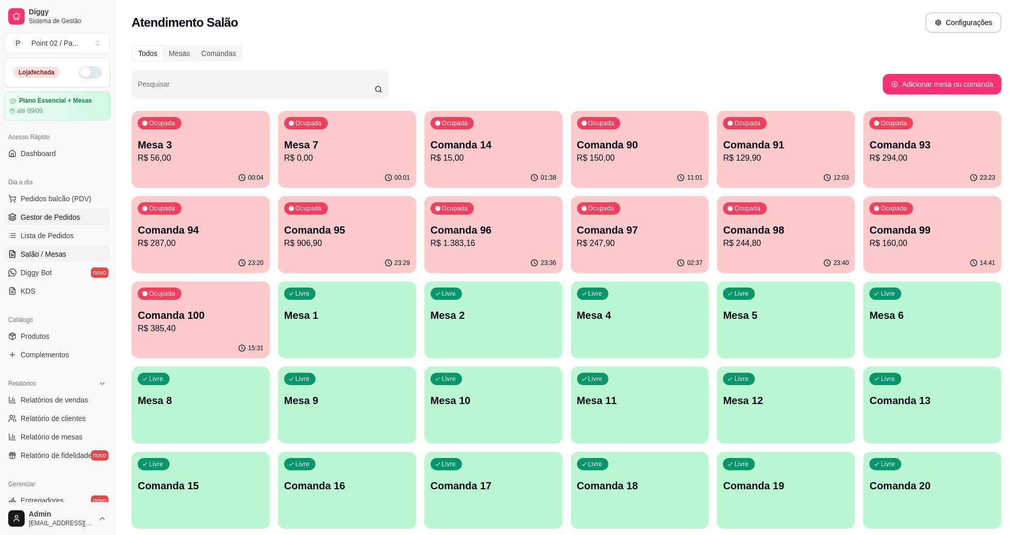
click at [63, 212] on link "Gestor de Pedidos" at bounding box center [57, 217] width 106 height 16
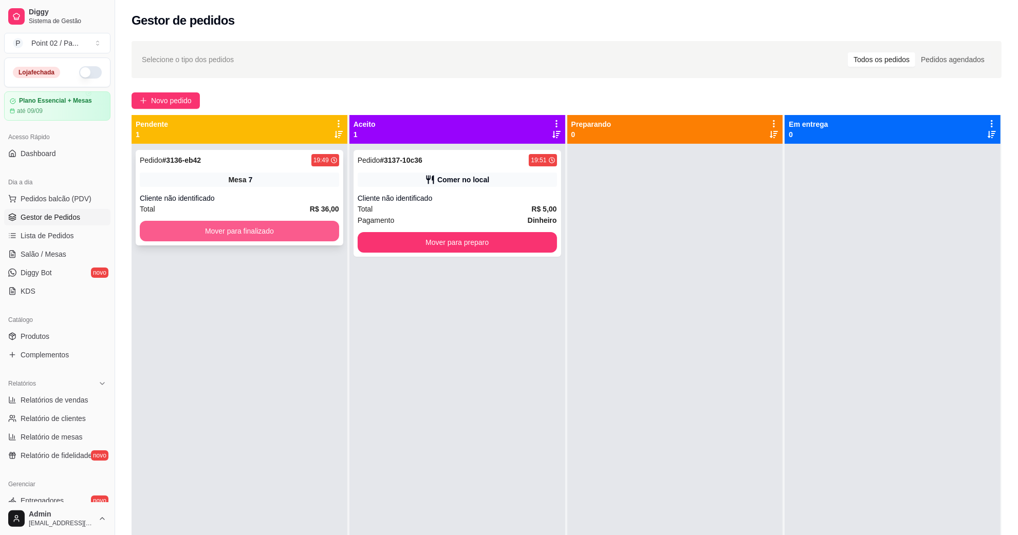
click at [178, 237] on button "Mover para finalizado" at bounding box center [239, 231] width 199 height 21
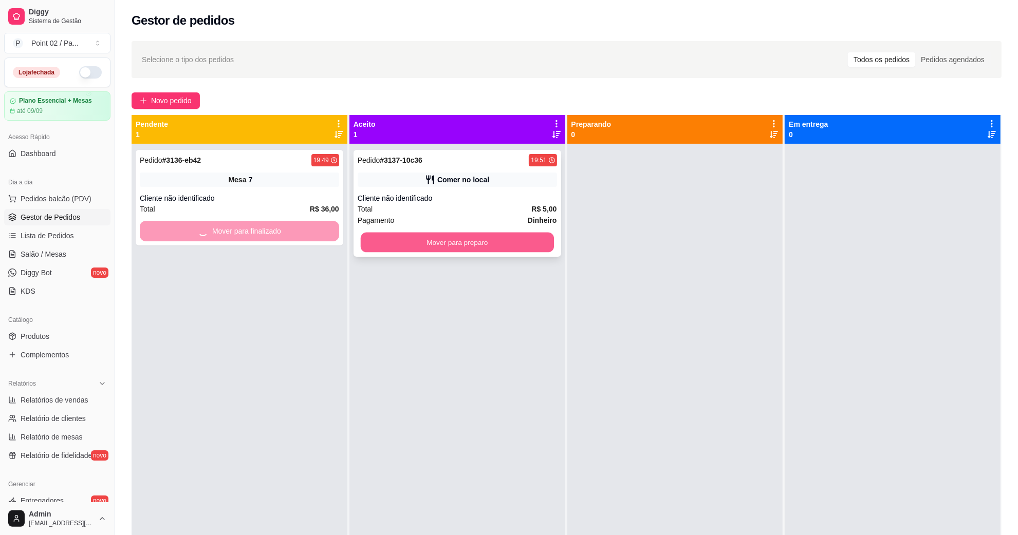
click at [527, 239] on button "Mover para preparo" at bounding box center [457, 243] width 193 height 20
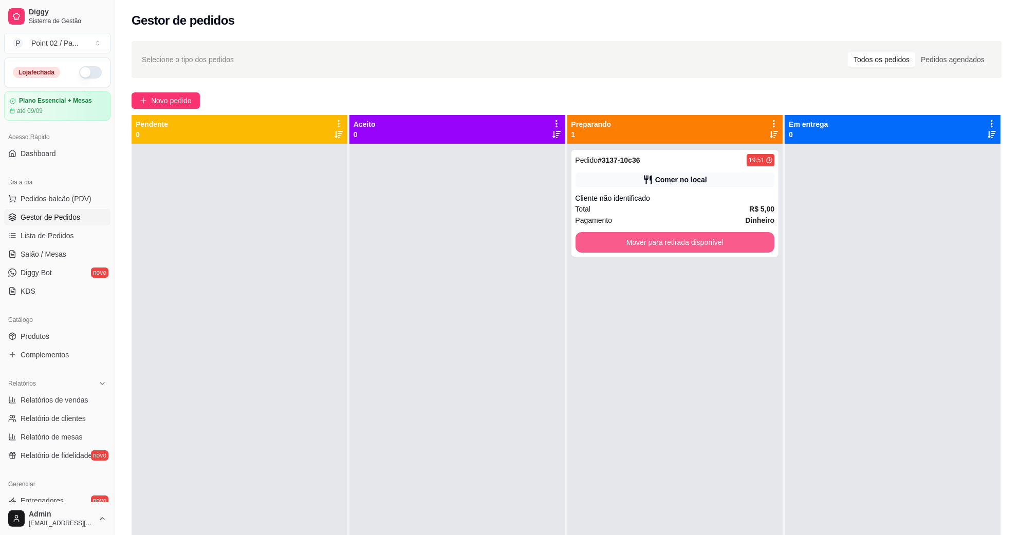
click at [669, 243] on button "Mover para retirada disponível" at bounding box center [675, 242] width 199 height 21
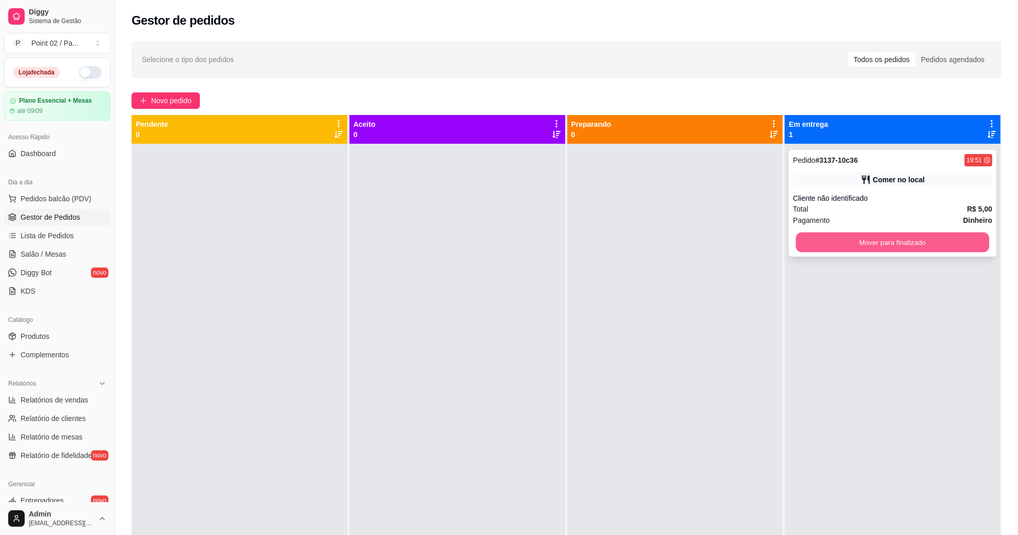
click at [852, 239] on button "Mover para finalizado" at bounding box center [892, 243] width 193 height 20
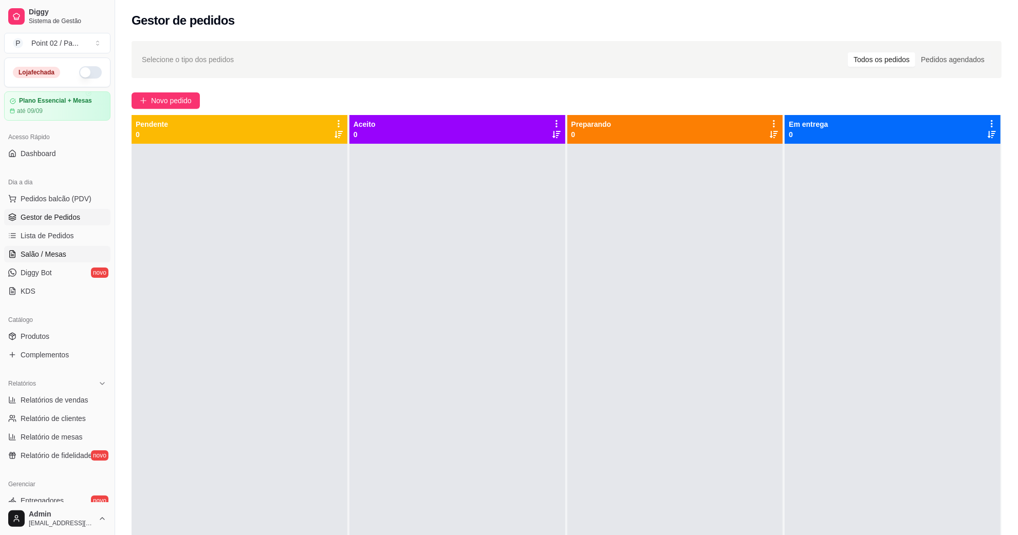
click at [53, 255] on span "Salão / Mesas" at bounding box center [44, 254] width 46 height 10
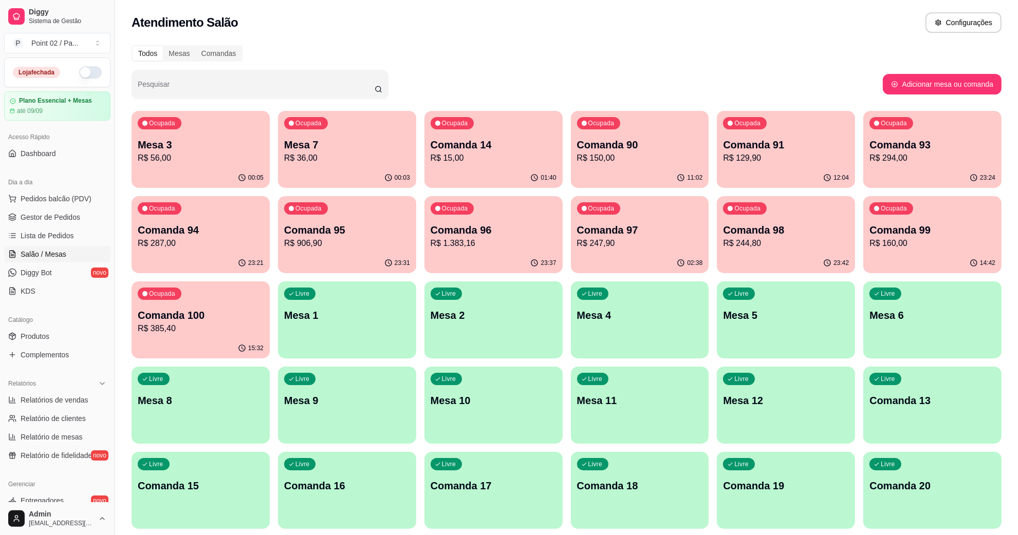
click at [239, 410] on div "Livre Mesa 8" at bounding box center [201, 399] width 138 height 65
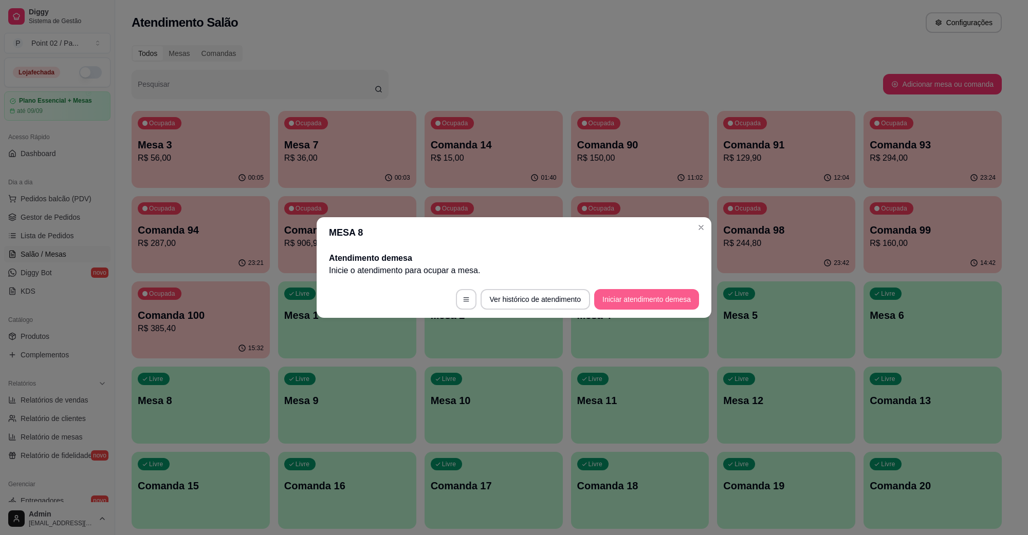
click at [649, 302] on button "Iniciar atendimento de mesa" at bounding box center [646, 299] width 105 height 21
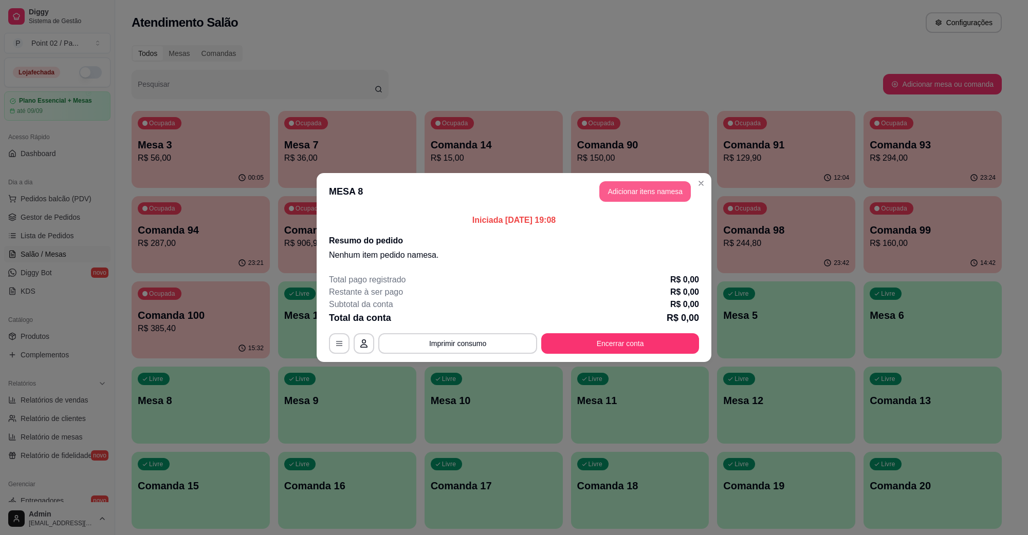
click at [646, 197] on button "Adicionar itens na mesa" at bounding box center [644, 191] width 91 height 21
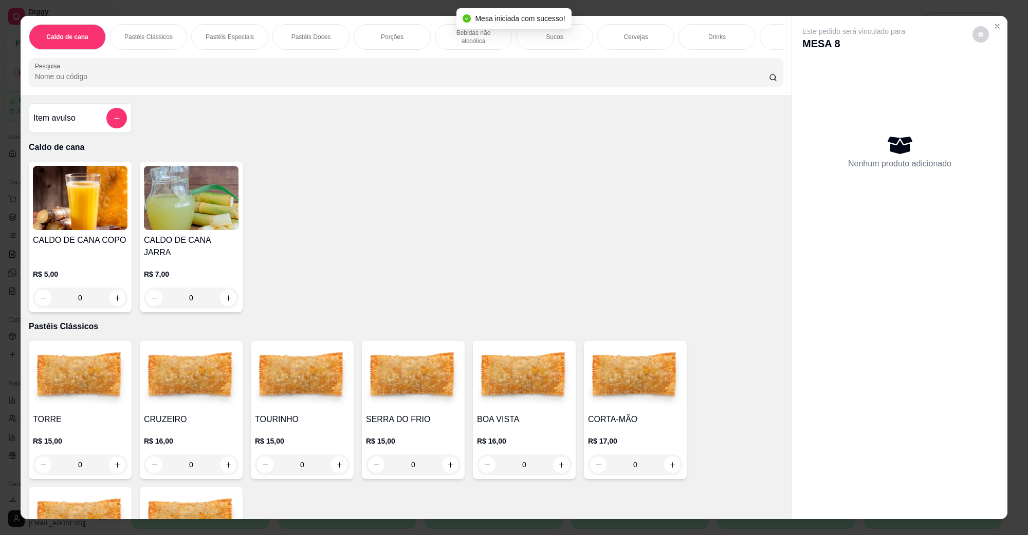
click at [184, 375] on img at bounding box center [191, 377] width 95 height 64
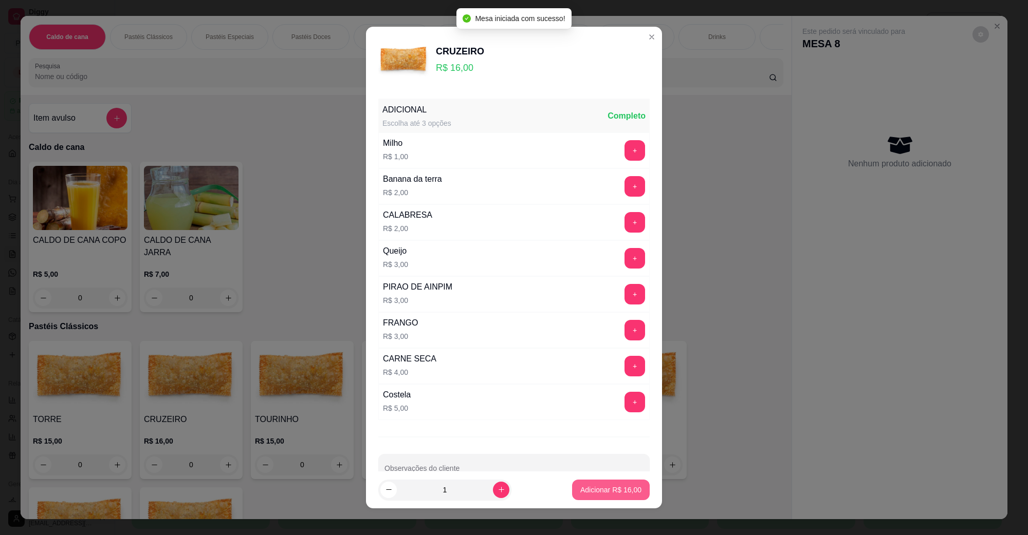
click at [589, 498] on button "Adicionar R$ 16,00" at bounding box center [611, 490] width 78 height 21
type input "1"
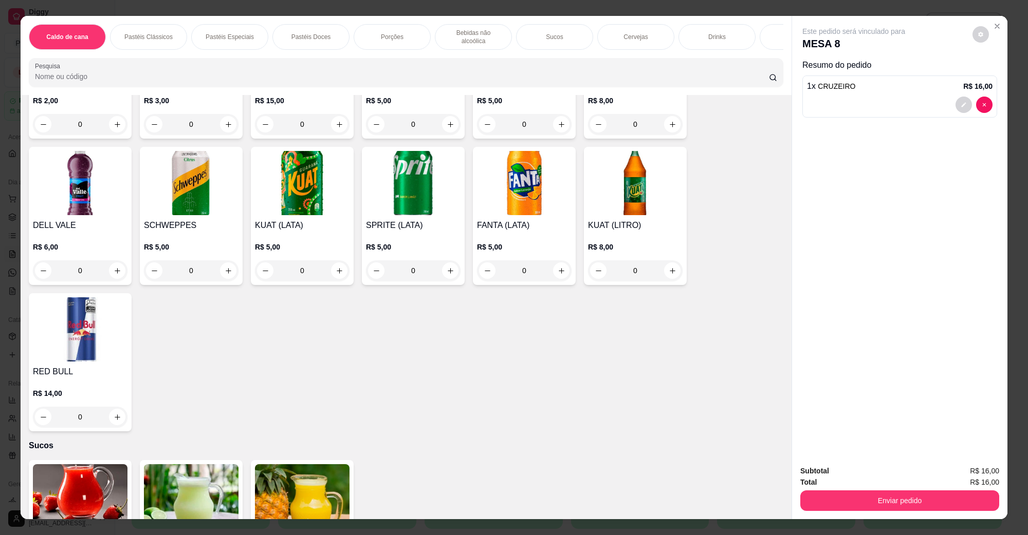
scroll to position [1477, 0]
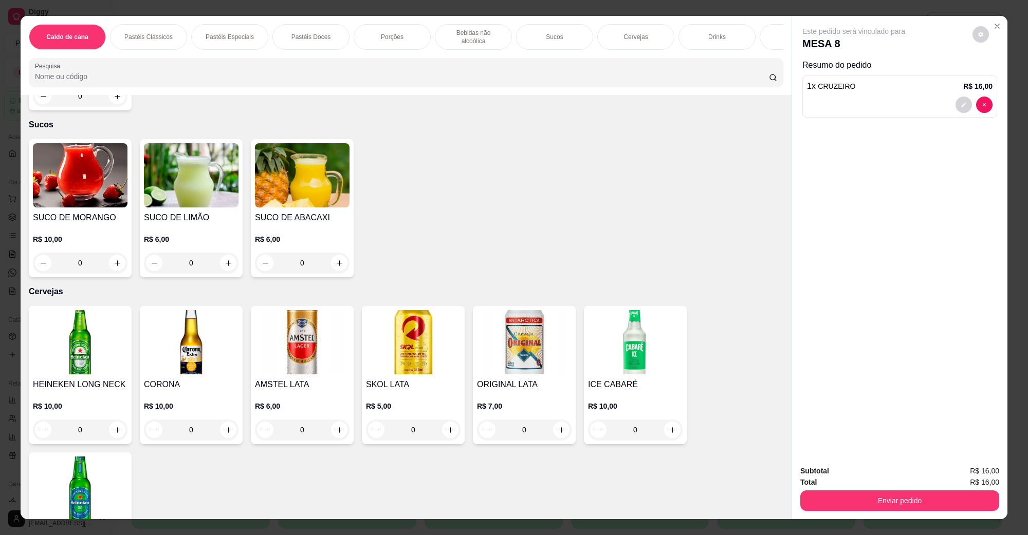
click at [62, 325] on img at bounding box center [80, 342] width 95 height 64
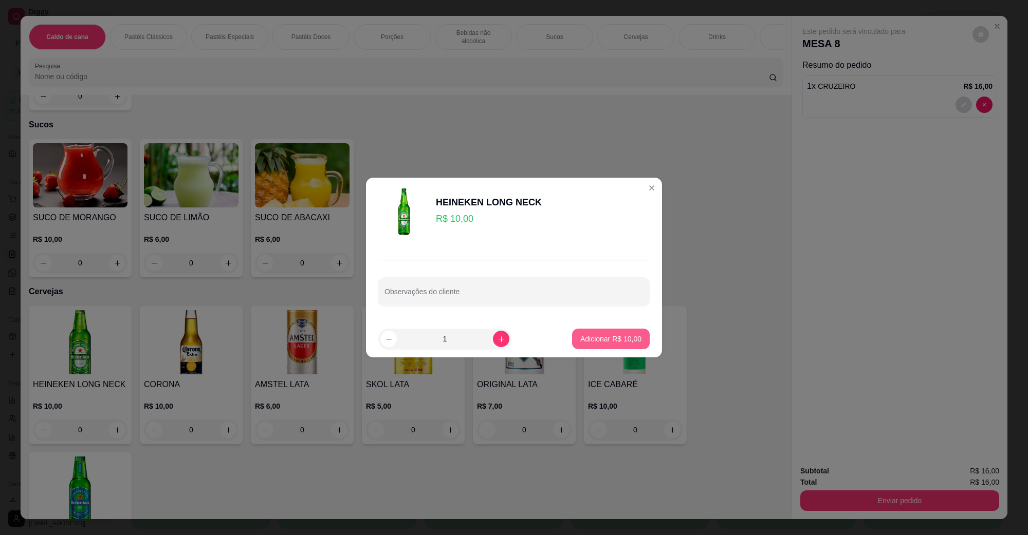
click at [589, 340] on p "Adicionar R$ 10,00" at bounding box center [610, 339] width 61 height 10
type input "1"
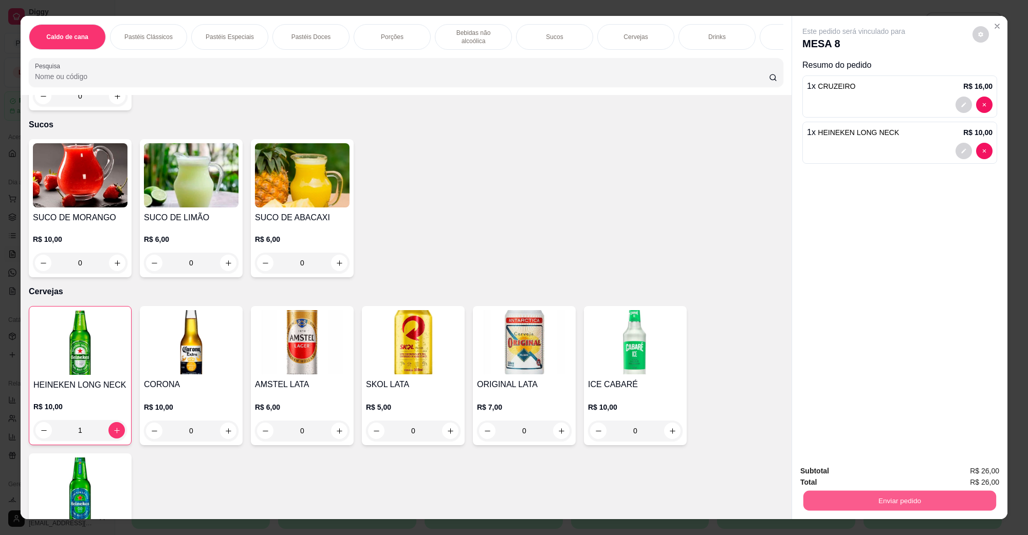
click at [915, 506] on button "Enviar pedido" at bounding box center [899, 501] width 193 height 20
click at [895, 473] on button "Não registrar e enviar pedido" at bounding box center [864, 476] width 107 height 20
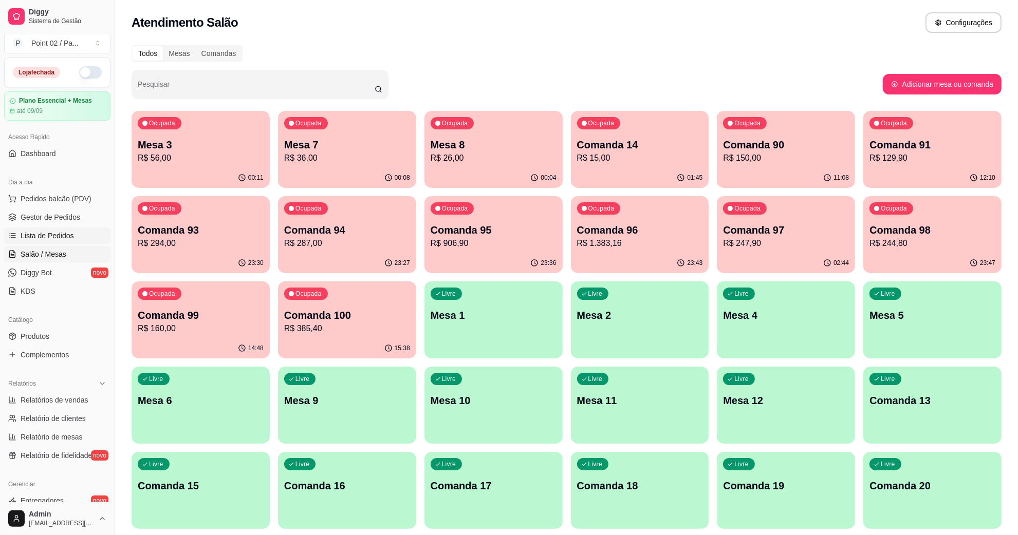
click at [71, 229] on link "Lista de Pedidos" at bounding box center [57, 236] width 106 height 16
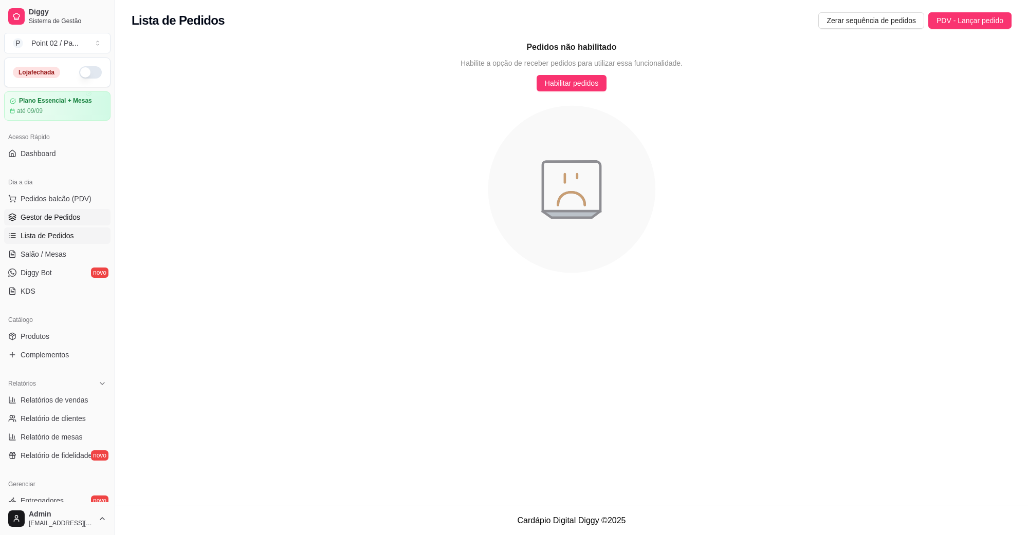
click at [73, 212] on link "Gestor de Pedidos" at bounding box center [57, 217] width 106 height 16
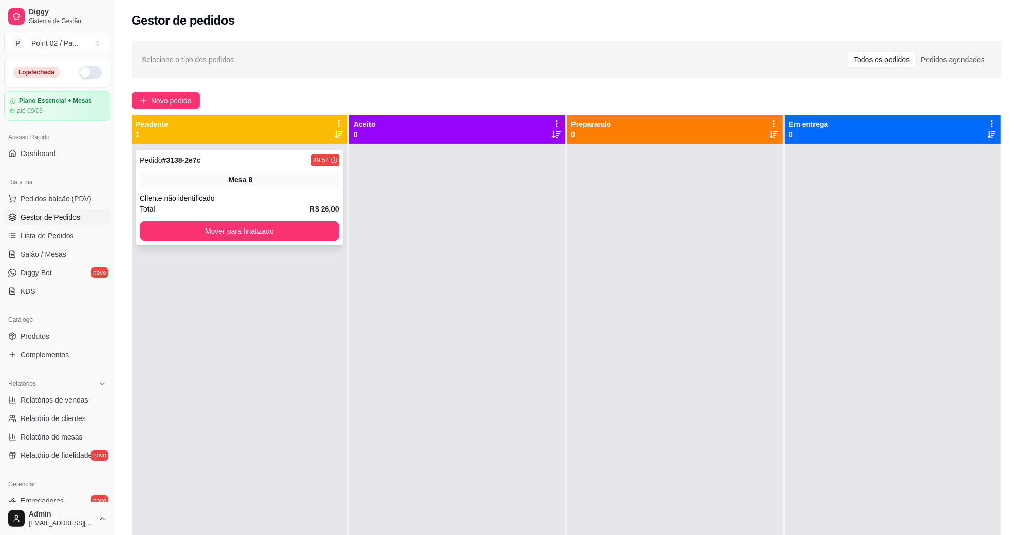
click at [253, 242] on div "Pedido # 3138-2e7c 19:52 Mesa 8 Cliente não identificado Total R$ 26,00 Mover p…" at bounding box center [240, 198] width 208 height 96
click at [239, 227] on button "Mover para finalizado" at bounding box center [239, 231] width 193 height 20
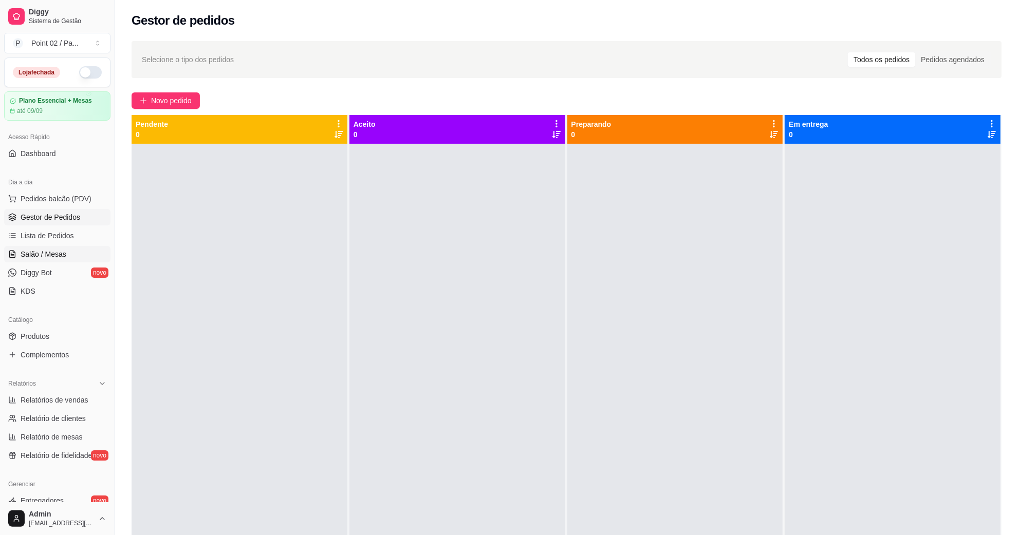
click at [72, 252] on link "Salão / Mesas" at bounding box center [57, 254] width 106 height 16
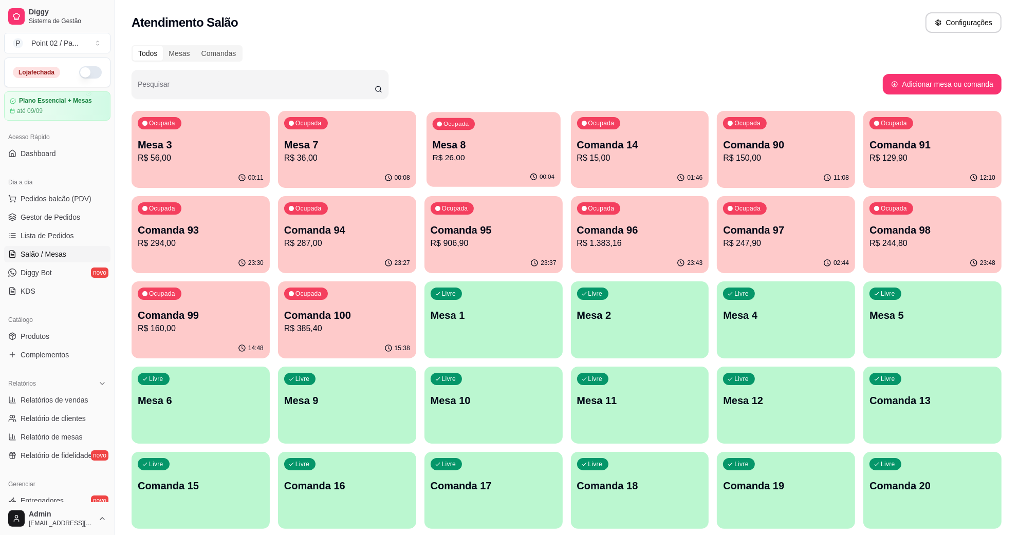
click at [460, 150] on p "Mesa 8" at bounding box center [493, 145] width 122 height 14
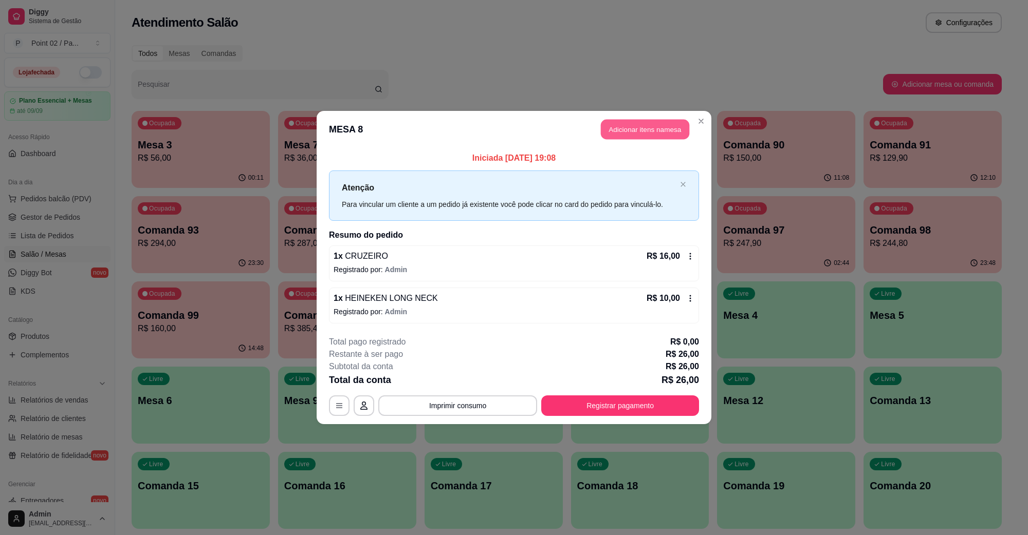
click at [620, 128] on button "Adicionar itens na mesa" at bounding box center [645, 130] width 88 height 20
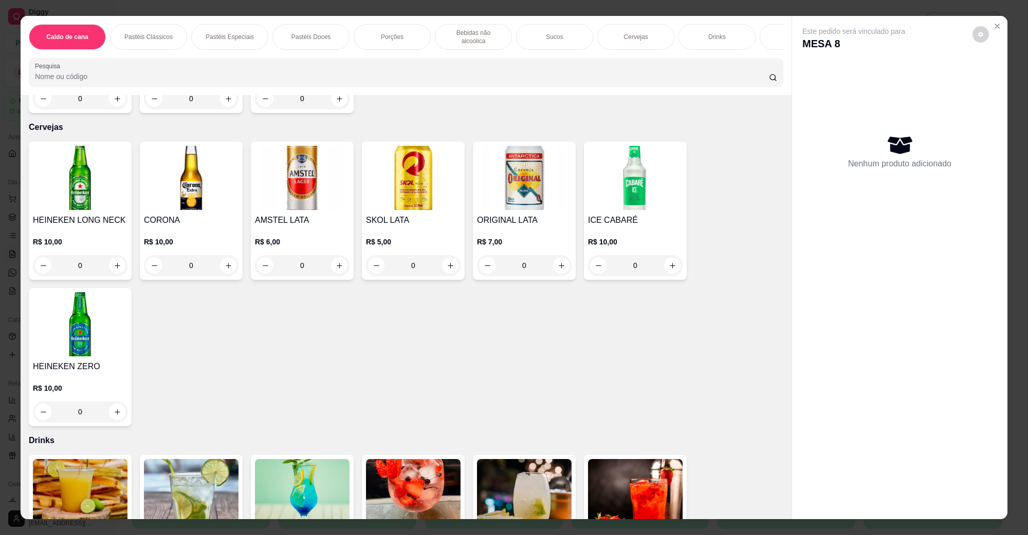
scroll to position [1670, 0]
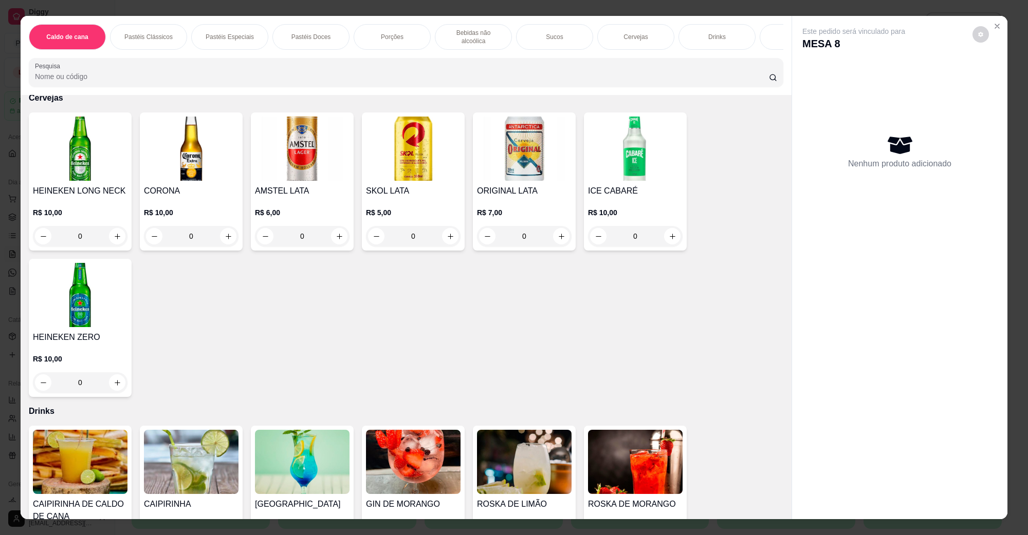
click at [80, 309] on img at bounding box center [80, 295] width 95 height 64
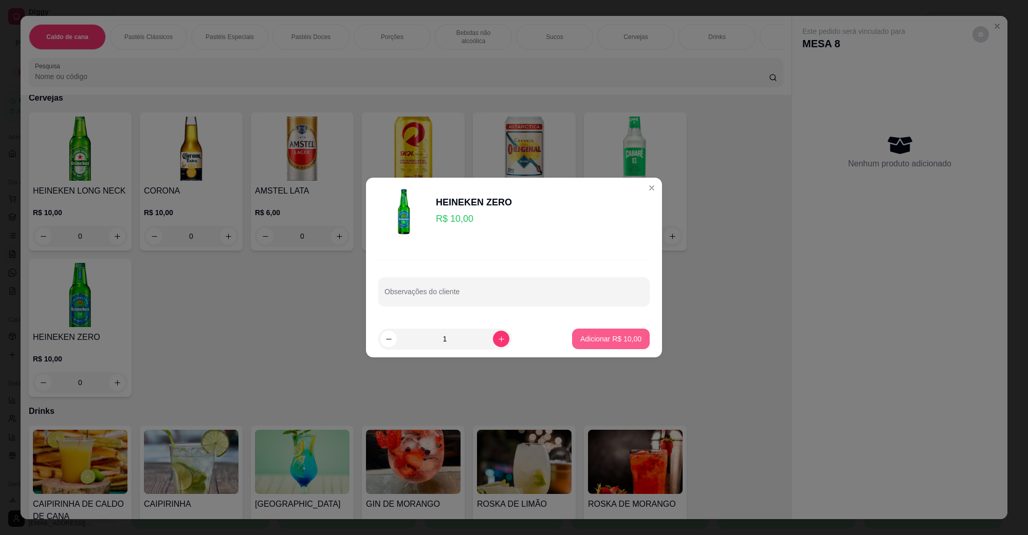
click at [580, 335] on p "Adicionar R$ 10,00" at bounding box center [610, 339] width 61 height 10
type input "1"
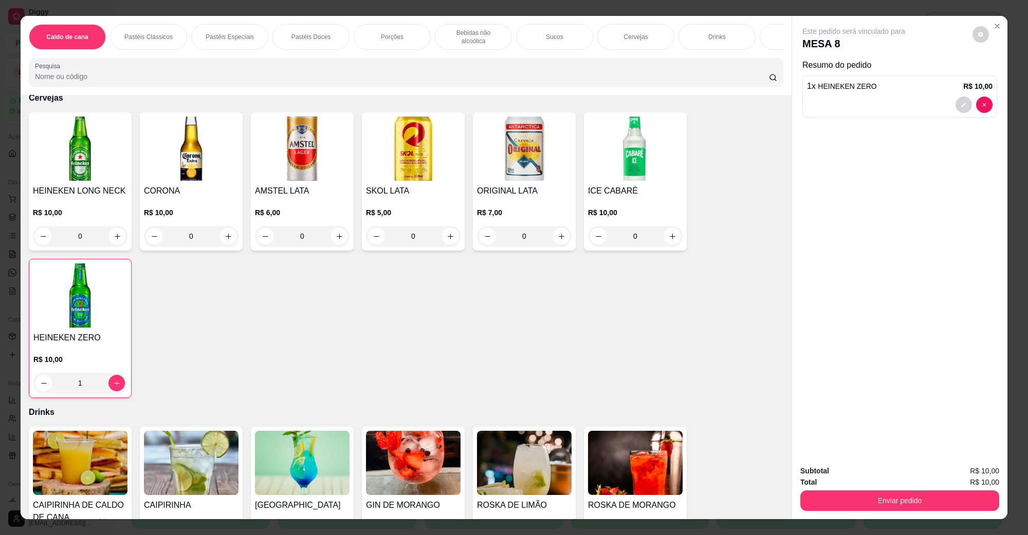
click at [860, 488] on div "Enviar pedido" at bounding box center [899, 499] width 199 height 23
click at [861, 494] on button "Enviar pedido" at bounding box center [899, 501] width 199 height 21
click at [861, 479] on button "Não registrar e enviar pedido" at bounding box center [865, 475] width 104 height 19
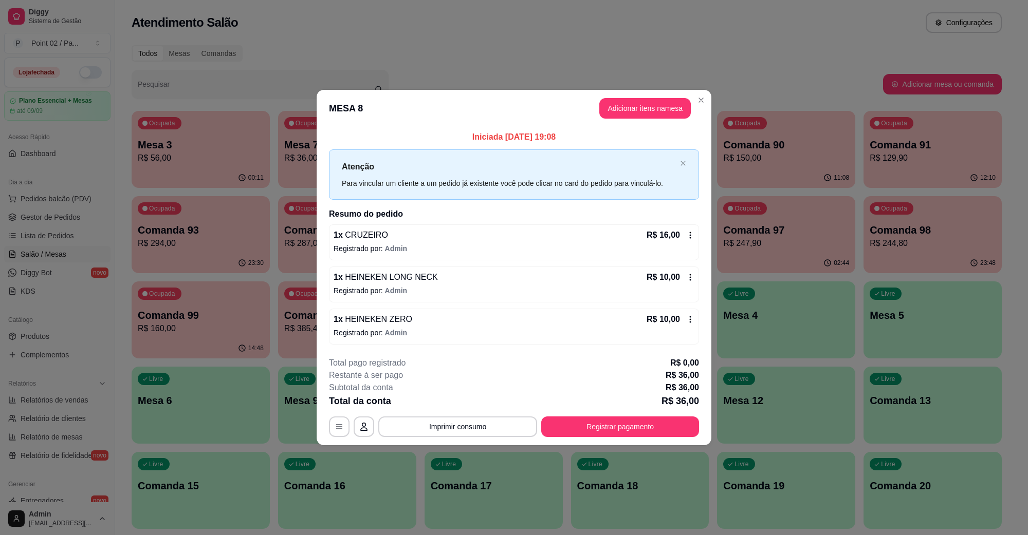
drag, startPoint x: 709, startPoint y: 177, endPoint x: 720, endPoint y: 181, distance: 12.0
click at [710, 177] on div "Iniciada 13/08/2025 às 19:08 Atenção Para vincular um cliente a um pedido já ex…" at bounding box center [514, 237] width 395 height 221
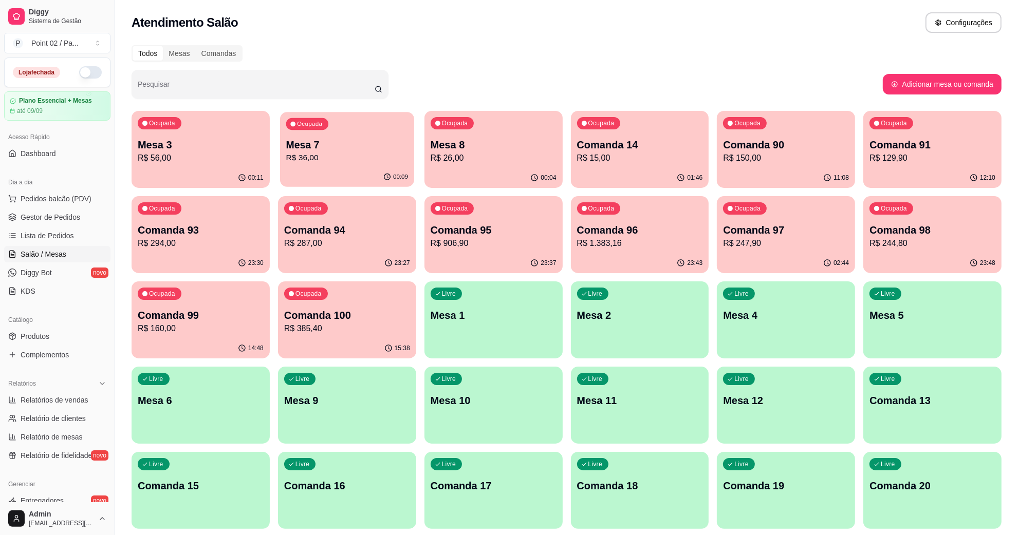
click at [330, 127] on div "Ocupada Mesa 7 R$ 36,00" at bounding box center [347, 140] width 134 height 56
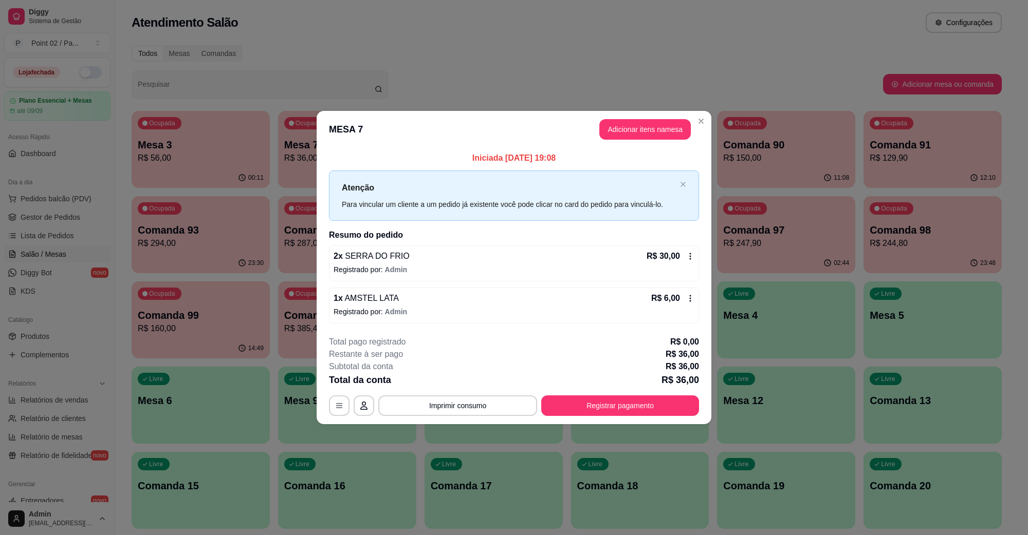
click at [623, 142] on header "MESA 7 Adicionar itens na mesa" at bounding box center [514, 129] width 395 height 37
click at [618, 135] on button "Adicionar itens na mesa" at bounding box center [644, 129] width 91 height 21
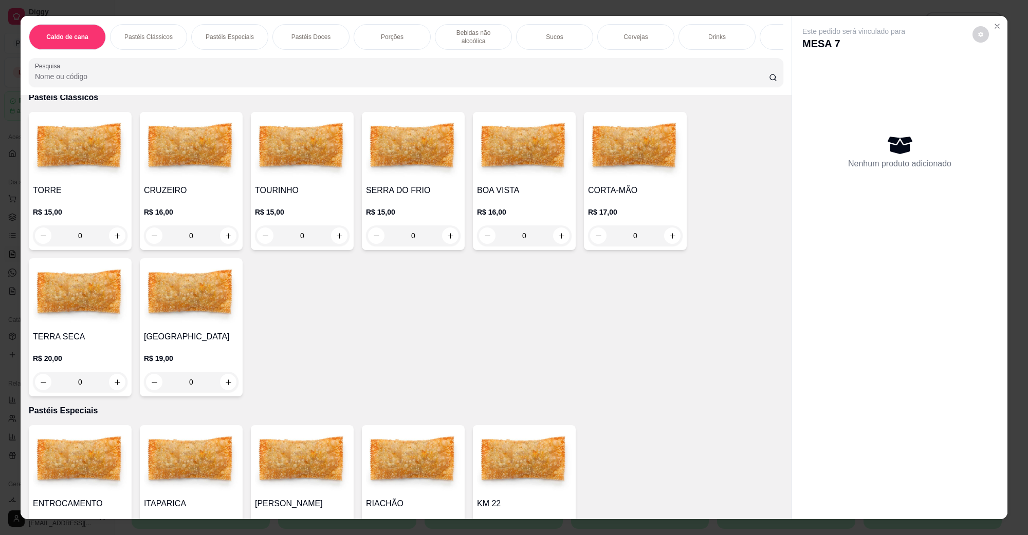
scroll to position [128, 0]
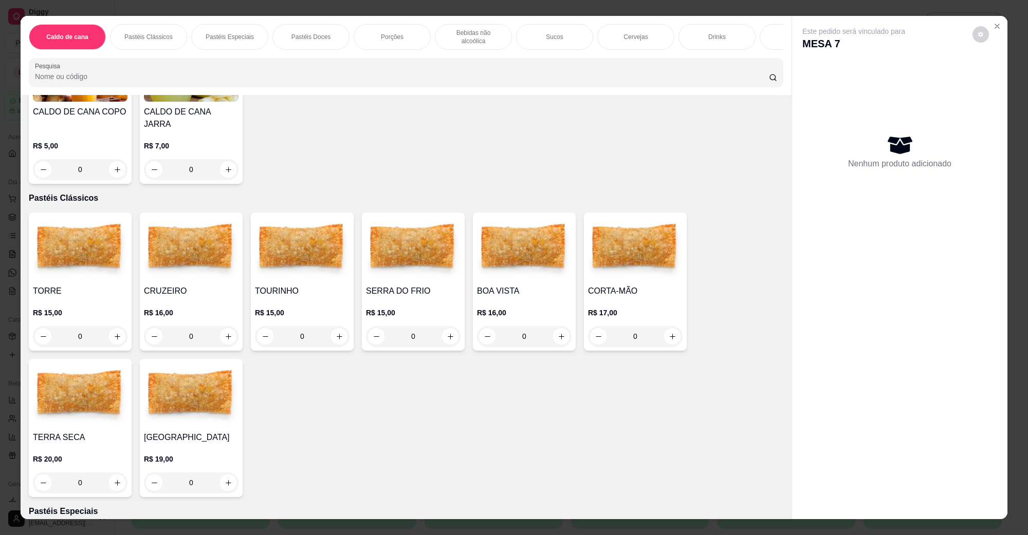
click at [176, 263] on img at bounding box center [191, 249] width 95 height 64
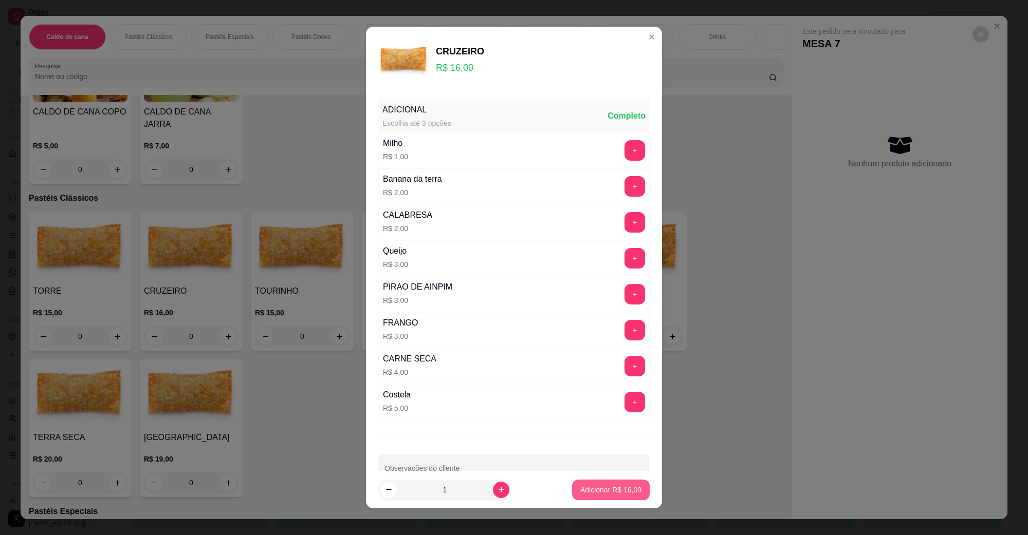
click at [591, 500] on button "Adicionar R$ 16,00" at bounding box center [611, 490] width 78 height 21
type input "1"
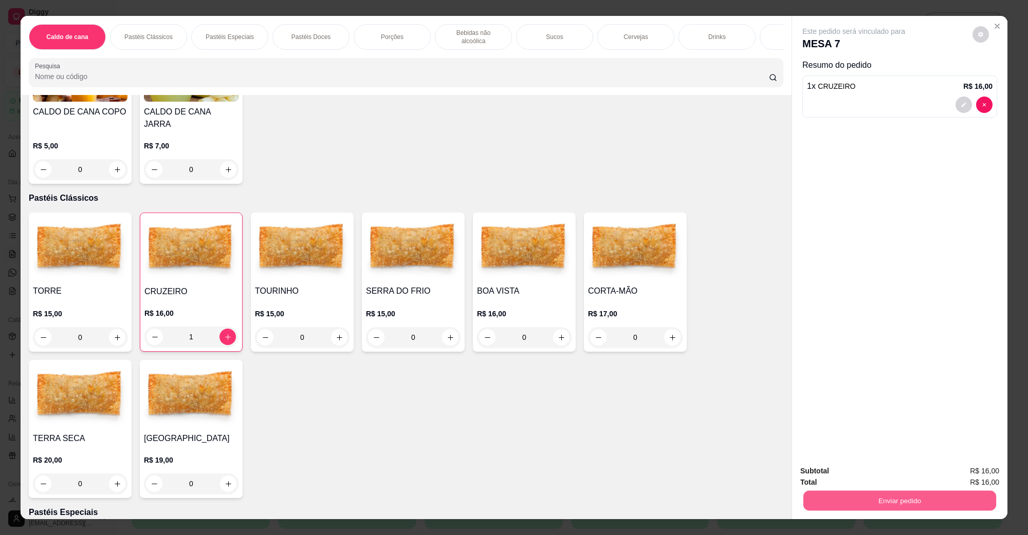
click at [977, 504] on button "Enviar pedido" at bounding box center [899, 501] width 193 height 20
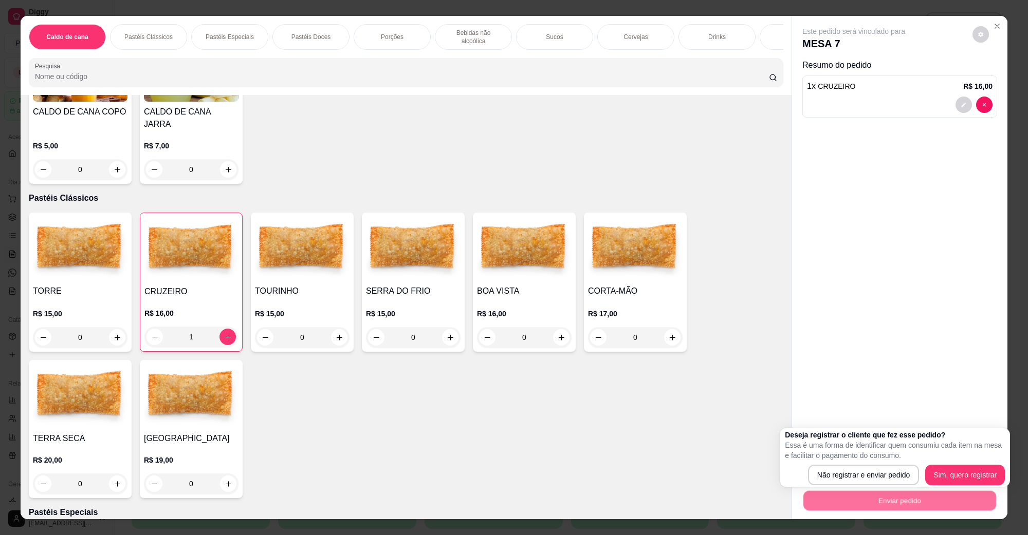
click at [910, 486] on div "Deseja registrar o cliente que fez esse pedido? Essa é uma forma de identificar…" at bounding box center [895, 458] width 230 height 60
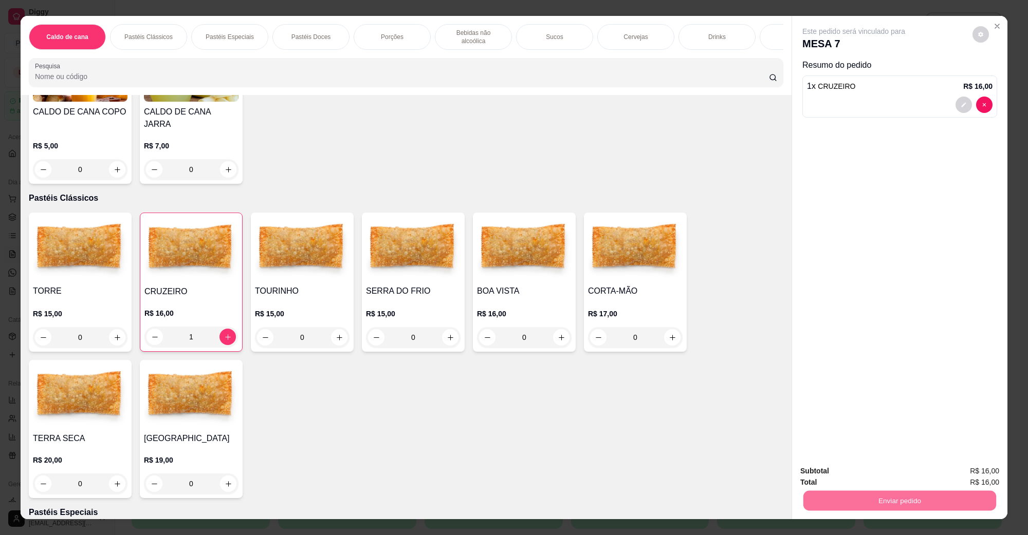
click at [879, 482] on button "Não registrar e enviar pedido" at bounding box center [865, 475] width 104 height 19
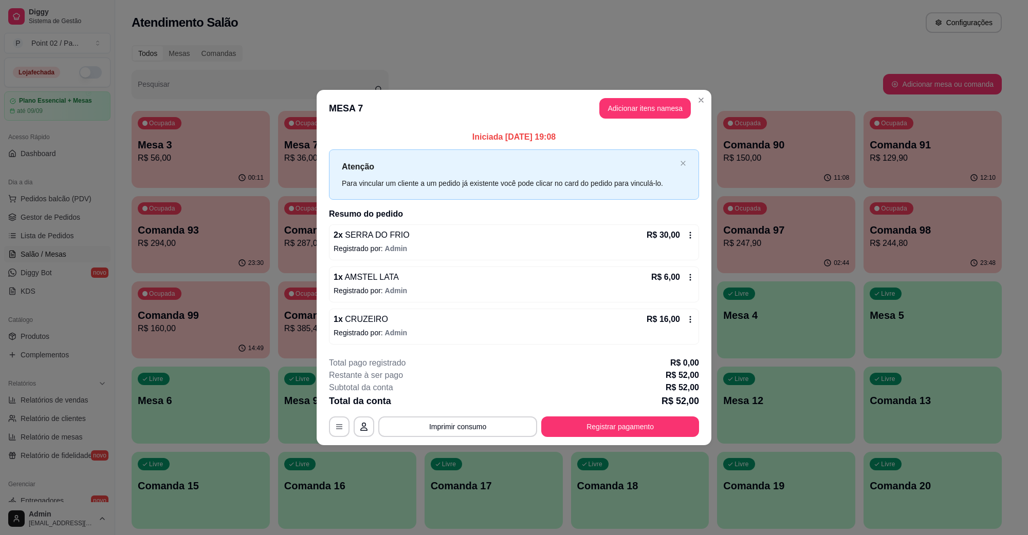
click at [417, 325] on div "1 x CRUZEIRO R$ 16,00" at bounding box center [514, 319] width 361 height 12
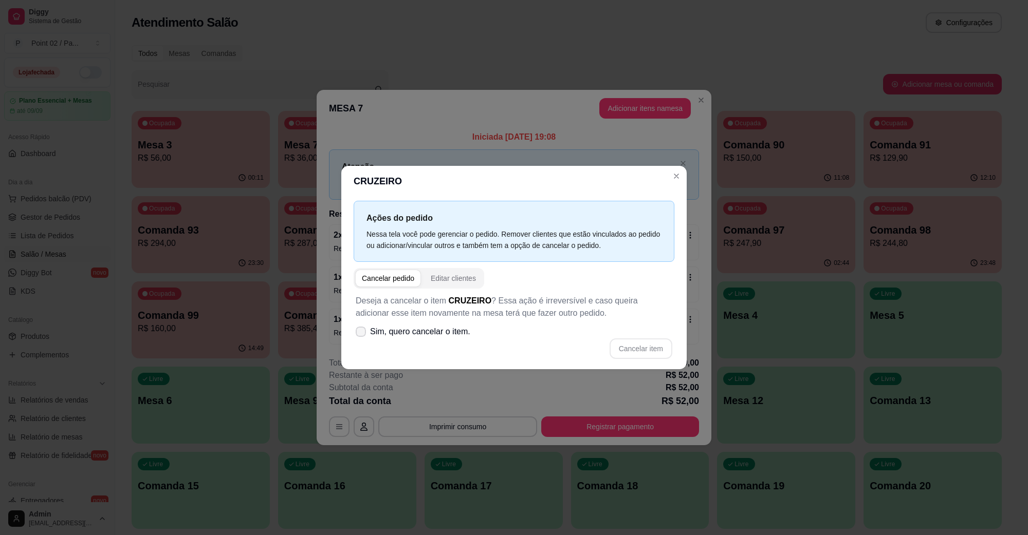
click at [437, 336] on span "Sim, quero cancelar o item." at bounding box center [420, 332] width 100 height 12
click at [362, 336] on input "Sim, quero cancelar o item." at bounding box center [358, 337] width 7 height 7
checkbox input "true"
click at [656, 343] on button "Cancelar item" at bounding box center [640, 349] width 63 height 21
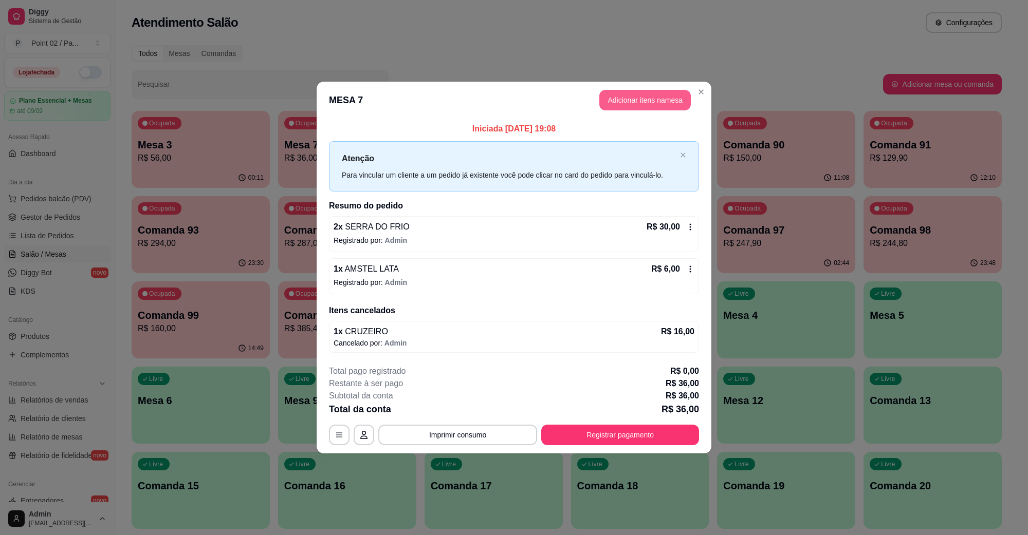
click at [627, 103] on button "Adicionar itens na mesa" at bounding box center [644, 100] width 91 height 21
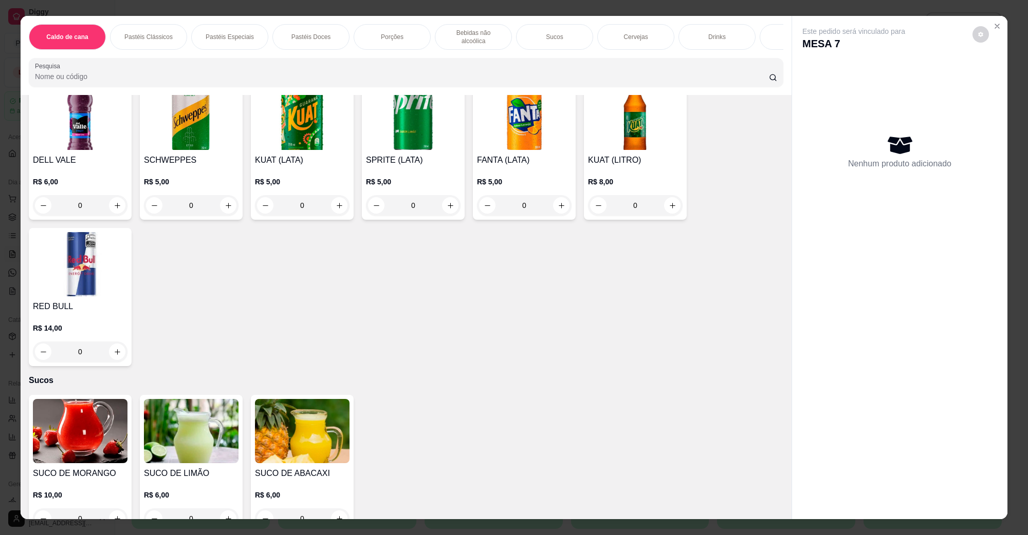
scroll to position [1542, 0]
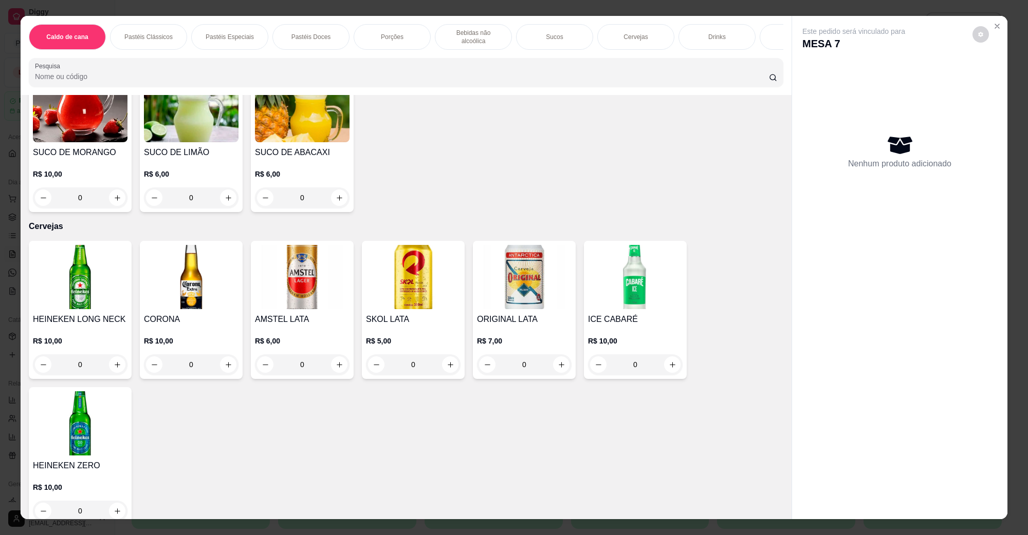
click at [0, 284] on div "Caldo de cana Pastéis Clássicos Pastéis Especiais Pastéis Doces Porções Bebidas…" at bounding box center [514, 267] width 1028 height 535
click at [103, 275] on img at bounding box center [80, 277] width 95 height 64
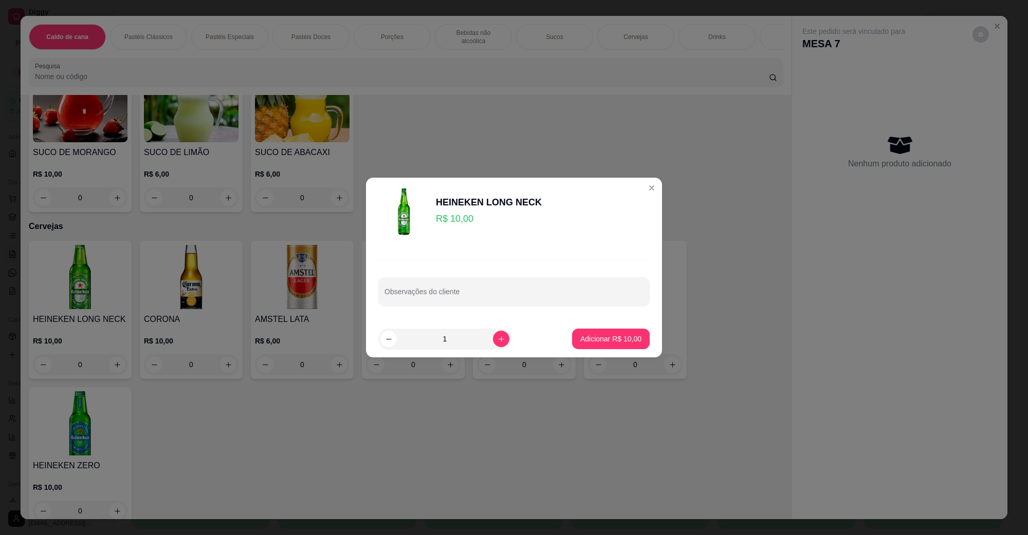
click at [640, 337] on footer "1 Adicionar R$ 10,00" at bounding box center [514, 339] width 296 height 37
click at [589, 344] on button "Adicionar R$ 10,00" at bounding box center [611, 339] width 78 height 21
type input "1"
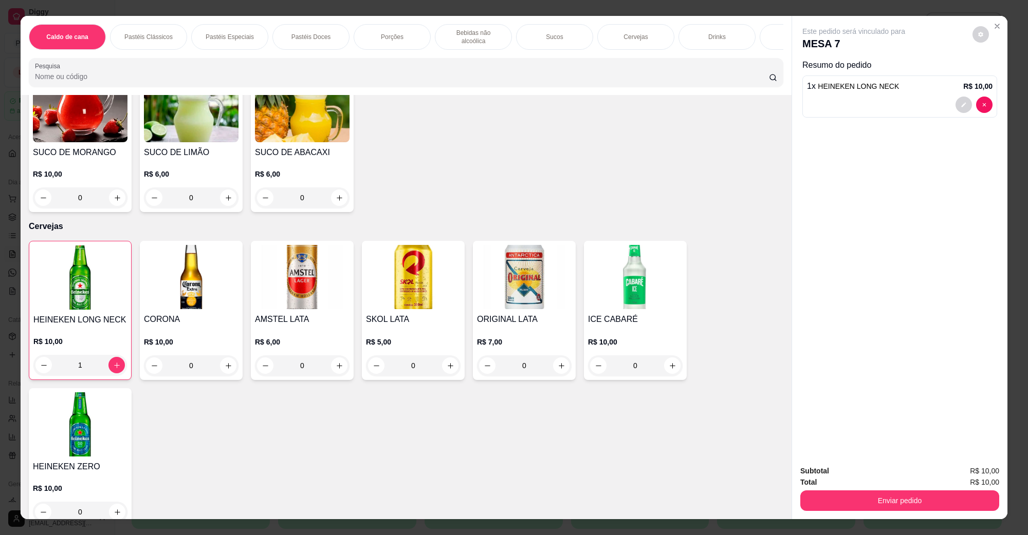
click at [317, 289] on img at bounding box center [302, 277] width 95 height 64
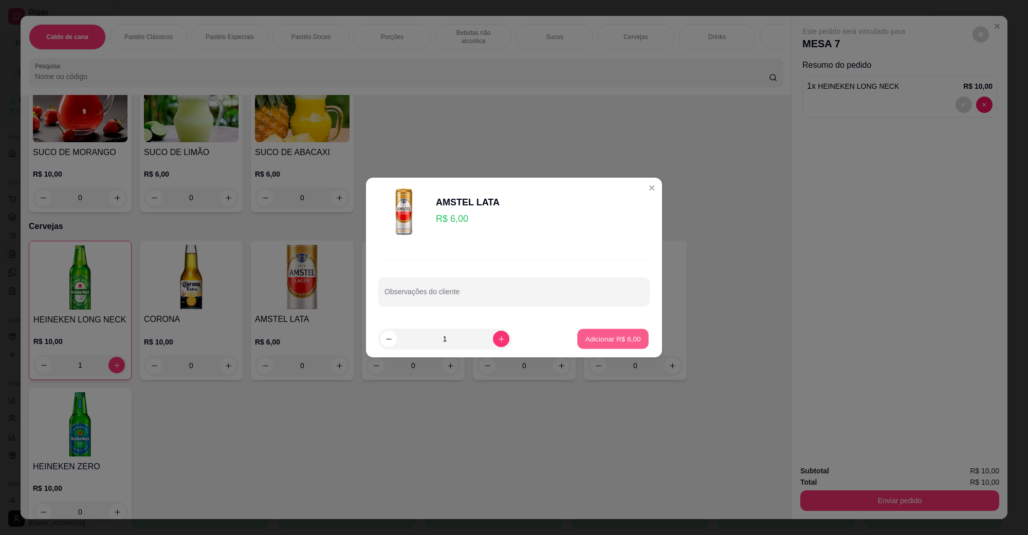
click at [621, 335] on p "Adicionar R$ 6,00" at bounding box center [613, 339] width 56 height 10
type input "1"
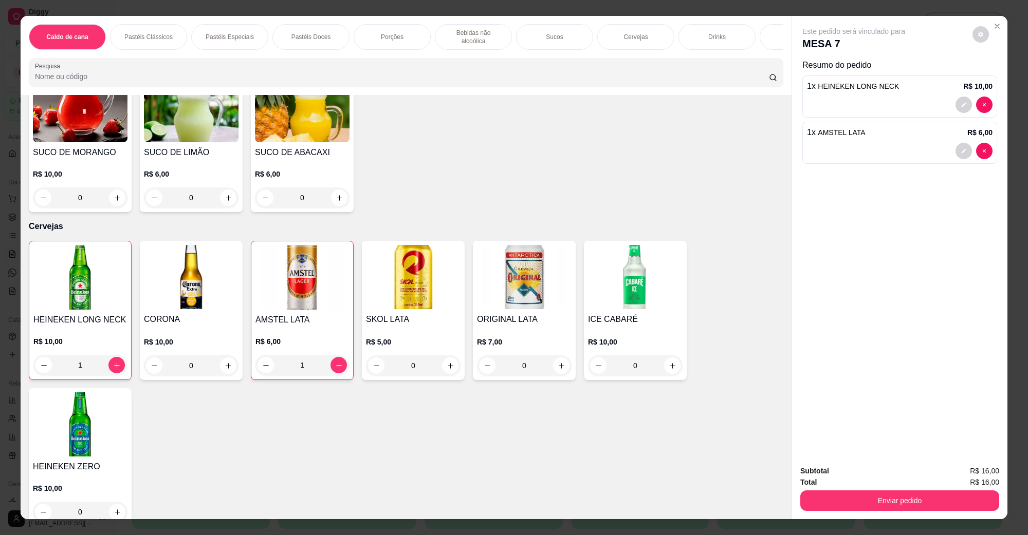
click at [839, 487] on div "Total R$ 16,00" at bounding box center [899, 482] width 199 height 11
click at [839, 495] on button "Enviar pedido" at bounding box center [899, 501] width 199 height 21
click at [846, 478] on button "Não registrar e enviar pedido" at bounding box center [864, 476] width 107 height 20
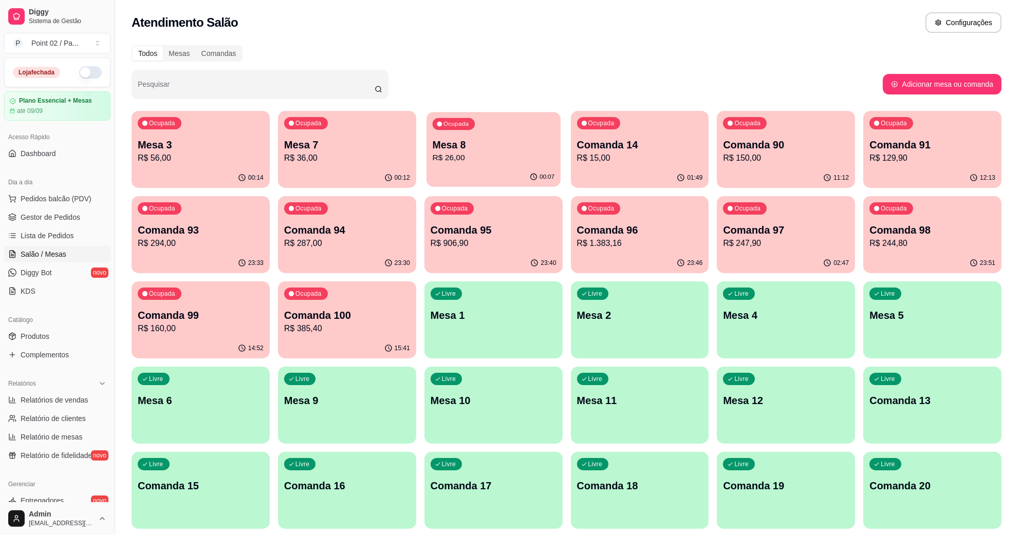
click at [541, 153] on p "R$ 26,00" at bounding box center [493, 158] width 122 height 12
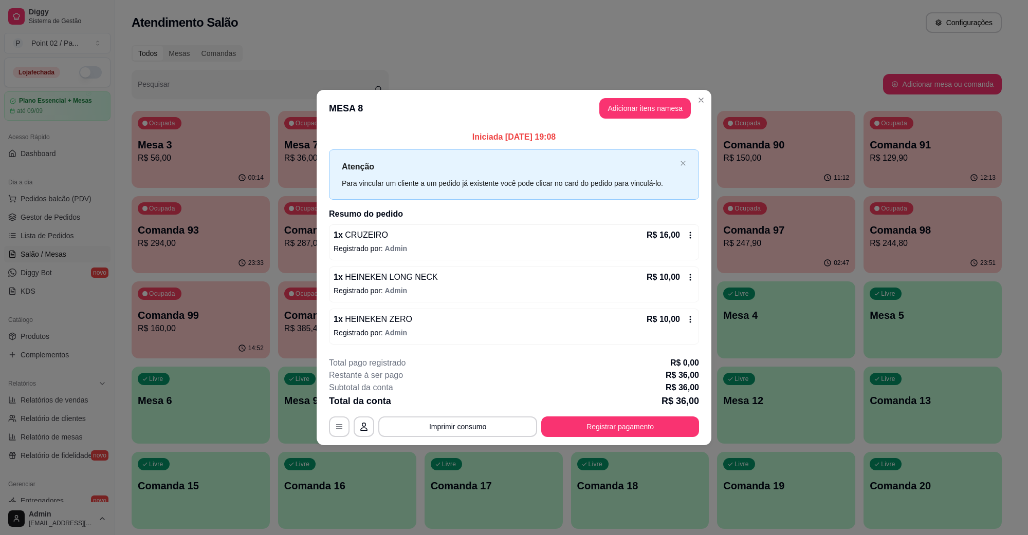
click at [431, 262] on div "1 x CRUZEIRO R$ 16,00 Registrado por: Admin 1 x HEINEKEN LONG NECK R$ 10,00 Reg…" at bounding box center [514, 285] width 370 height 120
click at [635, 109] on button "Adicionar itens na mesa" at bounding box center [644, 108] width 91 height 21
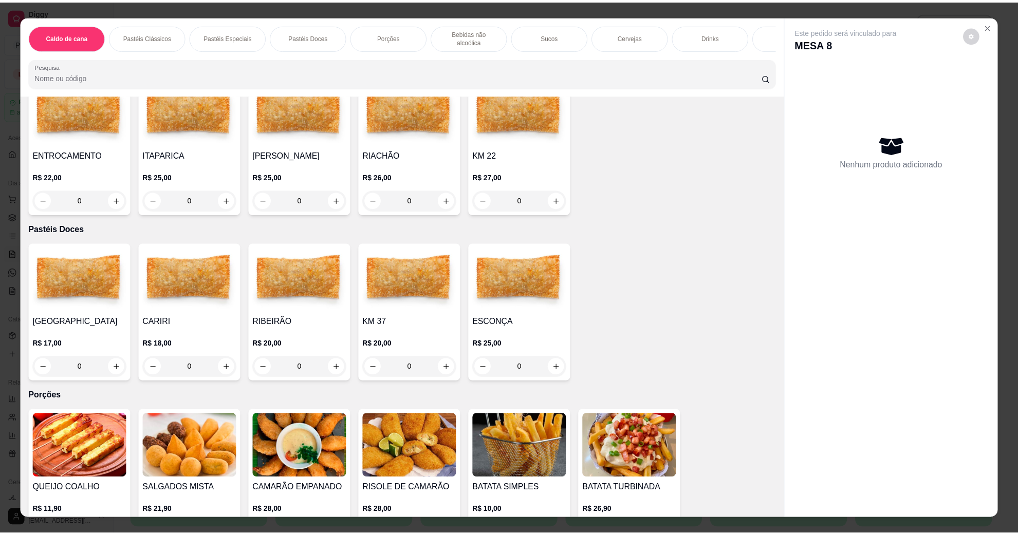
scroll to position [64, 0]
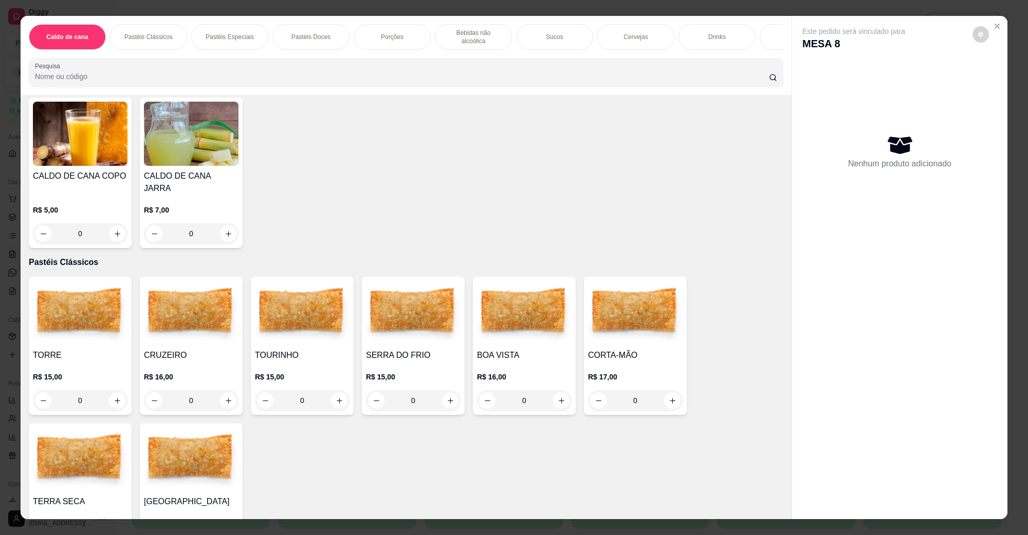
click at [177, 310] on img at bounding box center [191, 313] width 95 height 64
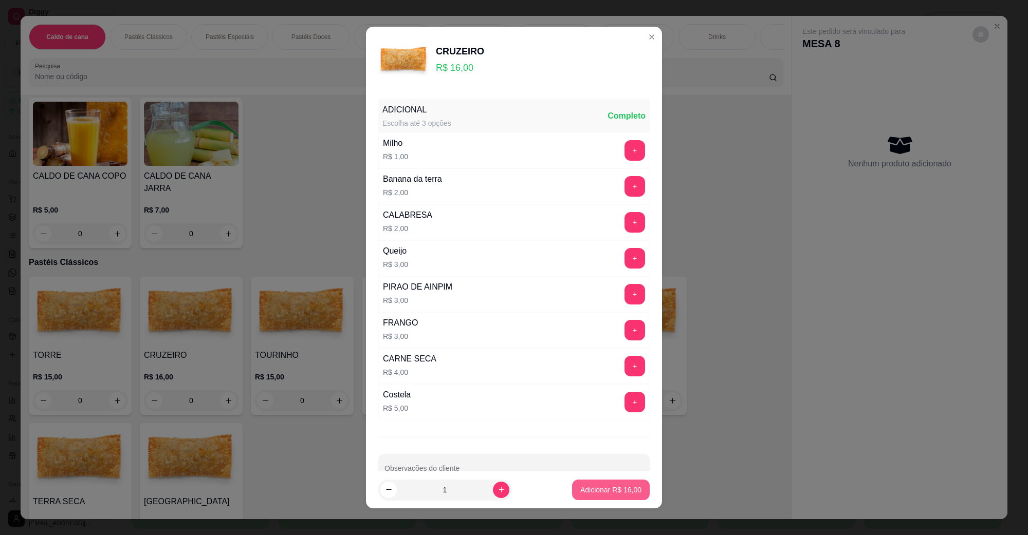
click at [580, 487] on p "Adicionar R$ 16,00" at bounding box center [610, 490] width 61 height 10
type input "1"
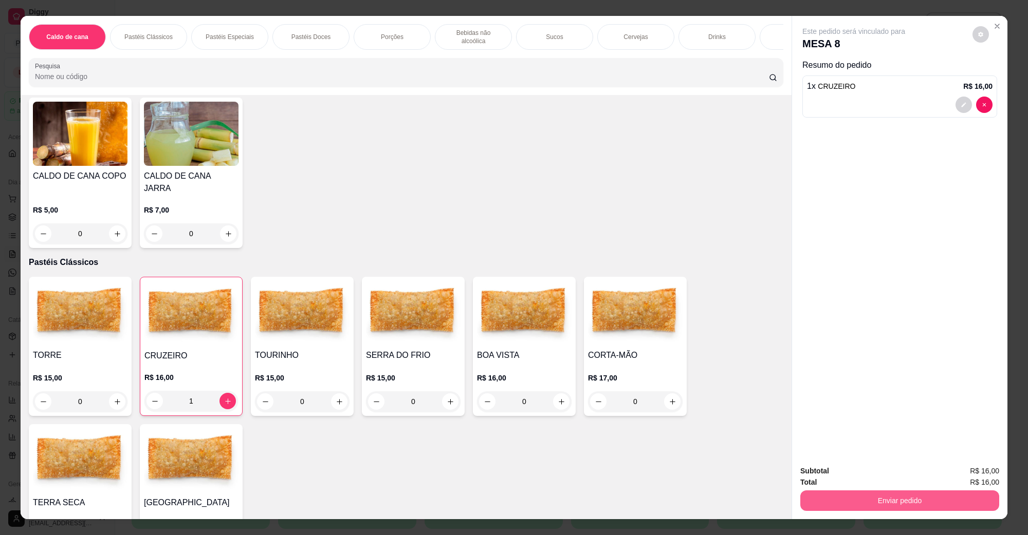
click at [805, 501] on button "Enviar pedido" at bounding box center [899, 501] width 199 height 21
click at [812, 483] on button "Não registrar e enviar pedido" at bounding box center [864, 476] width 107 height 20
click at [831, 478] on button "Não registrar e enviar pedido" at bounding box center [864, 476] width 107 height 20
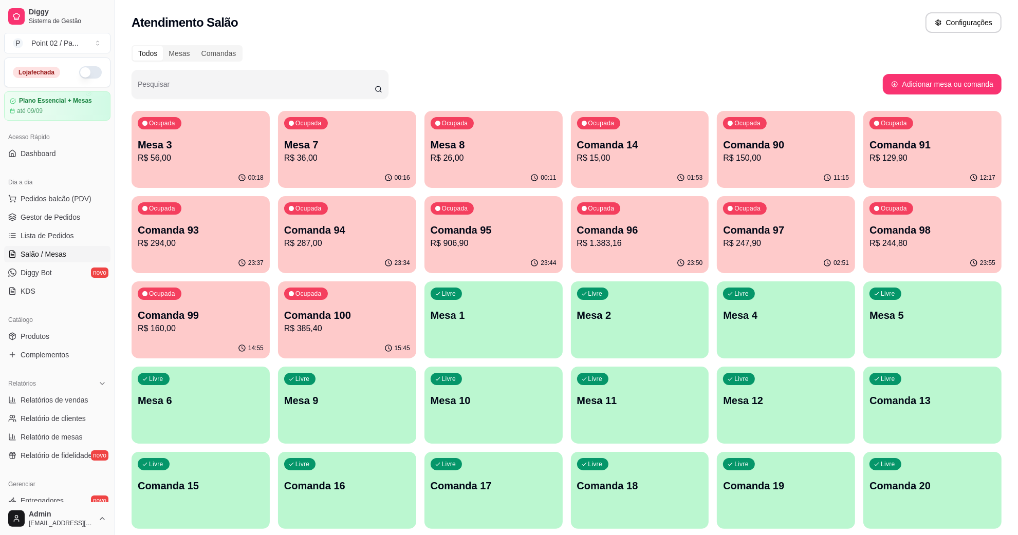
click at [807, 234] on p "Comanda 97" at bounding box center [786, 230] width 126 height 14
click at [816, 145] on p "Comanda 90" at bounding box center [786, 145] width 126 height 14
drag, startPoint x: 558, startPoint y: 22, endPoint x: 705, endPoint y: 66, distance: 153.3
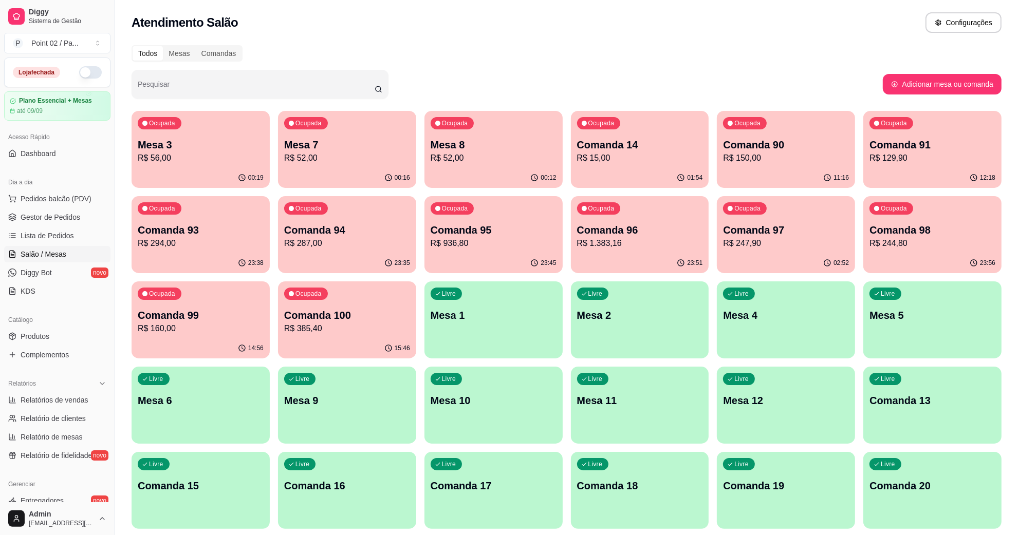
click at [176, 54] on div "Mesas" at bounding box center [179, 53] width 32 height 14
click at [163, 46] on input "Mesas" at bounding box center [163, 46] width 0 height 0
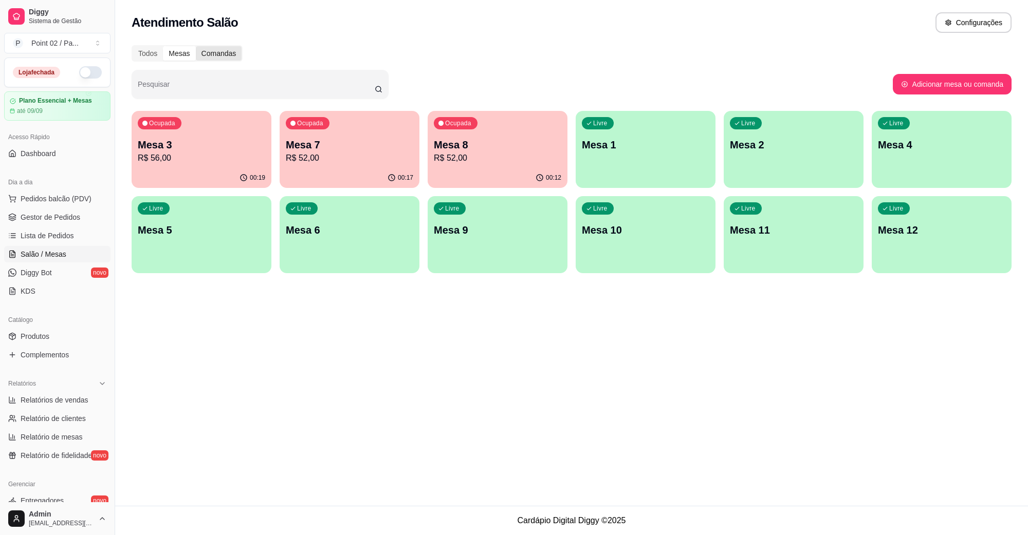
click at [221, 51] on div "Comandas" at bounding box center [219, 53] width 46 height 14
click at [196, 46] on input "Comandas" at bounding box center [196, 46] width 0 height 0
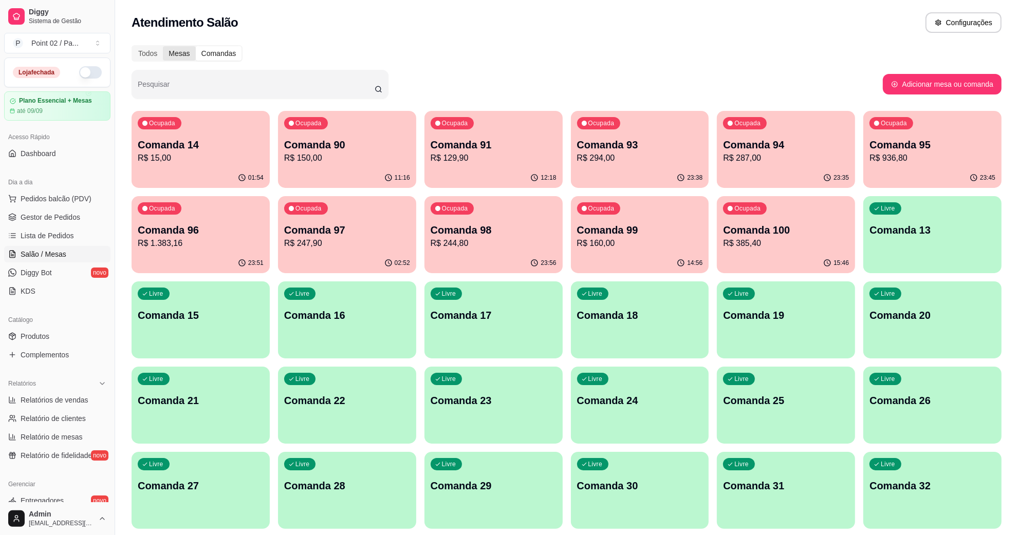
click at [188, 54] on div "Mesas" at bounding box center [179, 53] width 32 height 14
click at [163, 46] on input "Mesas" at bounding box center [163, 46] width 0 height 0
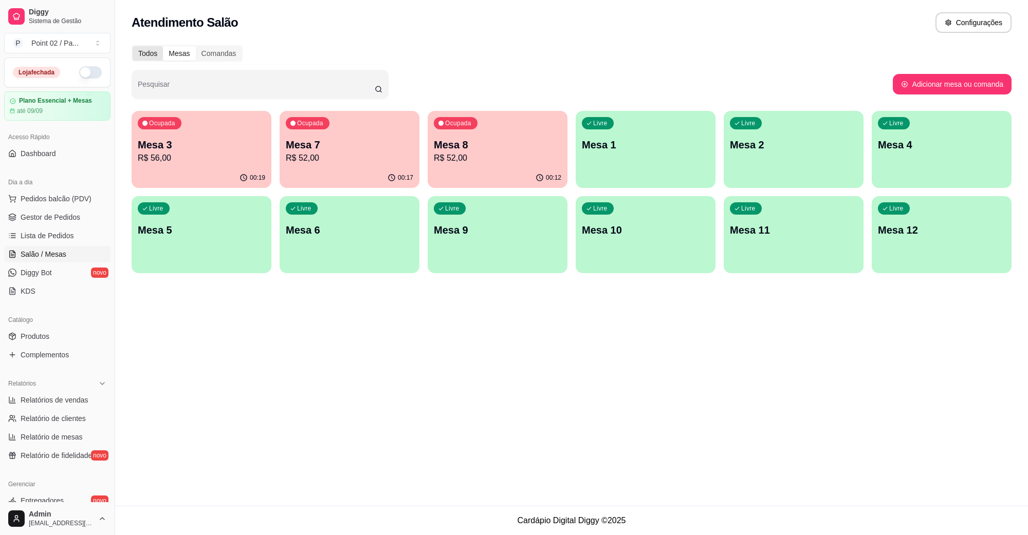
click at [149, 56] on div "Todos" at bounding box center [148, 53] width 30 height 14
click at [133, 46] on input "Todos" at bounding box center [133, 46] width 0 height 0
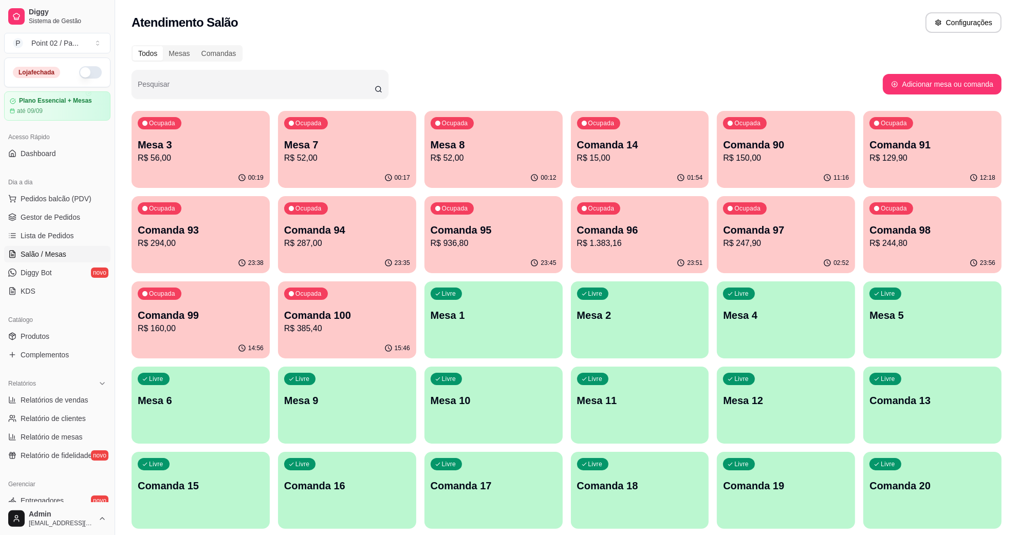
click at [501, 49] on div "Todos Mesas Comandas" at bounding box center [567, 53] width 870 height 16
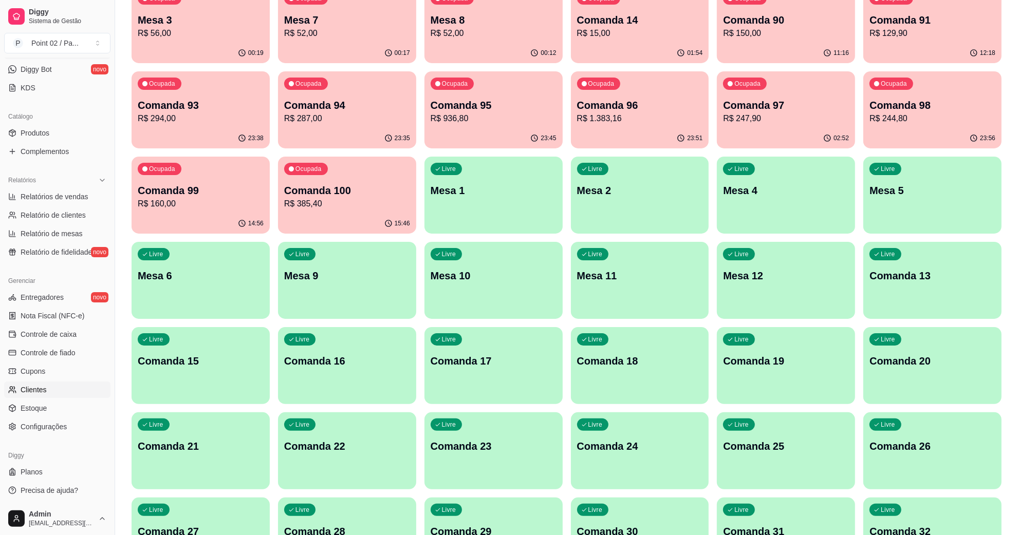
scroll to position [128, 0]
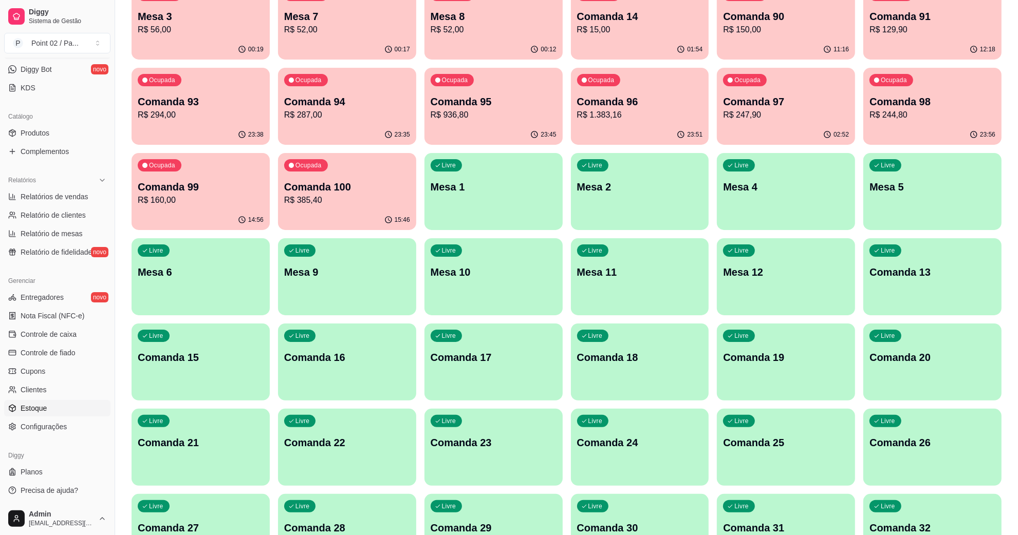
click at [57, 404] on link "Estoque" at bounding box center [57, 408] width 106 height 16
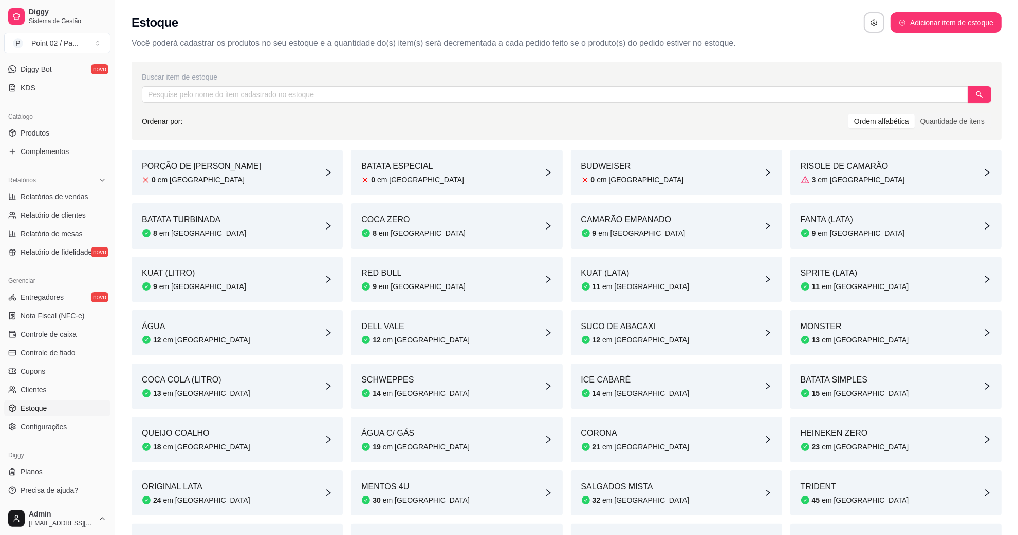
click at [269, 223] on div "BATATA TURBINADA 8 em estoque" at bounding box center [237, 226] width 211 height 45
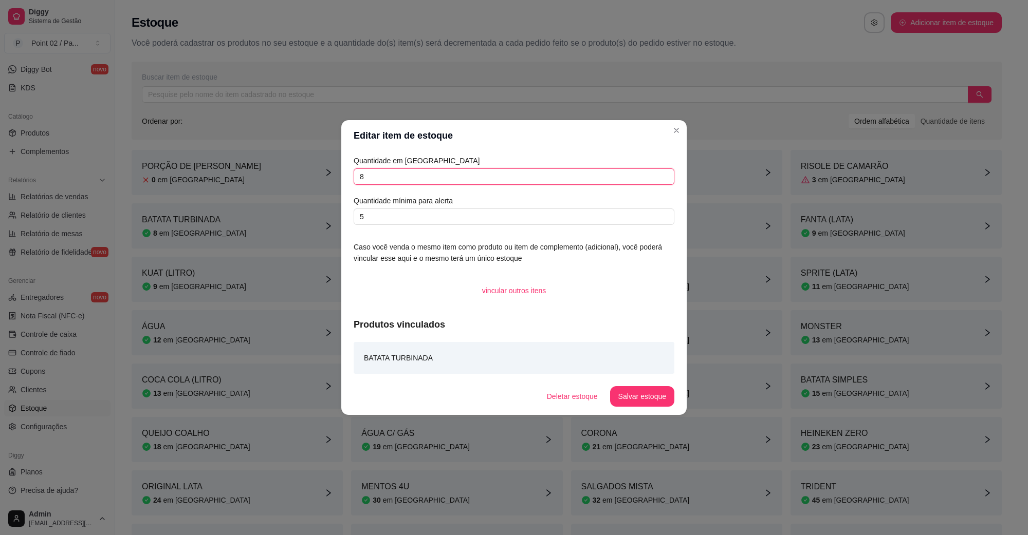
click at [468, 173] on input "8" at bounding box center [514, 177] width 321 height 16
type input "18"
click at [636, 391] on button "Salvar estoque" at bounding box center [642, 397] width 63 height 20
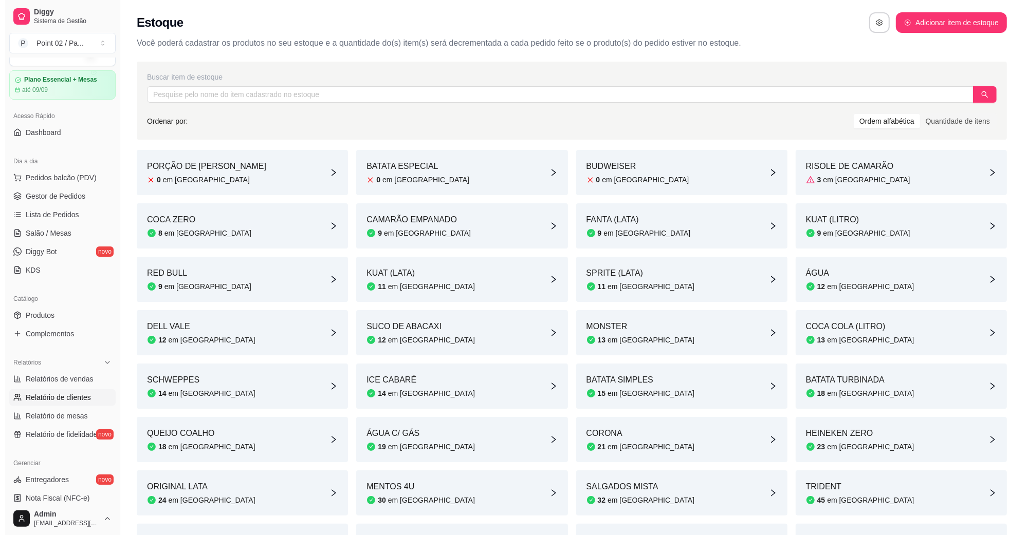
scroll to position [11, 0]
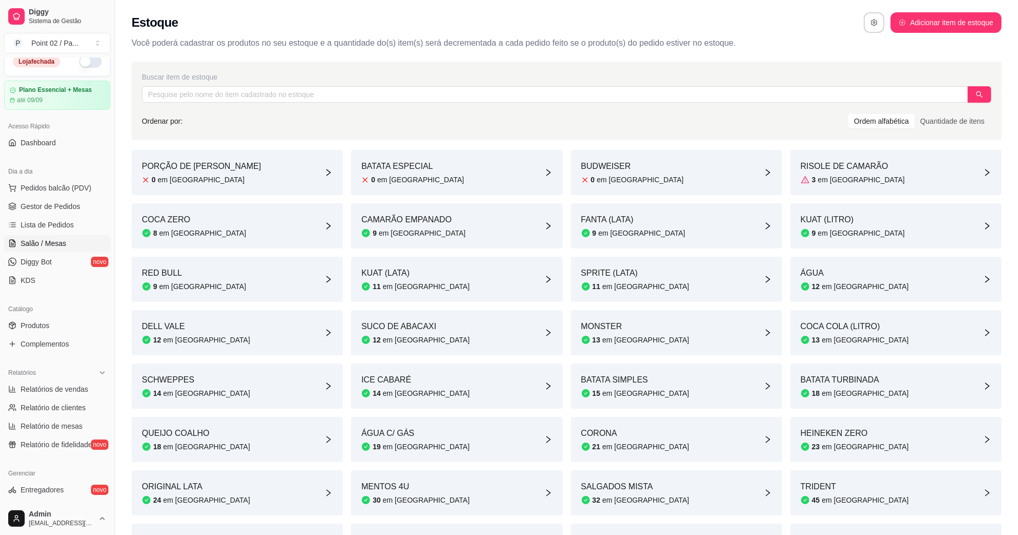
click at [54, 243] on span "Salão / Mesas" at bounding box center [44, 243] width 46 height 10
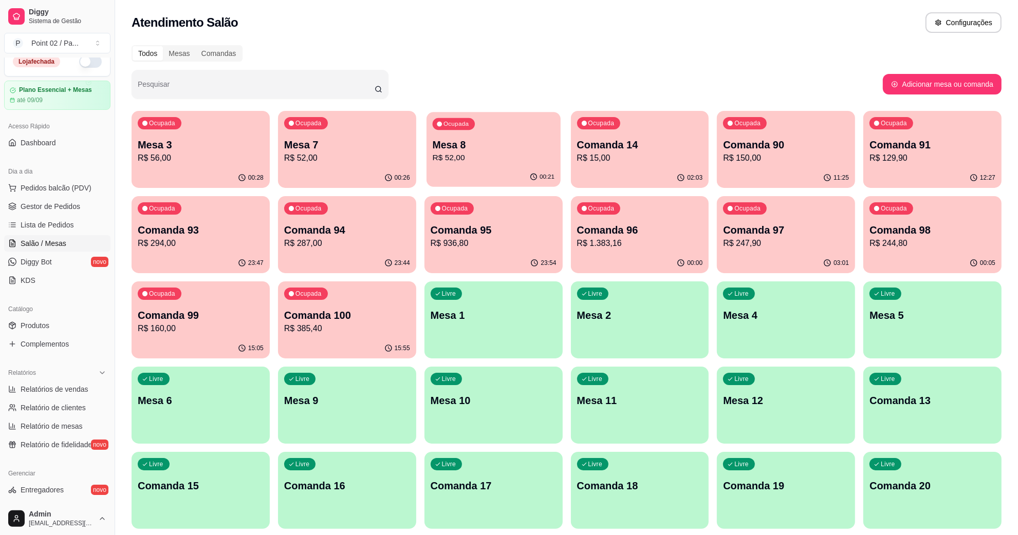
click at [440, 158] on p "R$ 52,00" at bounding box center [493, 158] width 122 height 12
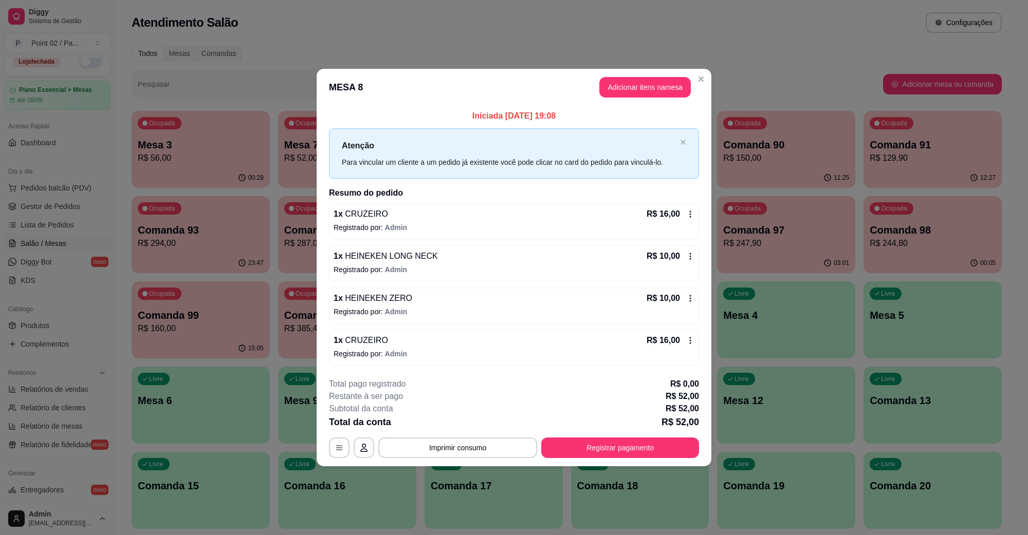
click at [457, 460] on footer "**********" at bounding box center [514, 418] width 395 height 97
click at [469, 451] on button "Imprimir consumo" at bounding box center [457, 448] width 159 height 21
click at [477, 412] on h4 "Escolha a impressora" at bounding box center [460, 407] width 75 height 10
click at [477, 418] on button "IMPRESSORA" at bounding box center [460, 425] width 72 height 16
click at [581, 455] on button "Registrar pagamento" at bounding box center [620, 448] width 158 height 21
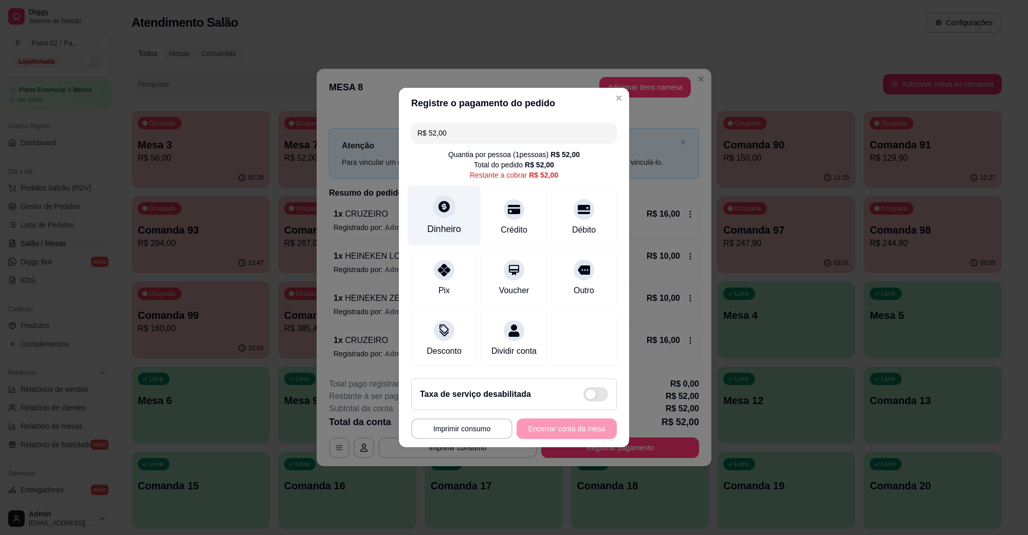
click at [451, 198] on div at bounding box center [444, 206] width 23 height 23
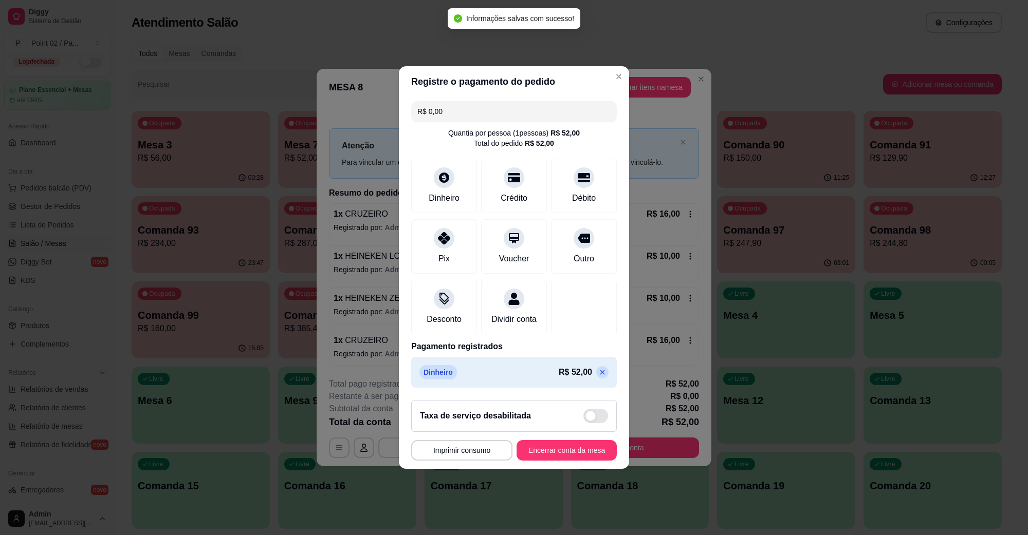
type input "R$ 0,00"
click at [550, 444] on footer "**********" at bounding box center [514, 430] width 230 height 77
click at [549, 450] on button "Encerrar conta da mesa" at bounding box center [566, 451] width 97 height 20
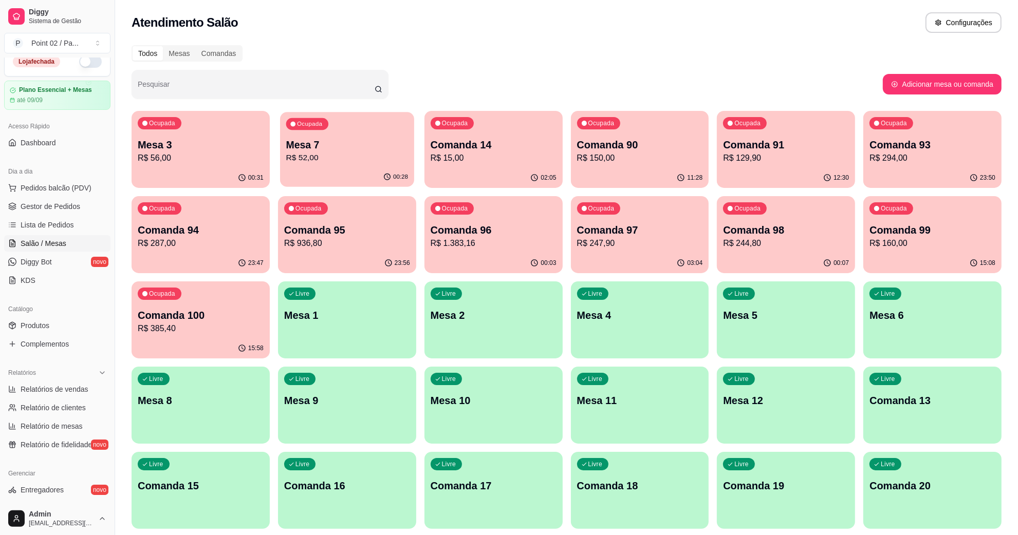
click at [371, 129] on div "Ocupada Mesa 7 R$ 52,00" at bounding box center [347, 140] width 134 height 56
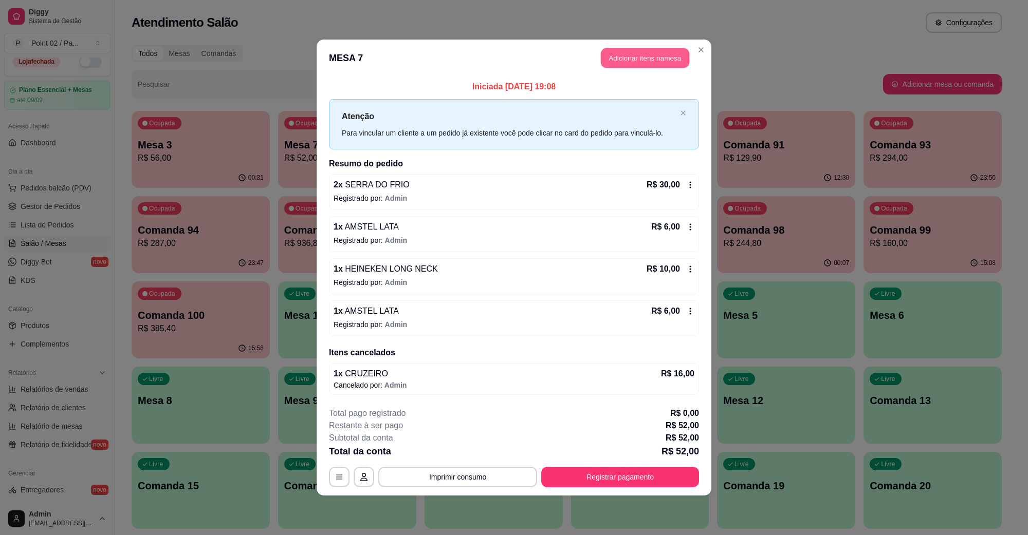
click at [635, 47] on header "MESA 7 Adicionar itens na mesa" at bounding box center [514, 58] width 395 height 37
click at [635, 54] on button "Adicionar itens na mesa" at bounding box center [645, 58] width 88 height 20
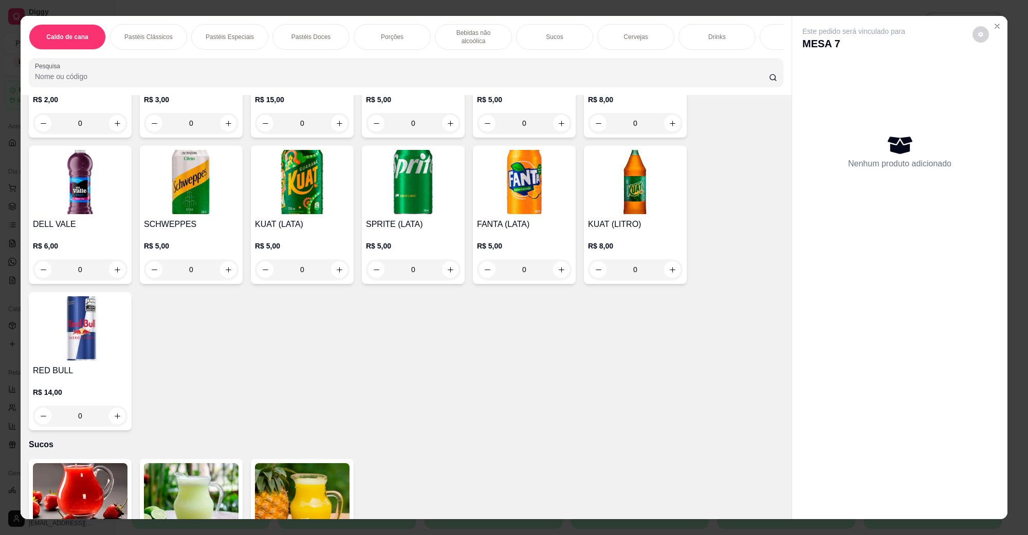
scroll to position [1542, 0]
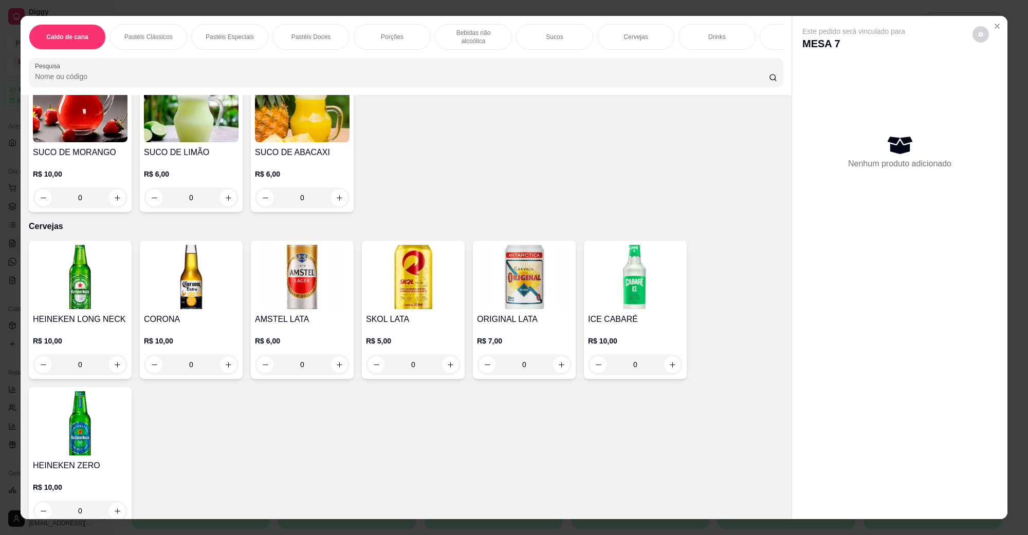
click at [102, 298] on img at bounding box center [80, 277] width 95 height 64
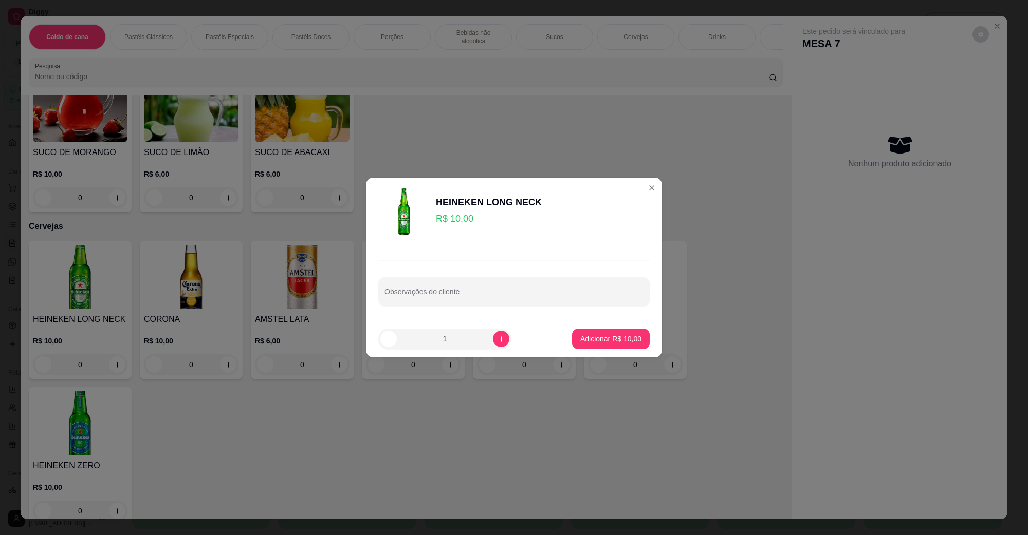
click at [586, 323] on footer "1 Adicionar R$ 10,00" at bounding box center [514, 339] width 296 height 37
click at [587, 335] on p "Adicionar R$ 10,00" at bounding box center [610, 339] width 61 height 10
type input "1"
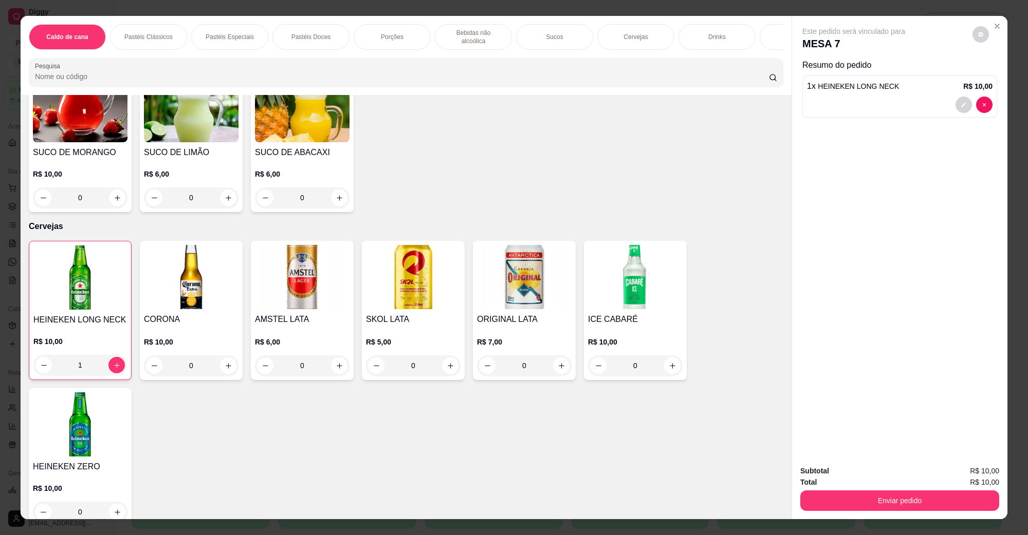
click at [294, 289] on img at bounding box center [302, 277] width 95 height 64
click at [585, 339] on p "Adicionar R$ 6,00" at bounding box center [612, 339] width 57 height 10
type input "1"
click at [417, 291] on img at bounding box center [413, 277] width 95 height 64
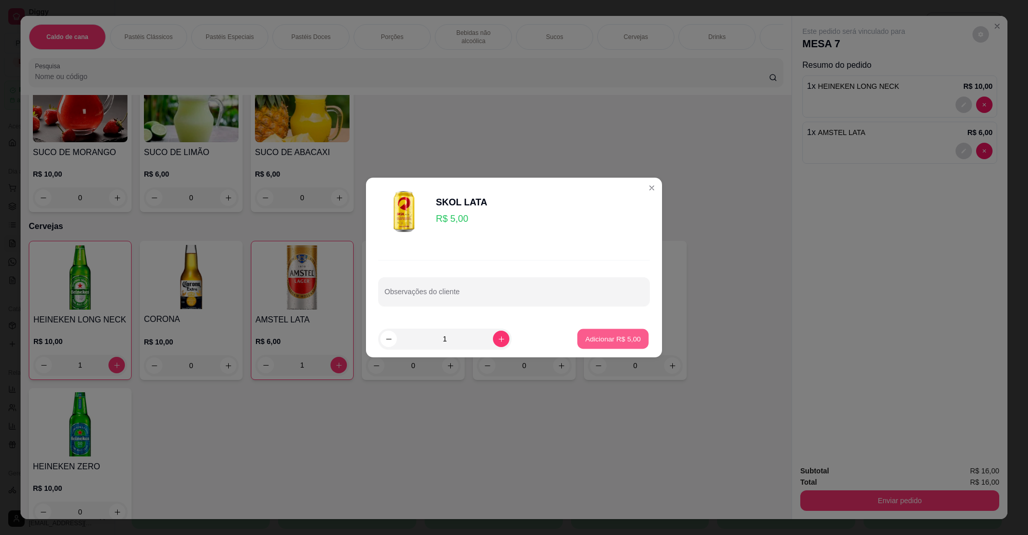
click at [622, 345] on button "Adicionar R$ 5,00" at bounding box center [612, 339] width 71 height 20
type input "1"
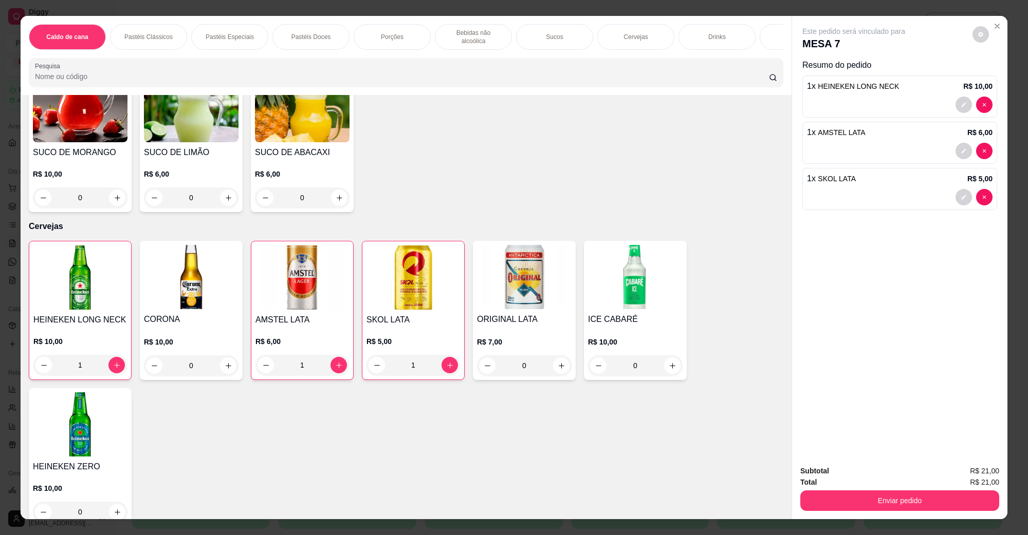
click at [890, 490] on div "Enviar pedido" at bounding box center [899, 499] width 199 height 23
click at [890, 492] on button "Enviar pedido" at bounding box center [899, 501] width 199 height 21
click at [883, 469] on button "Não registrar e enviar pedido" at bounding box center [865, 475] width 104 height 19
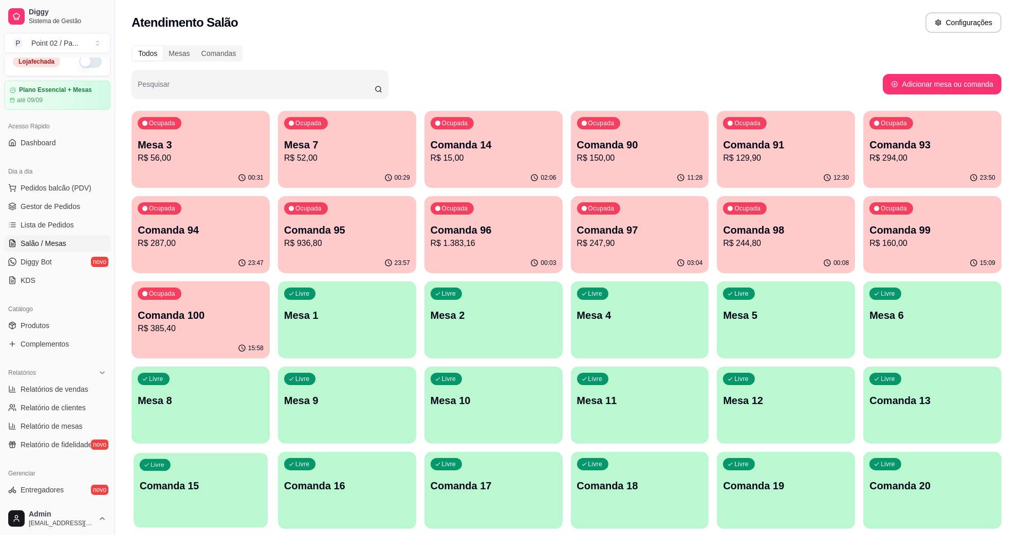
click at [174, 479] on p "Comanda 15" at bounding box center [201, 486] width 122 height 14
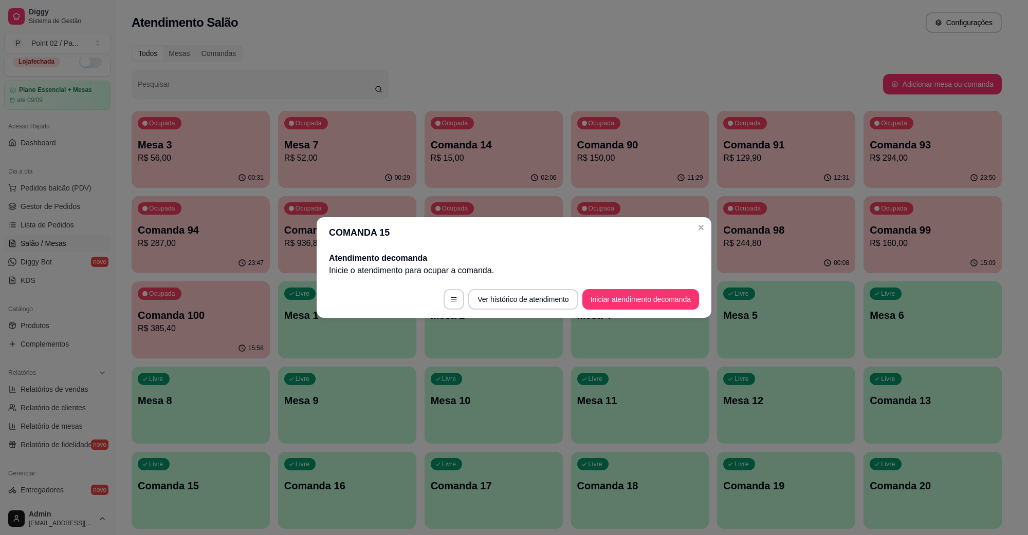
drag, startPoint x: 606, startPoint y: 287, endPoint x: 607, endPoint y: 296, distance: 9.3
click at [607, 288] on footer "Ver histórico de atendimento Iniciar atendimento de comanda" at bounding box center [514, 299] width 395 height 37
click at [607, 296] on button "Iniciar atendimento de comanda" at bounding box center [640, 299] width 117 height 21
click at [587, 276] on div "Informe a mesa na qual essa comanda está." at bounding box center [514, 264] width 238 height 29
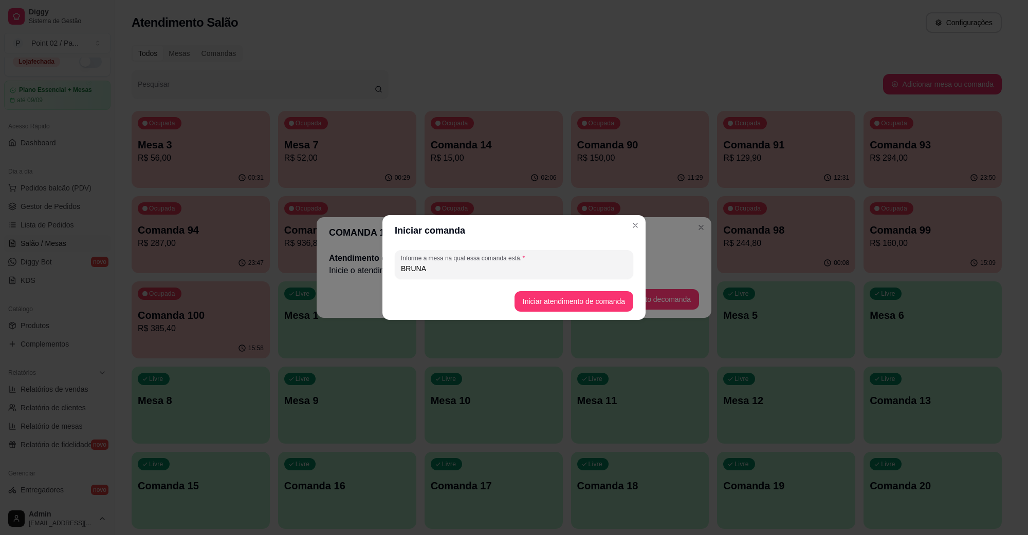
type input "BRUNA"
click at [582, 295] on button "Iniciar atendimento de comanda" at bounding box center [573, 302] width 115 height 20
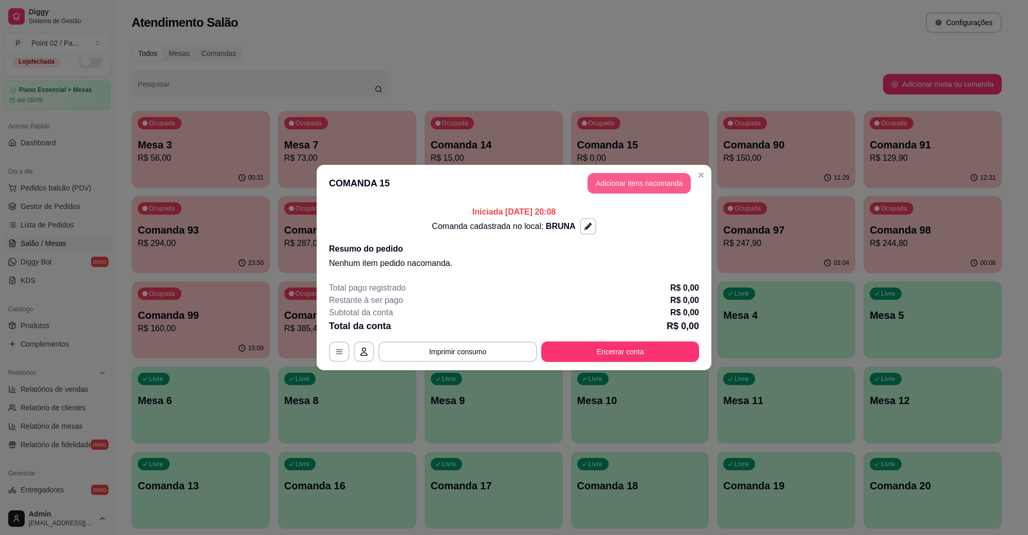
click at [631, 183] on button "Adicionar itens na comanda" at bounding box center [638, 183] width 103 height 21
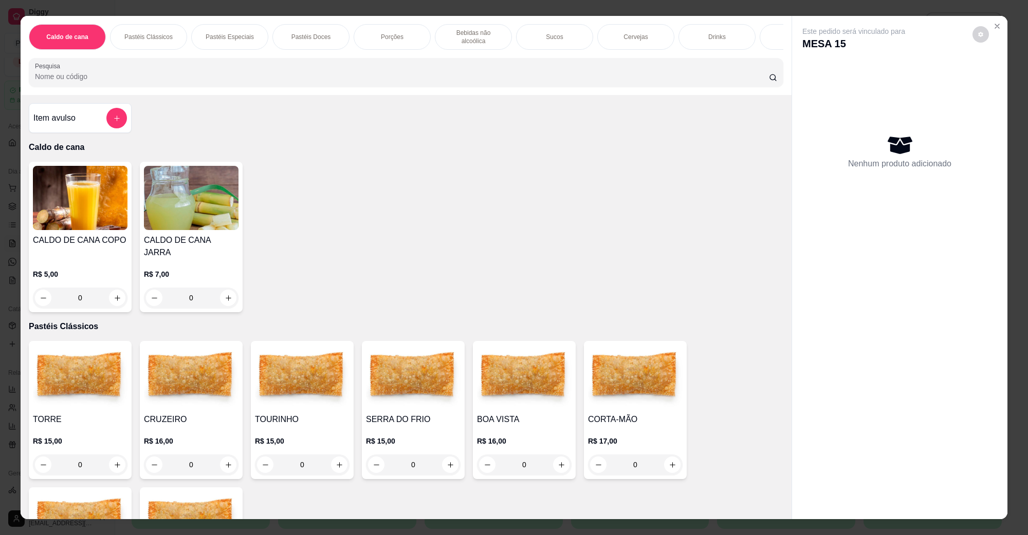
scroll to position [64, 0]
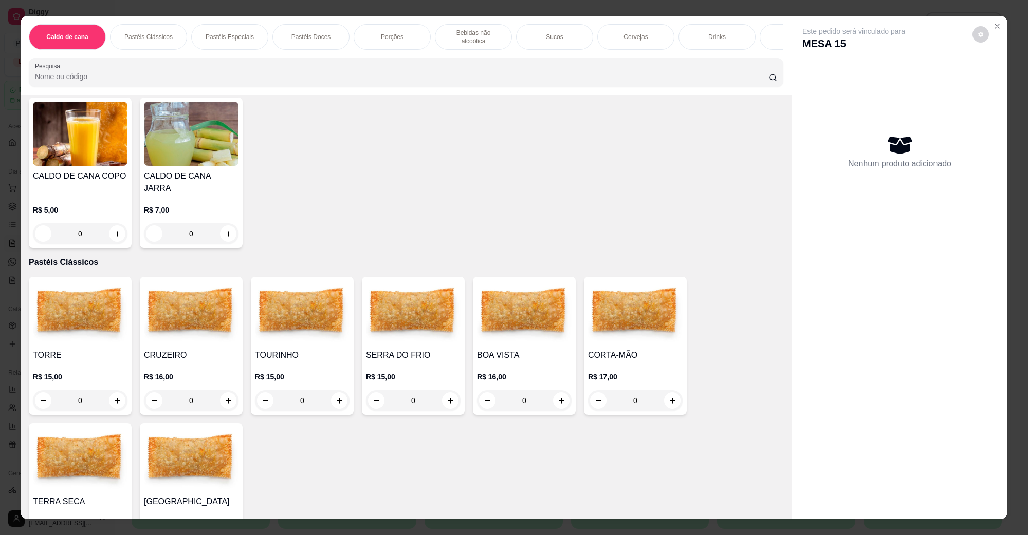
click at [516, 328] on img at bounding box center [524, 313] width 95 height 64
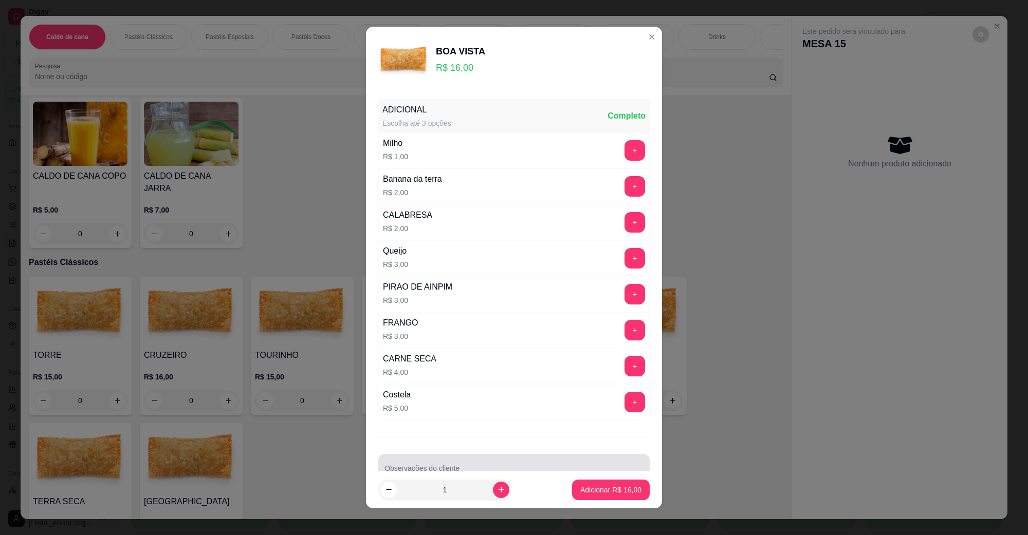
click at [467, 464] on div at bounding box center [513, 468] width 259 height 21
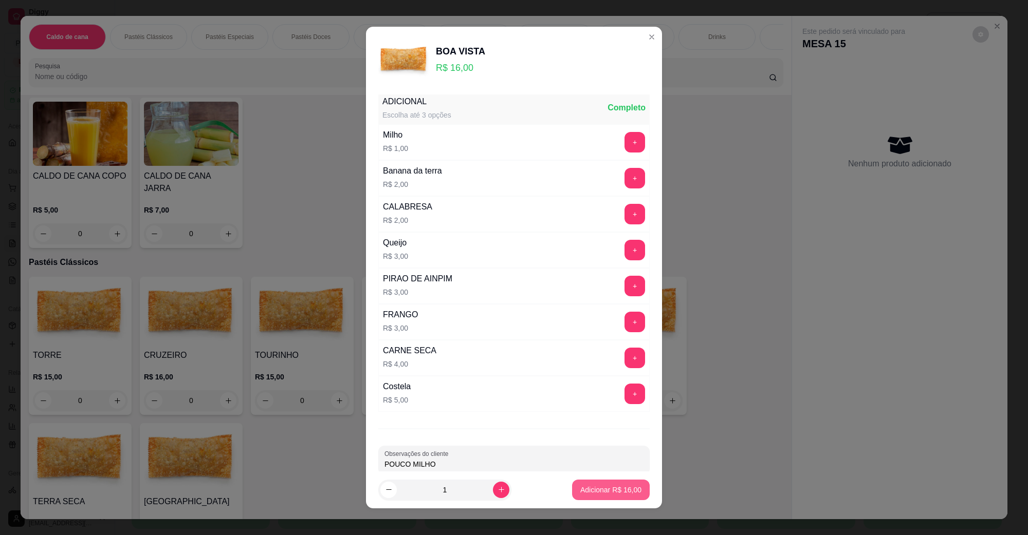
type input "POUCO MILHO"
click at [624, 486] on button "Adicionar R$ 16,00" at bounding box center [611, 490] width 78 height 21
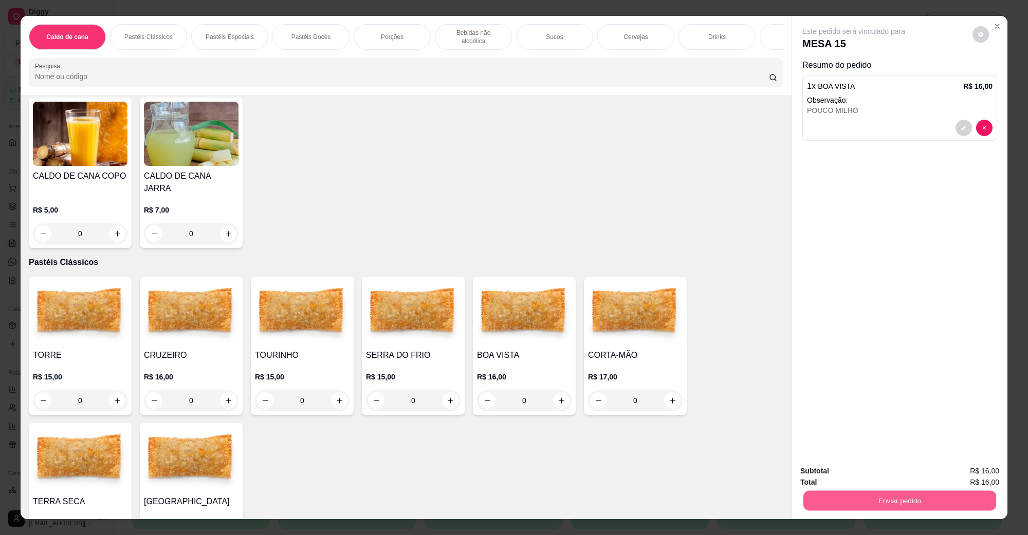
click at [865, 510] on button "Enviar pedido" at bounding box center [899, 501] width 193 height 20
click at [860, 471] on button "Não registrar e enviar pedido" at bounding box center [864, 476] width 107 height 20
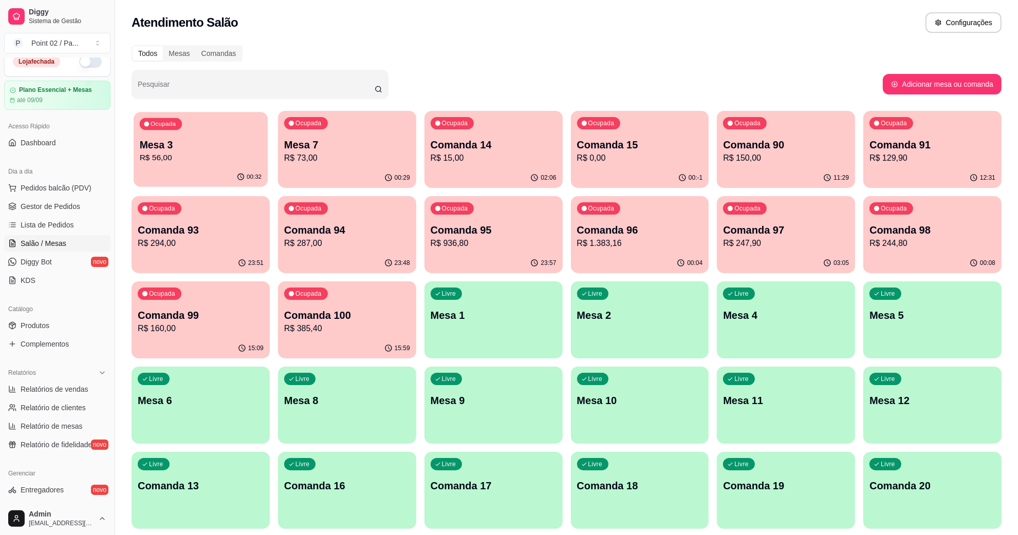
click at [224, 127] on div "Ocupada Mesa 3 R$ 56,00" at bounding box center [201, 140] width 134 height 56
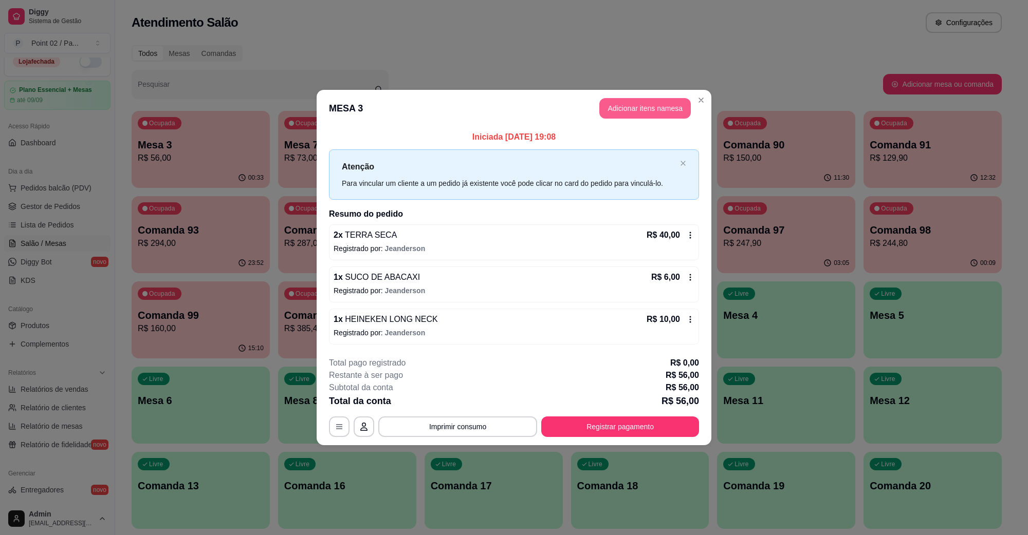
click at [638, 116] on button "Adicionar itens na mesa" at bounding box center [644, 108] width 91 height 21
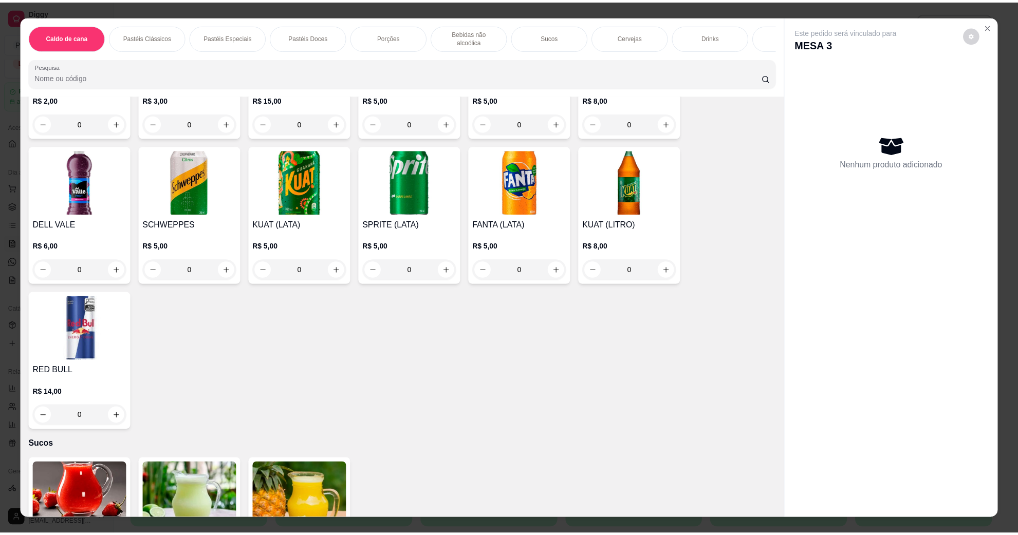
scroll to position [1542, 0]
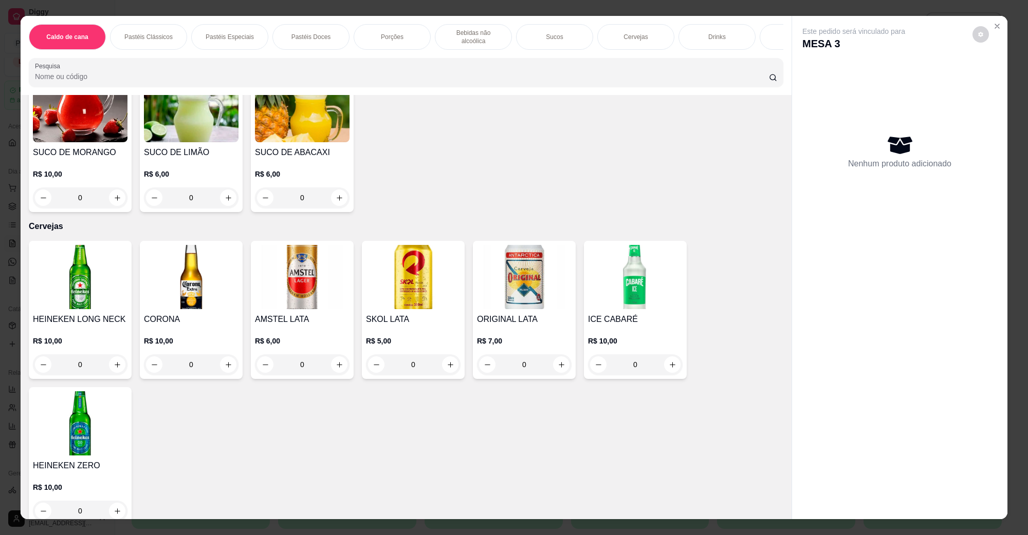
click at [78, 271] on img at bounding box center [80, 277] width 95 height 64
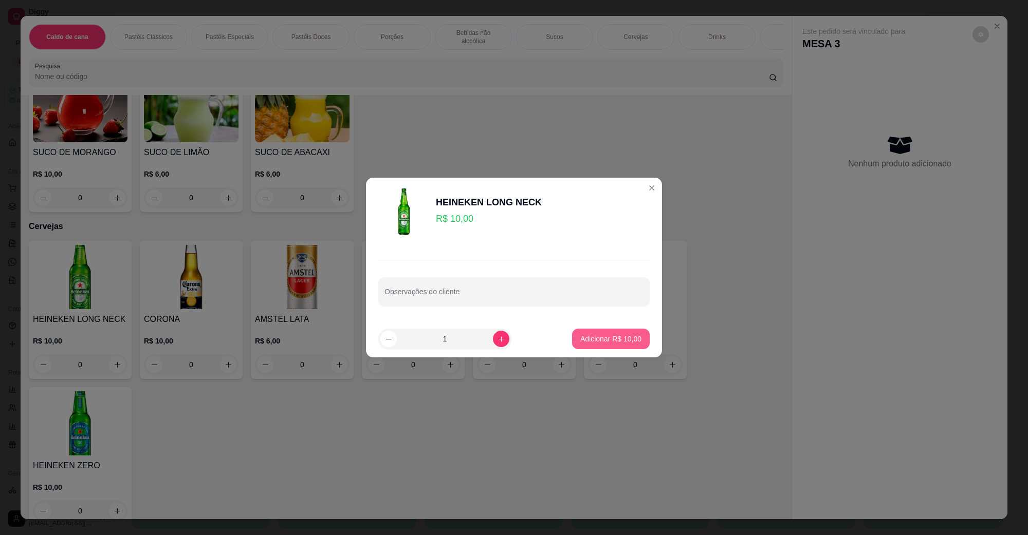
click at [630, 345] on button "Adicionar R$ 10,00" at bounding box center [611, 339] width 78 height 21
type input "1"
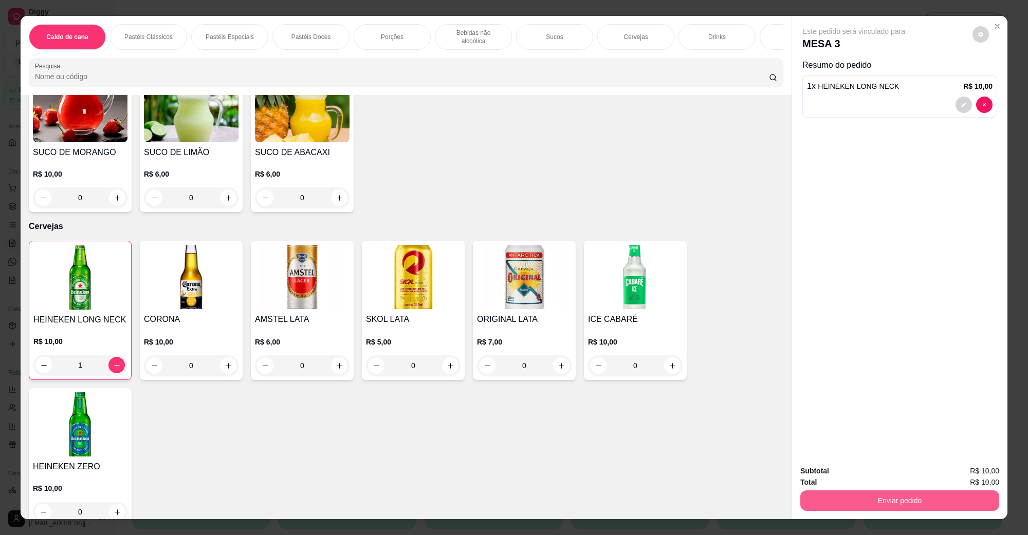
click at [923, 500] on button "Enviar pedido" at bounding box center [899, 501] width 199 height 21
click at [894, 482] on button "Não registrar e enviar pedido" at bounding box center [865, 475] width 104 height 19
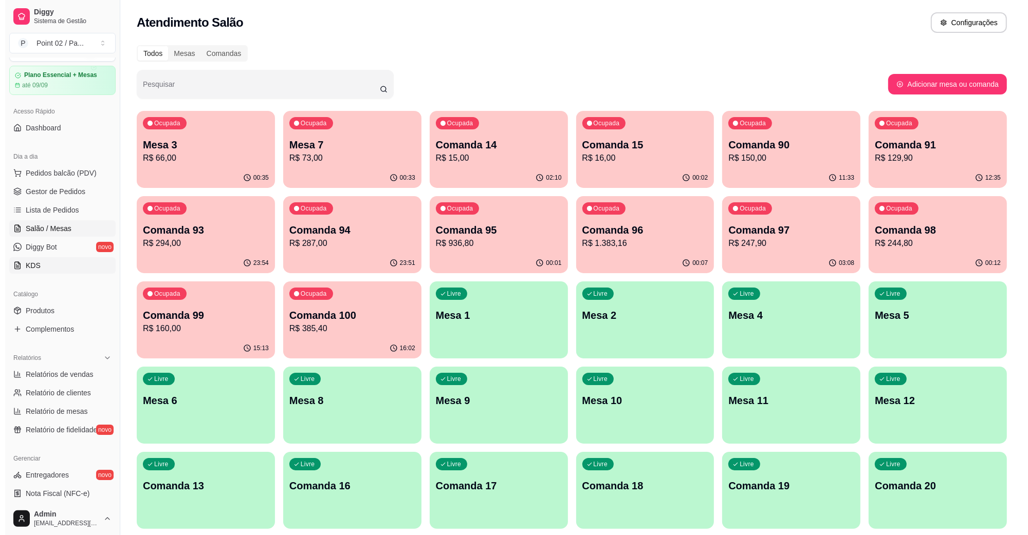
scroll to position [11, 0]
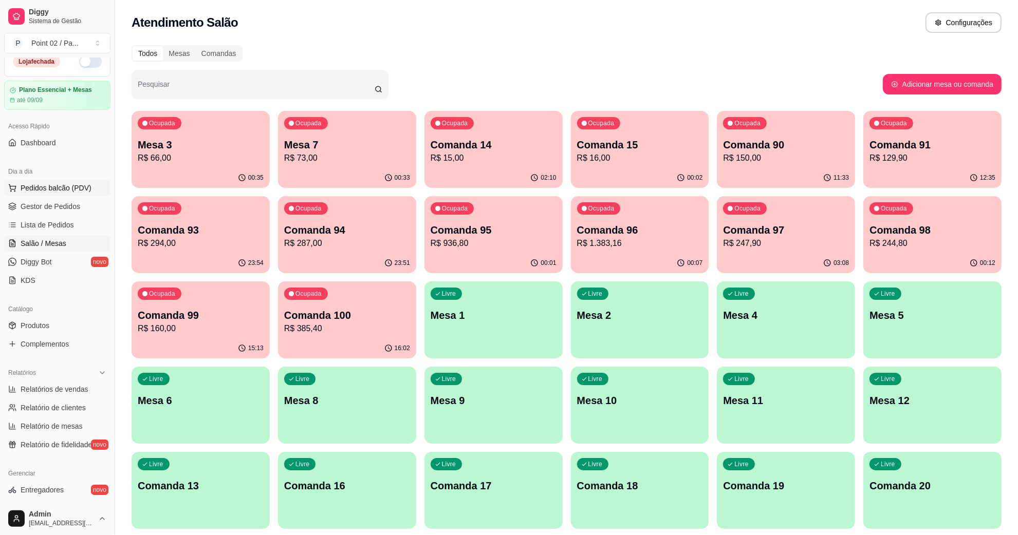
click at [53, 196] on button "Pedidos balcão (PDV)" at bounding box center [57, 188] width 106 height 16
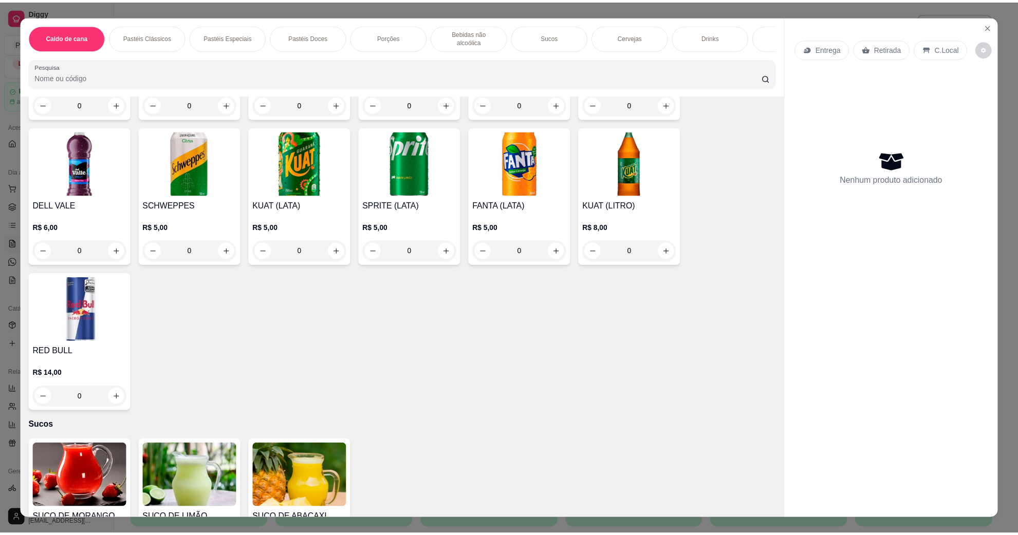
scroll to position [1139, 0]
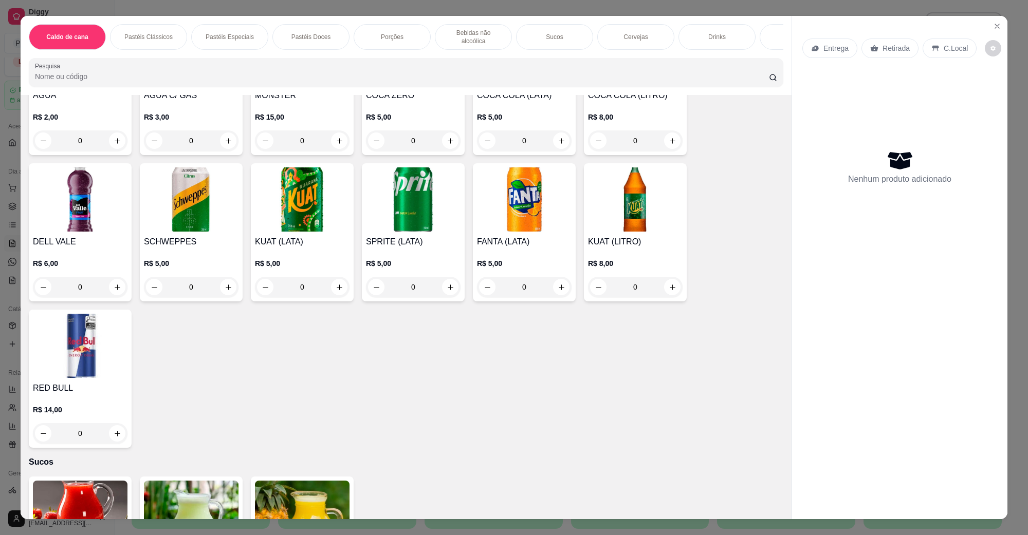
click at [424, 202] on img at bounding box center [413, 200] width 95 height 64
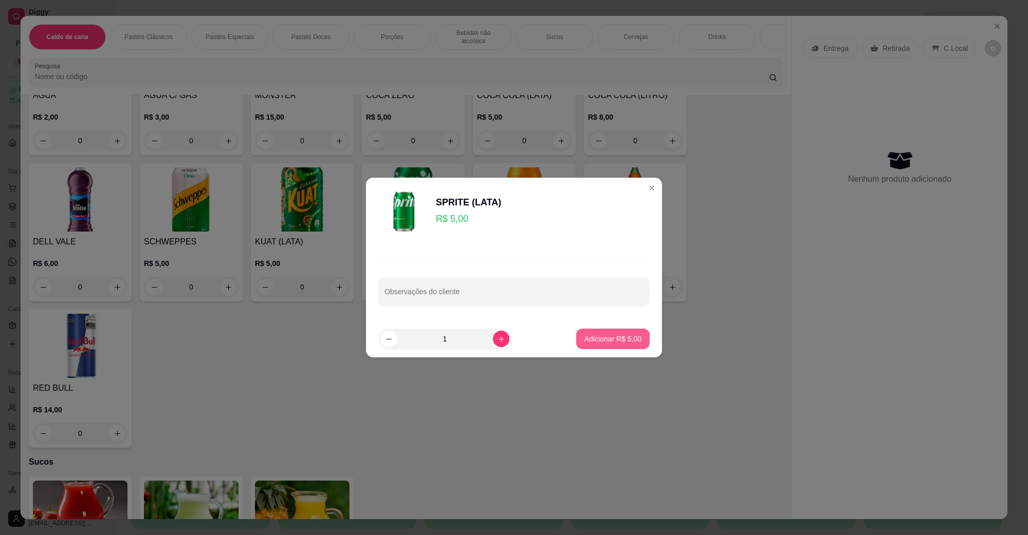
click at [603, 340] on p "Adicionar R$ 5,00" at bounding box center [612, 339] width 57 height 10
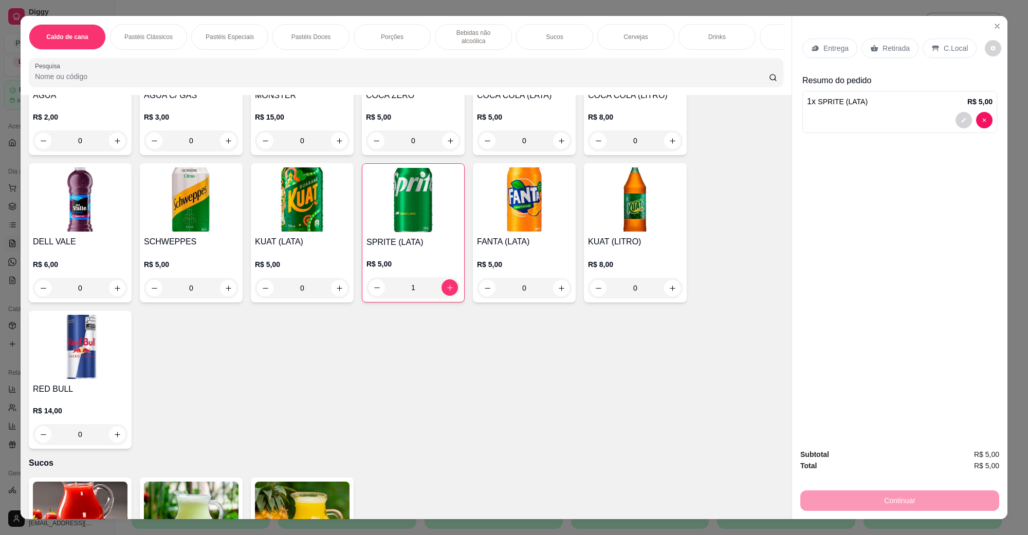
type input "1"
click at [944, 44] on p "C.Local" at bounding box center [956, 48] width 24 height 10
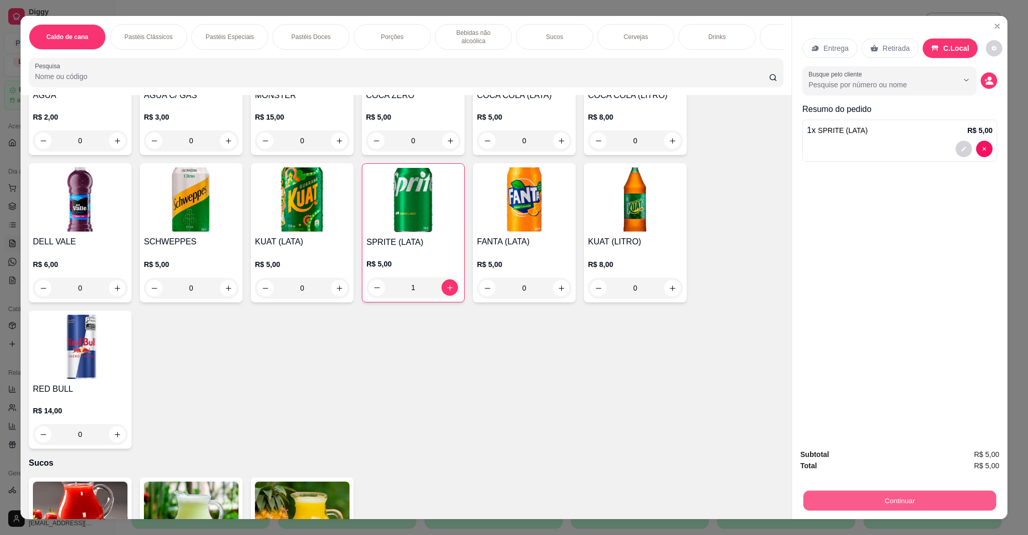
click at [902, 505] on button "Continuar" at bounding box center [899, 501] width 193 height 20
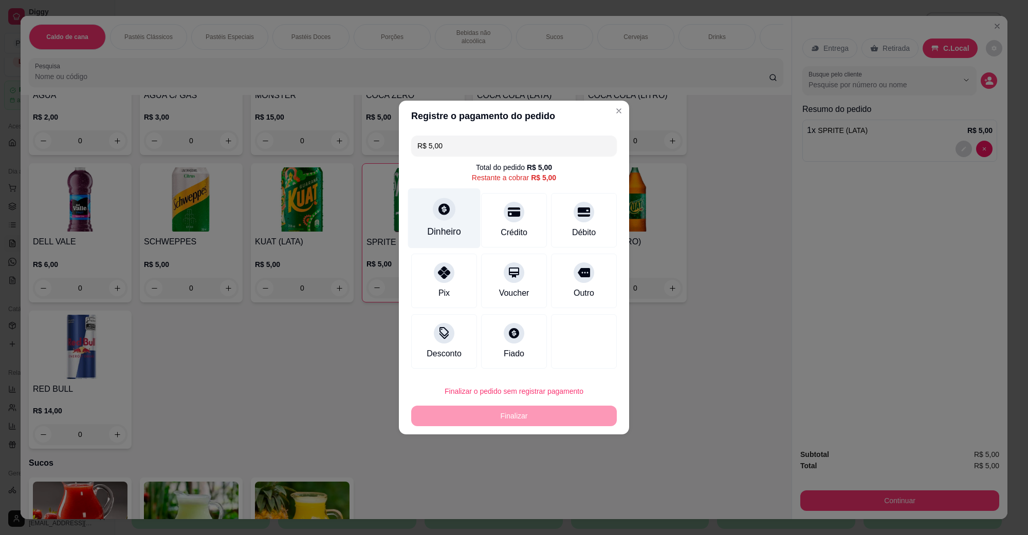
click at [445, 216] on div at bounding box center [444, 209] width 23 height 23
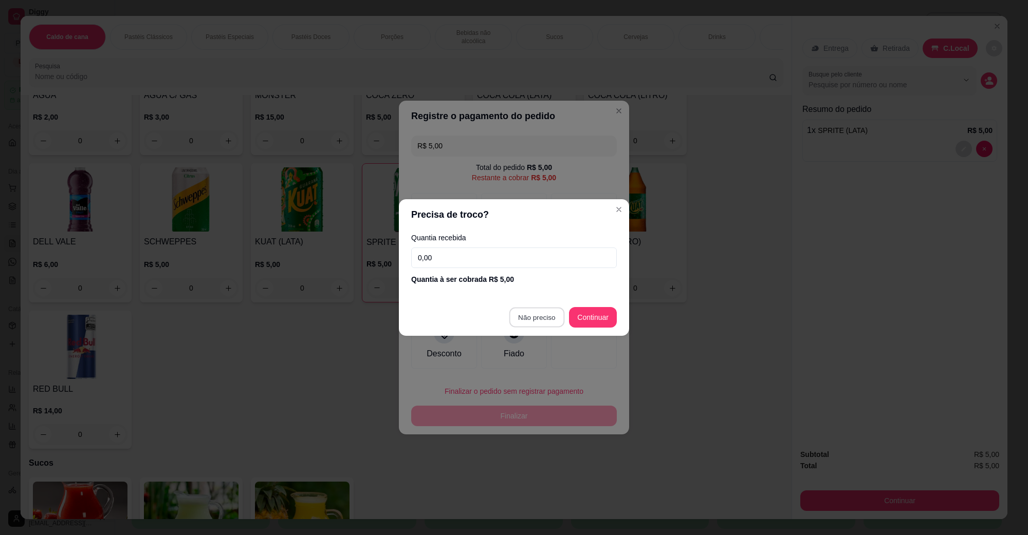
type input "R$ 0,00"
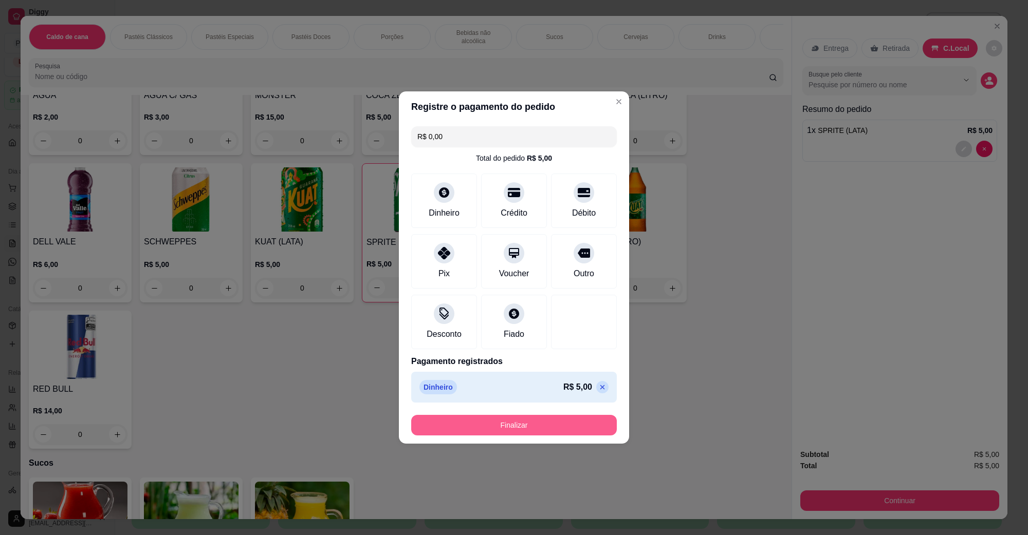
click at [490, 420] on button "Finalizar" at bounding box center [514, 425] width 206 height 21
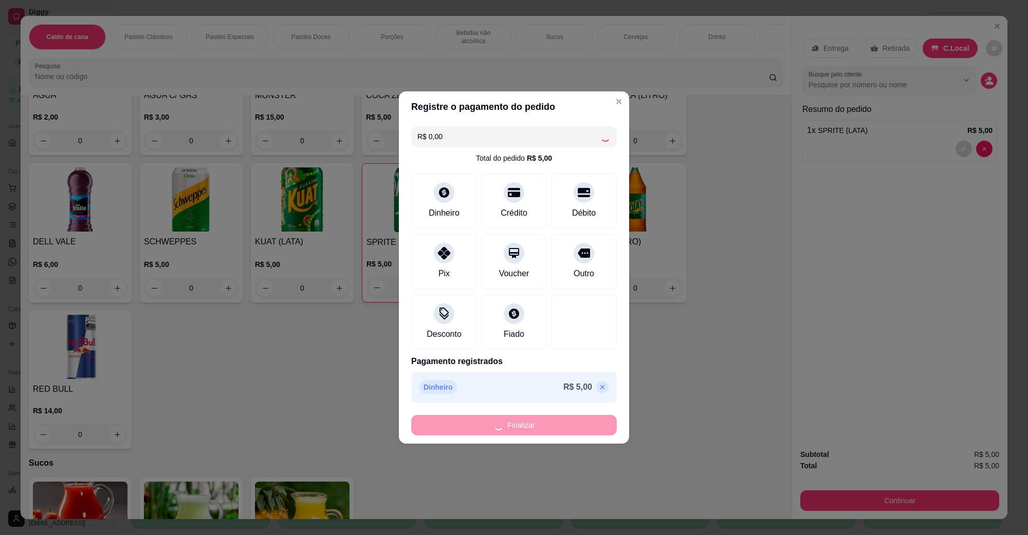
type input "0"
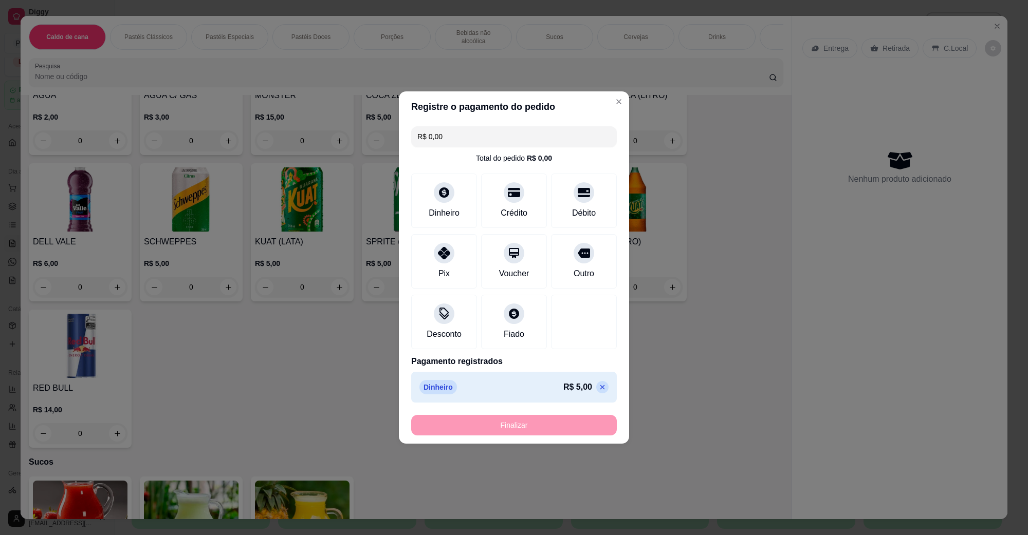
type input "-R$ 5,00"
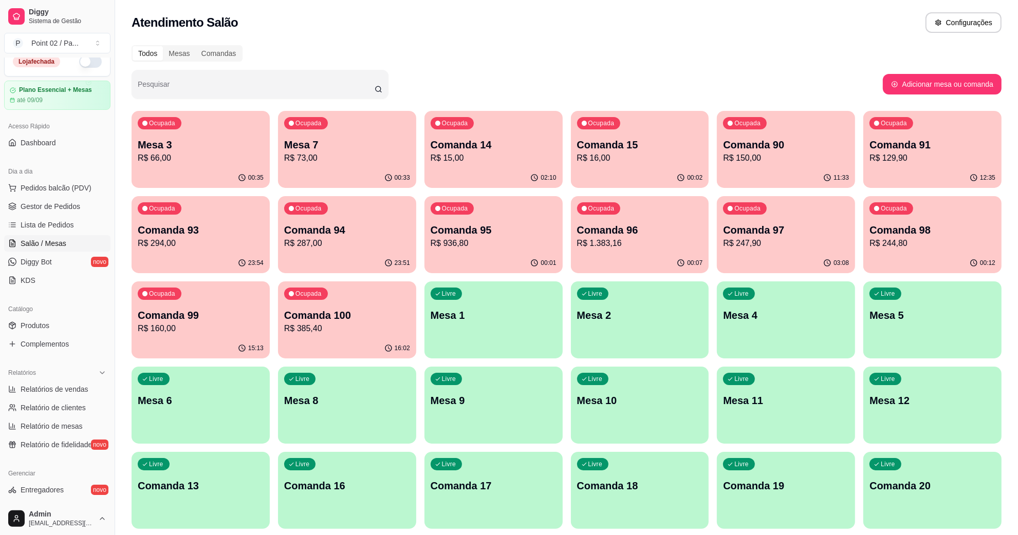
click at [625, 54] on div "Todos Mesas Comandas" at bounding box center [567, 53] width 870 height 16
click at [258, 135] on div "Ocupada Mesa 3 R$ 66,00" at bounding box center [201, 139] width 138 height 57
click at [321, 145] on p "Mesa 7" at bounding box center [347, 145] width 126 height 14
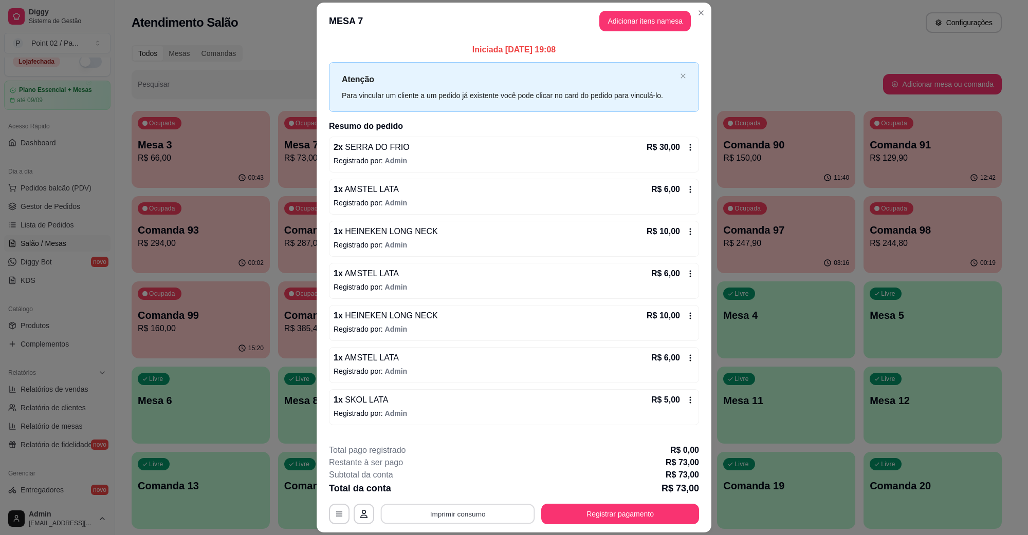
click at [465, 521] on button "Imprimir consumo" at bounding box center [458, 514] width 154 height 20
click at [463, 496] on button "IMPRESSORA" at bounding box center [456, 491] width 75 height 16
click at [613, 509] on button "Registrar pagamento" at bounding box center [620, 514] width 158 height 21
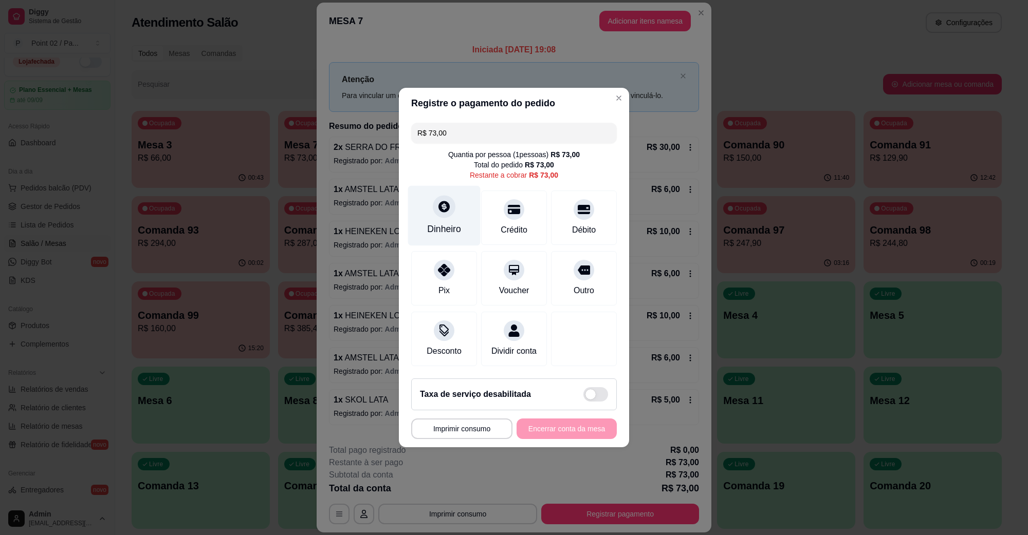
click at [440, 200] on icon at bounding box center [443, 206] width 13 height 13
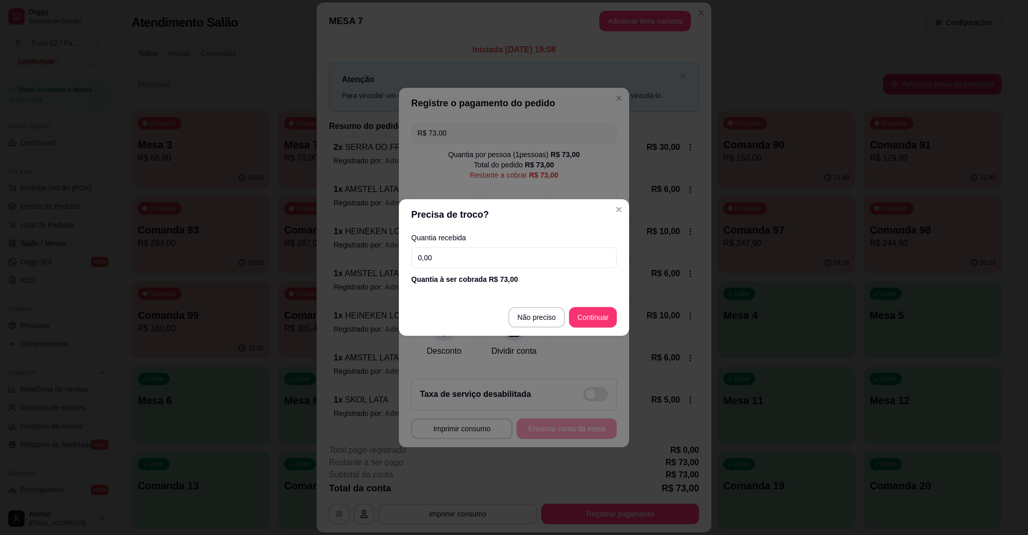
click at [528, 255] on input "0,00" at bounding box center [514, 258] width 206 height 21
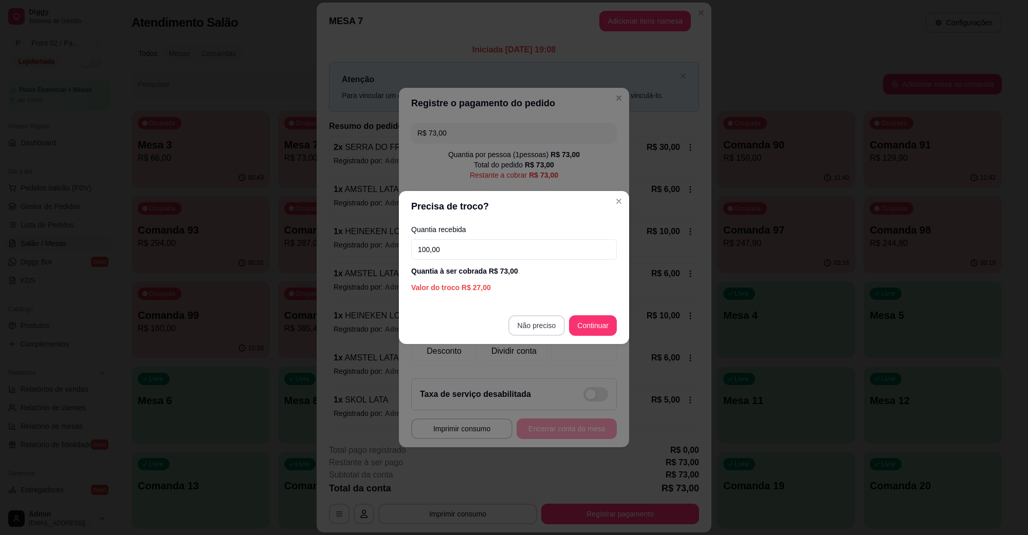
type input "100,00"
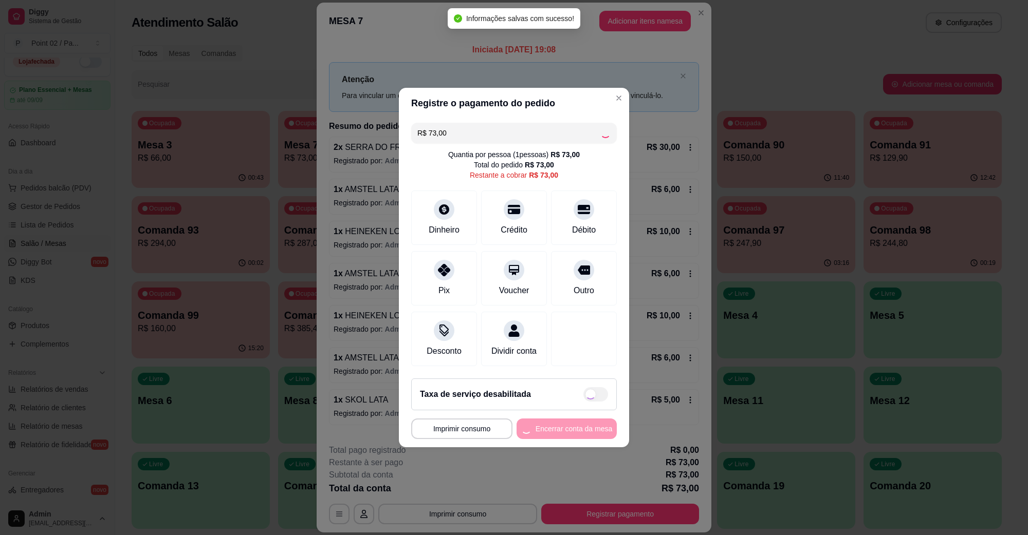
type input "R$ 0,00"
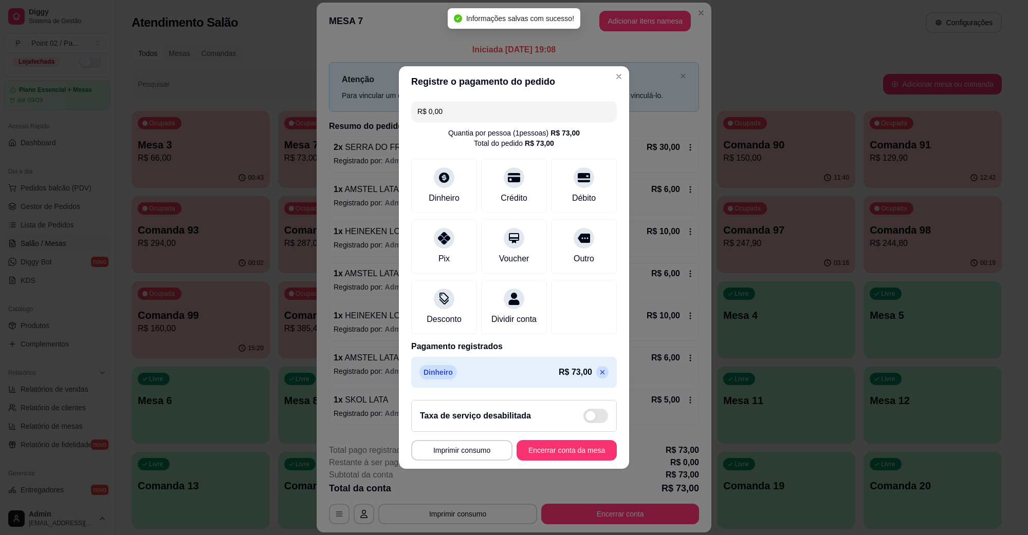
click at [579, 443] on footer "**********" at bounding box center [514, 430] width 230 height 77
click at [577, 452] on button "Encerrar conta da mesa" at bounding box center [566, 451] width 97 height 20
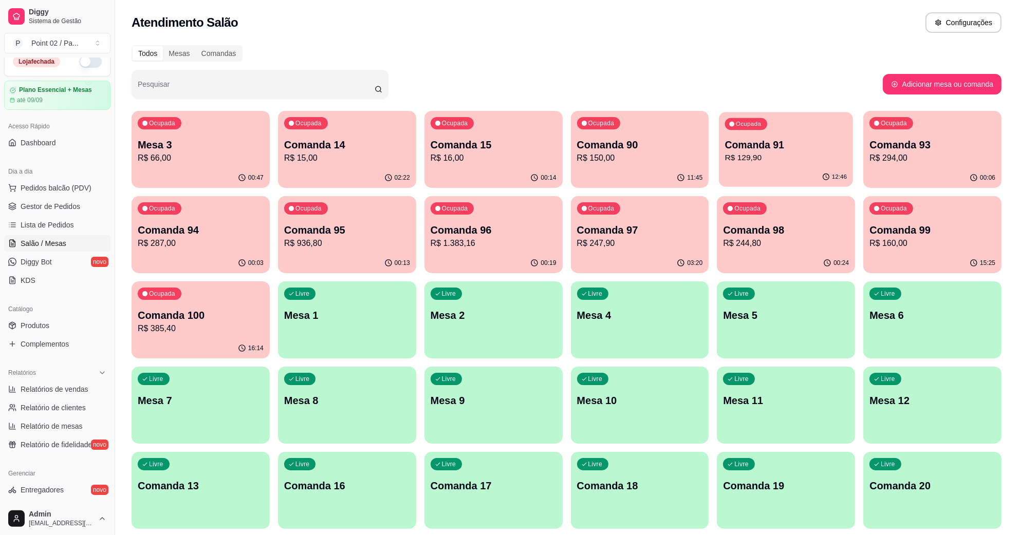
click at [752, 139] on p "Comanda 91" at bounding box center [786, 145] width 122 height 14
click at [787, 52] on div "Todos Mesas Comandas" at bounding box center [567, 53] width 870 height 16
click at [851, 33] on div "Atendimento Salão Configurações" at bounding box center [566, 19] width 903 height 39
click at [491, 158] on p "R$ 16,00" at bounding box center [493, 158] width 122 height 12
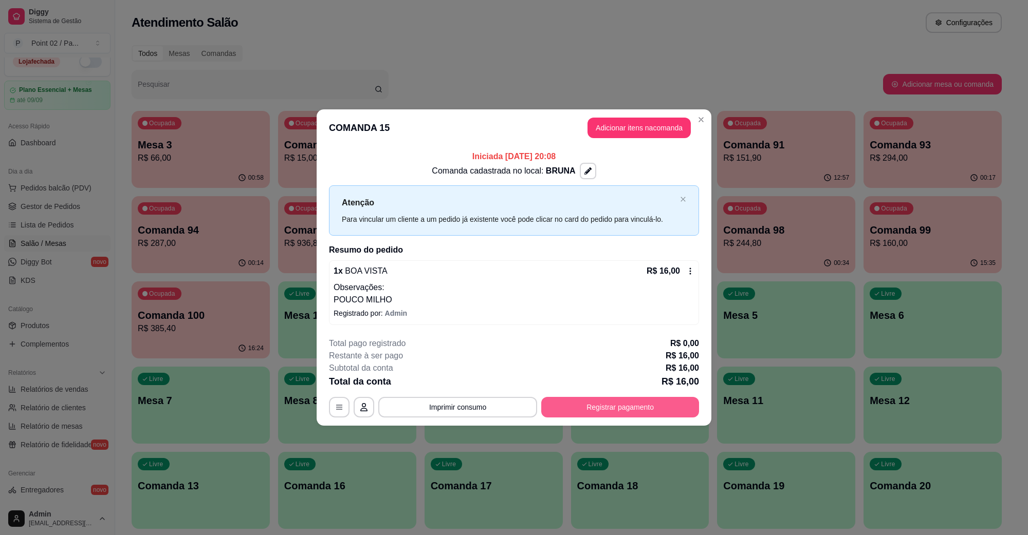
click at [619, 408] on button "Registrar pagamento" at bounding box center [620, 407] width 158 height 21
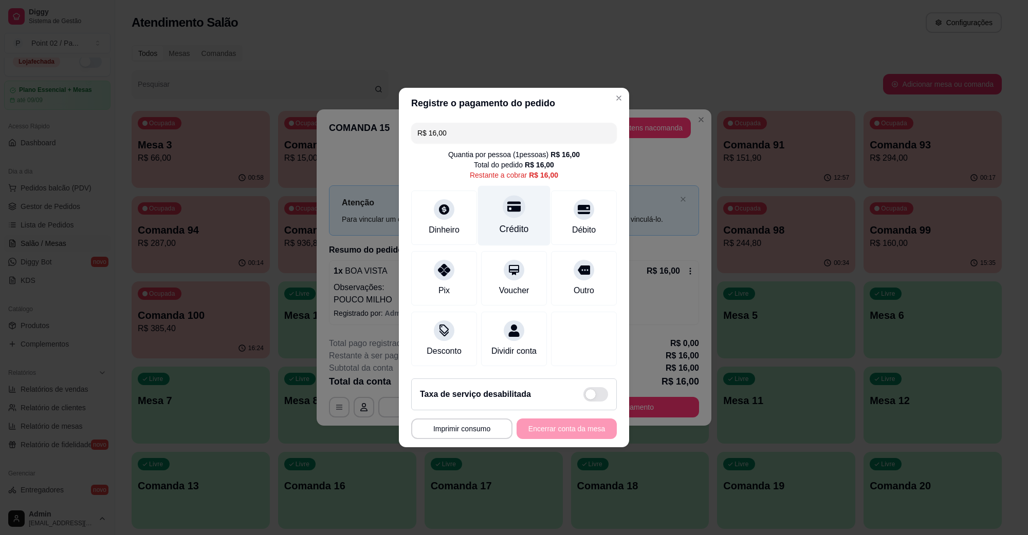
click at [507, 223] on div "Crédito" at bounding box center [514, 229] width 29 height 13
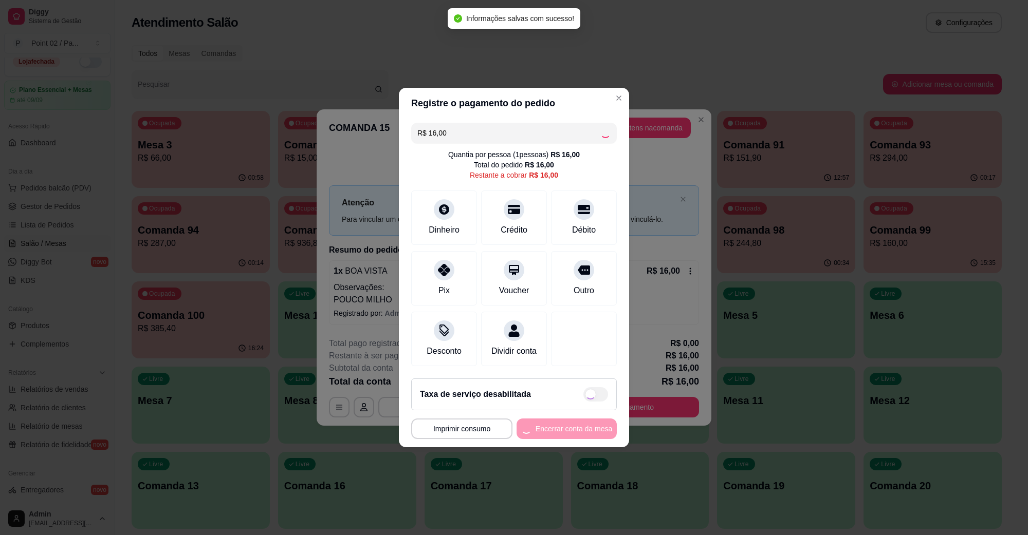
type input "R$ 0,00"
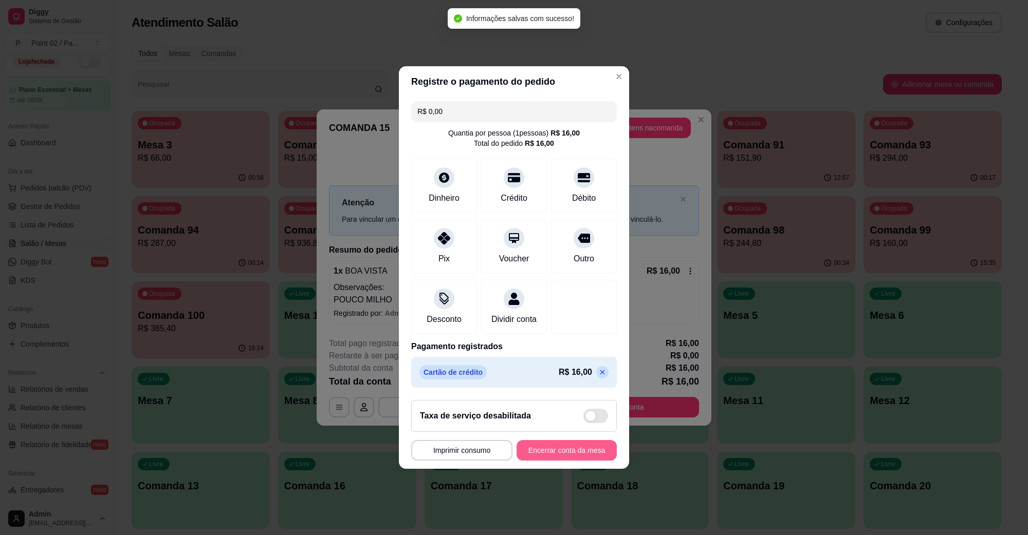
click at [558, 458] on button "Encerrar conta da mesa" at bounding box center [566, 450] width 100 height 21
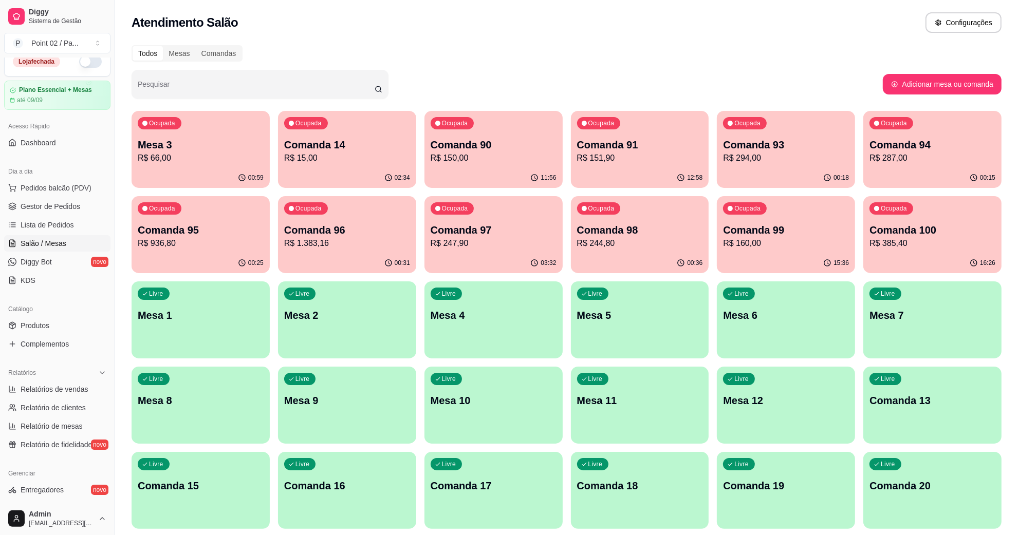
click at [212, 121] on div "Ocupada Mesa 3 R$ 66,00" at bounding box center [201, 139] width 138 height 57
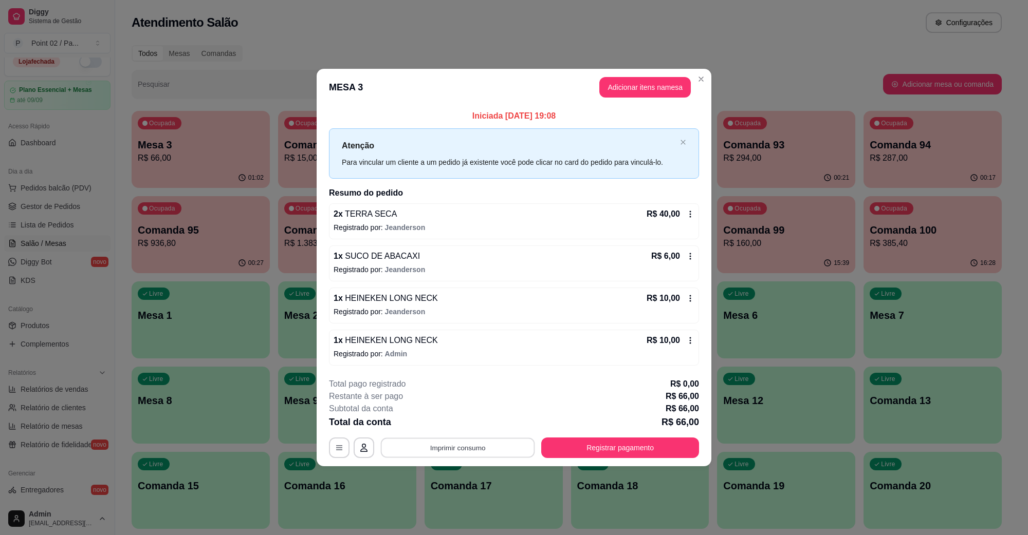
click at [471, 445] on button "Imprimir consumo" at bounding box center [458, 448] width 154 height 20
click at [468, 421] on button "IMPRESSORA" at bounding box center [460, 425] width 72 height 16
click at [621, 443] on button "Registrar pagamento" at bounding box center [620, 448] width 153 height 20
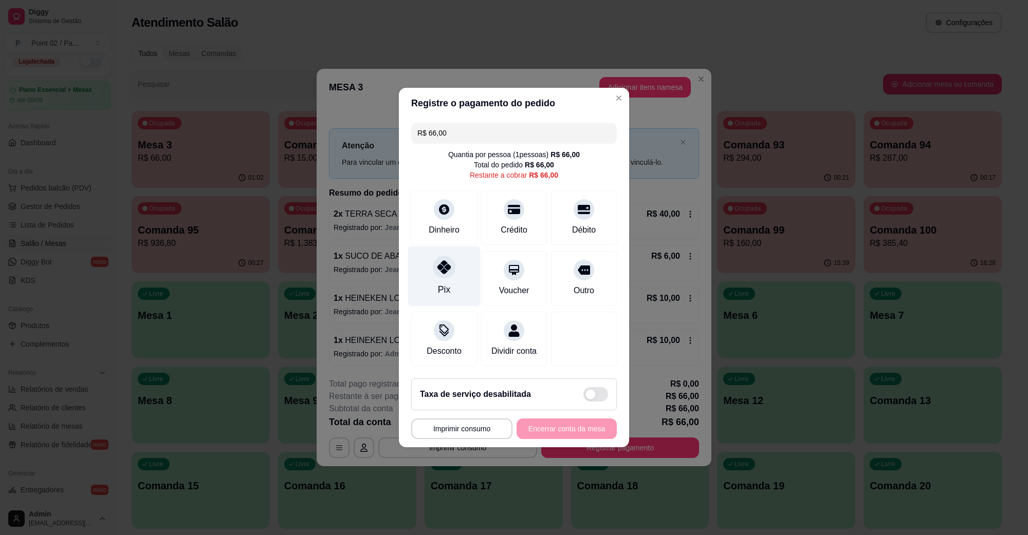
click at [445, 269] on div at bounding box center [444, 267] width 23 height 23
type input "R$ 0,00"
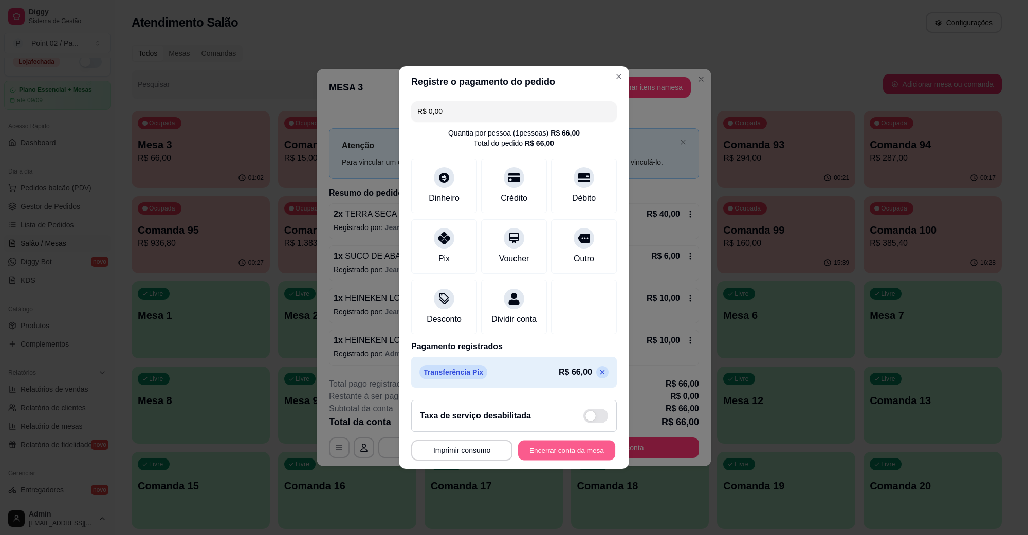
click at [570, 459] on button "Encerrar conta da mesa" at bounding box center [566, 451] width 97 height 20
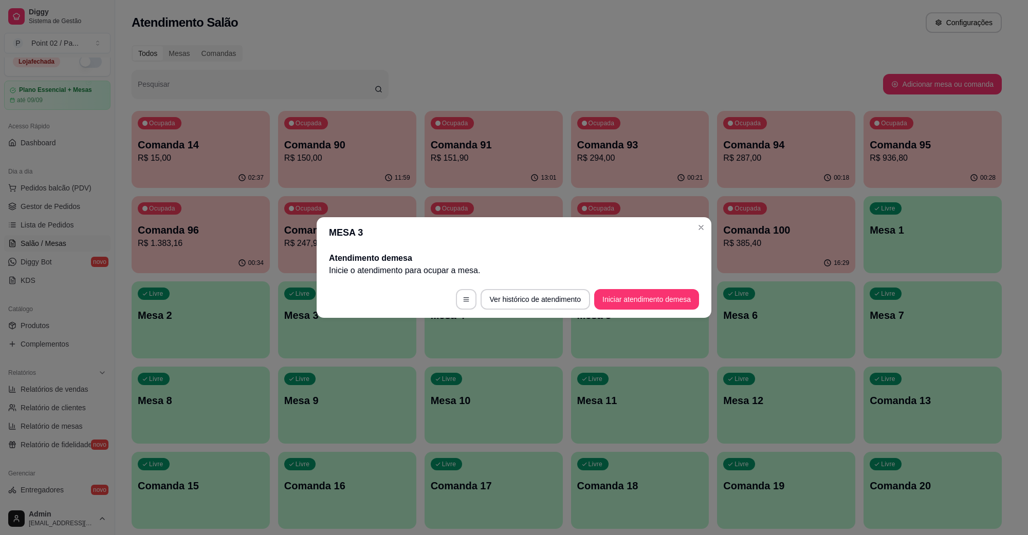
click at [546, 288] on footer "Ver histórico de atendimento Iniciar atendimento de mesa" at bounding box center [514, 299] width 395 height 37
click at [541, 294] on button "Ver histórico de atendimento" at bounding box center [535, 300] width 106 height 20
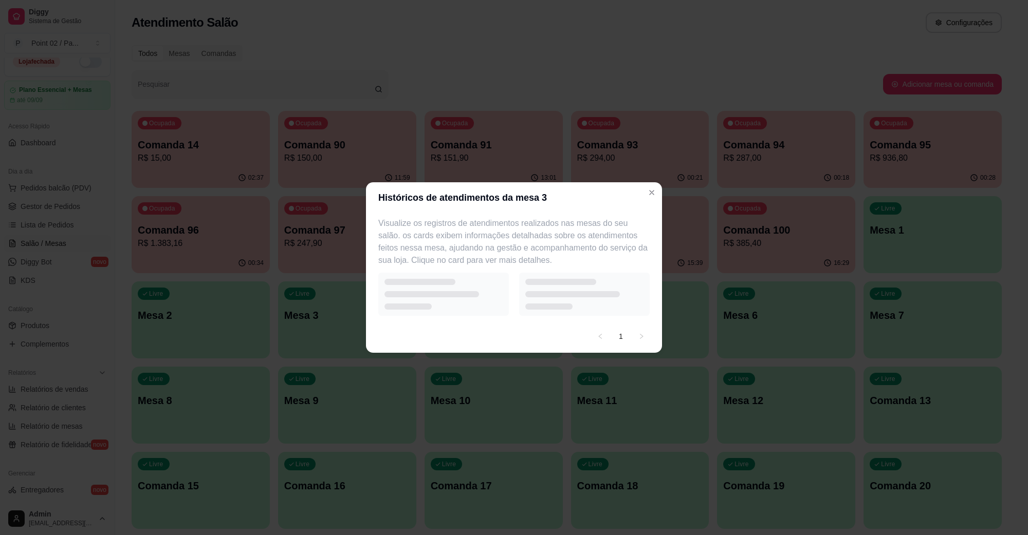
select select "7"
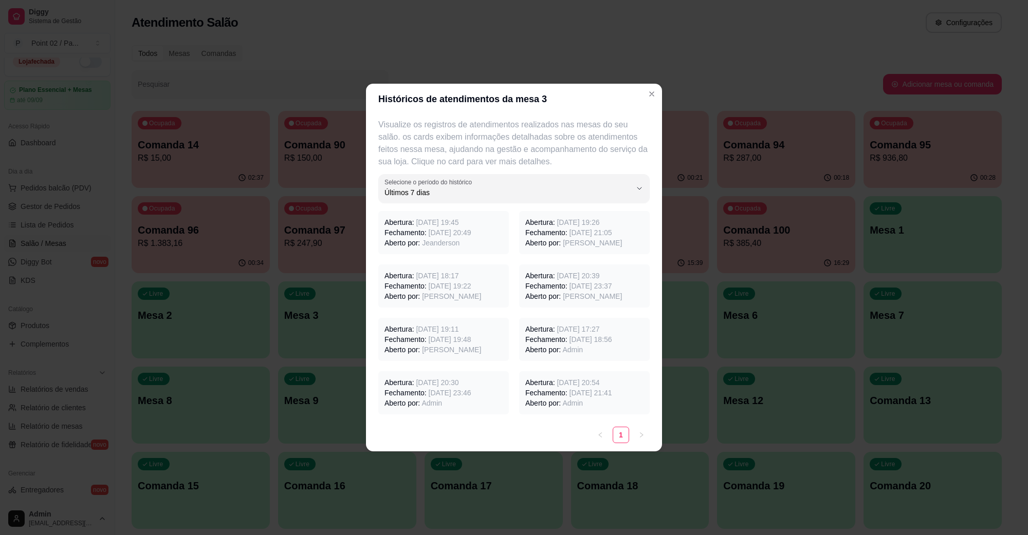
click at [428, 225] on span "13/08/2025 às 19:45" at bounding box center [437, 222] width 43 height 8
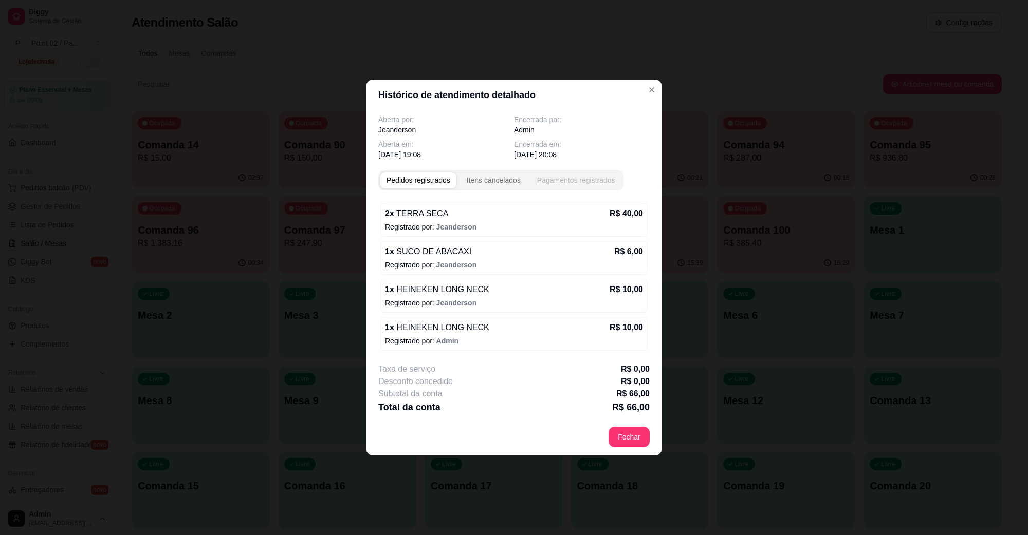
click at [561, 181] on div "Pagamentos registrados" at bounding box center [576, 180] width 78 height 10
